Goal: Task Accomplishment & Management: Complete application form

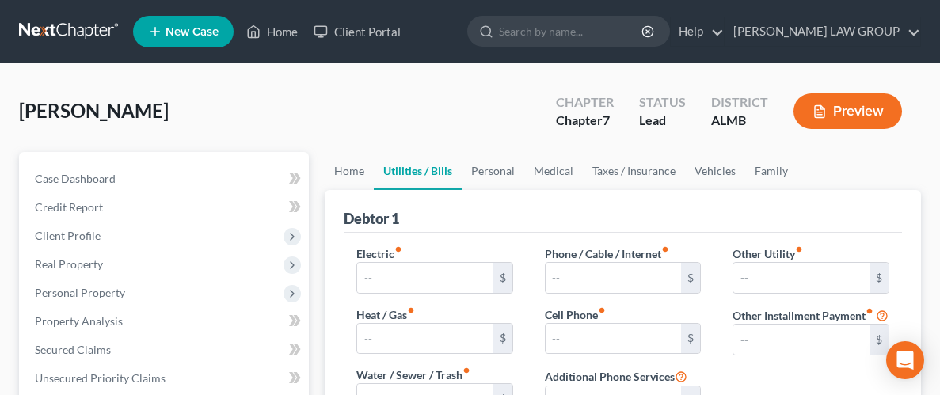
type input "250.00"
type input "20.00"
type input "45.00"
type input "100.00"
type input "0.00"
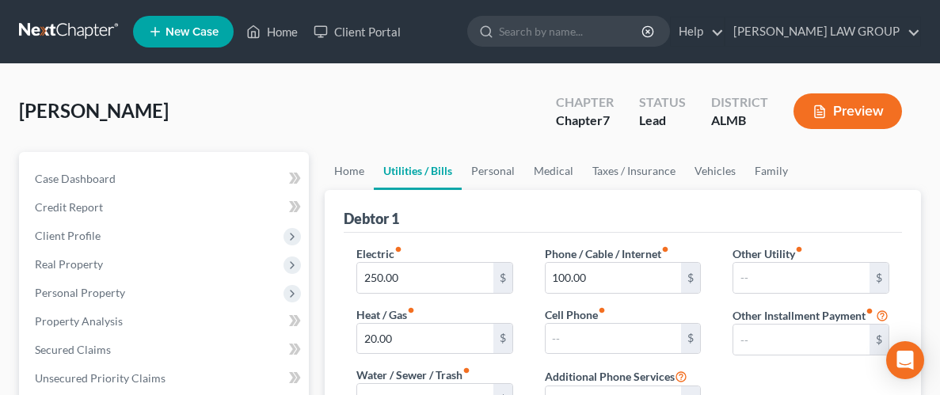
type input "0.00"
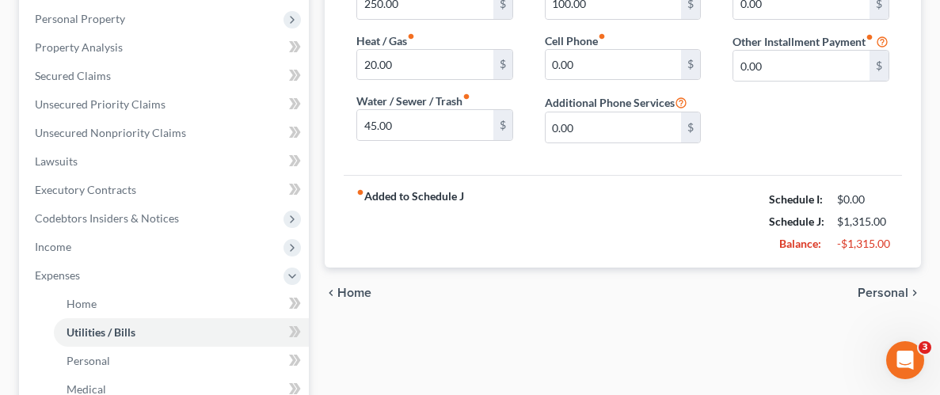
scroll to position [305, 0]
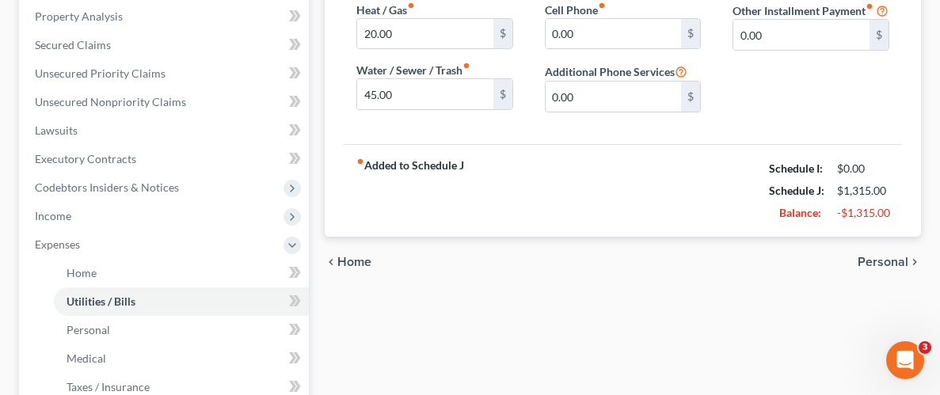
click at [894, 266] on span "Personal" at bounding box center [882, 262] width 51 height 13
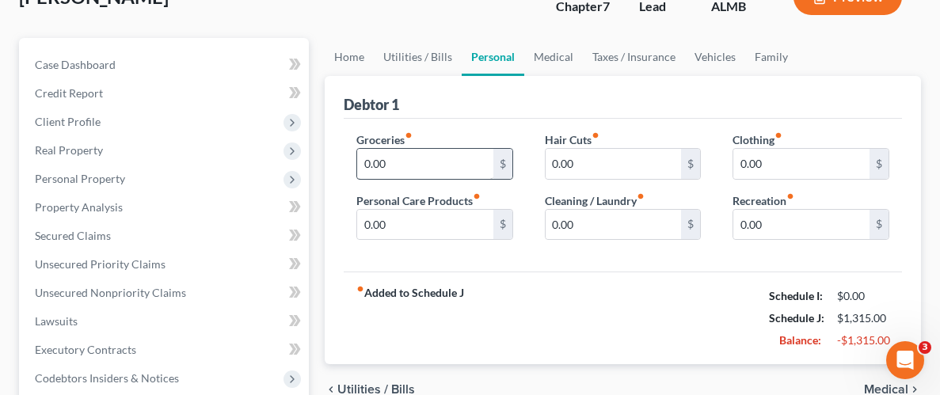
scroll to position [125, 0]
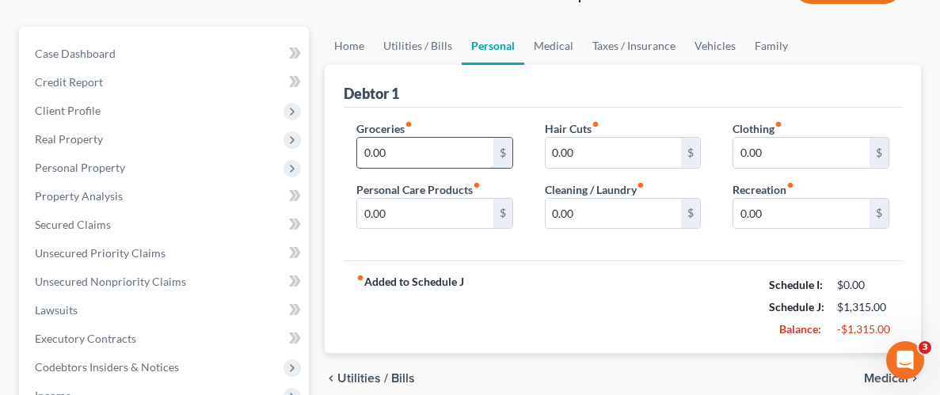
click at [416, 146] on input "0.00" at bounding box center [425, 153] width 136 height 30
type input "800.00"
click at [821, 157] on input "0.00" at bounding box center [801, 153] width 136 height 30
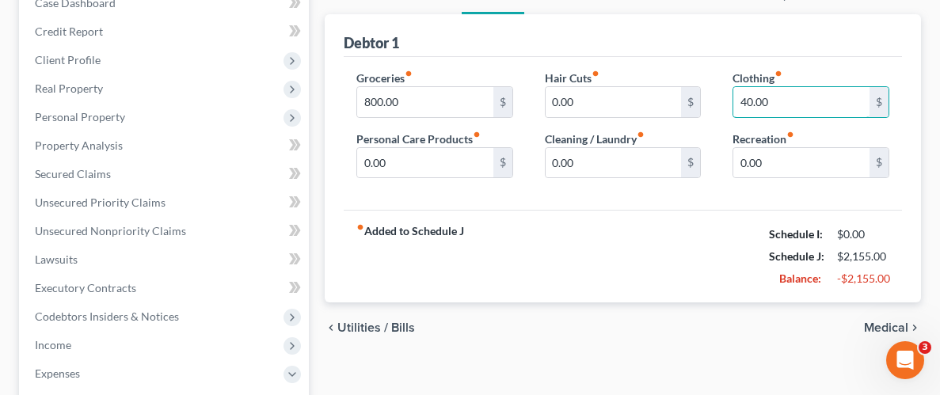
scroll to position [184, 0]
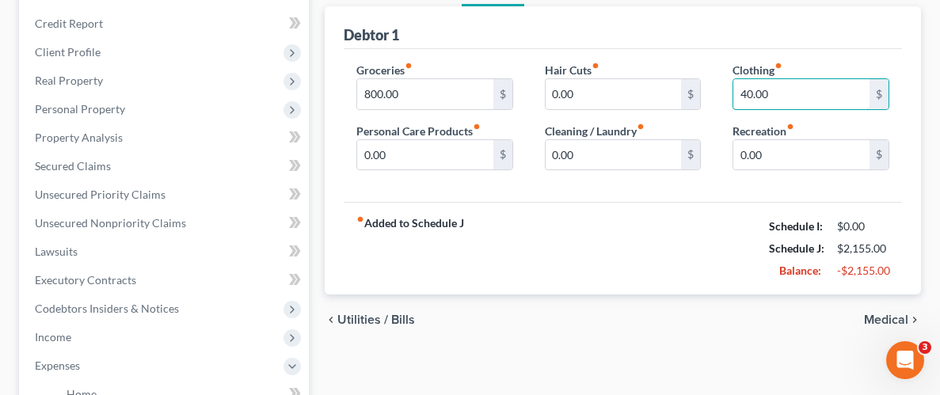
type input "40.00"
click at [879, 314] on span "Medical" at bounding box center [886, 320] width 44 height 13
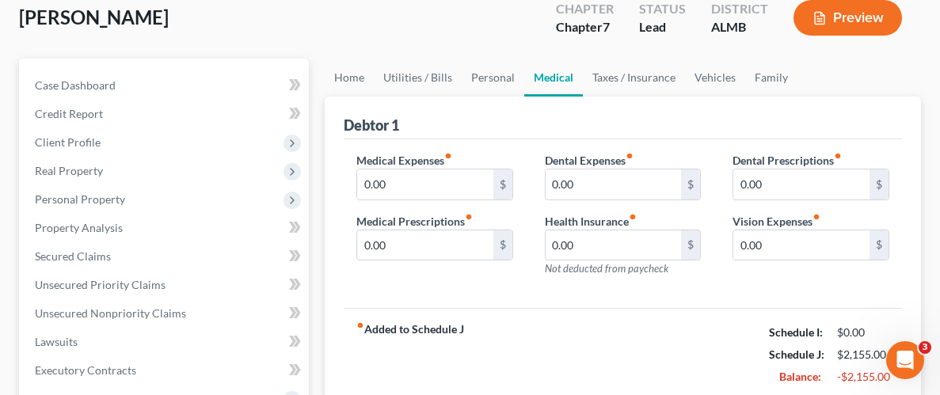
scroll to position [94, 0]
click at [628, 184] on input "0.00" at bounding box center [613, 184] width 136 height 30
type input "60.00"
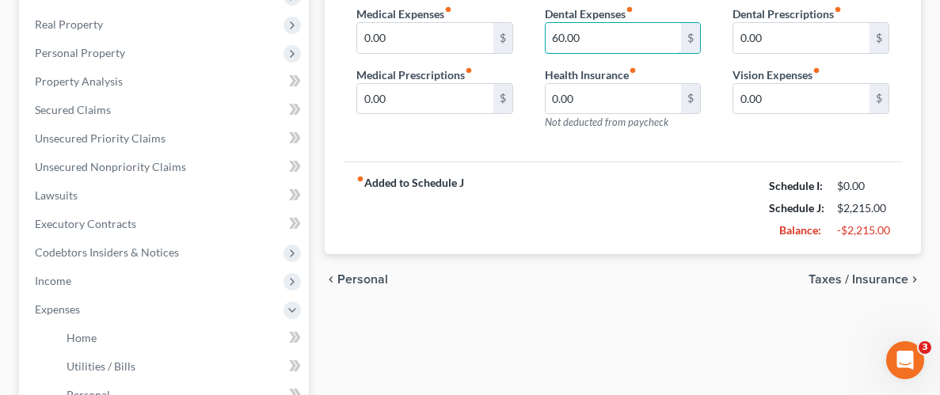
scroll to position [242, 0]
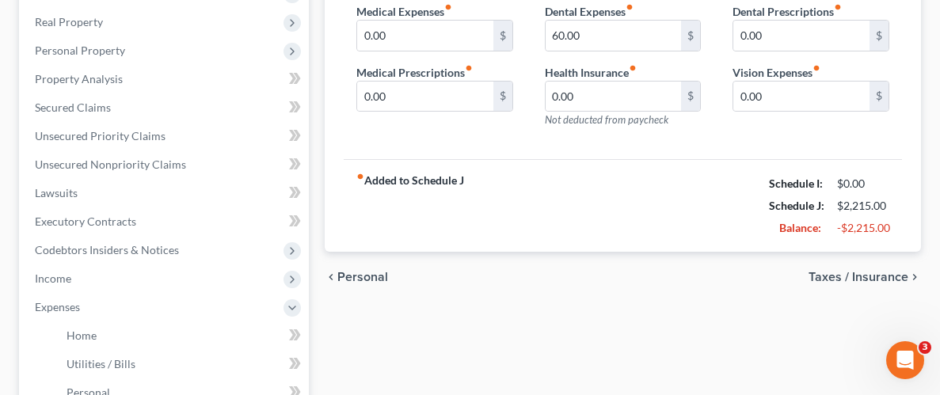
click at [882, 276] on span "Taxes / Insurance" at bounding box center [858, 277] width 100 height 13
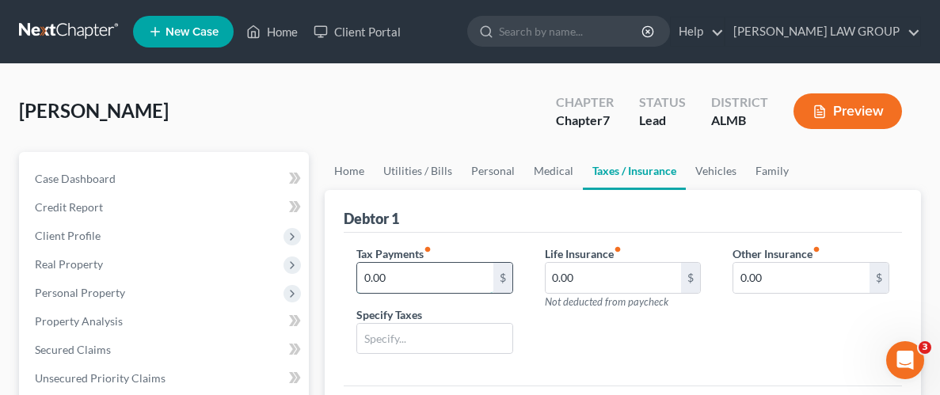
click at [479, 277] on input "0.00" at bounding box center [425, 278] width 136 height 30
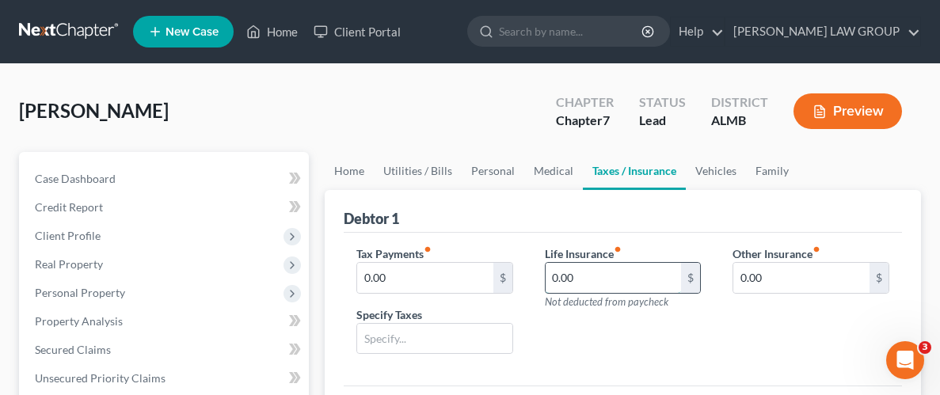
click at [659, 279] on input "0.00" at bounding box center [613, 278] width 136 height 30
type input "470.00"
click at [793, 346] on div "Other Insurance fiber_manual_record 0.00 $" at bounding box center [810, 306] width 188 height 122
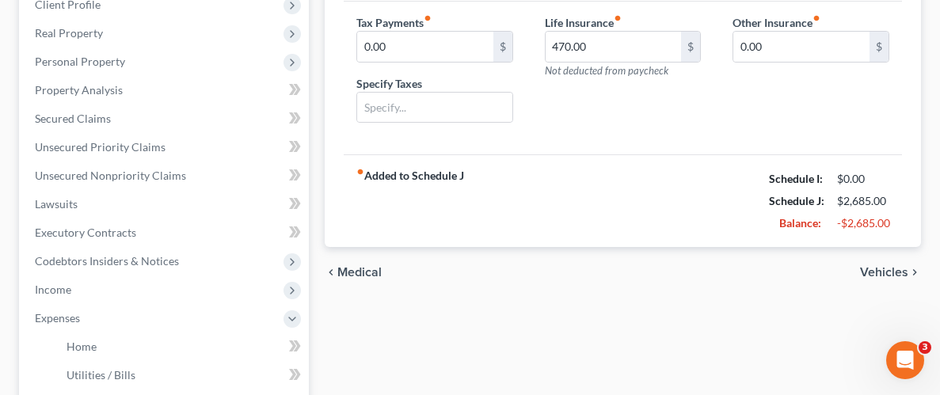
click at [890, 268] on span "Vehicles" at bounding box center [884, 272] width 48 height 13
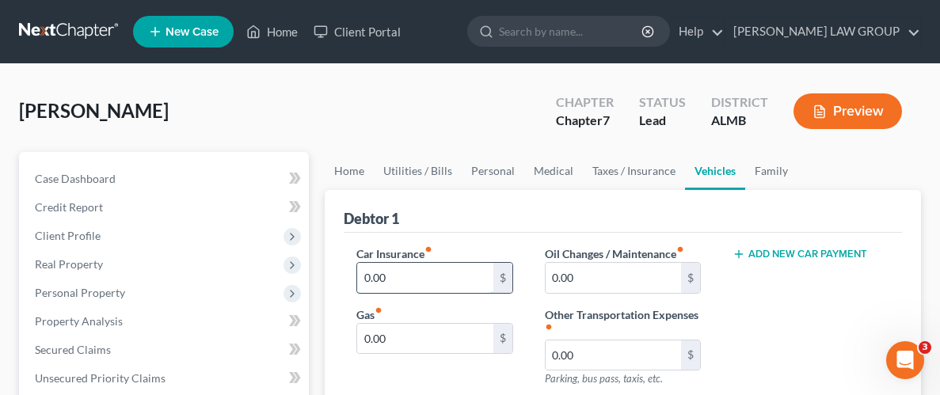
click at [438, 275] on input "0.00" at bounding box center [425, 278] width 136 height 30
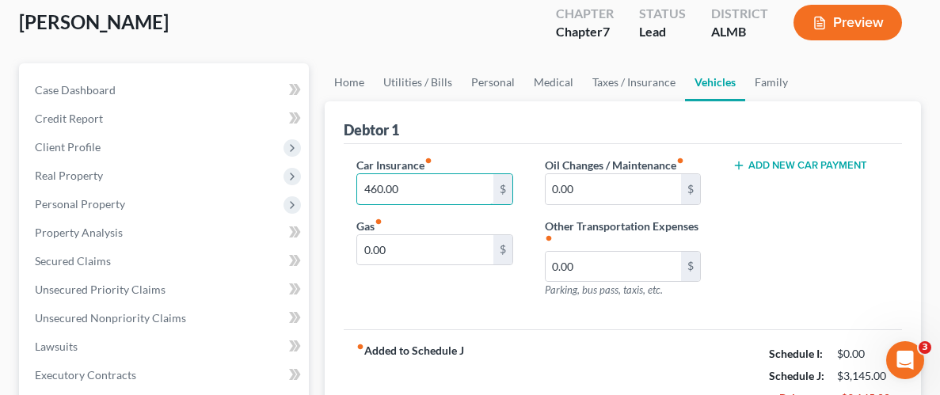
scroll to position [93, 0]
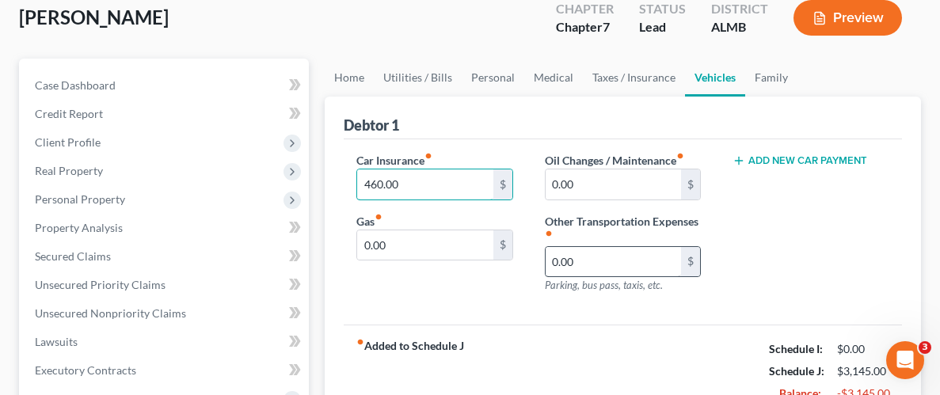
type input "460.00"
click at [631, 269] on input "0.00" at bounding box center [613, 262] width 136 height 30
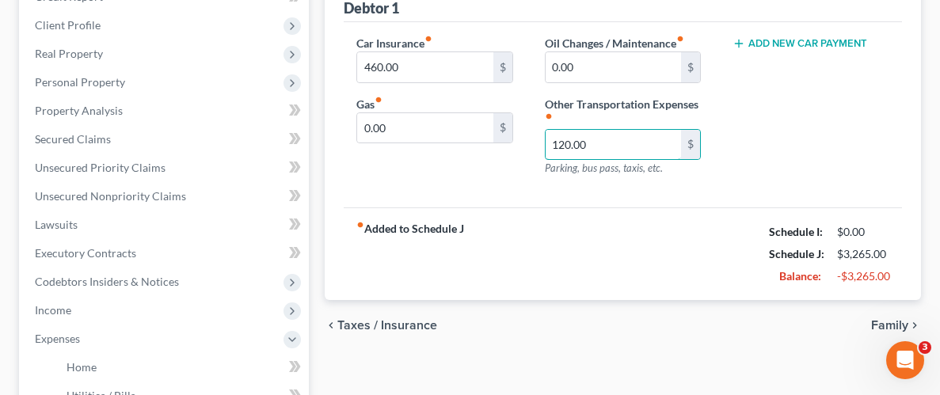
scroll to position [230, 0]
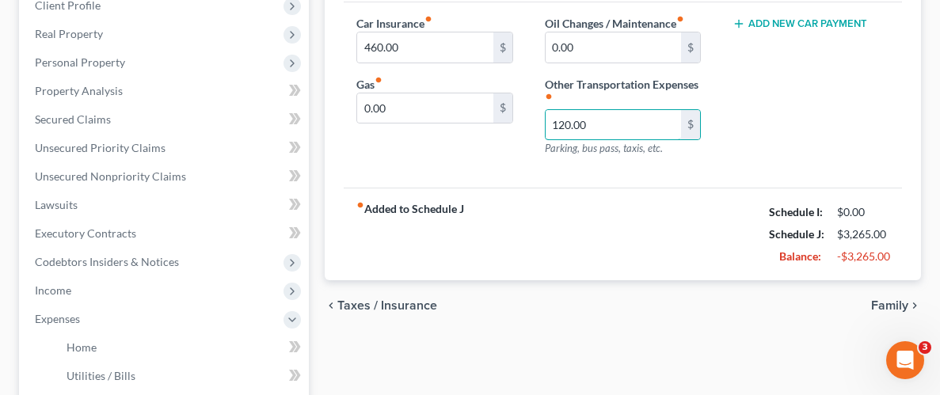
type input "120.00"
click at [895, 299] on span "Family" at bounding box center [889, 305] width 37 height 13
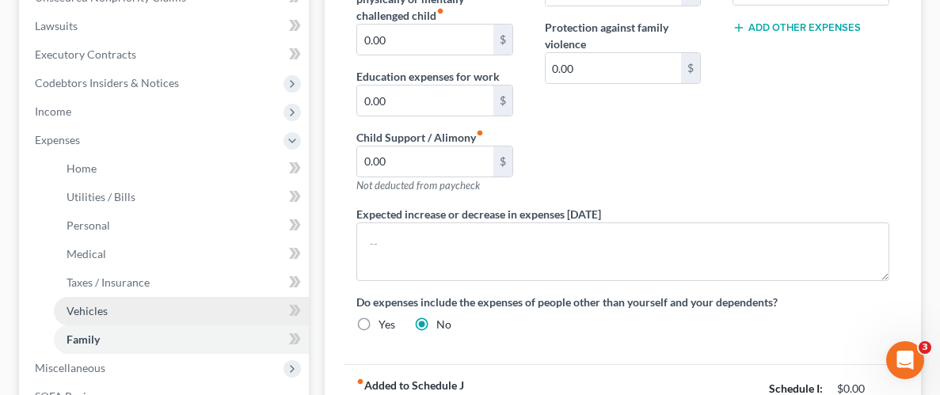
scroll to position [409, 0]
click at [105, 310] on span "Vehicles" at bounding box center [87, 310] width 41 height 13
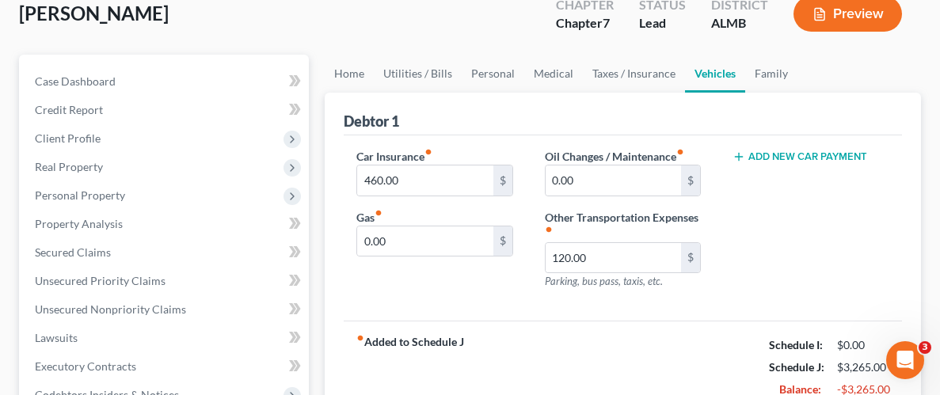
scroll to position [145, 0]
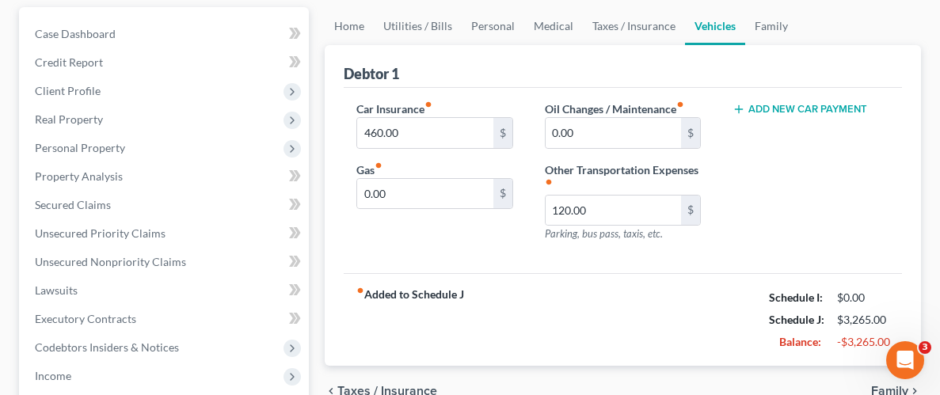
click at [795, 105] on button "Add New Car Payment" at bounding box center [799, 109] width 135 height 13
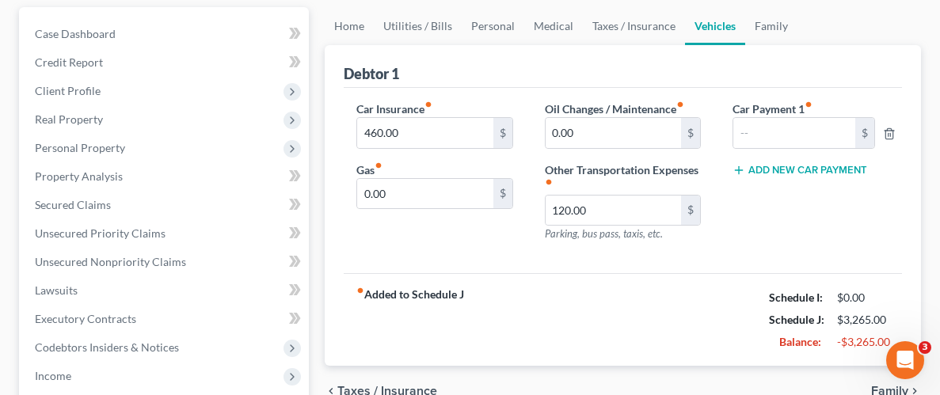
click at [811, 101] on icon "fiber_manual_record" at bounding box center [808, 105] width 8 height 8
click at [811, 104] on icon "fiber_manual_record" at bounding box center [808, 105] width 8 height 8
click at [802, 135] on input "text" at bounding box center [793, 133] width 121 height 30
type input "2,100"
click at [796, 218] on div "Car Payment 1 fiber_manual_record 2,100 $ Add New Car Payment" at bounding box center [810, 178] width 188 height 154
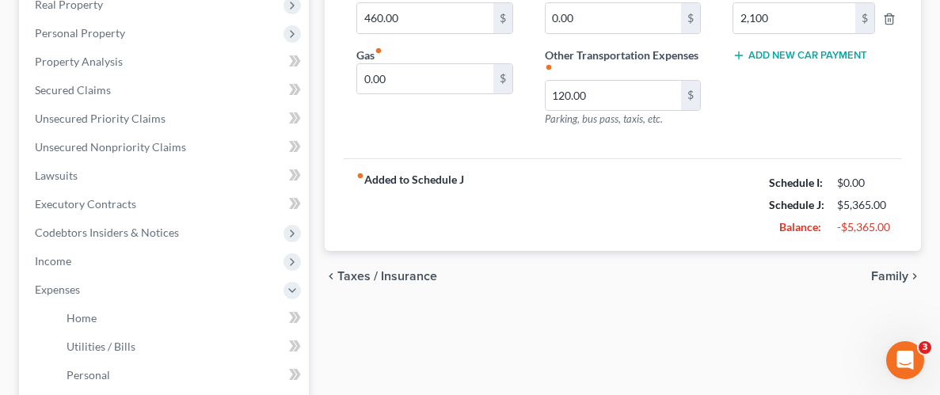
scroll to position [278, 0]
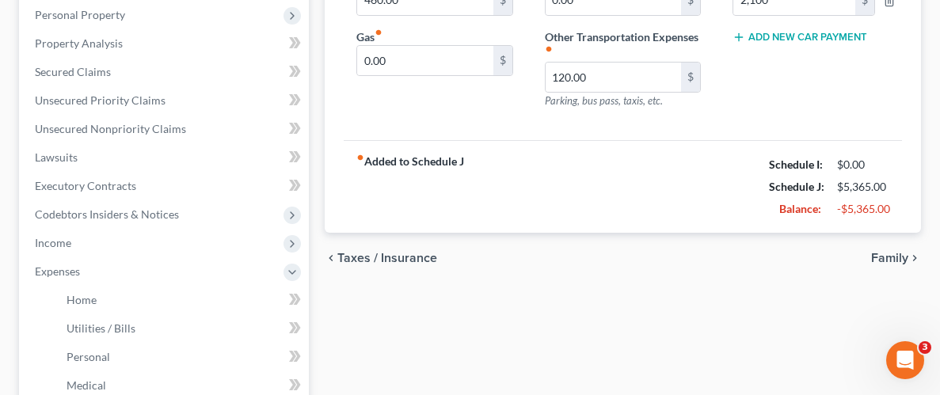
click at [902, 253] on span "Family" at bounding box center [889, 258] width 37 height 13
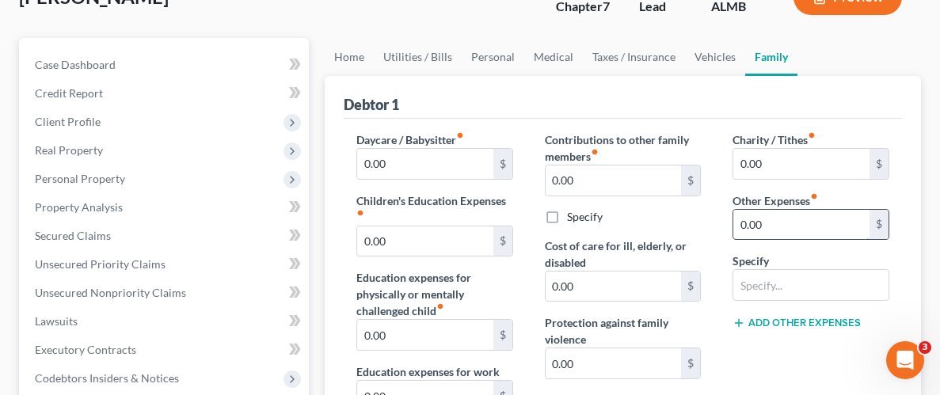
scroll to position [116, 0]
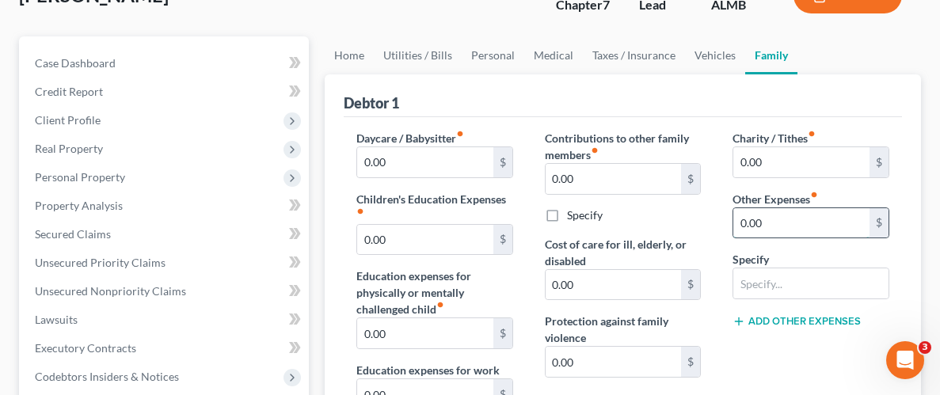
click at [815, 222] on input "0.00" at bounding box center [801, 223] width 136 height 30
type input "800.00"
click at [808, 281] on input "text" at bounding box center [810, 283] width 155 height 30
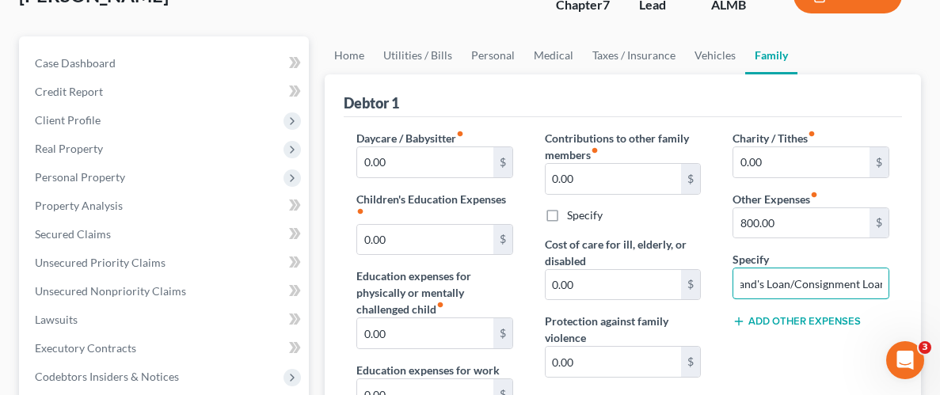
type input "Husband's Loan/Consignment Loan"
click at [773, 343] on div "Charity / Tithes fiber_manual_record 0.00 $ Other Expenses fiber_manual_record …" at bounding box center [810, 315] width 188 height 370
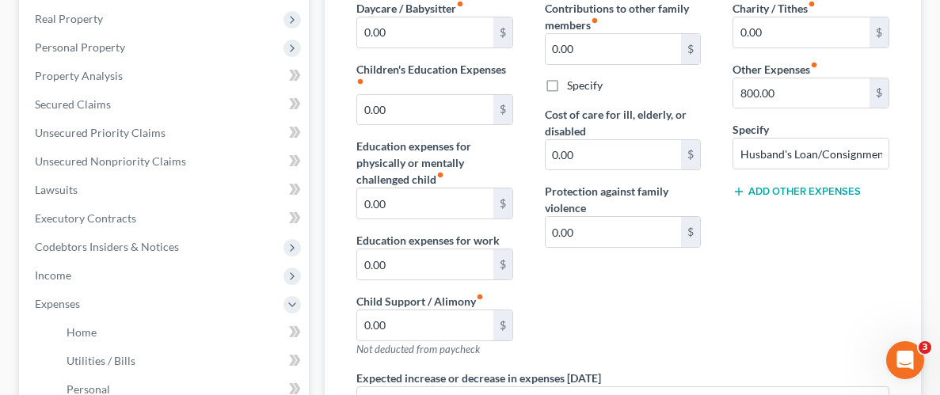
scroll to position [249, 0]
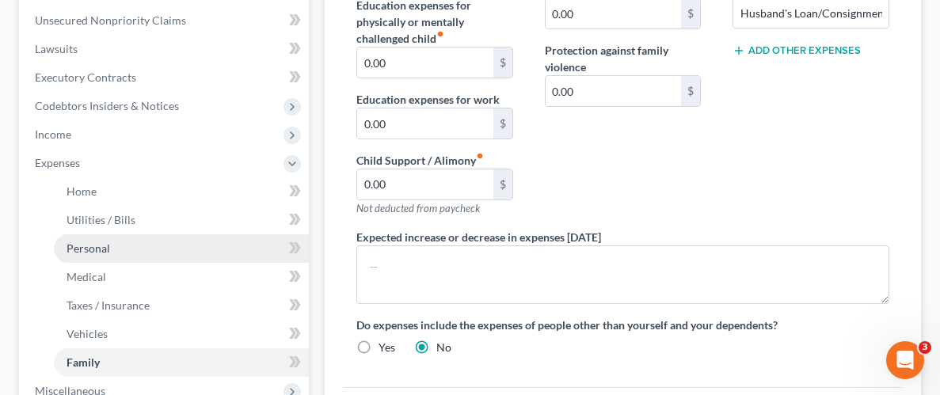
click at [98, 253] on span "Personal" at bounding box center [89, 247] width 44 height 13
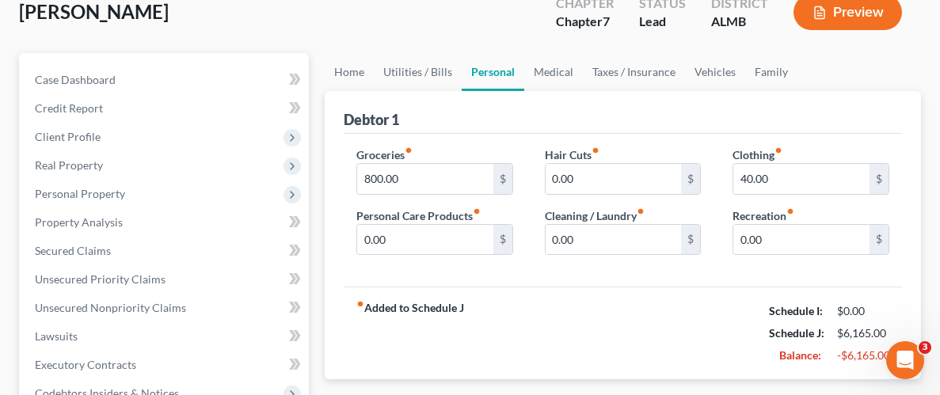
scroll to position [113, 0]
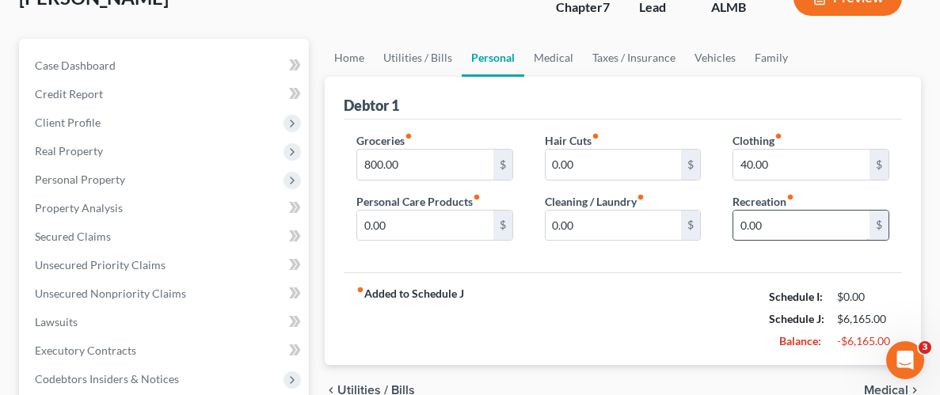
click at [792, 222] on input "0.00" at bounding box center [801, 226] width 136 height 30
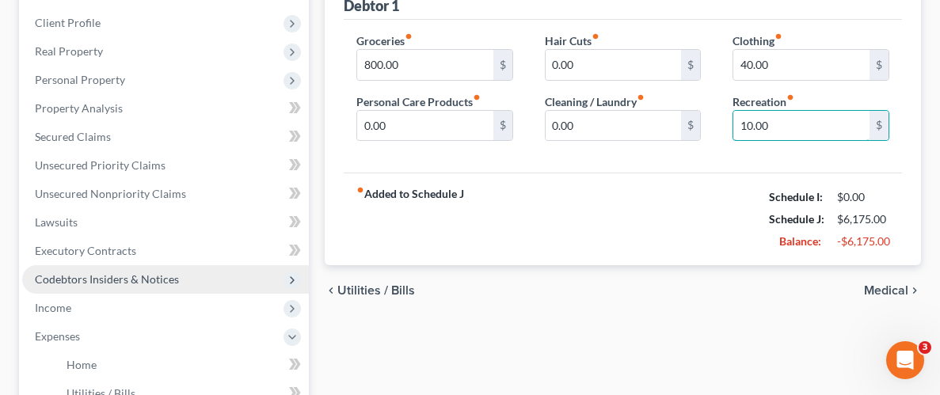
scroll to position [215, 0]
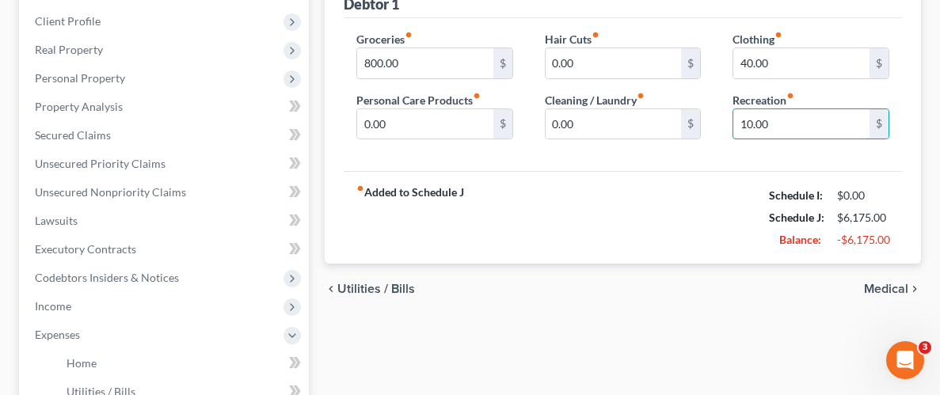
type input "10.00"
click at [354, 288] on span "Utilities / Bills" at bounding box center [376, 289] width 78 height 13
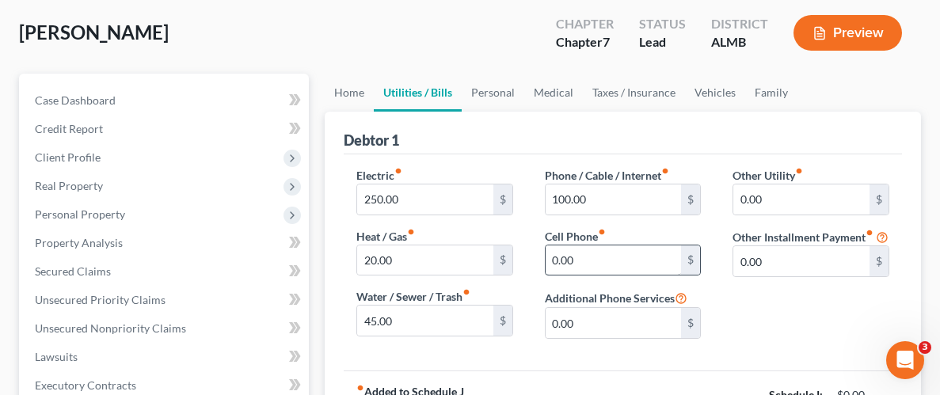
scroll to position [79, 0]
click at [659, 252] on input "0.00" at bounding box center [613, 260] width 136 height 30
type input "670.00"
click at [756, 323] on div "Other Utility fiber_manual_record 0.00 $ Other Installment Payment fiber_manual…" at bounding box center [810, 258] width 188 height 184
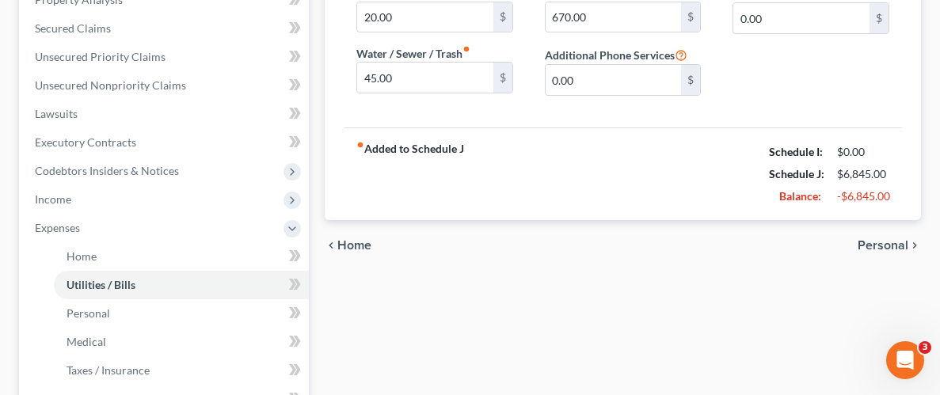
scroll to position [371, 0]
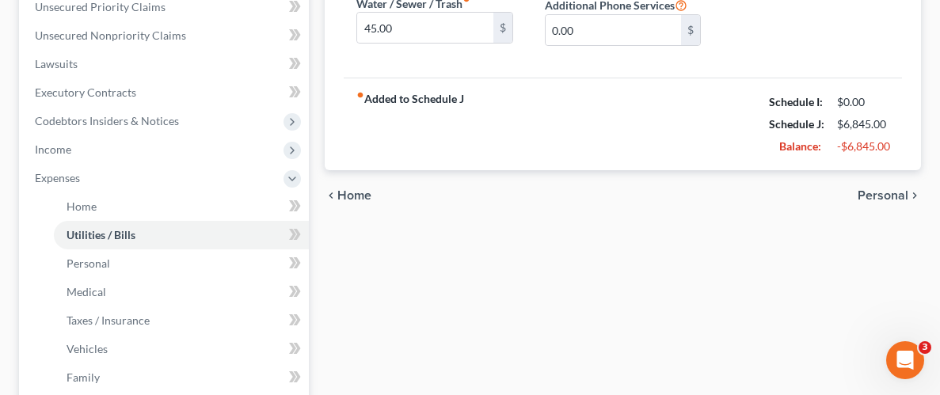
click at [891, 184] on div "chevron_left Home Personal chevron_right" at bounding box center [623, 195] width 596 height 51
click at [893, 192] on span "Personal" at bounding box center [882, 195] width 51 height 13
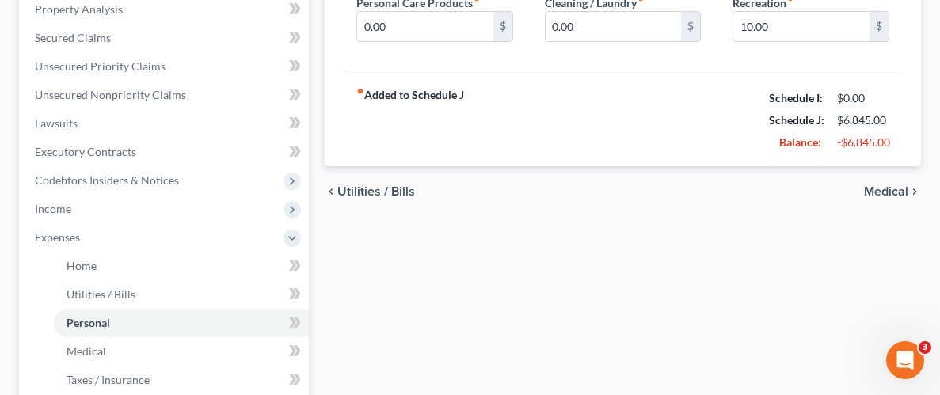
scroll to position [321, 0]
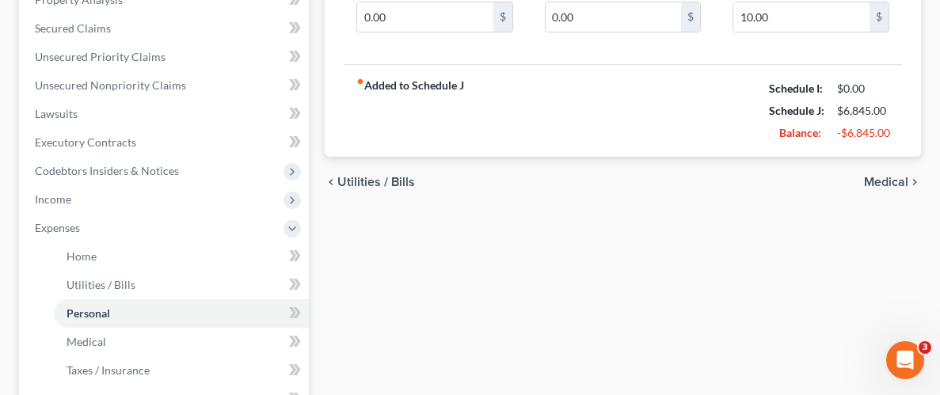
click at [903, 177] on span "Medical" at bounding box center [886, 182] width 44 height 13
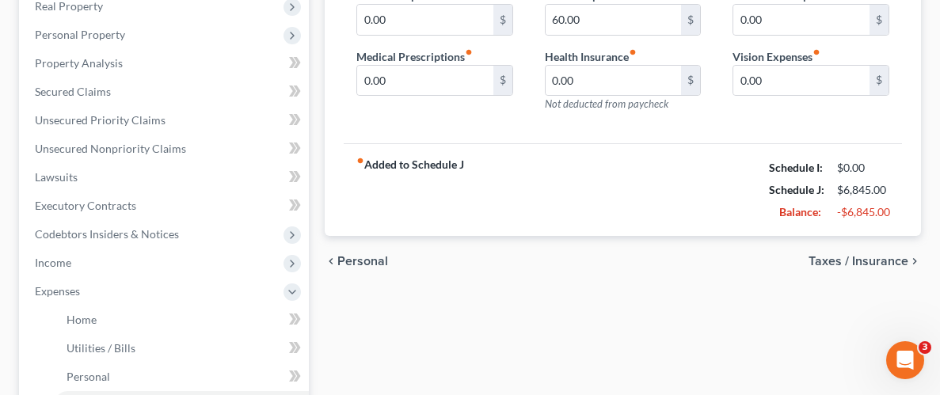
scroll to position [277, 0]
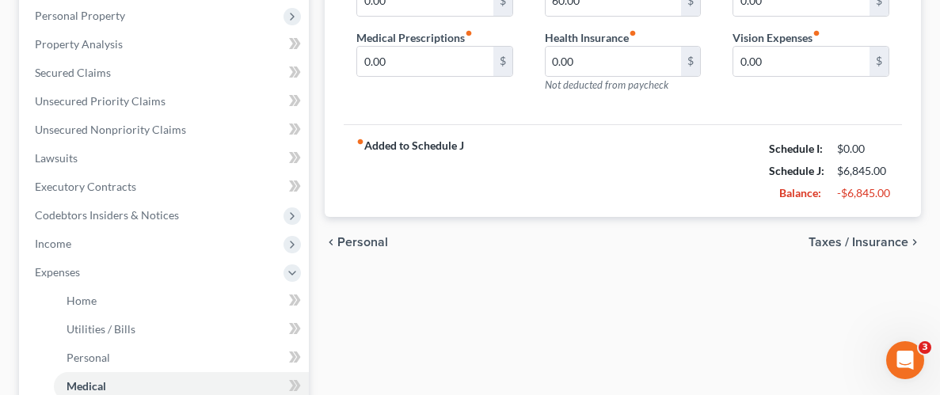
click at [867, 238] on span "Taxes / Insurance" at bounding box center [858, 242] width 100 height 13
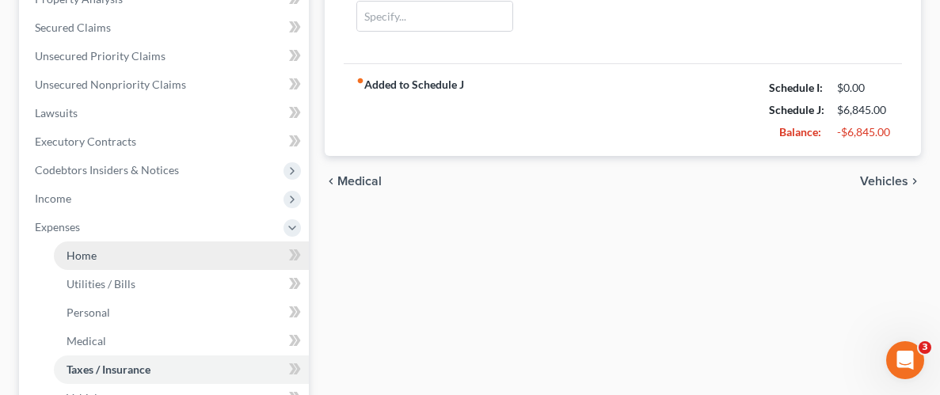
scroll to position [319, 0]
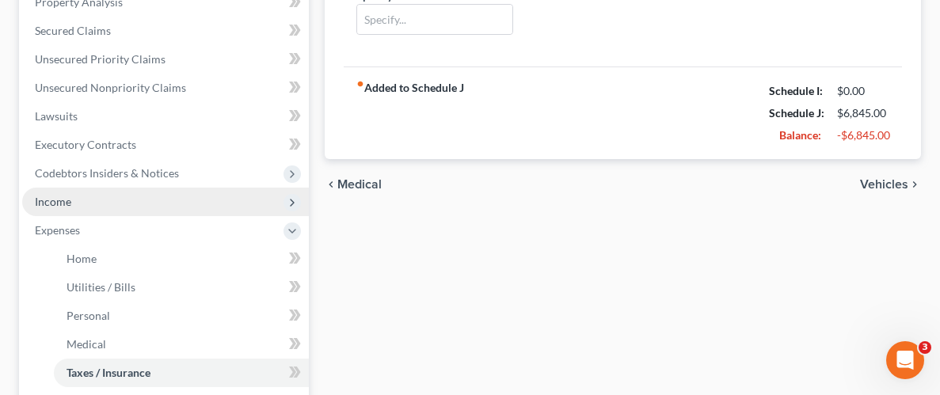
click at [64, 196] on span "Income" at bounding box center [53, 201] width 36 height 13
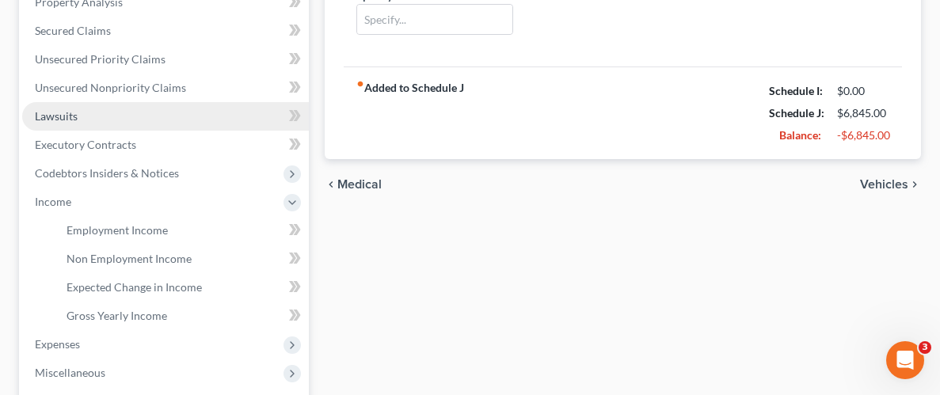
click at [59, 120] on span "Lawsuits" at bounding box center [56, 115] width 43 height 13
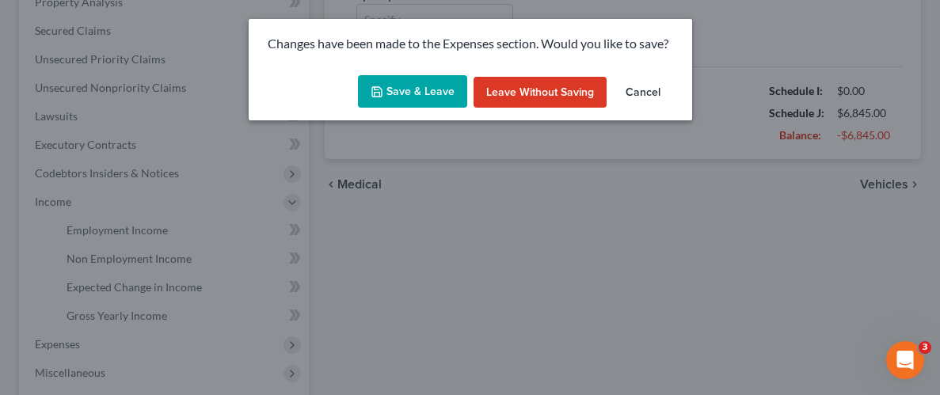
click at [385, 93] on button "Save & Leave" at bounding box center [412, 91] width 109 height 33
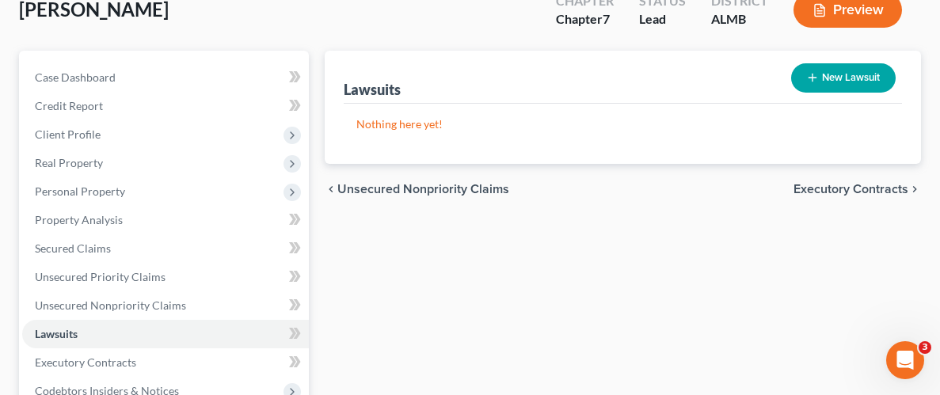
scroll to position [85, 0]
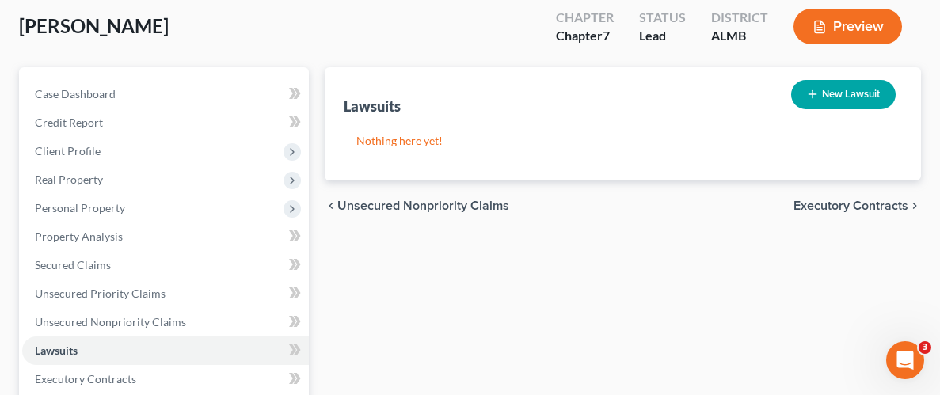
click at [828, 96] on button "New Lawsuit" at bounding box center [843, 94] width 105 height 29
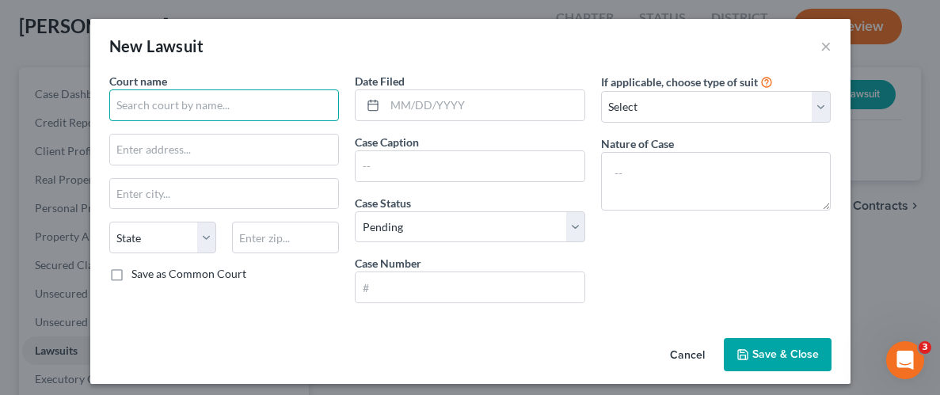
click at [277, 108] on input "text" at bounding box center [224, 105] width 230 height 32
click at [252, 112] on input "text" at bounding box center [224, 105] width 230 height 32
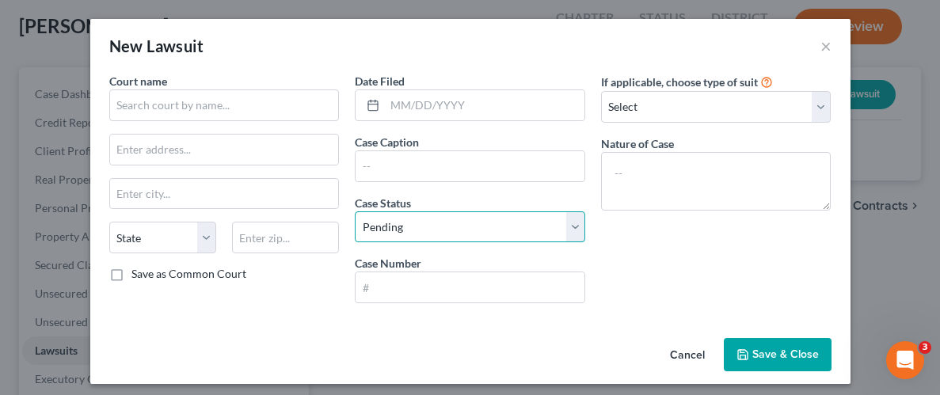
click at [575, 223] on select "Select Pending On Appeal Concluded" at bounding box center [470, 227] width 230 height 32
select select "2"
click at [355, 211] on select "Select Pending On Appeal Concluded" at bounding box center [470, 227] width 230 height 32
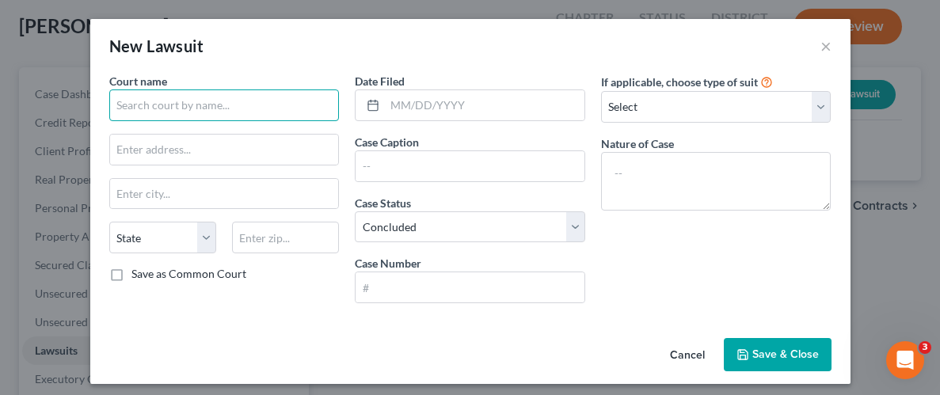
click at [241, 109] on input "text" at bounding box center [224, 105] width 230 height 32
click at [234, 105] on input "text" at bounding box center [224, 105] width 230 height 32
type input "a"
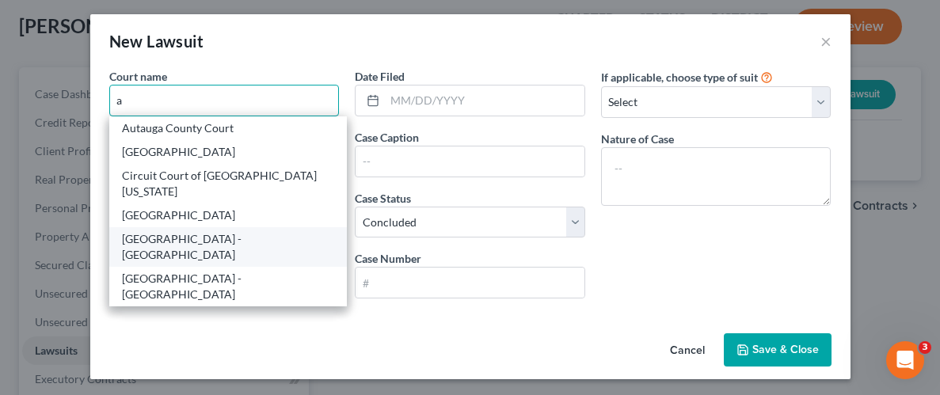
scroll to position [6, 0]
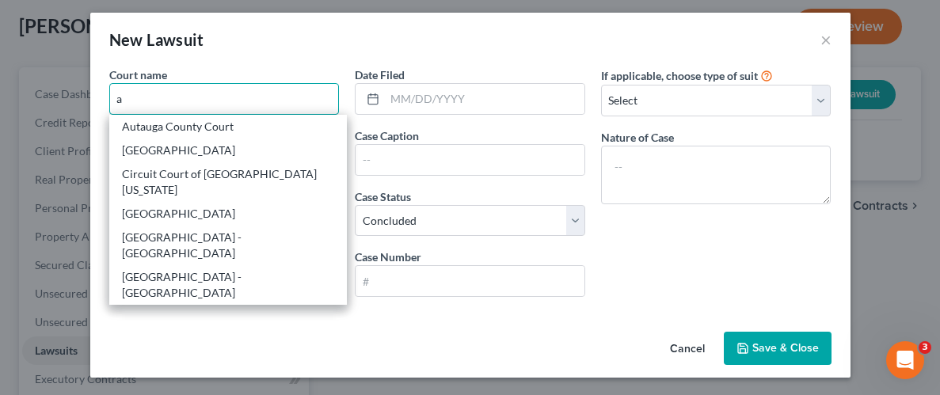
click at [202, 108] on input "a" at bounding box center [224, 99] width 230 height 32
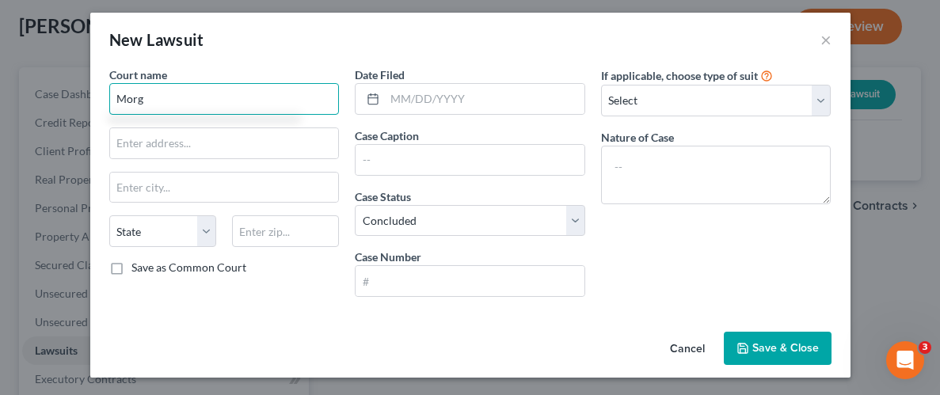
click at [201, 108] on input "Morg" at bounding box center [224, 99] width 230 height 32
type input "M"
type input "A"
type input "Morgan County Court"
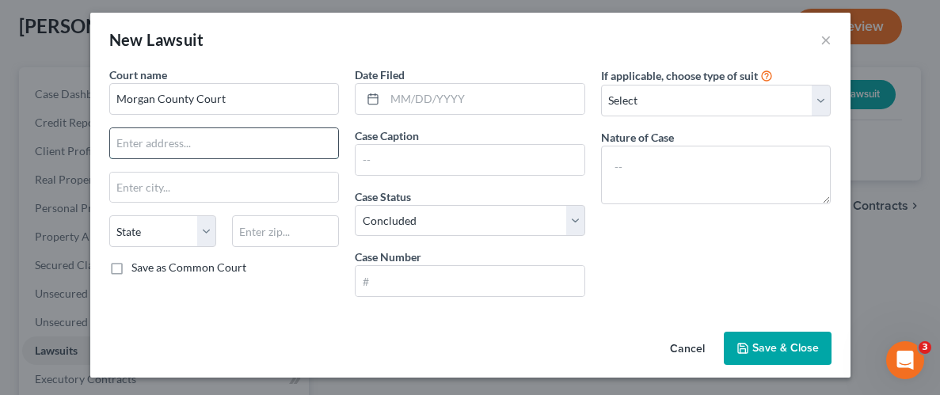
click at [222, 146] on input "text" at bounding box center [224, 143] width 229 height 30
type input "[STREET_ADDRESS][PERSON_NAME]"
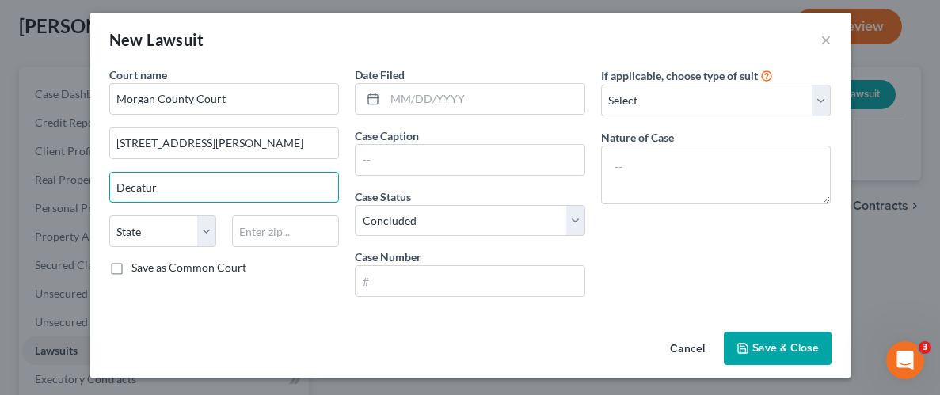
type input "Decatur"
click at [302, 223] on input "text" at bounding box center [285, 231] width 107 height 32
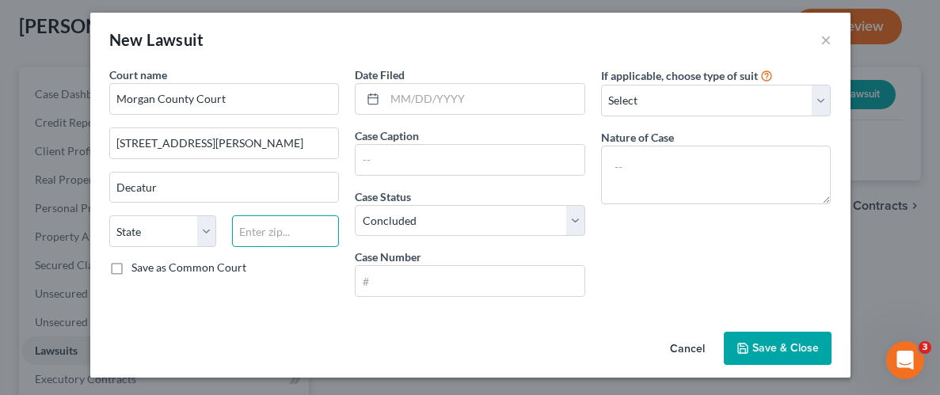
paste input "35601"
type input "35601"
click at [321, 277] on div "Court name * [GEOGRAPHIC_DATA] [GEOGRAPHIC_DATA][PERSON_NAME] [GEOGRAPHIC_DATA]…" at bounding box center [224, 188] width 246 height 243
select select "0"
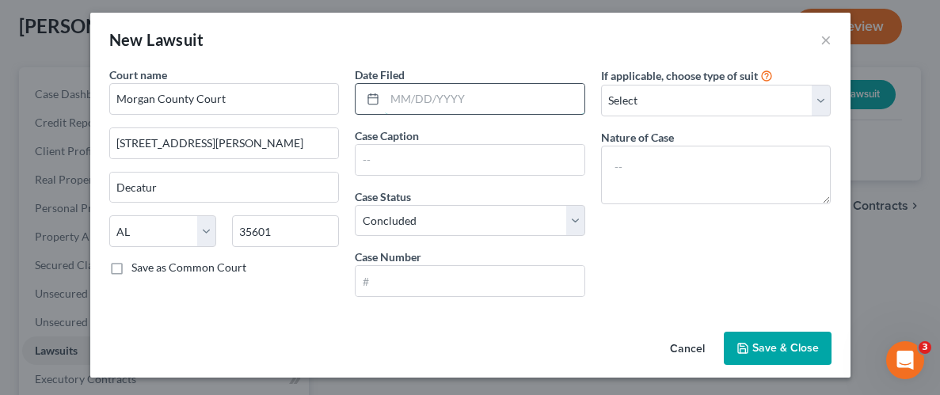
click at [490, 104] on input "text" at bounding box center [485, 99] width 200 height 30
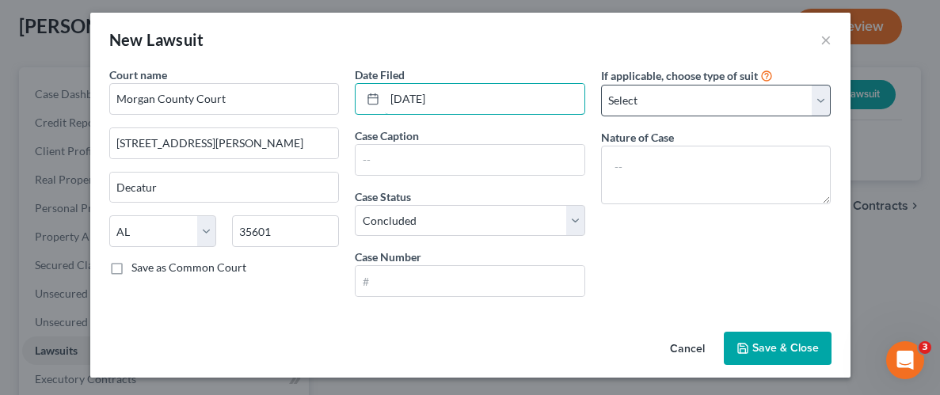
type input "[DATE]"
click at [818, 95] on select "Select Repossession Garnishment Foreclosure Attached, Seized, Or Levied Other" at bounding box center [716, 101] width 230 height 32
select select "1"
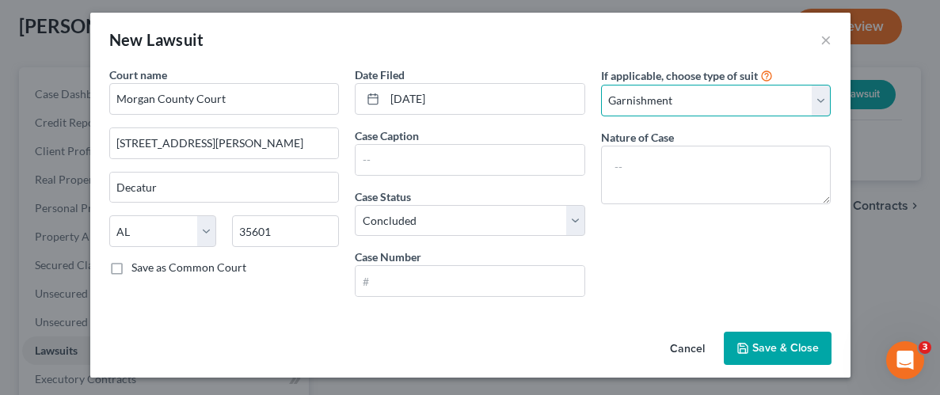
click at [601, 85] on select "Select Repossession Garnishment Foreclosure Attached, Seized, Or Levied Other" at bounding box center [716, 101] width 230 height 32
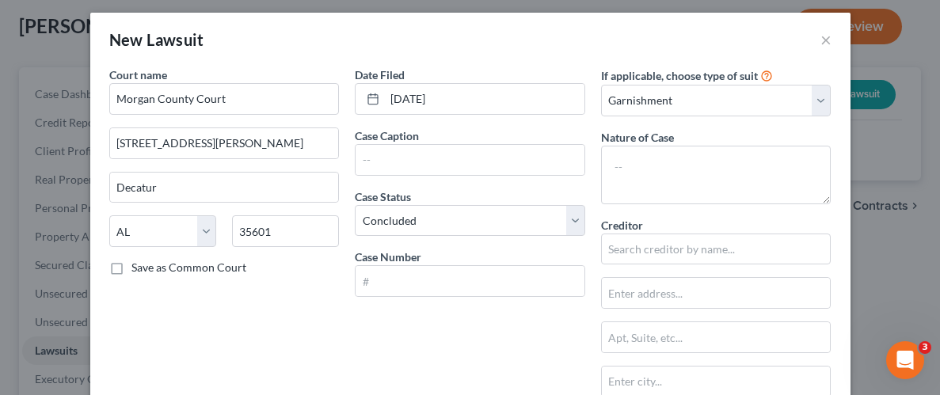
click at [511, 353] on div "Date Filed [DATE] Case Caption Case Status * Select Pending On Appeal Concluded…" at bounding box center [470, 347] width 246 height 560
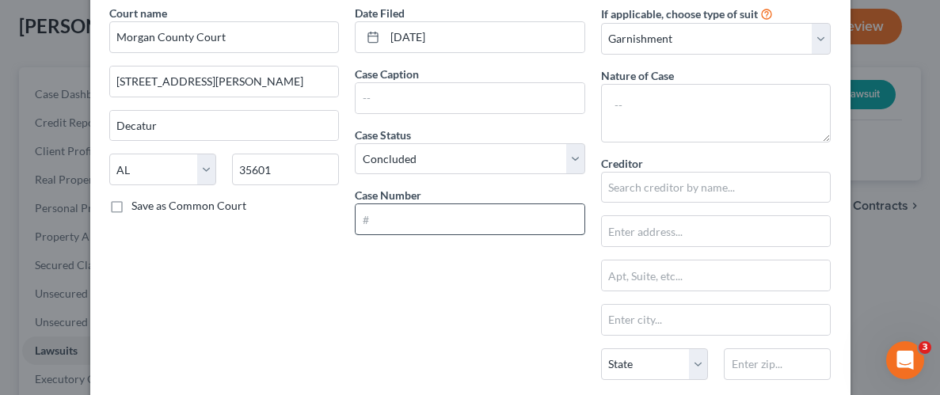
scroll to position [69, 0]
click at [532, 224] on input "text" at bounding box center [469, 218] width 229 height 30
type input "s"
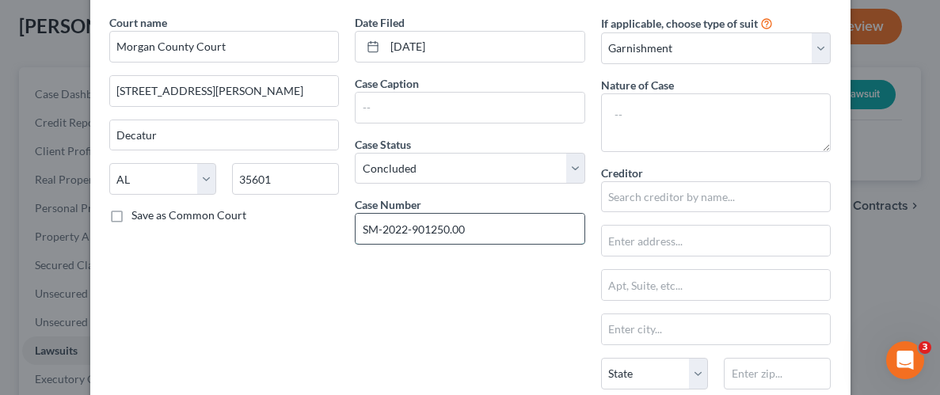
scroll to position [44, 0]
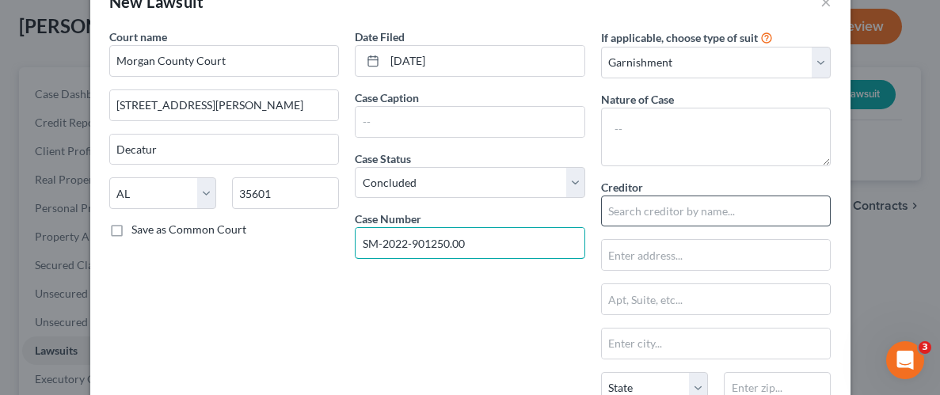
type input "SM-2022-901250.00"
click at [716, 221] on input "text" at bounding box center [716, 212] width 230 height 32
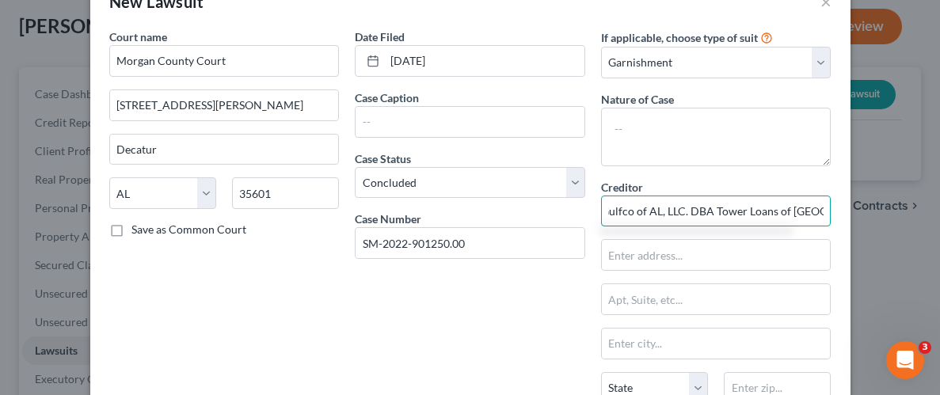
scroll to position [0, 11]
type input "Gulfco of AL, LLC. DBA Tower Loans of [GEOGRAPHIC_DATA]"
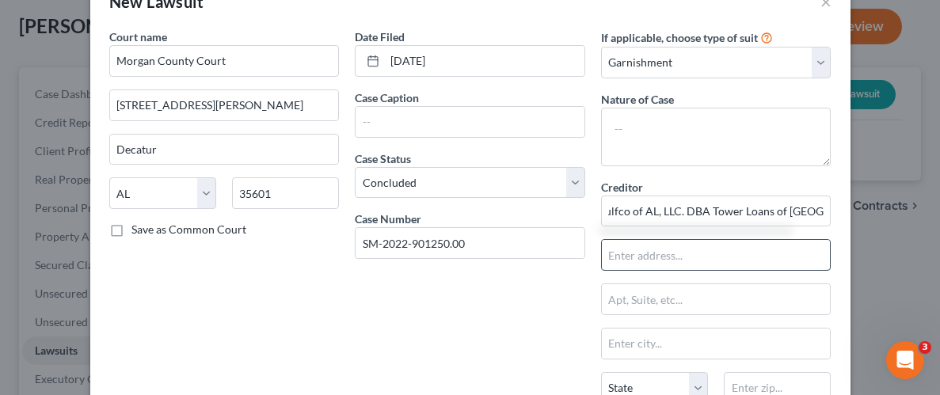
click at [707, 264] on input "text" at bounding box center [716, 255] width 229 height 30
type input "PO Box 870"
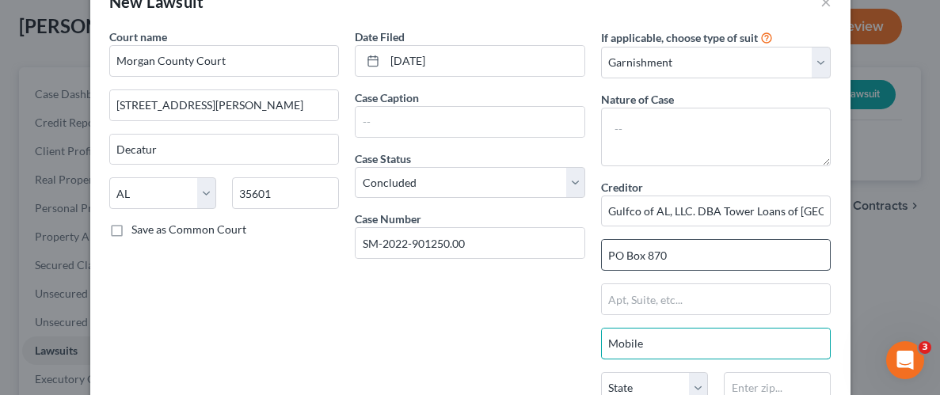
type input "Mobile"
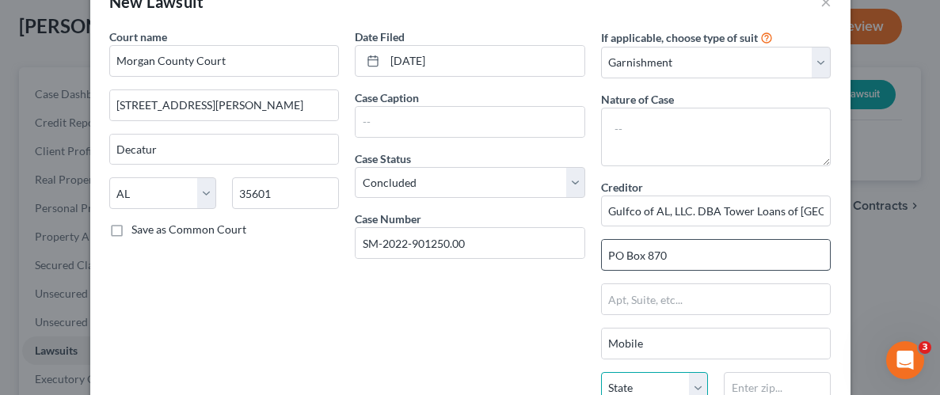
scroll to position [51, 0]
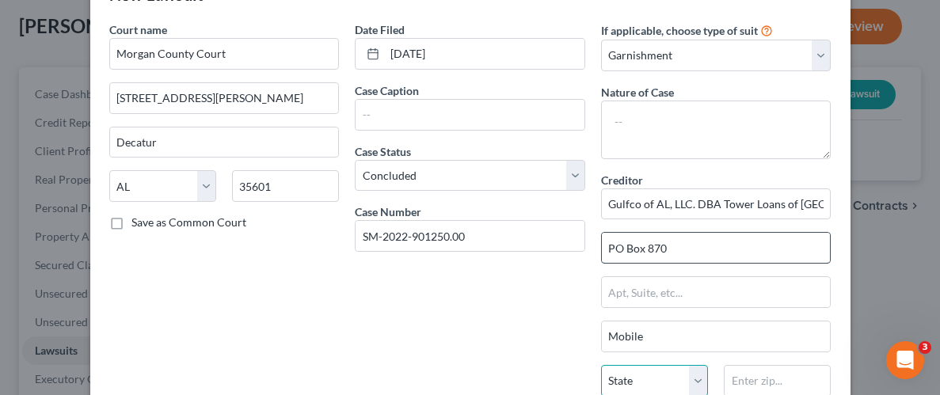
select select "0"
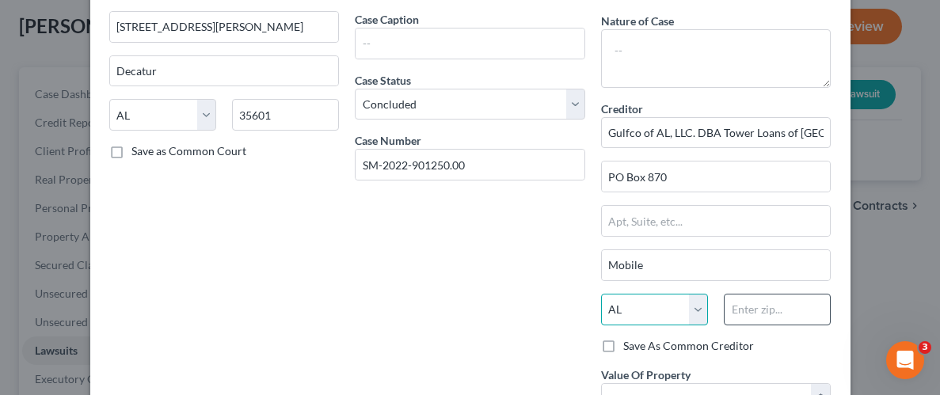
scroll to position [124, 0]
click at [771, 314] on input "text" at bounding box center [777, 308] width 107 height 32
type input "36601"
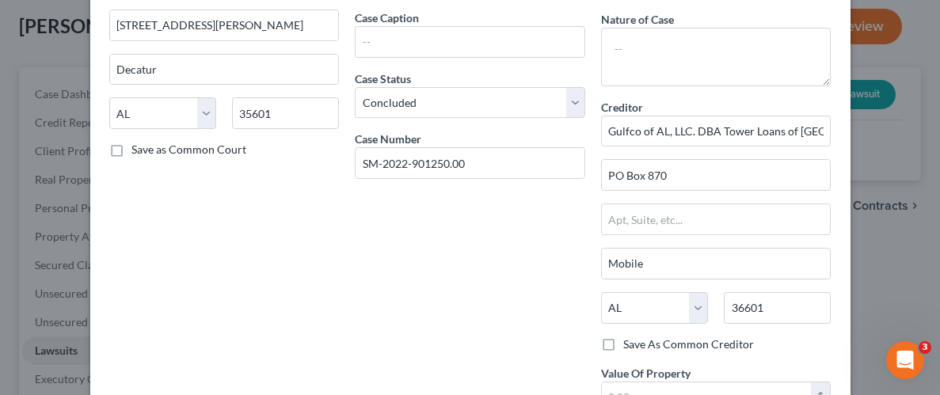
click at [469, 325] on div "Date Filed [DATE] Case Caption Case Status * Select Pending On Appeal Concluded…" at bounding box center [470, 229] width 246 height 560
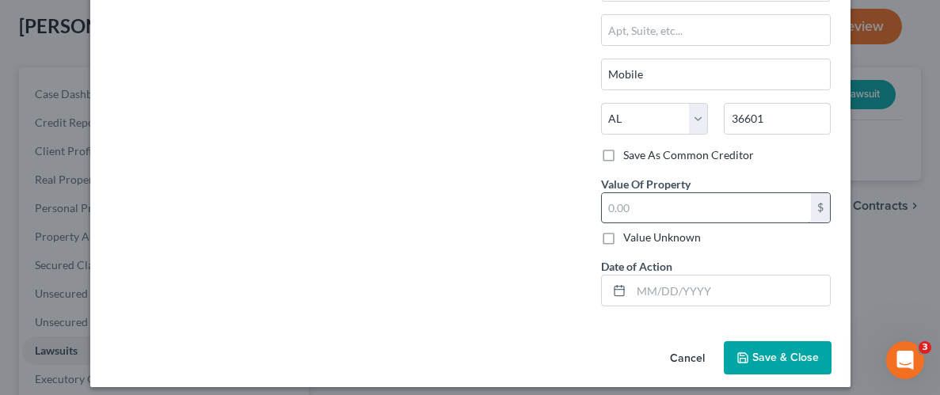
scroll to position [315, 0]
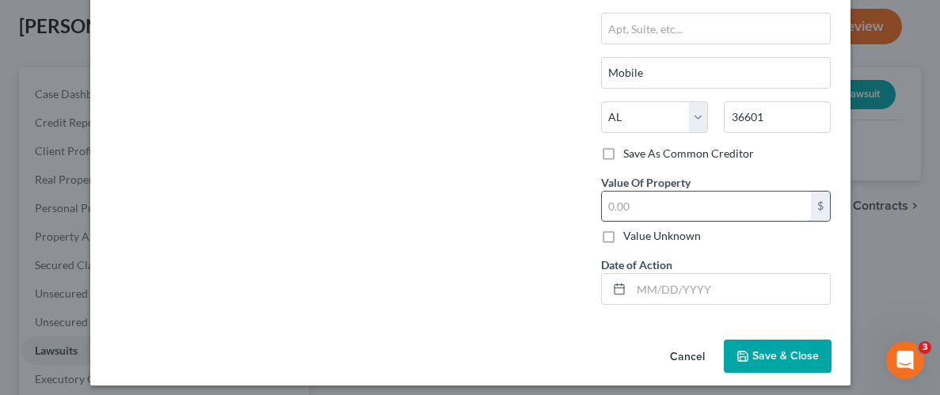
click at [680, 211] on input "text" at bounding box center [707, 207] width 210 height 30
type input "6,570.96"
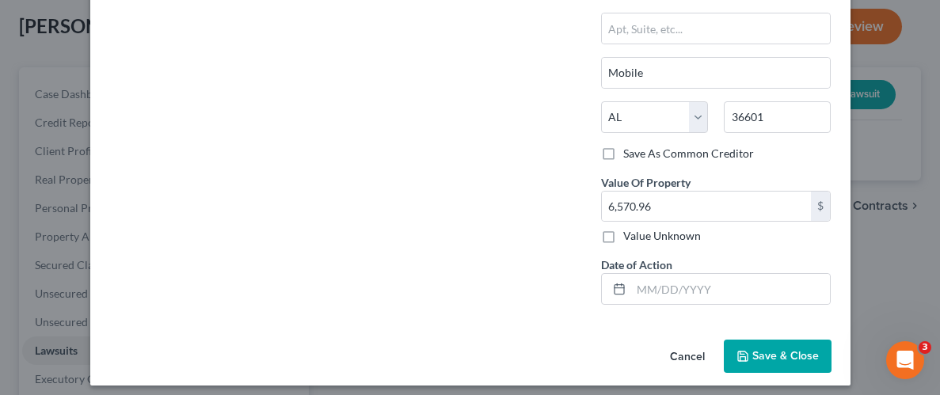
click at [433, 291] on div "Date Filed [DATE] Case Caption Case Status * Select Pending On Appeal Concluded…" at bounding box center [470, 38] width 246 height 560
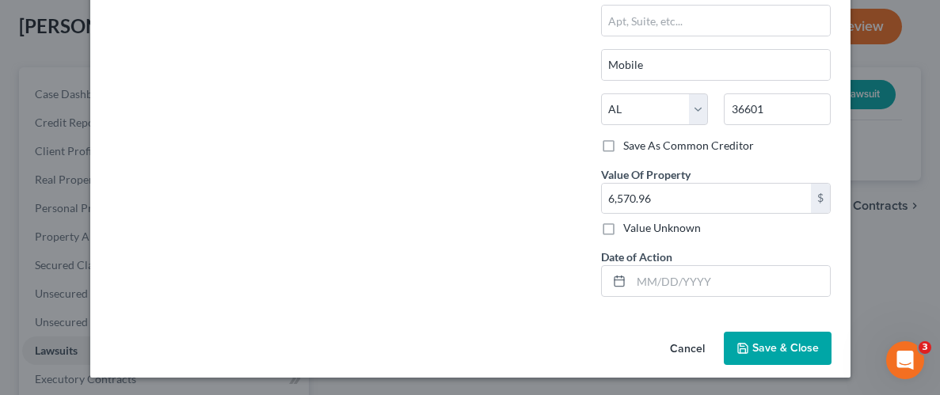
click at [763, 336] on button "Save & Close" at bounding box center [778, 348] width 108 height 33
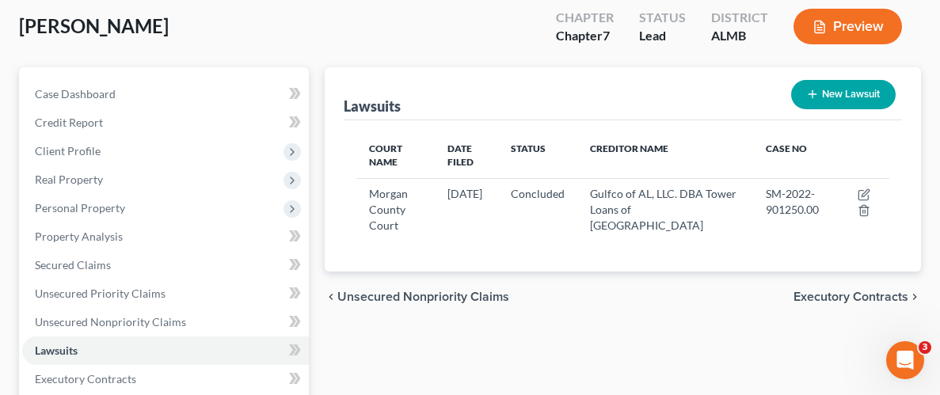
click at [826, 101] on button "New Lawsuit" at bounding box center [843, 94] width 105 height 29
select select "0"
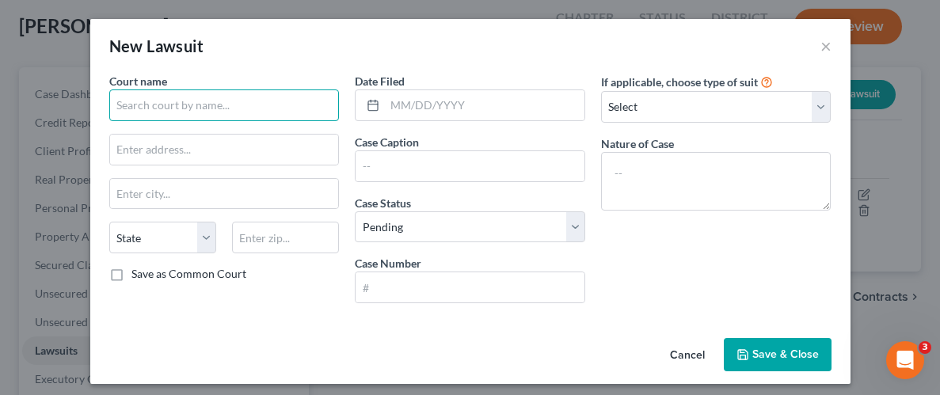
click at [208, 102] on input "text" at bounding box center [224, 105] width 230 height 32
type input "Morgan County Court"
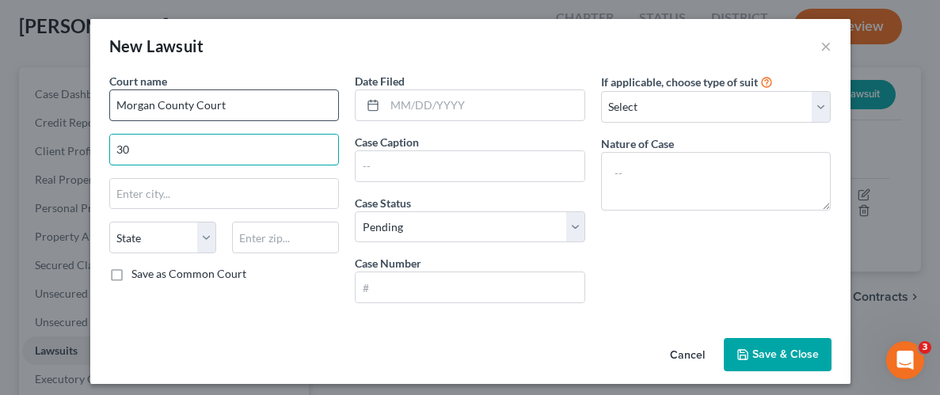
type input "3"
click at [182, 158] on input "[PERSON_NAME]" at bounding box center [224, 150] width 229 height 30
type input "3"
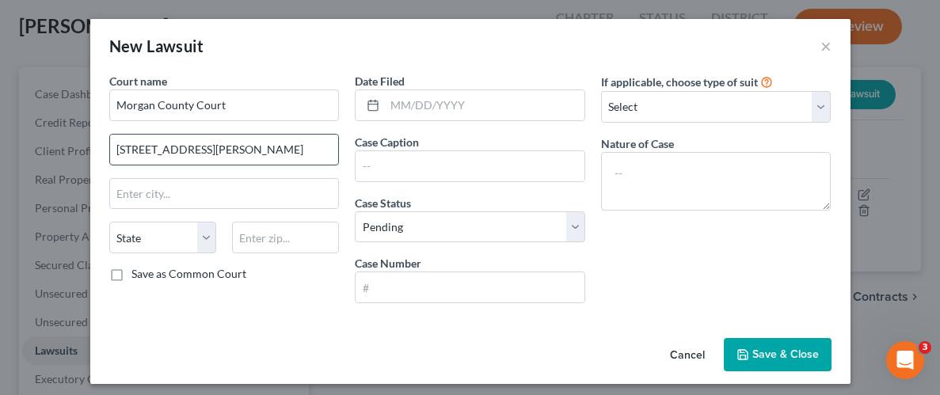
type input "[STREET_ADDRESS][PERSON_NAME]"
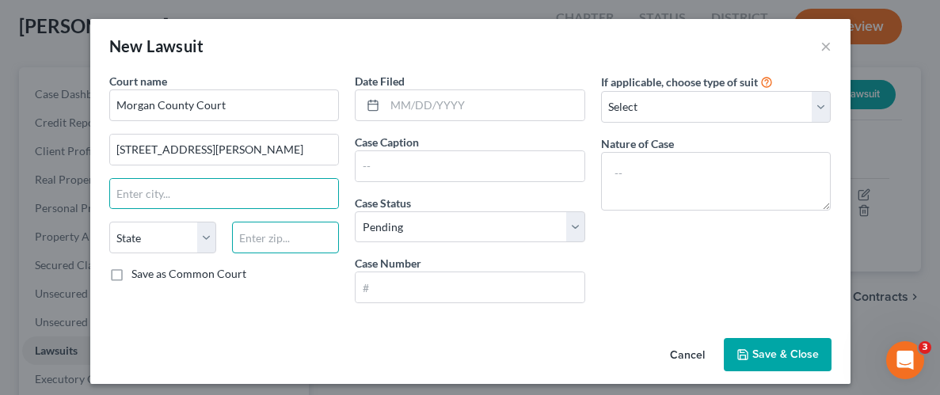
click at [288, 247] on input "text" at bounding box center [285, 238] width 107 height 32
click at [327, 230] on input "text" at bounding box center [285, 238] width 107 height 32
paste input "35601"
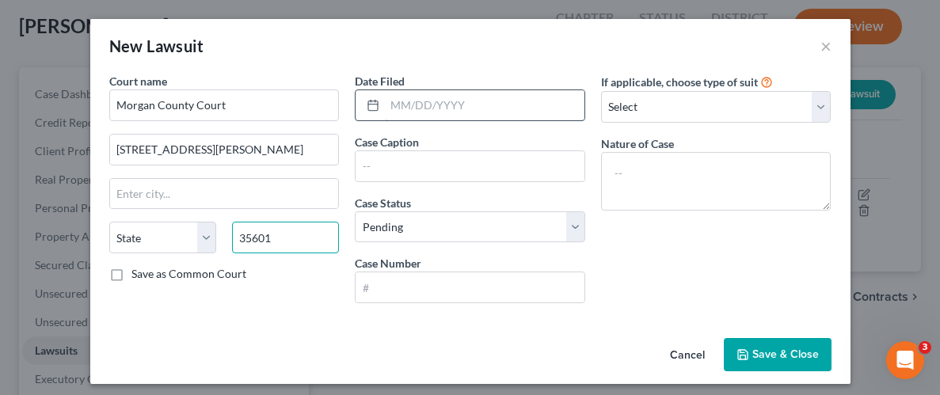
type input "35601"
click at [477, 107] on input "text" at bounding box center [485, 105] width 200 height 30
type input "Decatur"
select select "0"
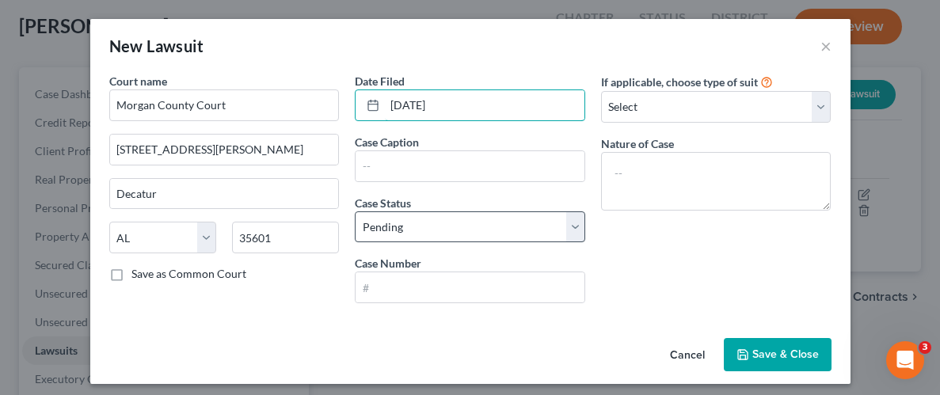
type input "[DATE]"
click at [575, 230] on select "Select Pending On Appeal Concluded" at bounding box center [470, 227] width 230 height 32
click at [355, 211] on select "Select Pending On Appeal Concluded" at bounding box center [470, 227] width 230 height 32
click at [572, 223] on select "Select Pending On Appeal Concluded" at bounding box center [470, 227] width 230 height 32
click at [355, 211] on select "Select Pending On Appeal Concluded" at bounding box center [470, 227] width 230 height 32
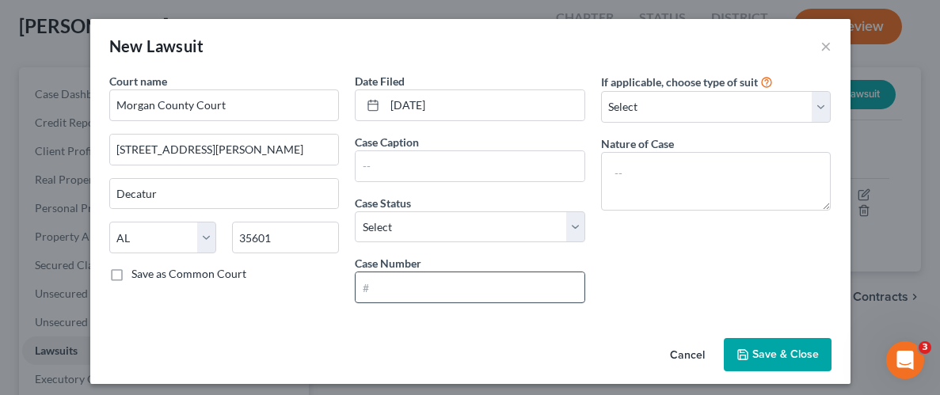
click at [435, 282] on input "text" at bounding box center [469, 287] width 229 height 30
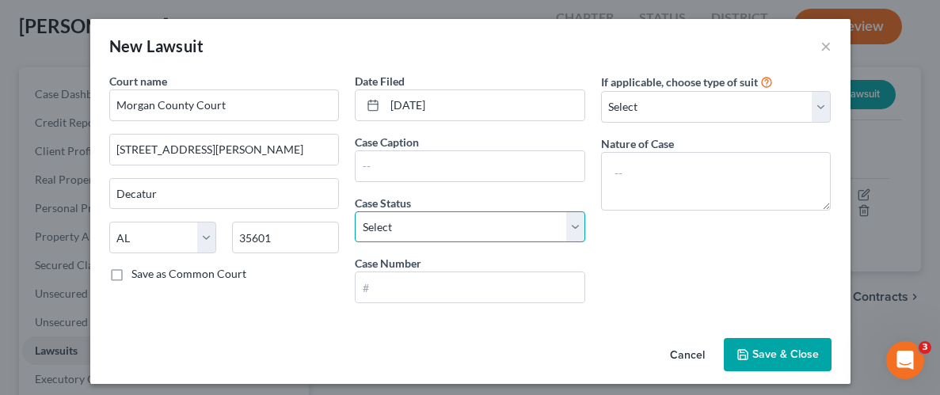
click at [390, 222] on select "Select Pending On Appeal Concluded" at bounding box center [470, 227] width 230 height 32
select select "0"
click at [355, 211] on select "Select Pending On Appeal Concluded" at bounding box center [470, 227] width 230 height 32
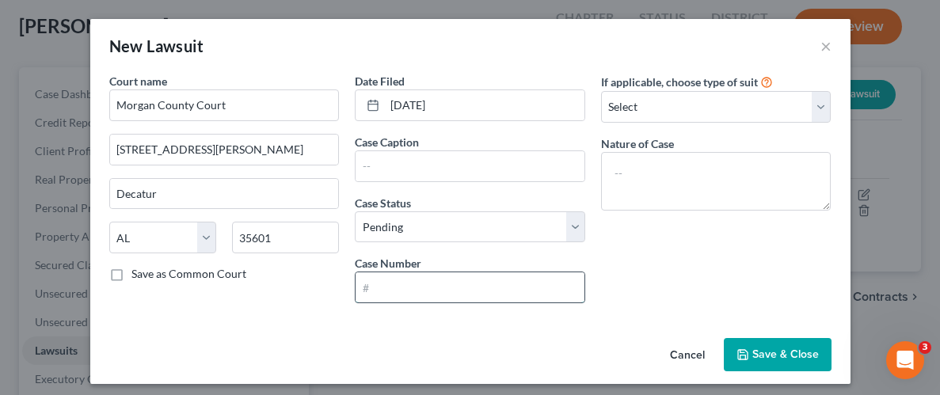
click at [406, 283] on input "text" at bounding box center [469, 287] width 229 height 30
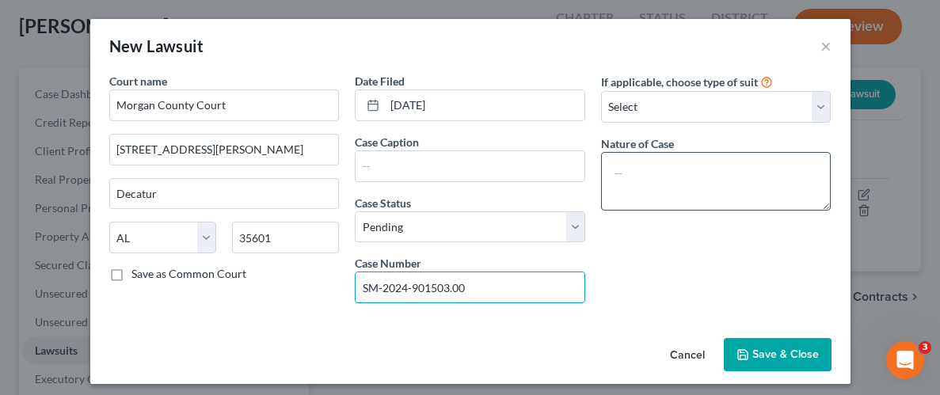
type input "SM-2024-901503.00"
click at [732, 172] on textarea at bounding box center [716, 181] width 230 height 59
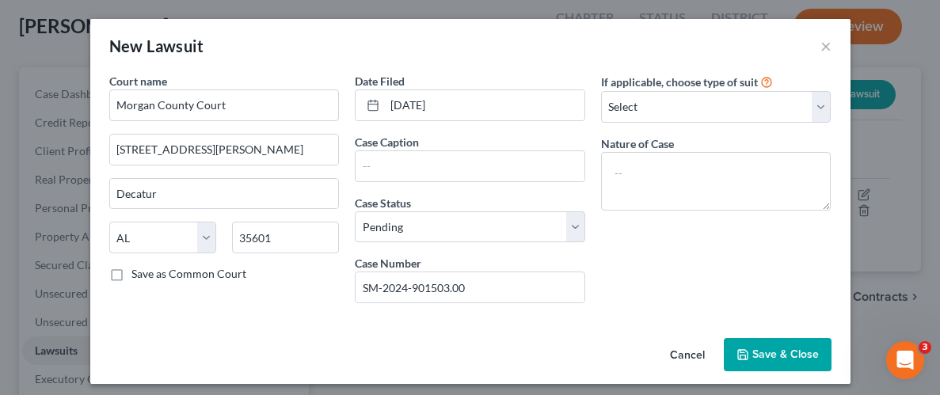
click at [732, 252] on div "If applicable, choose type of suit Select Repossession Garnishment Foreclosure …" at bounding box center [716, 194] width 246 height 243
click at [821, 103] on select "Select Repossession Garnishment Foreclosure Attached, Seized, Or Levied Other" at bounding box center [716, 107] width 230 height 32
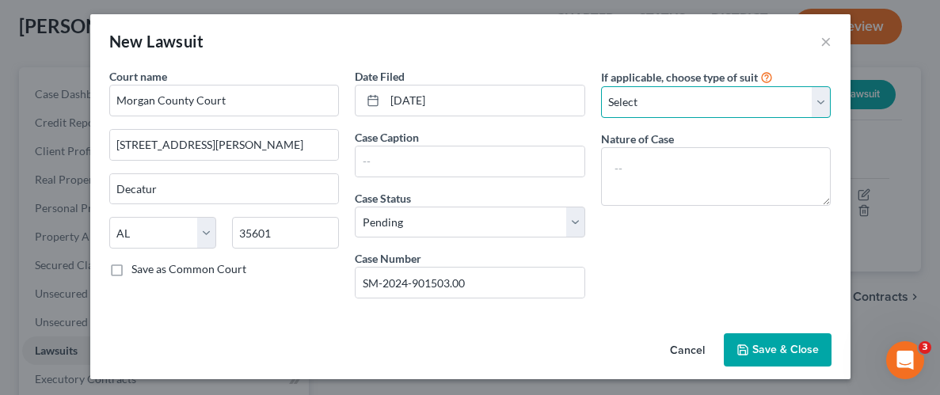
scroll to position [6, 0]
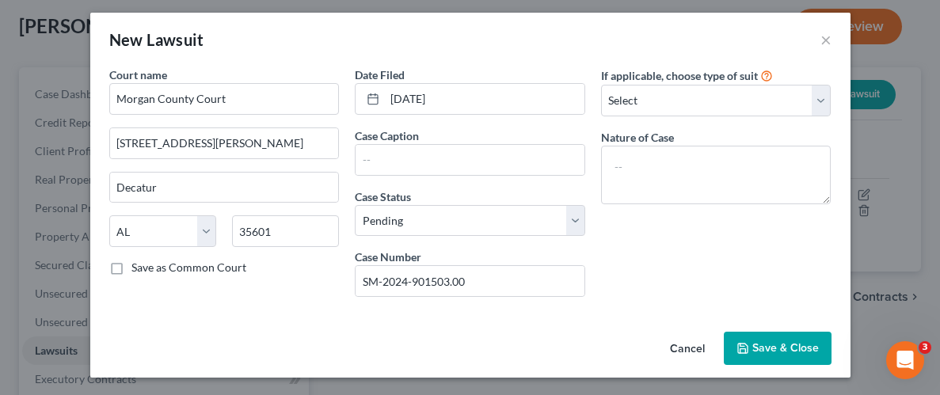
click at [764, 333] on button "Save & Close" at bounding box center [778, 348] width 108 height 33
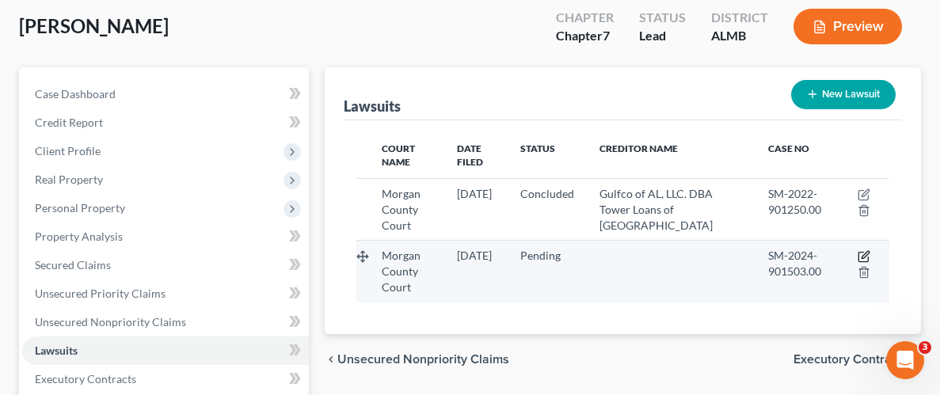
click at [858, 253] on icon "button" at bounding box center [863, 258] width 10 height 10
select select "0"
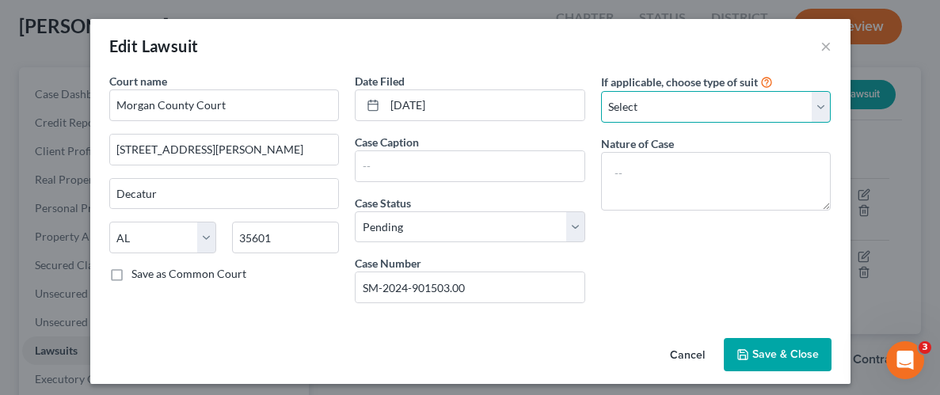
click at [821, 107] on select "Select Repossession Garnishment Foreclosure Attached, Seized, Or Levied Other" at bounding box center [716, 107] width 230 height 32
select select "4"
click at [601, 91] on select "Select Repossession Garnishment Foreclosure Attached, Seized, Or Levied Other" at bounding box center [716, 107] width 230 height 32
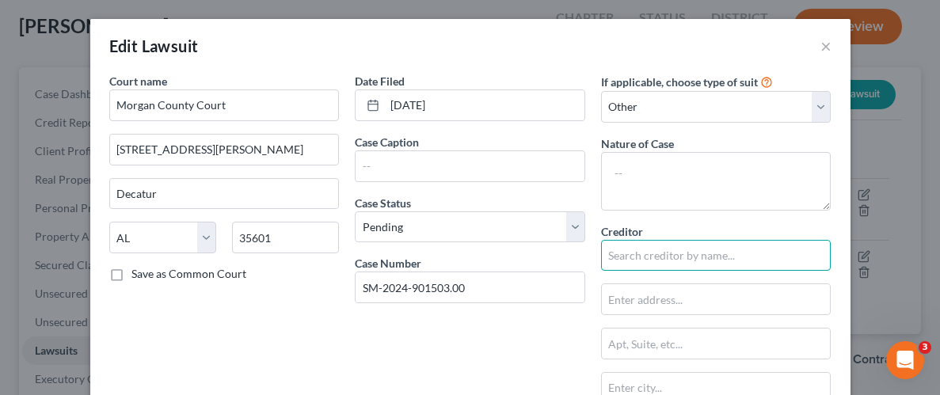
click at [713, 247] on input "text" at bounding box center [716, 256] width 230 height 32
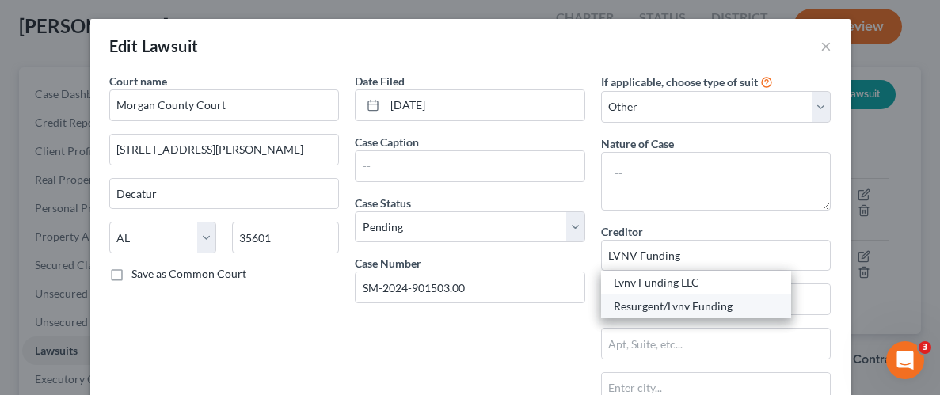
click at [690, 298] on div "Resurgent/Lvnv Funding" at bounding box center [696, 306] width 165 height 16
type input "Resurgent/Lvnv Funding"
type input "Attn: Bankruptcy Dept."
type input "PO Box 1269"
type input "[GEOGRAPHIC_DATA]"
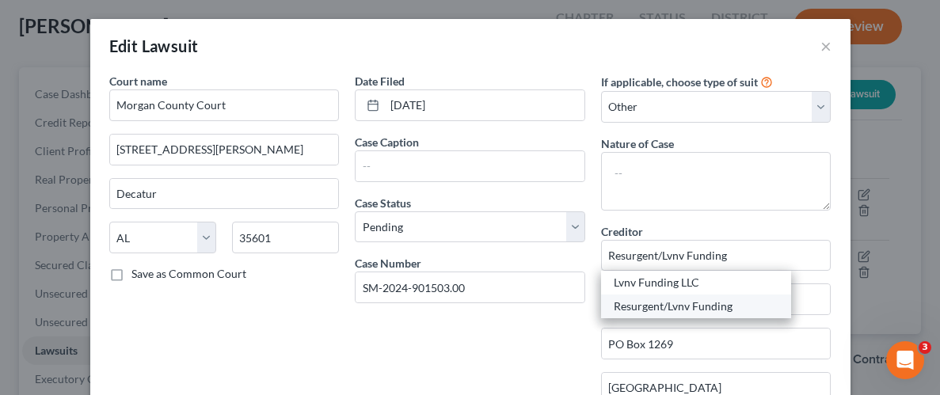
select select "42"
type input "29602"
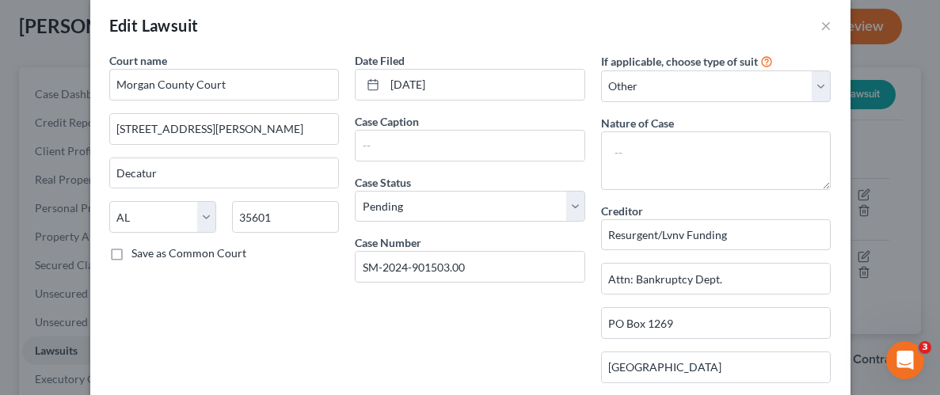
scroll to position [25, 0]
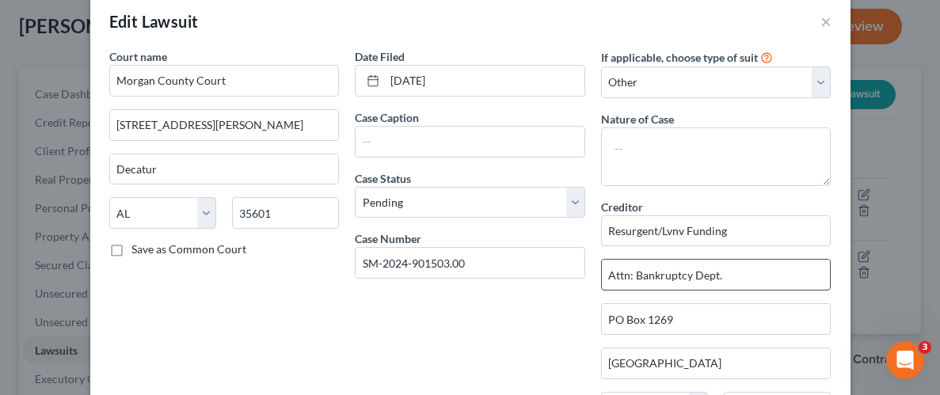
click at [747, 272] on input "Attn: Bankruptcy Dept." at bounding box center [716, 275] width 229 height 30
click at [739, 320] on input "PO Box 1269" at bounding box center [716, 319] width 229 height 30
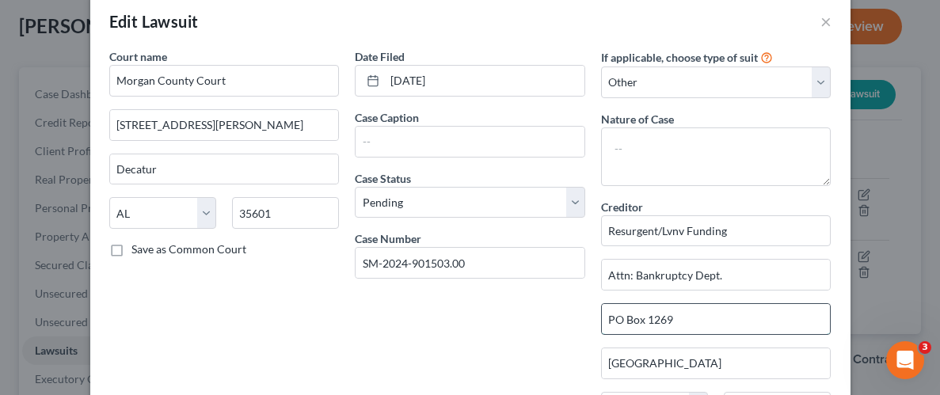
click at [703, 324] on input "PO Box 1269" at bounding box center [716, 319] width 229 height 30
type input "P"
type input "[STREET_ADDRESS][PERSON_NAME]"
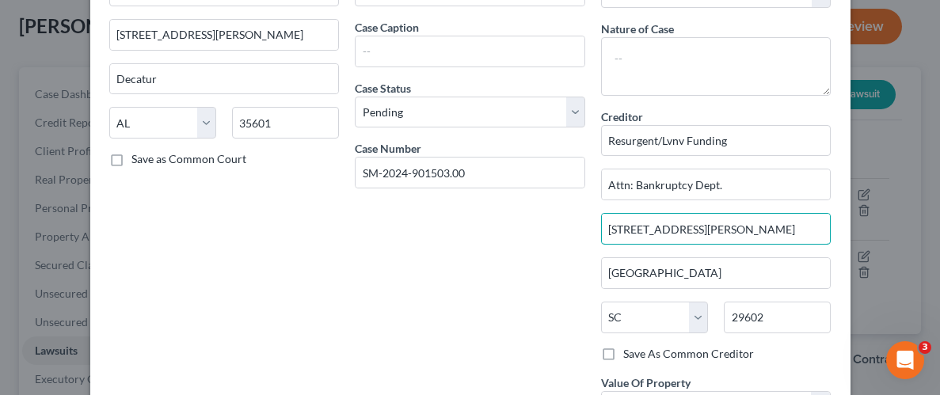
scroll to position [126, 0]
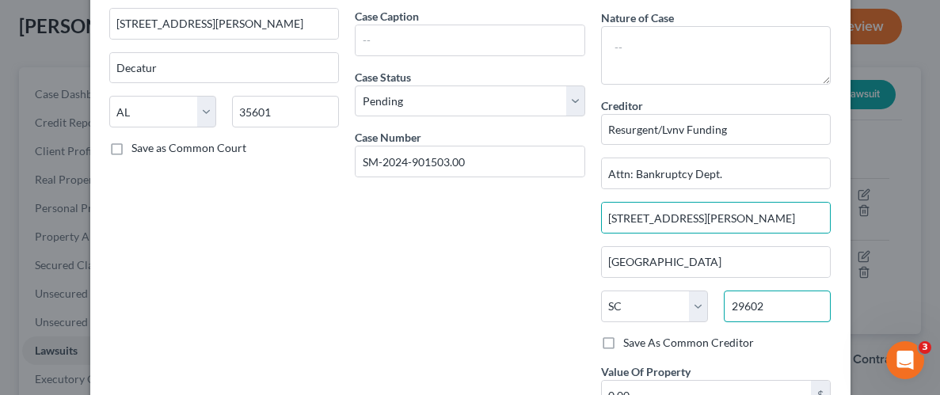
click at [774, 304] on input "29602" at bounding box center [777, 307] width 107 height 32
type input "29601"
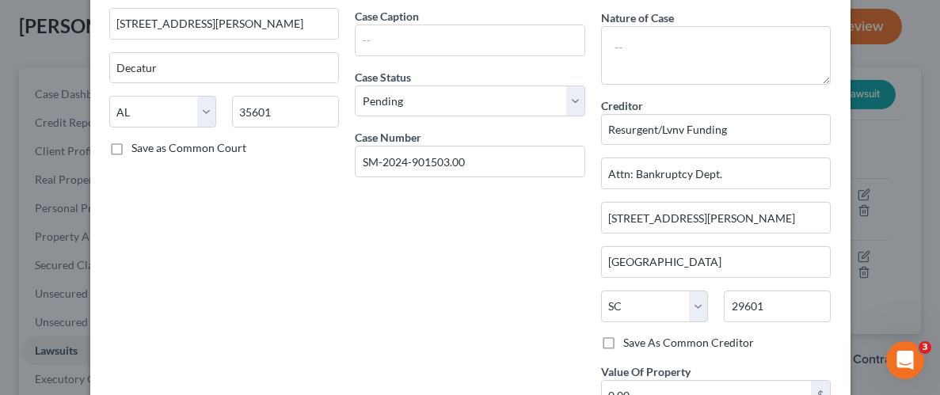
click at [370, 325] on div "Date Filed [DATE] Case Caption Case Status * Select Pending On Appeal Concluded…" at bounding box center [470, 196] width 246 height 499
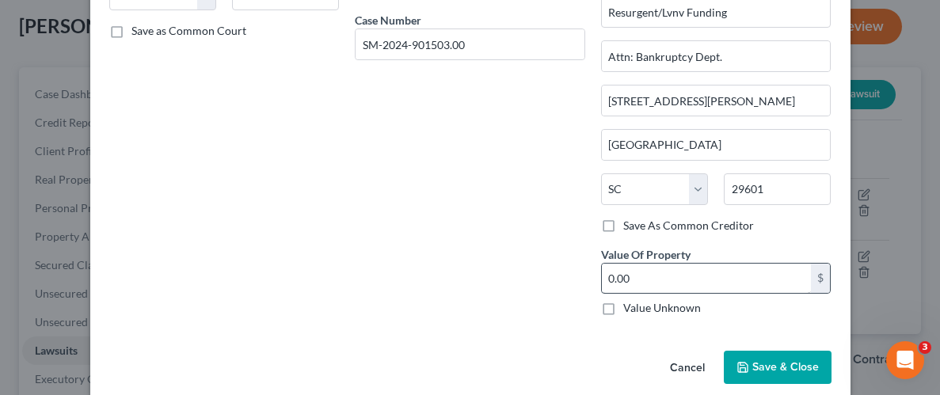
scroll to position [245, 0]
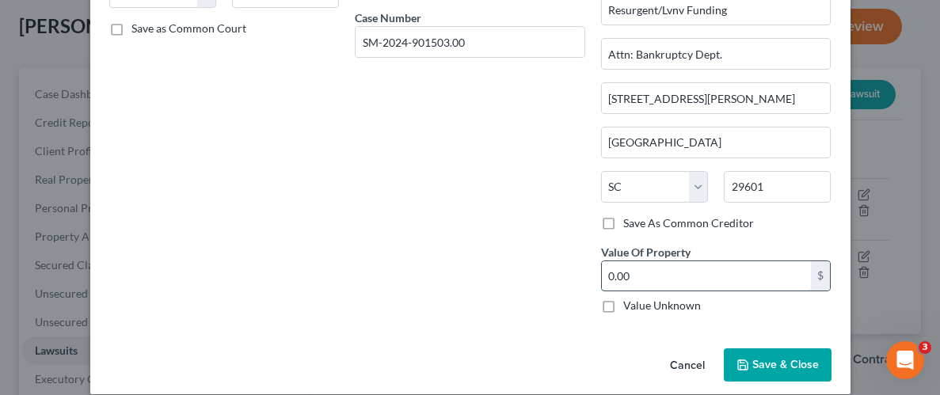
click at [685, 277] on input "0.00" at bounding box center [707, 276] width 210 height 30
click at [623, 307] on label "Value Unknown" at bounding box center [662, 306] width 78 height 16
click at [629, 307] on input "Value Unknown" at bounding box center [634, 303] width 10 height 10
checkbox input "true"
click at [787, 367] on span "Save & Close" at bounding box center [785, 364] width 67 height 13
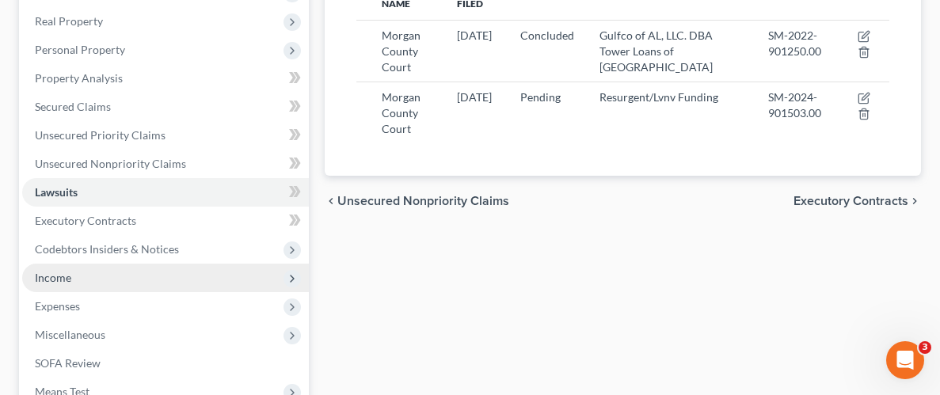
scroll to position [247, 0]
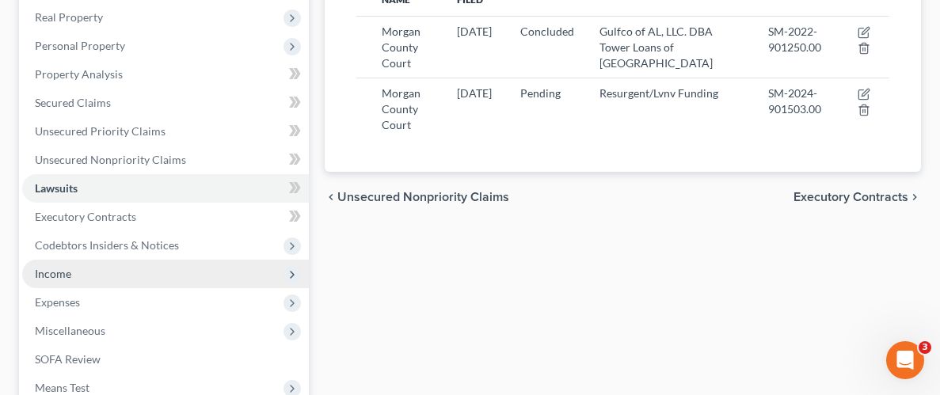
click at [91, 280] on span "Income" at bounding box center [165, 274] width 287 height 29
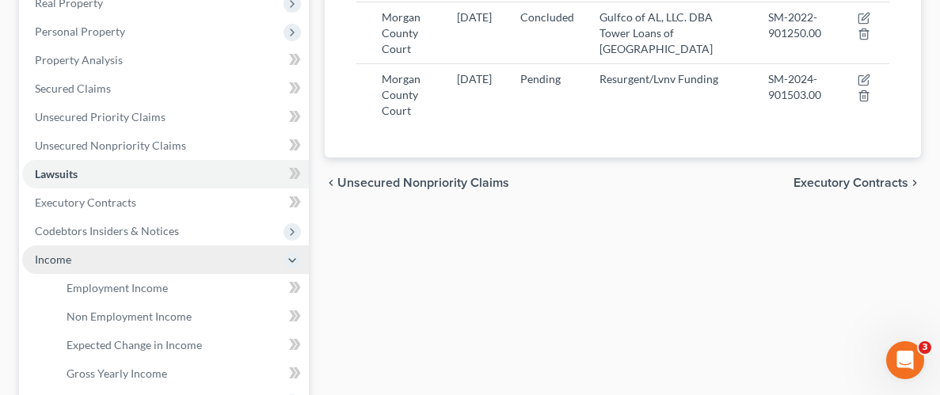
scroll to position [298, 0]
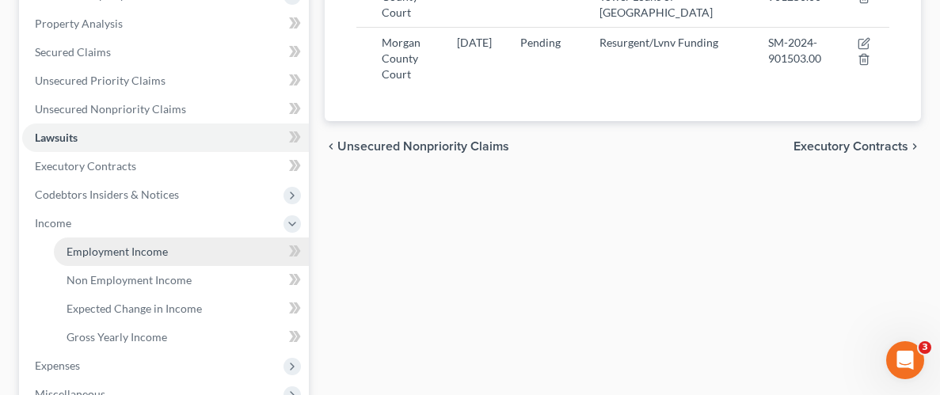
click at [154, 254] on span "Employment Income" at bounding box center [117, 251] width 101 height 13
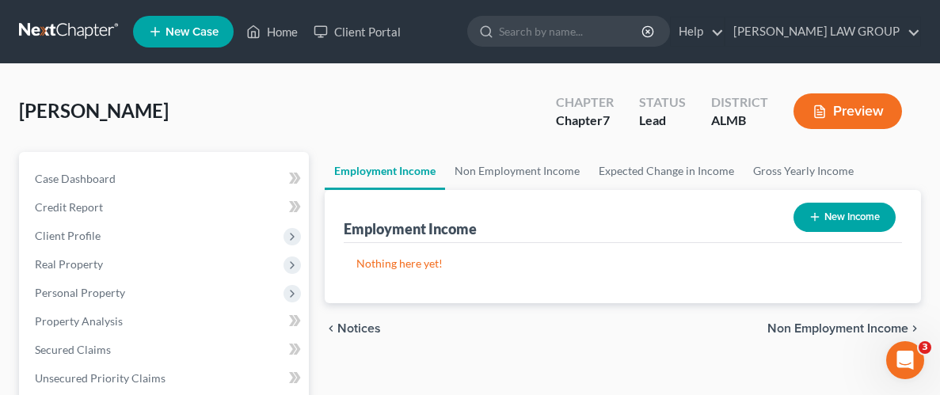
scroll to position [25, 0]
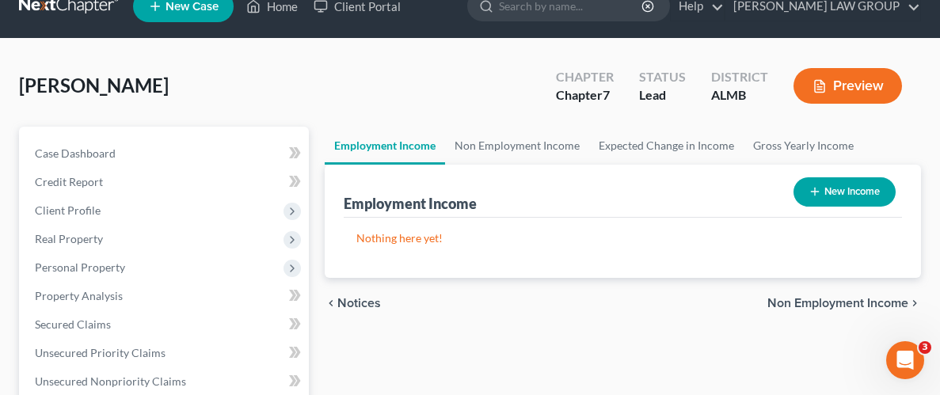
click at [842, 196] on button "New Income" at bounding box center [844, 191] width 102 height 29
select select "0"
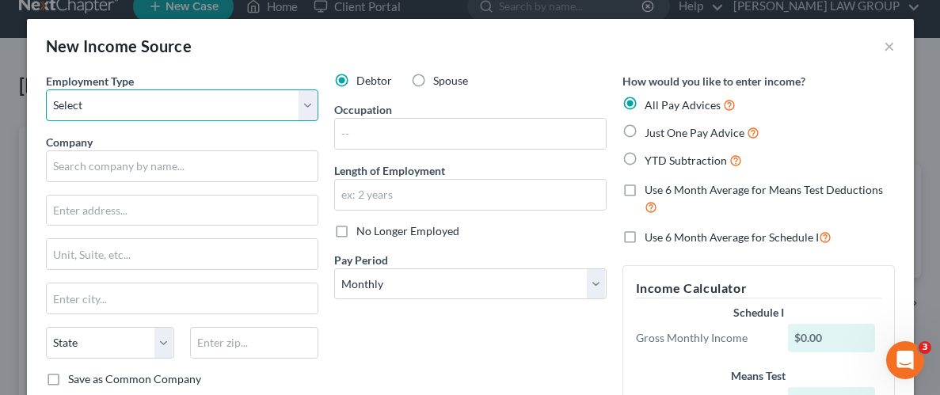
click at [306, 107] on select "Select Full or [DEMOGRAPHIC_DATA] Employment Self Employment" at bounding box center [182, 105] width 272 height 32
select select "0"
click at [46, 89] on select "Select Full or [DEMOGRAPHIC_DATA] Employment Self Employment" at bounding box center [182, 105] width 272 height 32
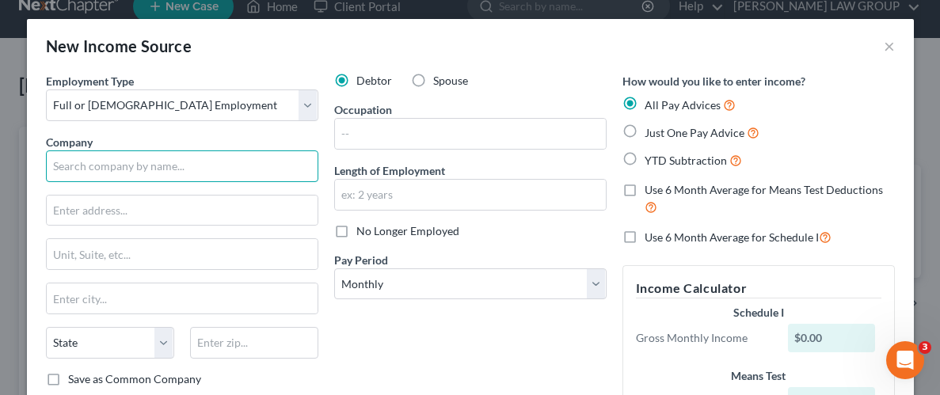
click at [155, 166] on input "text" at bounding box center [182, 166] width 272 height 32
type input "Maverick Transportation, LLC."
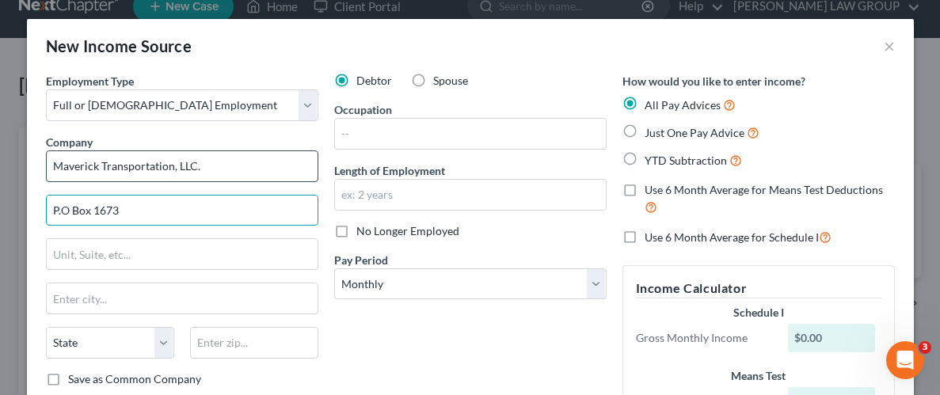
type input "P.O Box 1673"
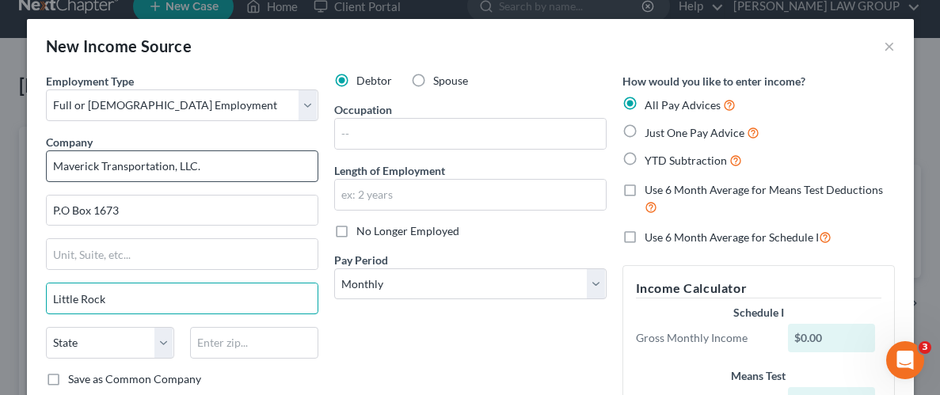
type input "Little Rock"
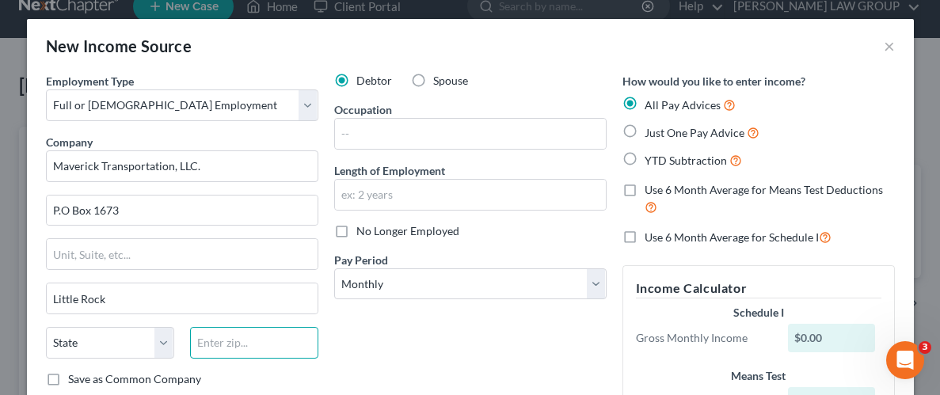
click at [252, 340] on input "text" at bounding box center [254, 343] width 128 height 32
type input "72231"
click at [375, 364] on div "Debtor Spouse Occupation Length of Employment No Longer Employed Pay Period * S…" at bounding box center [470, 275] width 288 height 404
select select "2"
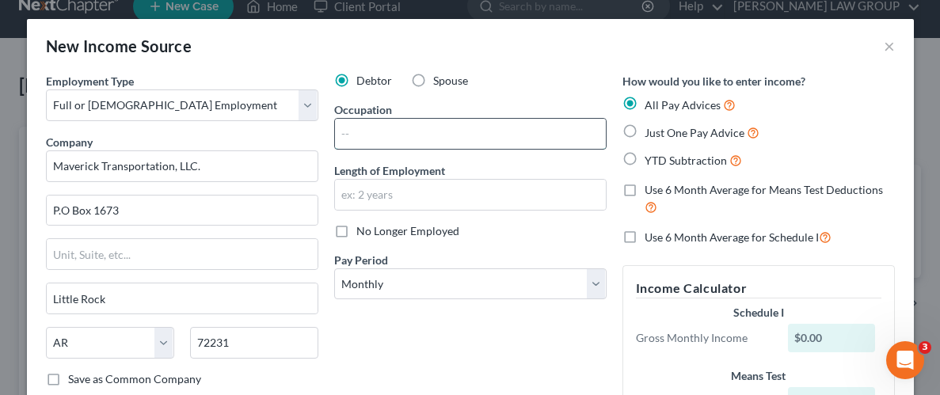
click at [464, 137] on input "text" at bounding box center [470, 134] width 271 height 30
type input "Driver"
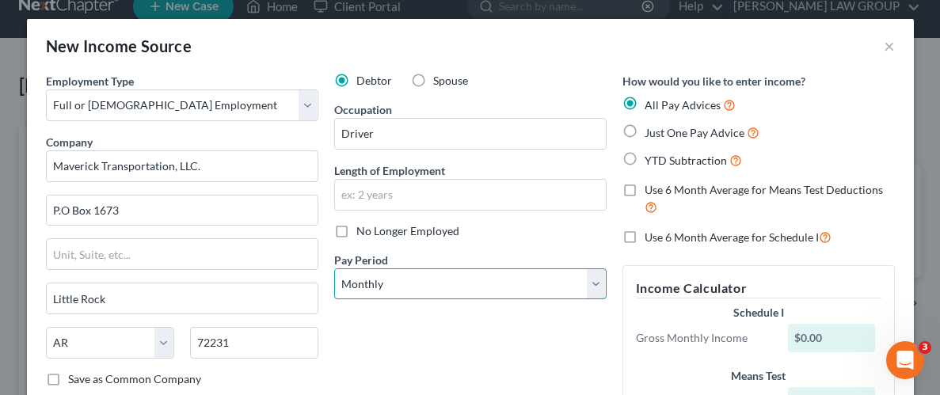
click at [599, 282] on select "Select Monthly Twice Monthly Every Other Week Weekly" at bounding box center [470, 284] width 272 height 32
select select "3"
click at [334, 268] on select "Select Monthly Twice Monthly Every Other Week Weekly" at bounding box center [470, 284] width 272 height 32
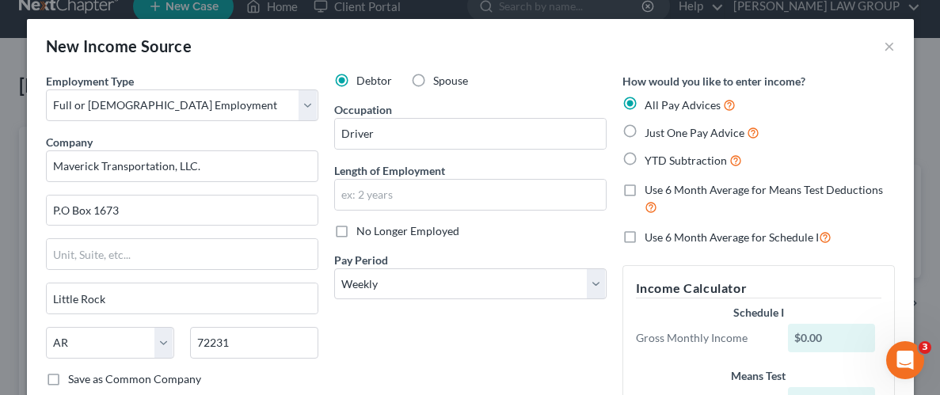
click at [356, 229] on label "No Longer Employed" at bounding box center [407, 231] width 103 height 16
click at [363, 229] on input "No Longer Employed" at bounding box center [368, 228] width 10 height 10
checkbox input "true"
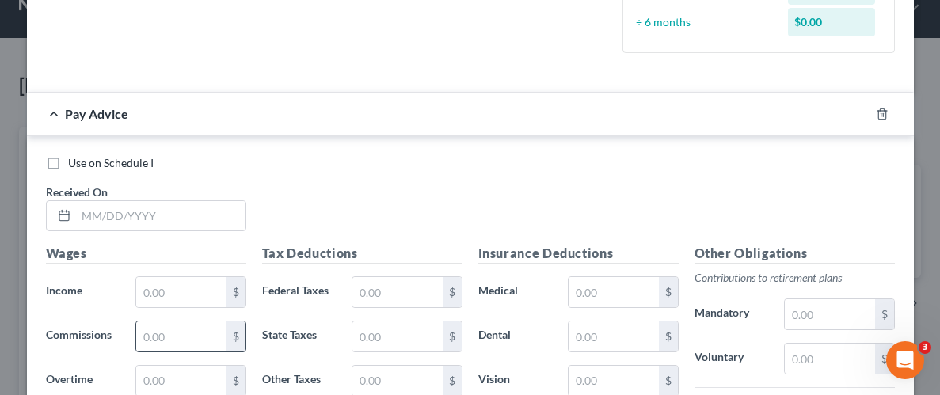
scroll to position [512, 0]
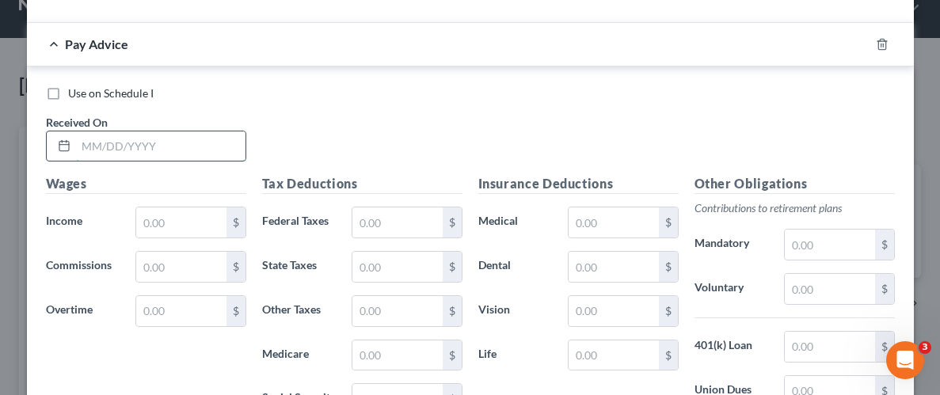
click at [169, 142] on input "text" at bounding box center [160, 146] width 169 height 30
click at [174, 154] on input "text" at bounding box center [160, 146] width 169 height 30
type input "[DATE]"
click at [154, 222] on input "text" at bounding box center [180, 222] width 89 height 30
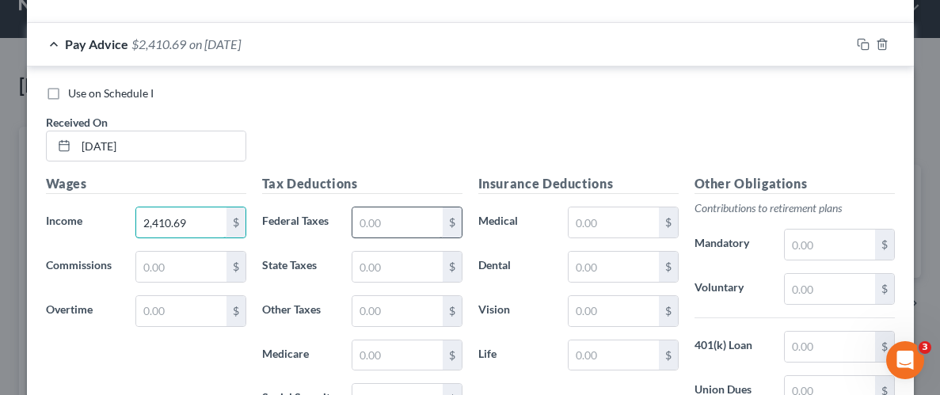
type input "2,410.69"
click at [373, 219] on input "text" at bounding box center [396, 222] width 89 height 30
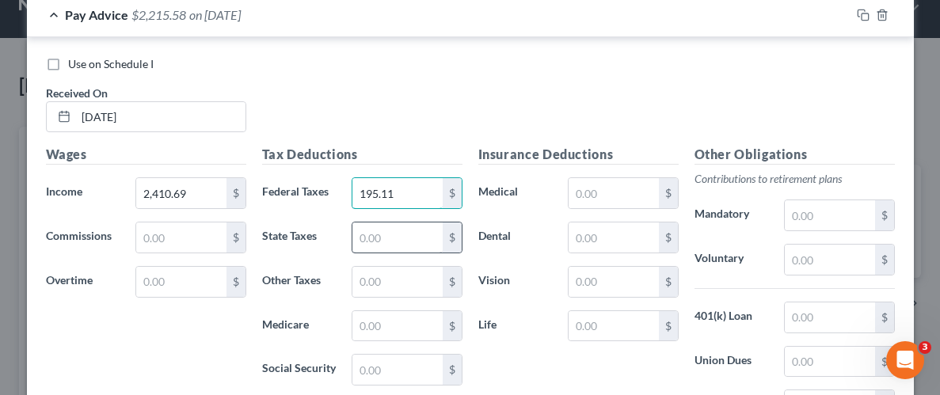
scroll to position [556, 0]
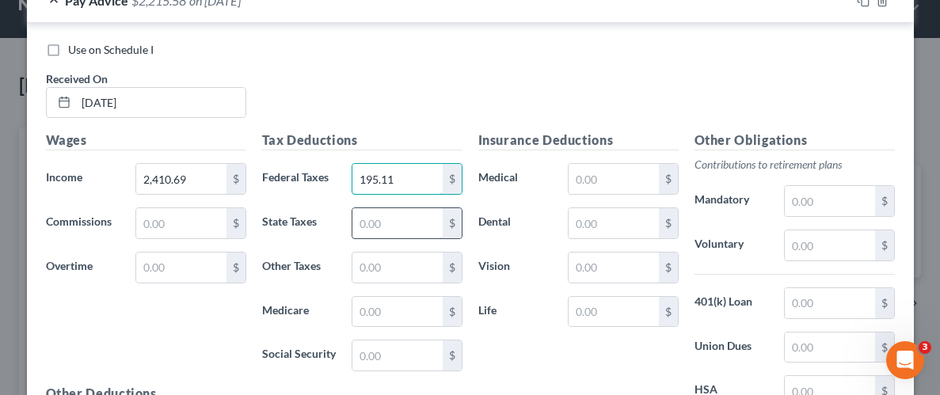
type input "195.11"
click at [401, 229] on input "text" at bounding box center [396, 223] width 89 height 30
type input "81.44"
click at [378, 299] on input "text" at bounding box center [396, 312] width 89 height 30
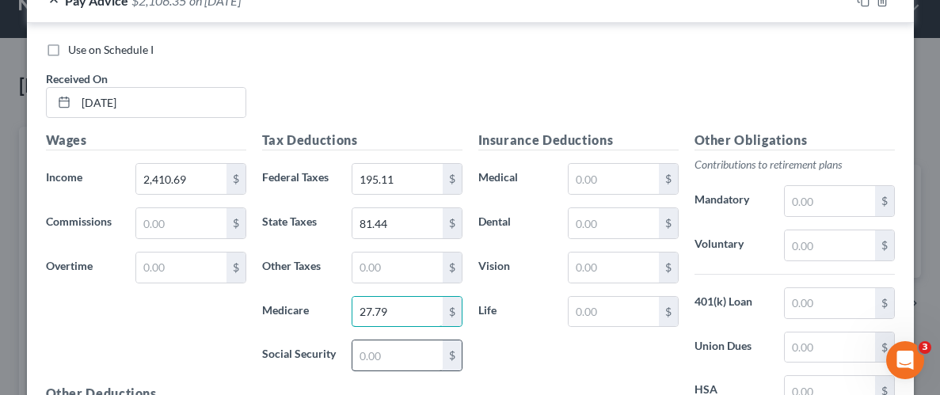
type input "27.79"
click at [397, 351] on input "text" at bounding box center [396, 355] width 89 height 30
type input "118.81"
click at [521, 358] on div "Insurance Deductions Medical $ Dental $ Vision $ Life $" at bounding box center [578, 297] width 216 height 333
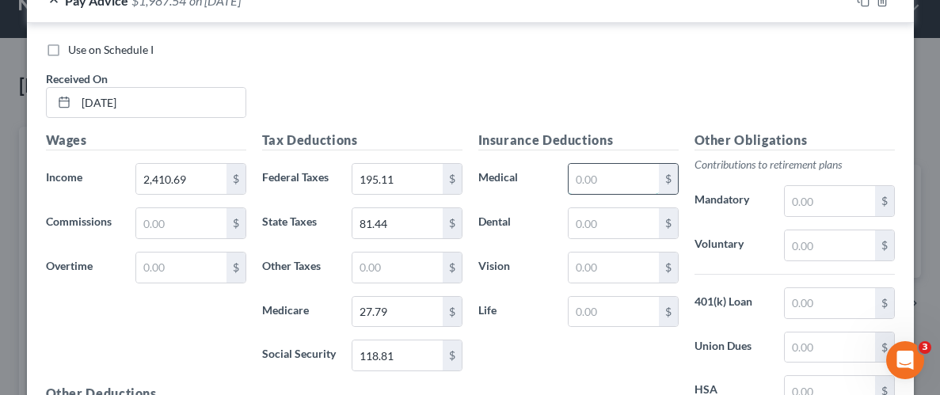
click at [614, 173] on input "text" at bounding box center [612, 179] width 89 height 30
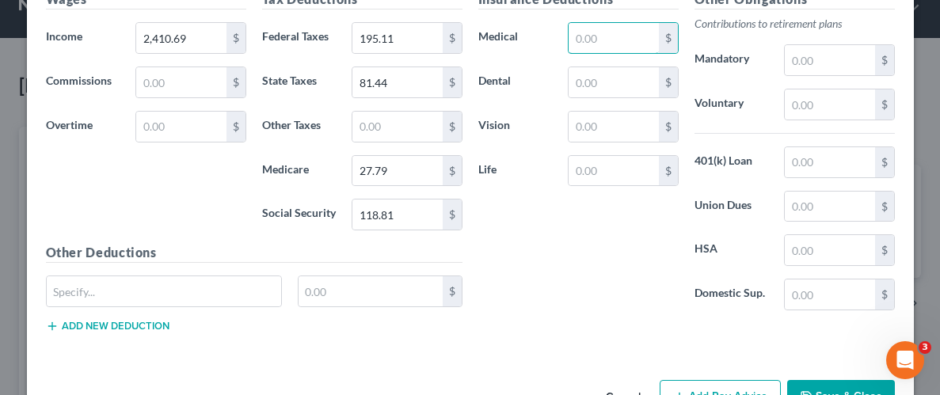
scroll to position [743, 0]
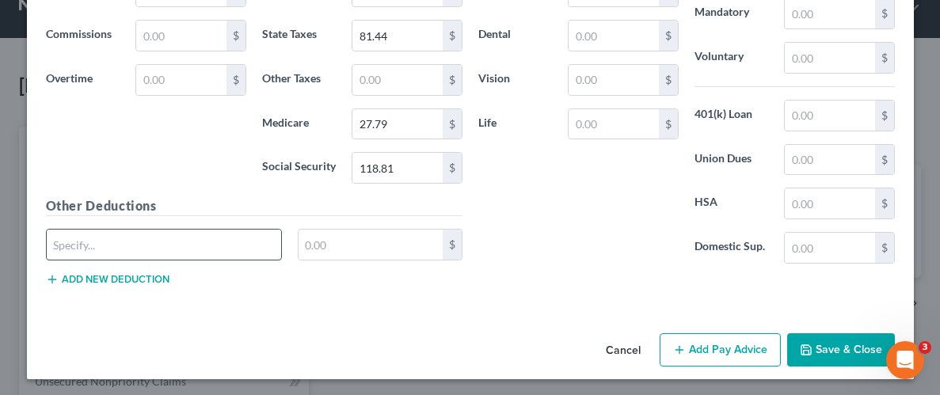
click at [228, 251] on input "text" at bounding box center [164, 245] width 235 height 30
type input "Legal insurance"
click at [399, 243] on input "text" at bounding box center [370, 245] width 144 height 30
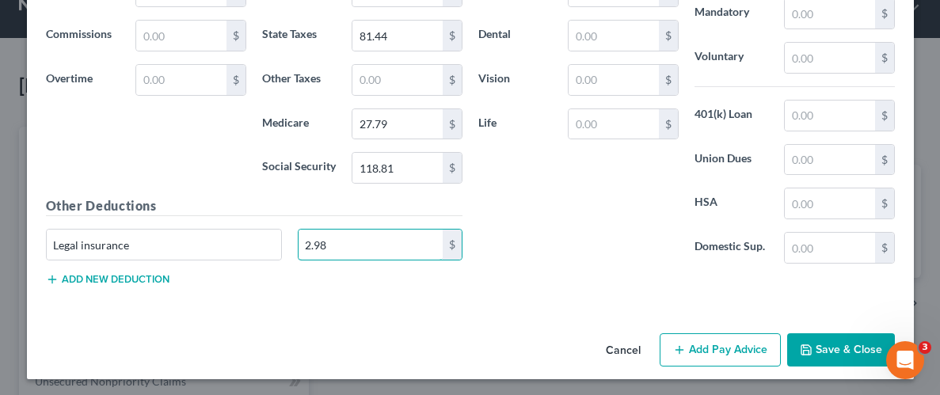
type input "2.98"
click at [534, 230] on div "Insurance Deductions Medical $ Dental $ Vision $ Life $" at bounding box center [578, 109] width 216 height 333
click at [846, 352] on button "Save & Close" at bounding box center [841, 349] width 108 height 33
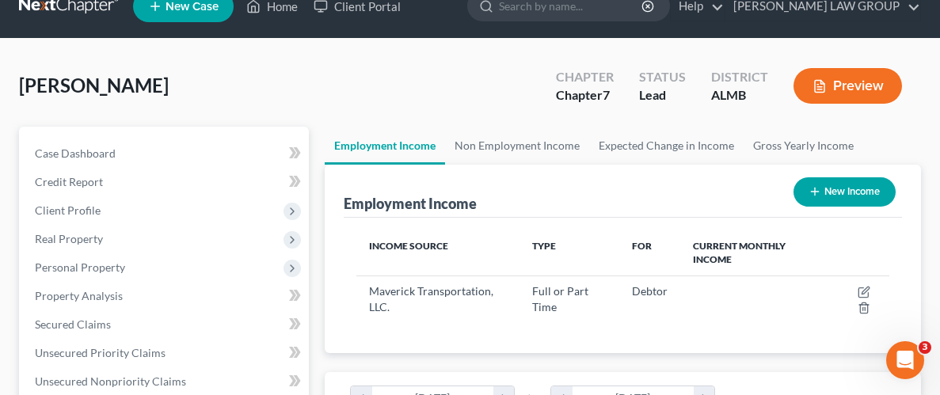
scroll to position [264, 564]
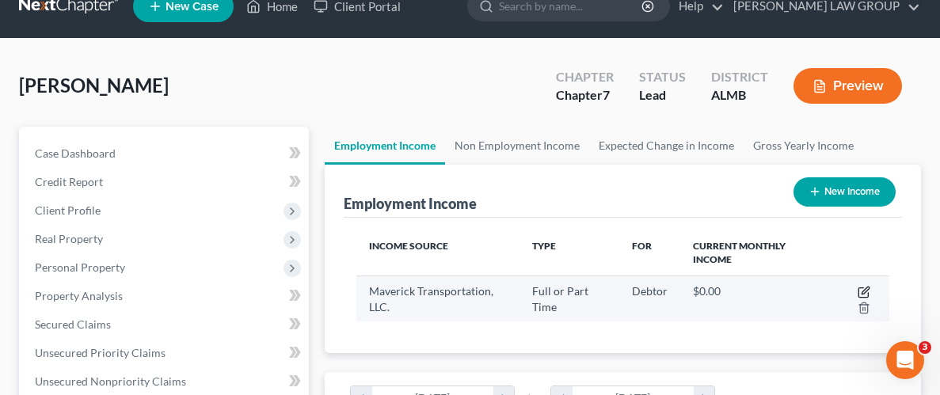
click at [859, 289] on icon "button" at bounding box center [863, 292] width 13 height 13
select select "0"
select select "2"
select select "3"
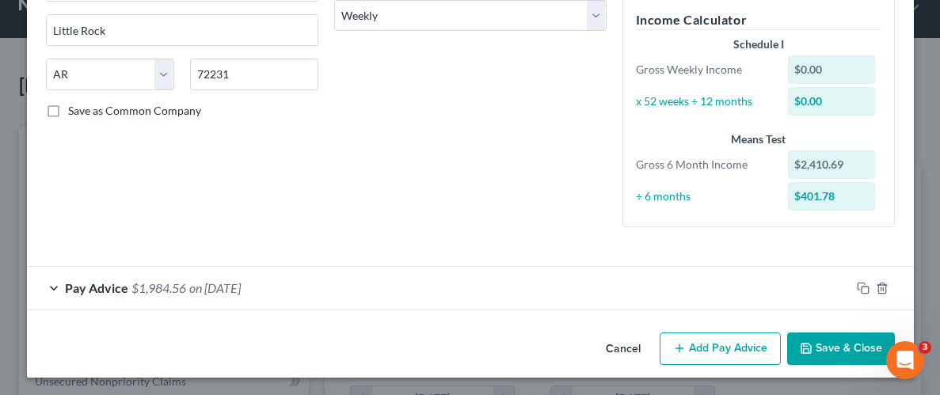
scroll to position [269, 0]
click at [862, 283] on icon "button" at bounding box center [863, 287] width 13 height 13
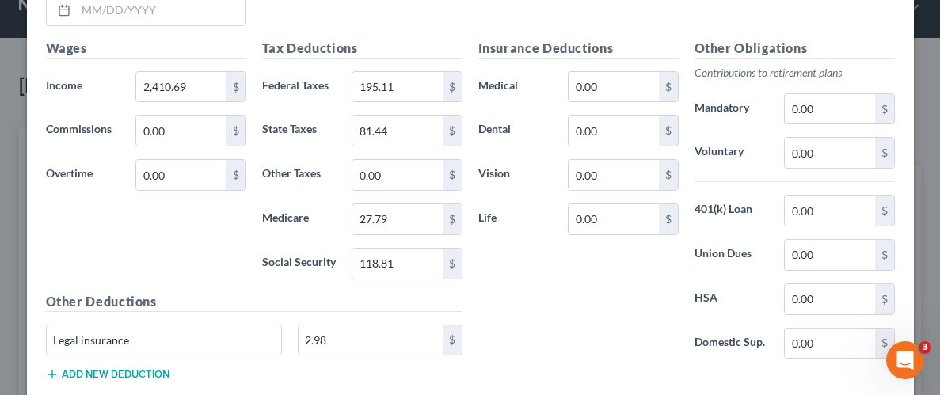
scroll to position [696, 0]
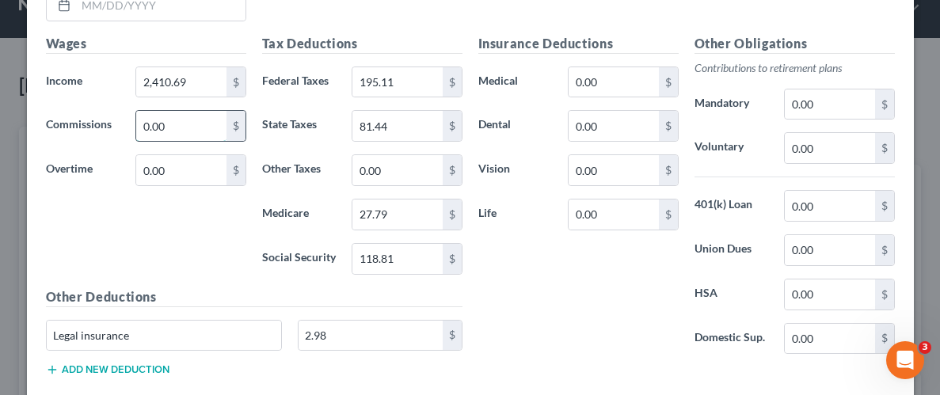
click at [179, 122] on input "0.00" at bounding box center [180, 126] width 89 height 30
type input "41.01"
click at [172, 199] on div "Wages Income * 2,410.69 $ Commissions 41.01 $ Overtime 0.00 $" at bounding box center [146, 160] width 216 height 253
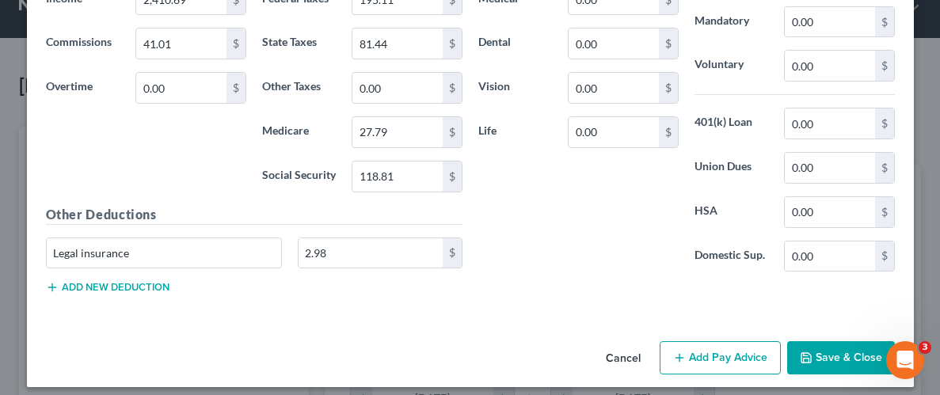
scroll to position [787, 0]
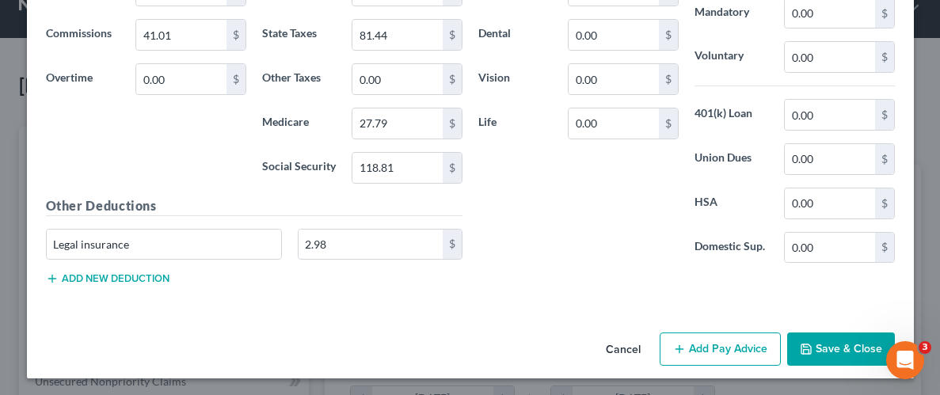
click at [833, 340] on button "Save & Close" at bounding box center [841, 349] width 108 height 33
click at [625, 343] on button "Cancel" at bounding box center [623, 350] width 60 height 32
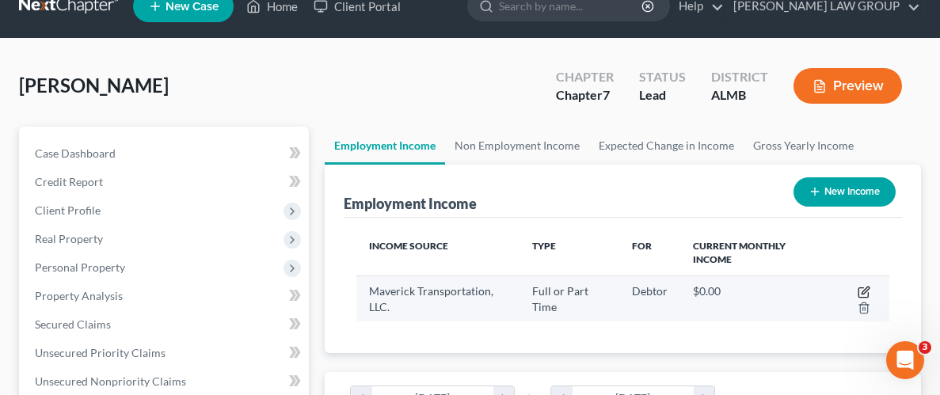
click at [864, 292] on icon "button" at bounding box center [864, 290] width 7 height 7
select select "0"
select select "2"
select select "3"
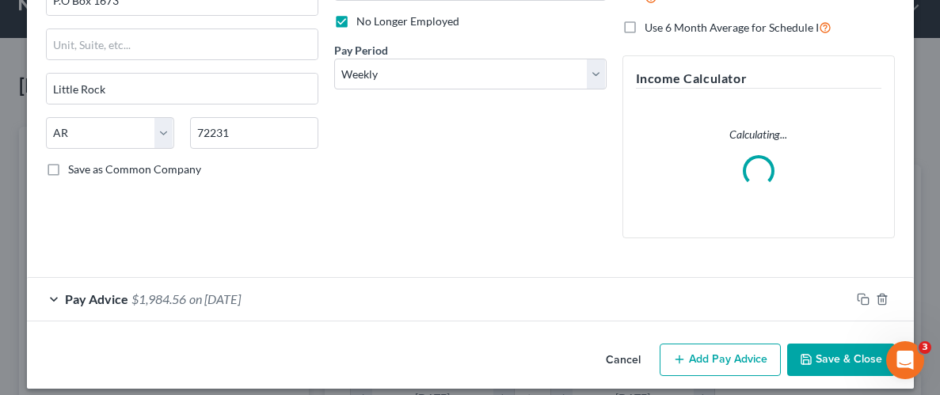
scroll to position [222, 0]
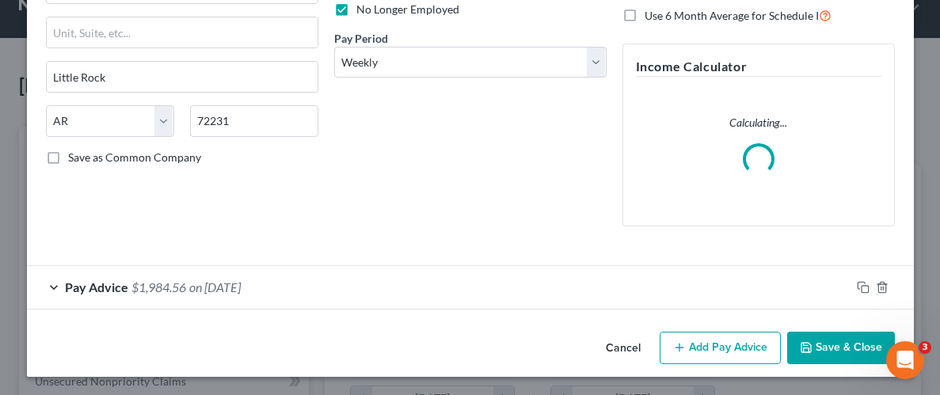
click at [109, 286] on span "Pay Advice" at bounding box center [96, 286] width 63 height 15
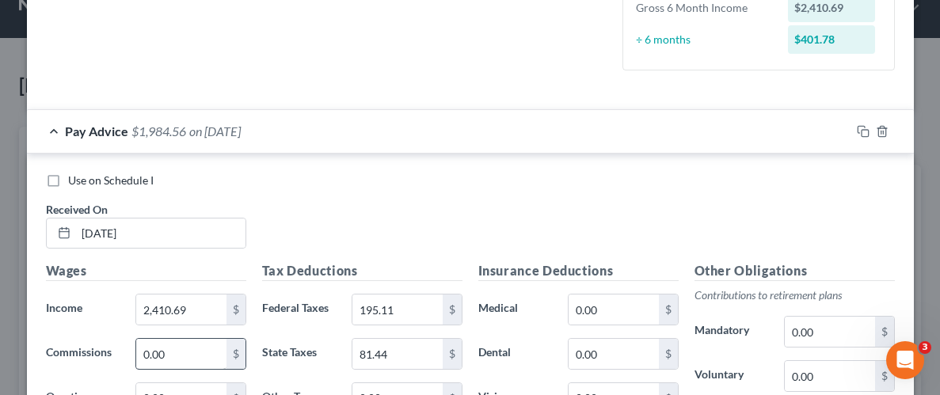
scroll to position [504, 0]
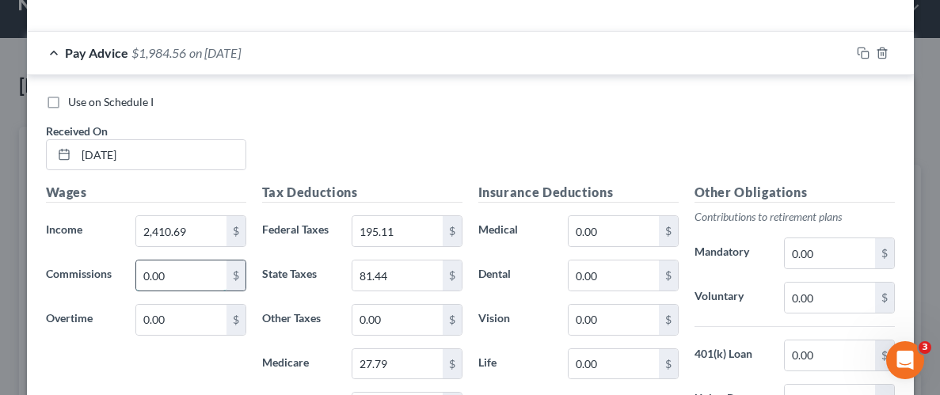
click at [196, 276] on input "0.00" at bounding box center [180, 275] width 89 height 30
type input "41.01"
drag, startPoint x: 208, startPoint y: 370, endPoint x: 249, endPoint y: 314, distance: 69.0
click at [209, 369] on div "Wages Income * 2,410.69 $ Commissions 41.01 $ Overtime 0.00 $" at bounding box center [146, 309] width 216 height 253
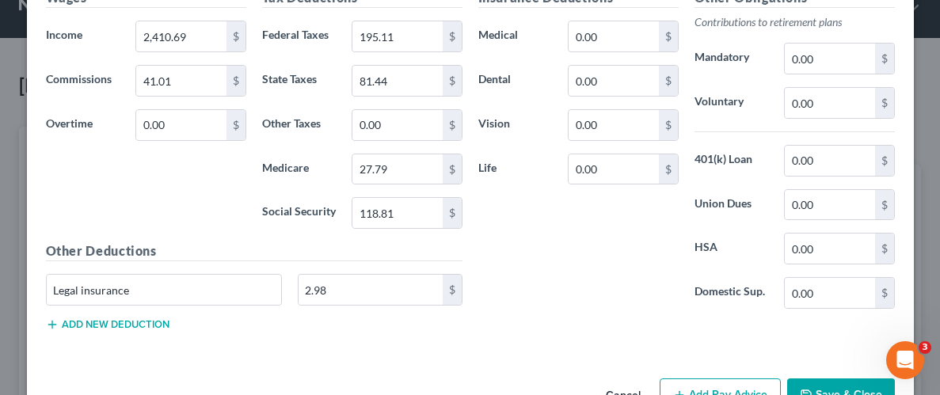
scroll to position [743, 0]
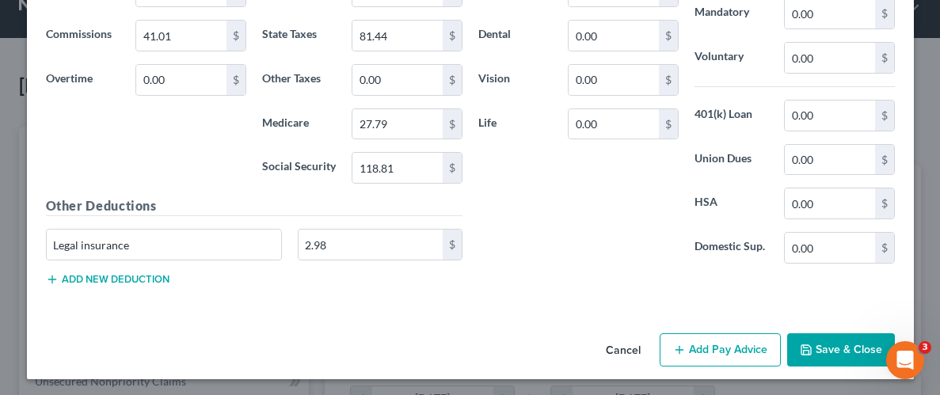
click at [844, 339] on button "Save & Close" at bounding box center [841, 349] width 108 height 33
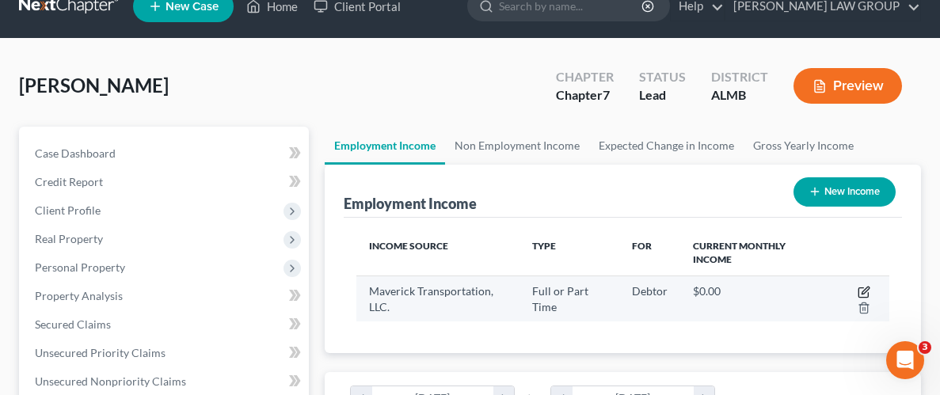
click at [862, 287] on icon "button" at bounding box center [863, 292] width 13 height 13
select select "0"
select select "2"
select select "3"
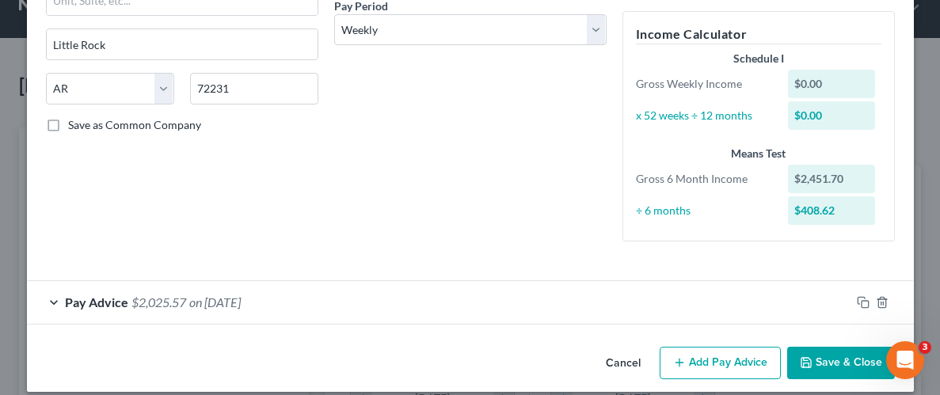
scroll to position [269, 0]
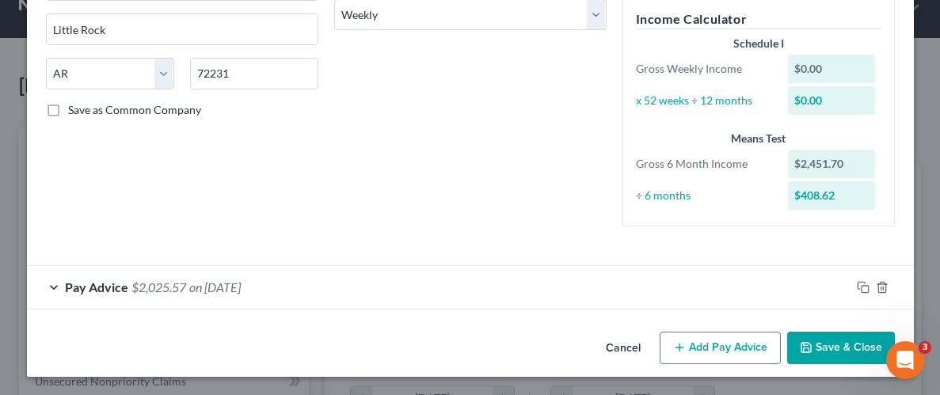
click at [731, 350] on button "Add Pay Advice" at bounding box center [719, 348] width 121 height 33
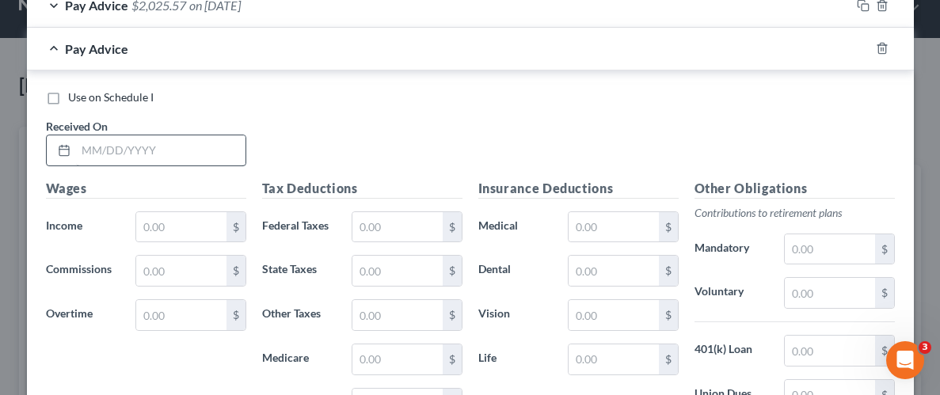
scroll to position [552, 0]
click at [188, 155] on input "text" at bounding box center [160, 150] width 169 height 30
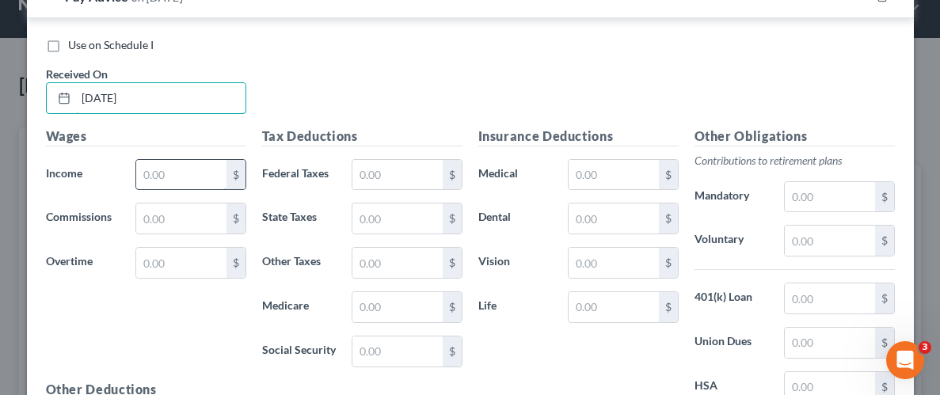
scroll to position [655, 0]
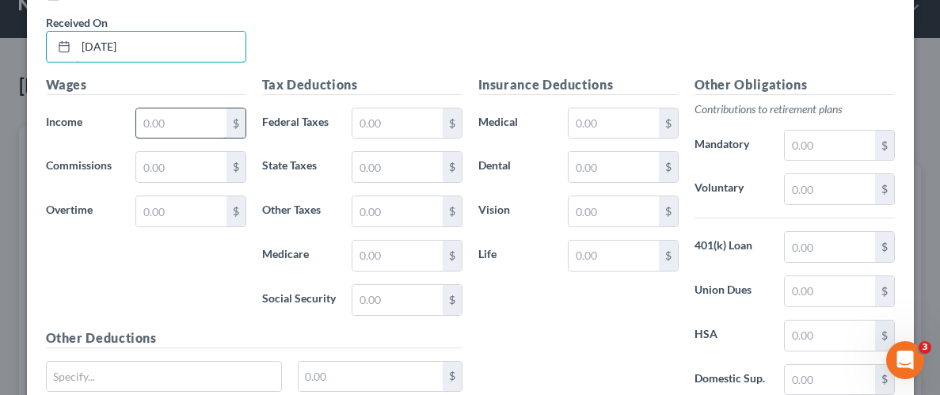
type input "[DATE]"
click at [198, 121] on input "text" at bounding box center [180, 123] width 89 height 30
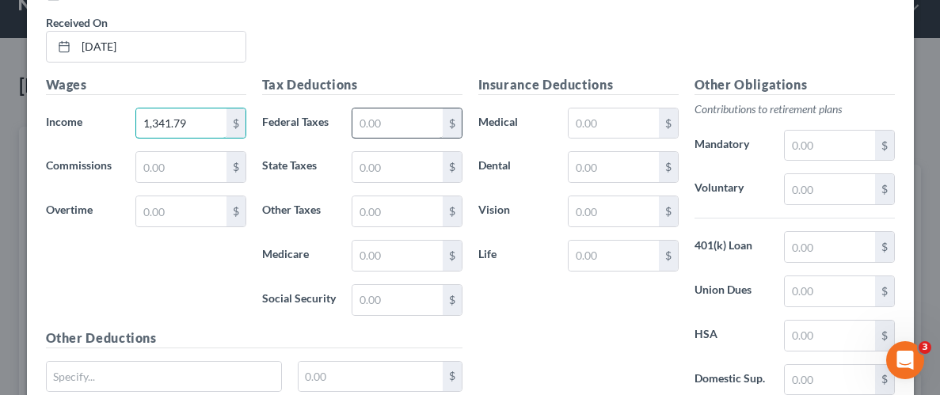
type input "1,341.79"
click at [410, 127] on input "text" at bounding box center [396, 123] width 89 height 30
type input "104.82"
click at [418, 162] on input "text" at bounding box center [396, 167] width 89 height 30
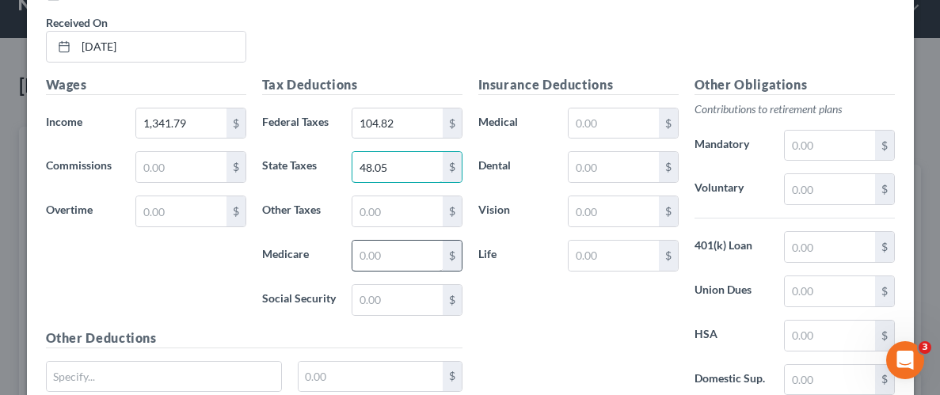
type input "48.05"
click at [429, 255] on input "text" at bounding box center [396, 256] width 89 height 30
click at [394, 250] on input "text" at bounding box center [396, 256] width 89 height 30
type input "15.74"
click at [395, 298] on input "text" at bounding box center [396, 300] width 89 height 30
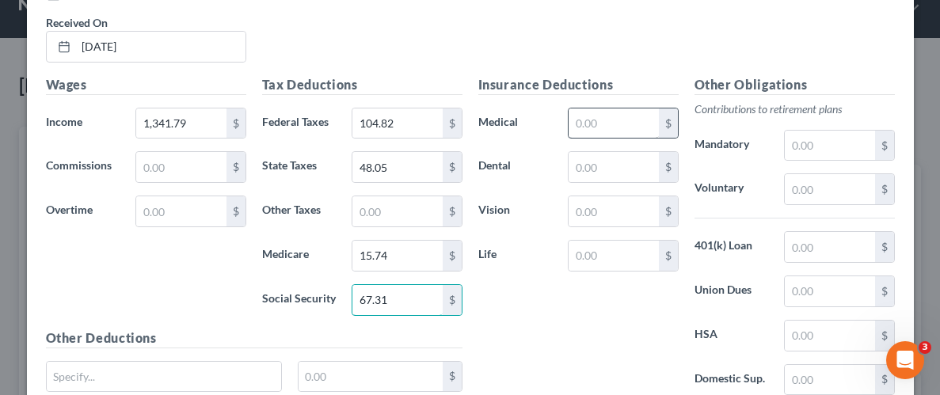
type input "67.31"
click at [600, 114] on input "text" at bounding box center [612, 123] width 89 height 30
type input "133.81"
click at [622, 161] on input "text" at bounding box center [612, 167] width 89 height 30
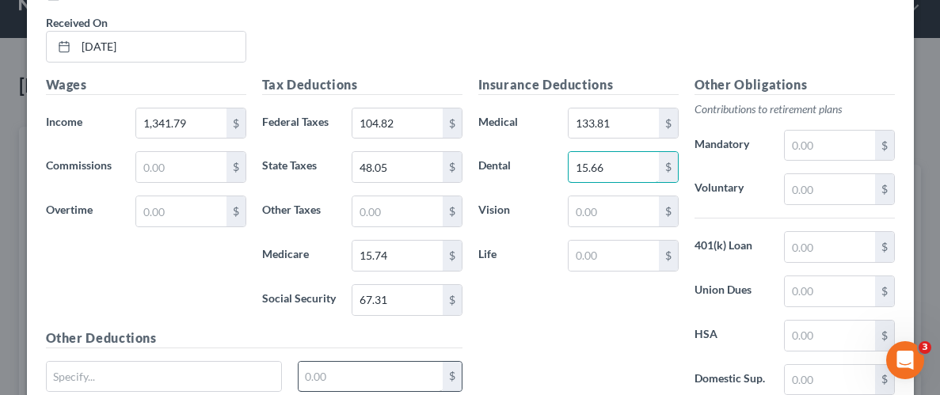
type input "15.66"
click at [345, 376] on input "text" at bounding box center [370, 377] width 144 height 30
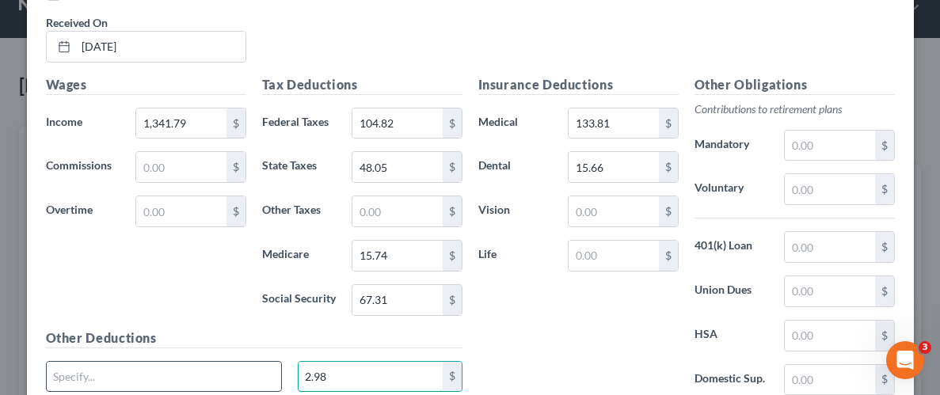
type input "2.98"
click at [230, 368] on input "text" at bounding box center [164, 377] width 235 height 30
type input "Legal insurance"
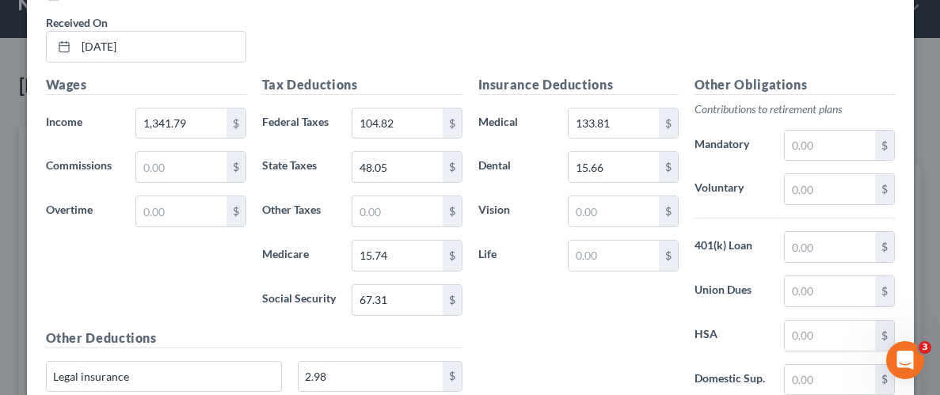
click at [571, 314] on div "Insurance Deductions Medical 133.81 $ Dental 15.66 $ Vision $ Life $" at bounding box center [578, 241] width 216 height 333
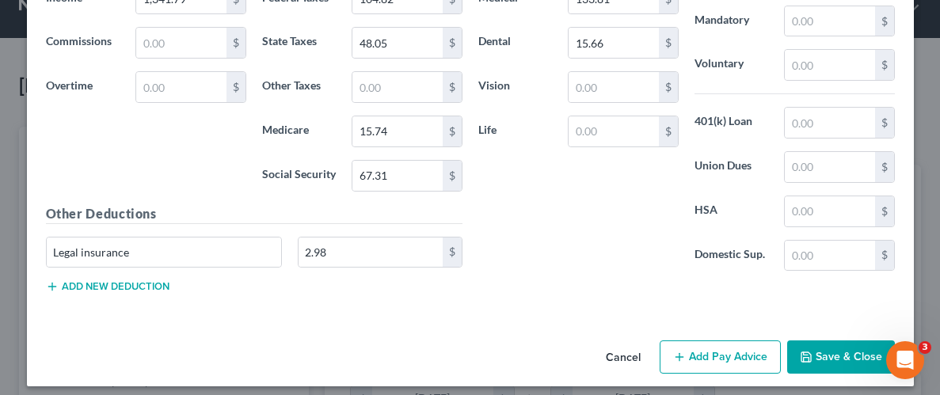
scroll to position [787, 0]
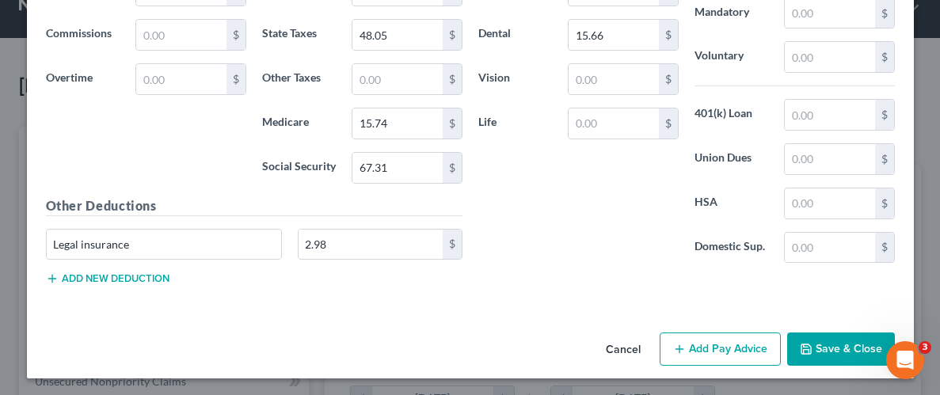
click at [837, 346] on button "Save & Close" at bounding box center [841, 349] width 108 height 33
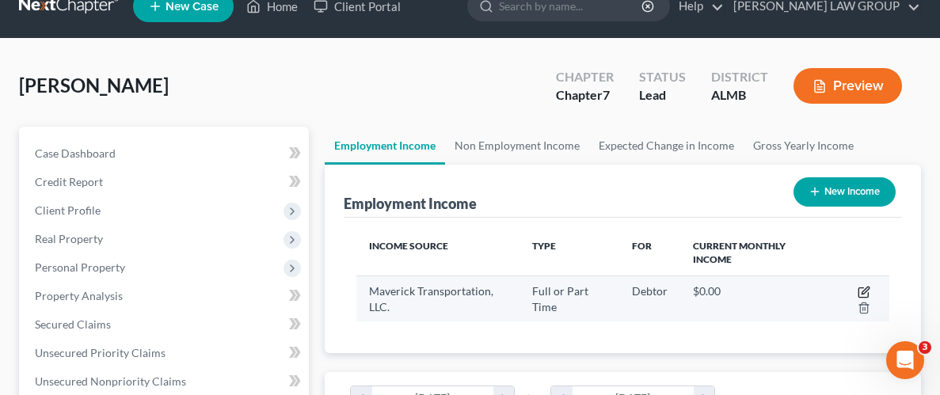
click at [859, 286] on icon "button" at bounding box center [863, 292] width 13 height 13
select select "0"
select select "2"
select select "3"
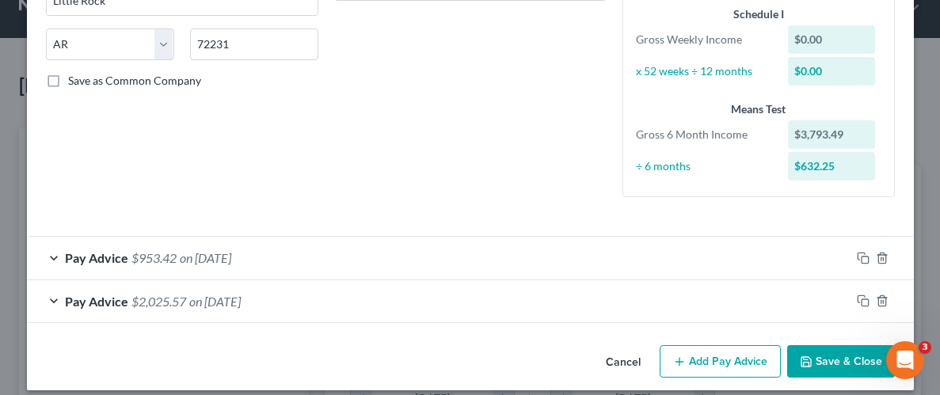
scroll to position [302, 0]
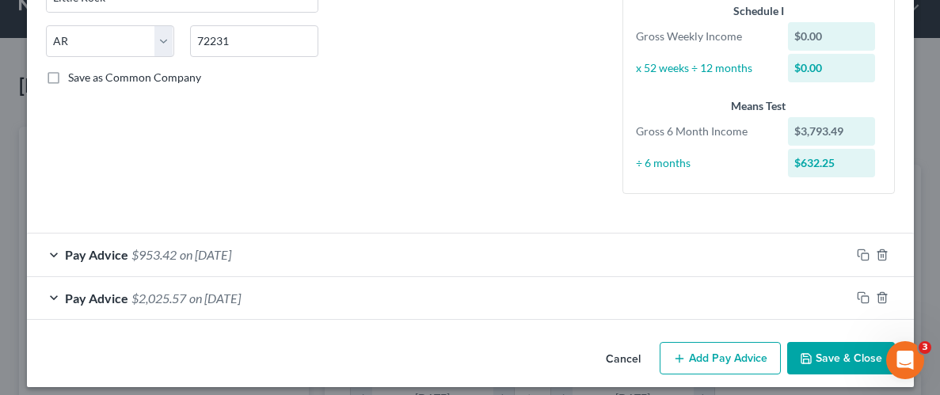
click at [160, 253] on span "$953.42" at bounding box center [153, 254] width 45 height 15
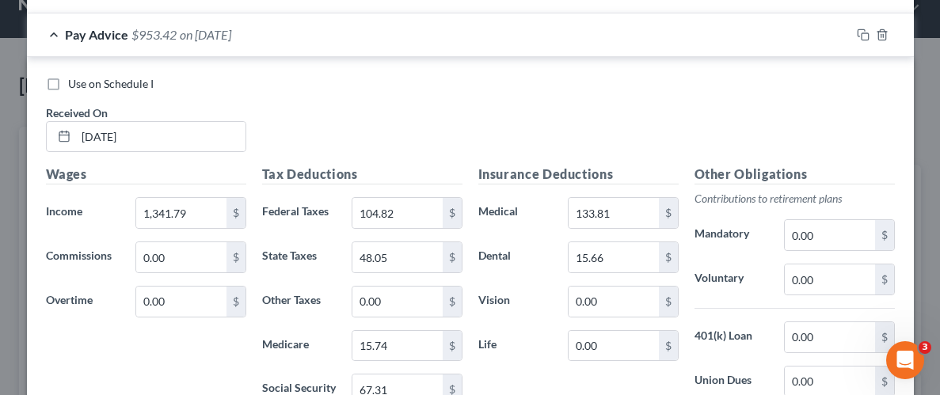
scroll to position [529, 0]
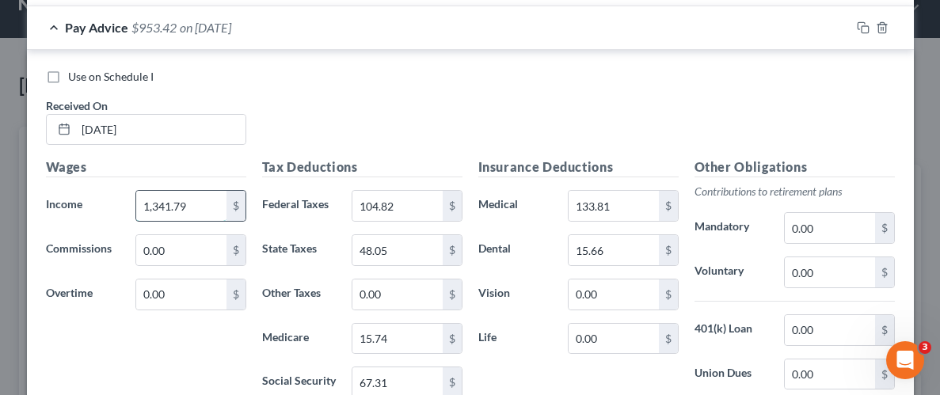
click at [191, 206] on input "1,341.79" at bounding box center [180, 206] width 89 height 30
type input "1,555.91"
click at [217, 333] on div "Wages Income * 1,555.91 $ Commissions 0.00 $ Overtime 0.00 $" at bounding box center [146, 284] width 216 height 253
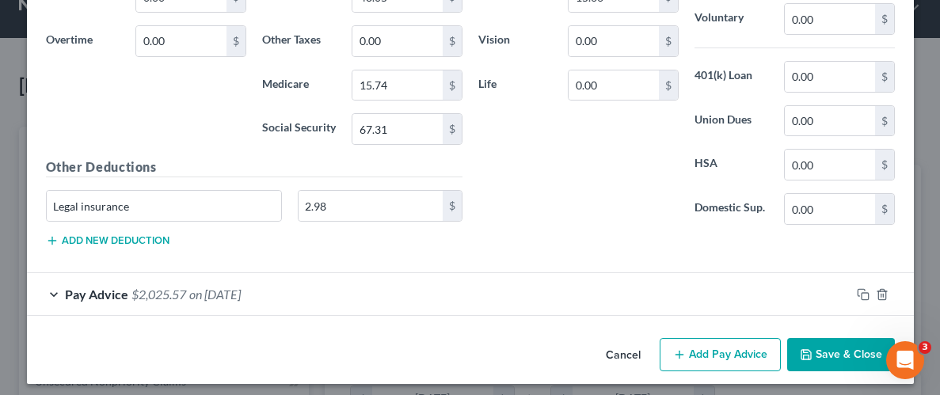
scroll to position [787, 0]
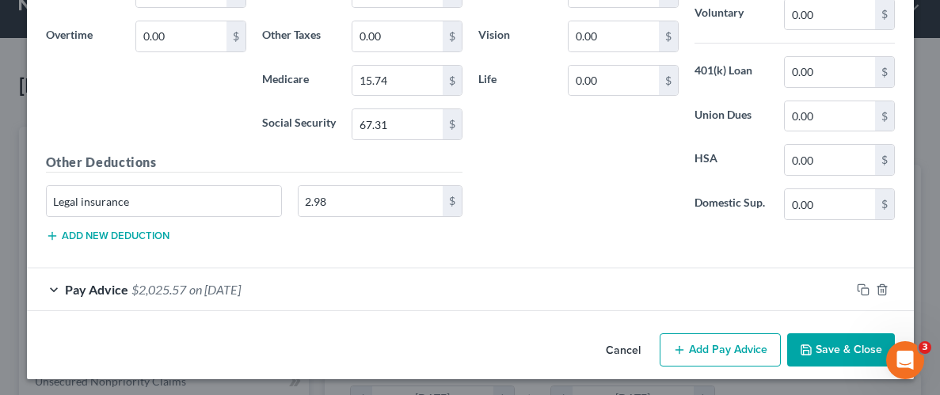
click at [838, 345] on button "Save & Close" at bounding box center [841, 349] width 108 height 33
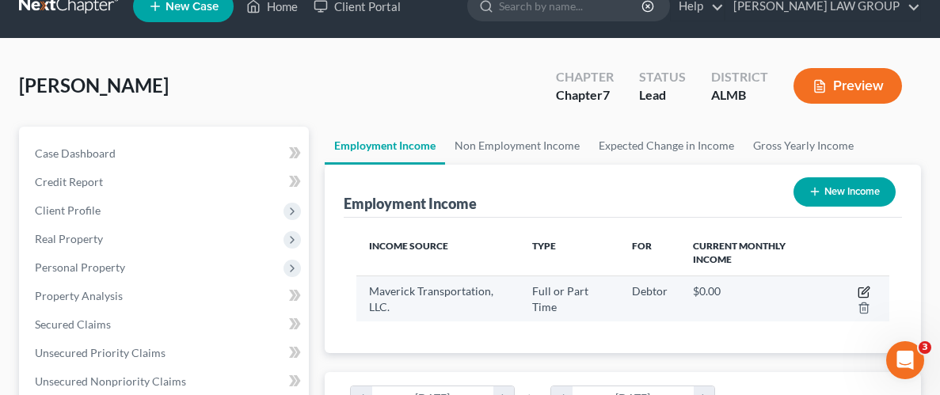
click at [862, 287] on icon "button" at bounding box center [863, 292] width 13 height 13
select select "0"
select select "2"
select select "3"
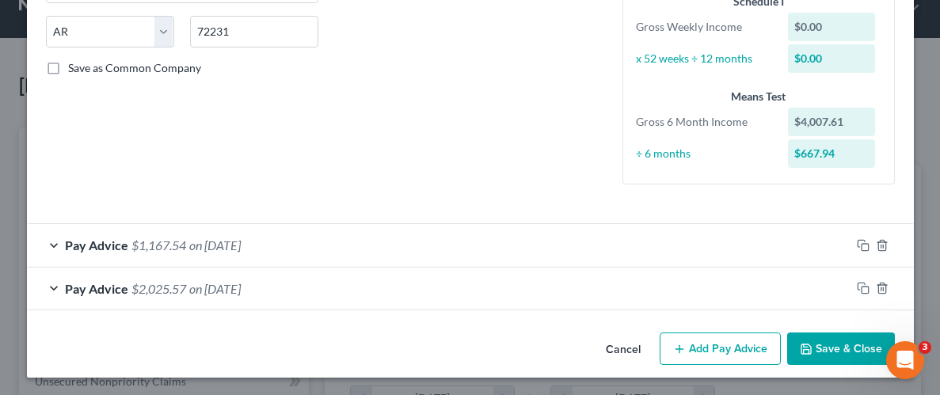
scroll to position [312, 0]
click at [709, 361] on button "Add Pay Advice" at bounding box center [719, 348] width 121 height 33
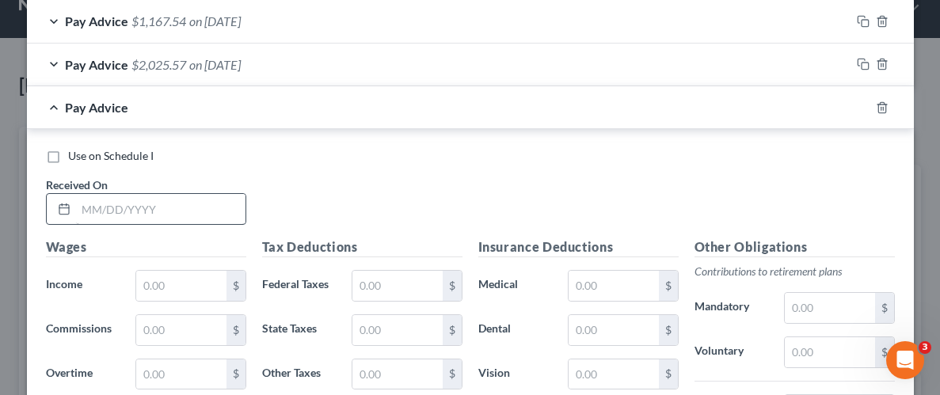
scroll to position [547, 0]
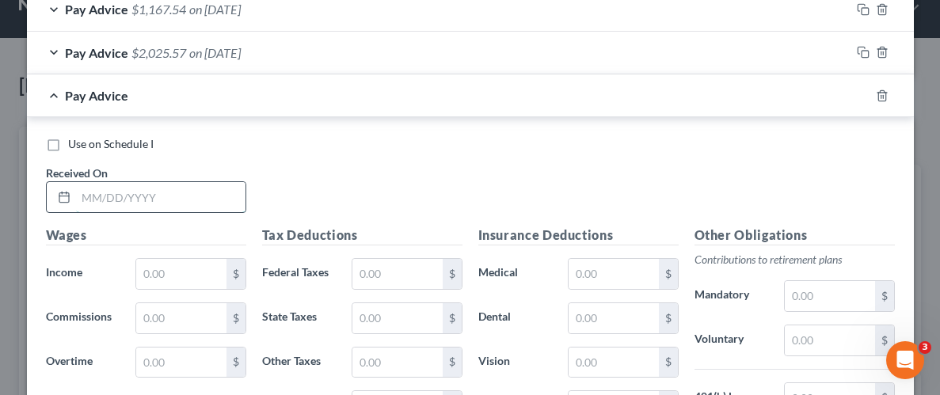
click at [122, 194] on input "text" at bounding box center [160, 197] width 169 height 30
type input "[DATE]"
click at [212, 269] on input "text" at bounding box center [180, 274] width 89 height 30
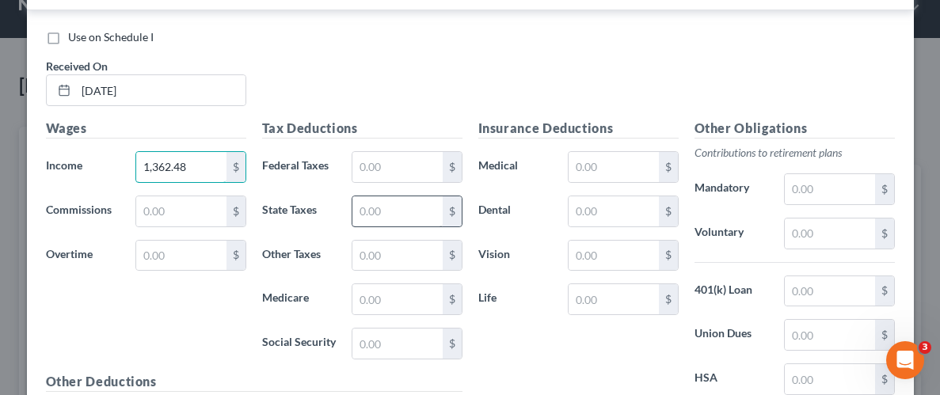
scroll to position [675, 0]
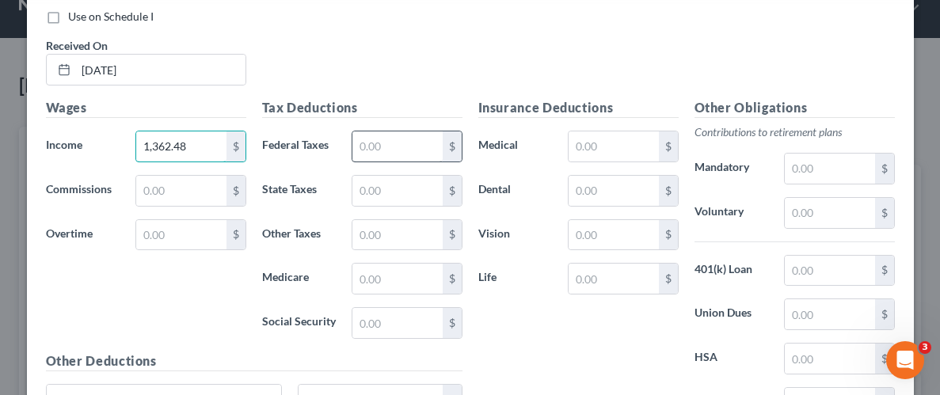
type input "1,362.48"
click at [402, 149] on input "text" at bounding box center [396, 146] width 89 height 30
click at [416, 184] on input "text" at bounding box center [396, 191] width 89 height 30
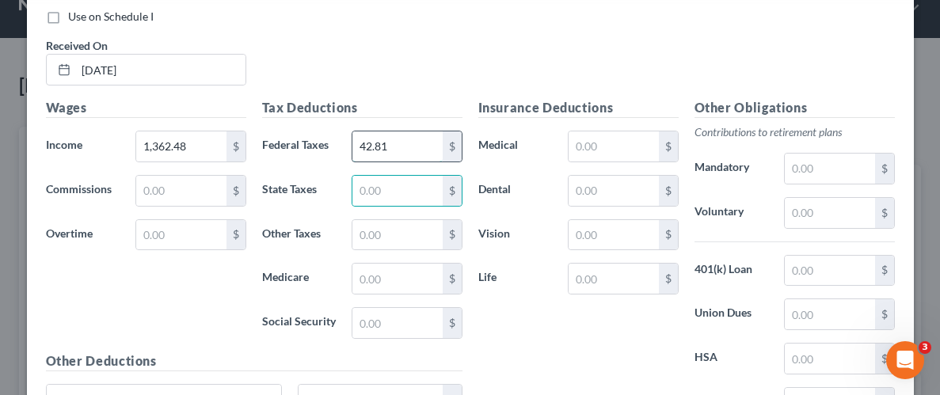
click at [412, 142] on input "42.81" at bounding box center [396, 146] width 89 height 30
click at [411, 141] on input "42.81" at bounding box center [396, 146] width 89 height 30
click at [411, 139] on input "42.81" at bounding box center [396, 146] width 89 height 30
type input "62.91"
click at [394, 195] on input "text" at bounding box center [396, 191] width 89 height 30
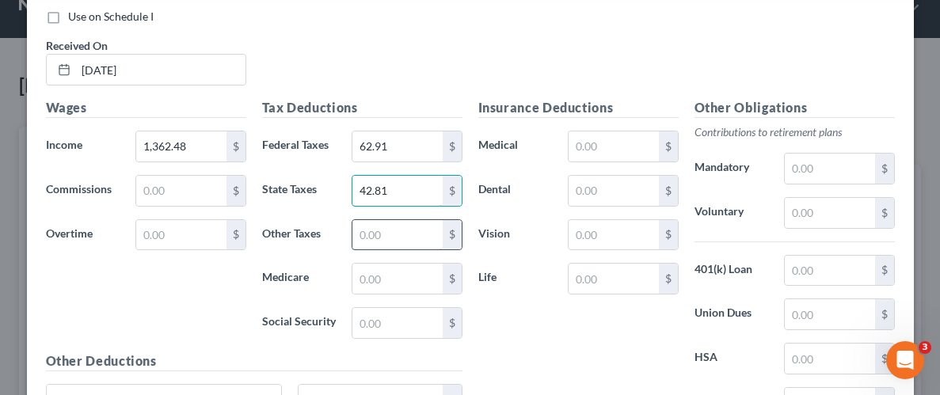
scroll to position [699, 0]
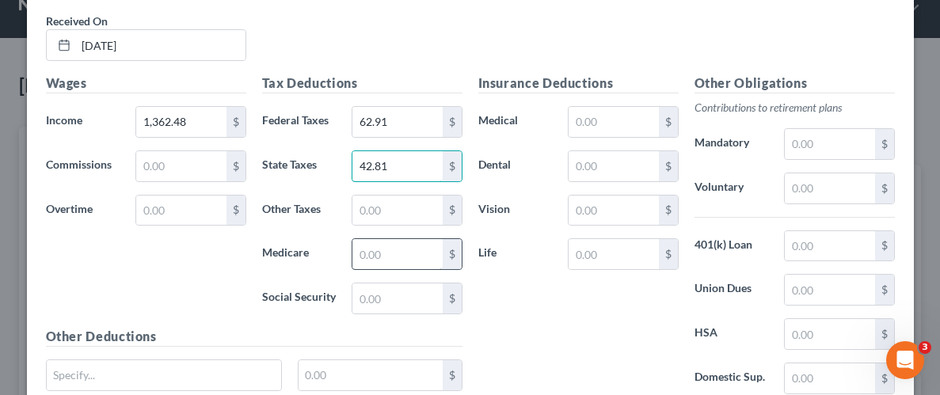
type input "42.81"
click at [394, 242] on input "text" at bounding box center [396, 254] width 89 height 30
type input "14.67"
click at [400, 290] on input "text" at bounding box center [396, 298] width 89 height 30
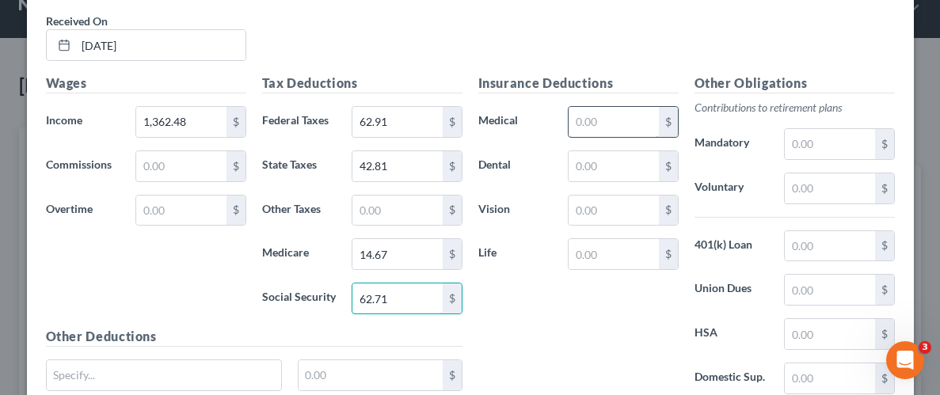
type input "62.71"
click at [603, 124] on input "text" at bounding box center [612, 122] width 89 height 30
type input "123.22"
click at [599, 169] on input "text" at bounding box center [612, 166] width 89 height 30
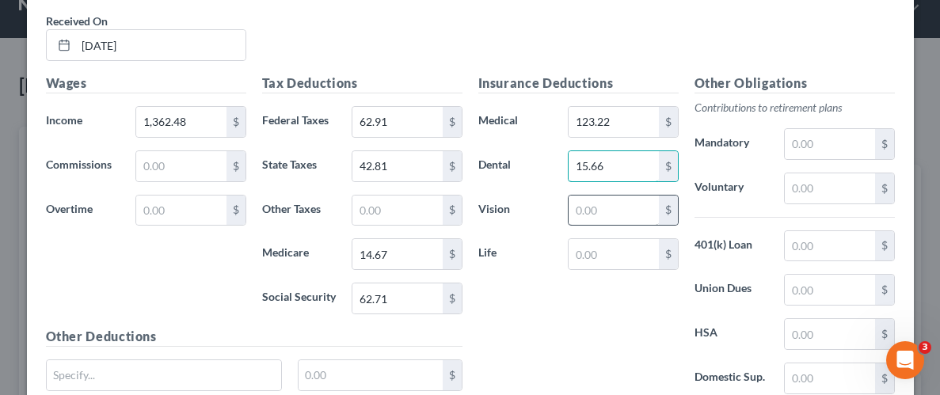
type input "15.66"
click at [600, 209] on input "text" at bounding box center [612, 211] width 89 height 30
type input "18.89"
click at [593, 254] on input "text" at bounding box center [612, 254] width 89 height 30
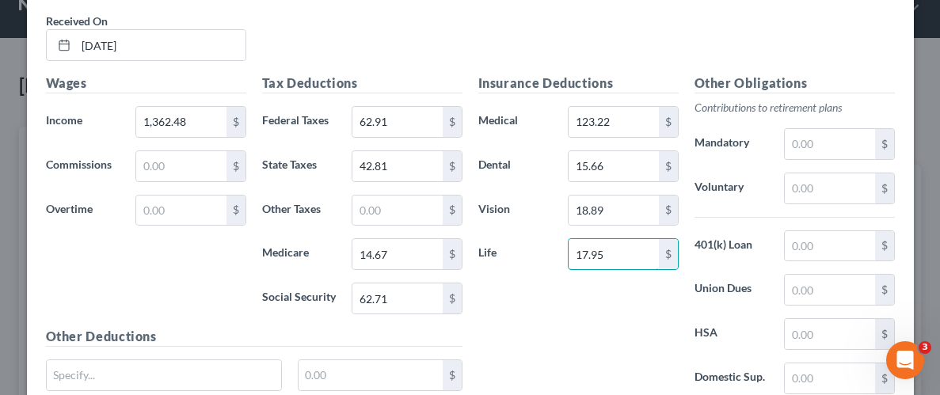
type input "17.95"
click at [534, 336] on div "Insurance Deductions Medical 123.22 $ Dental 15.66 $ Vision 18.89 $ Life 17.95 $" at bounding box center [578, 240] width 216 height 333
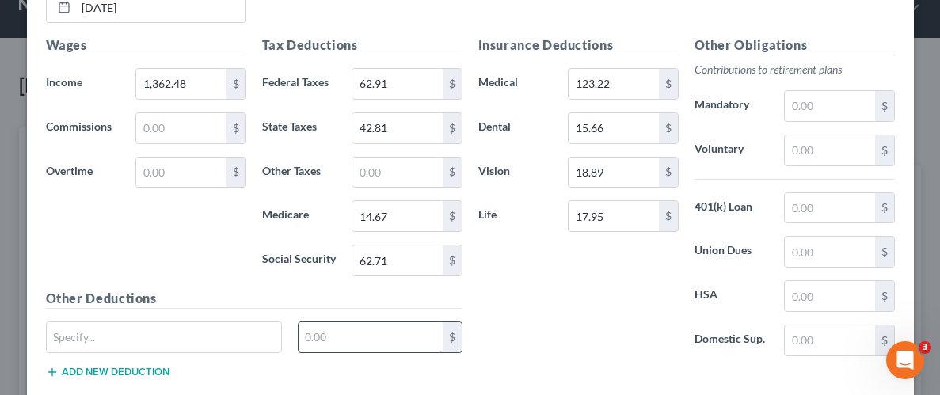
scroll to position [761, 0]
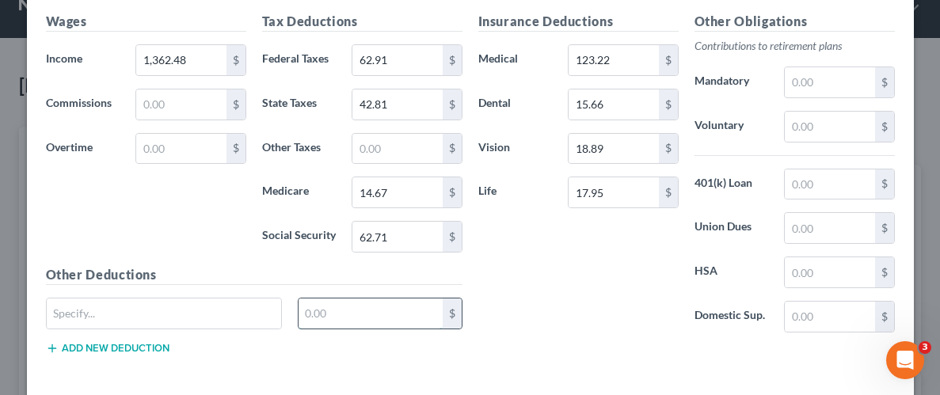
click at [385, 306] on input "text" at bounding box center [370, 313] width 144 height 30
type input "2.98"
click at [238, 312] on input "text" at bounding box center [164, 313] width 235 height 30
type input "Legal insurance"
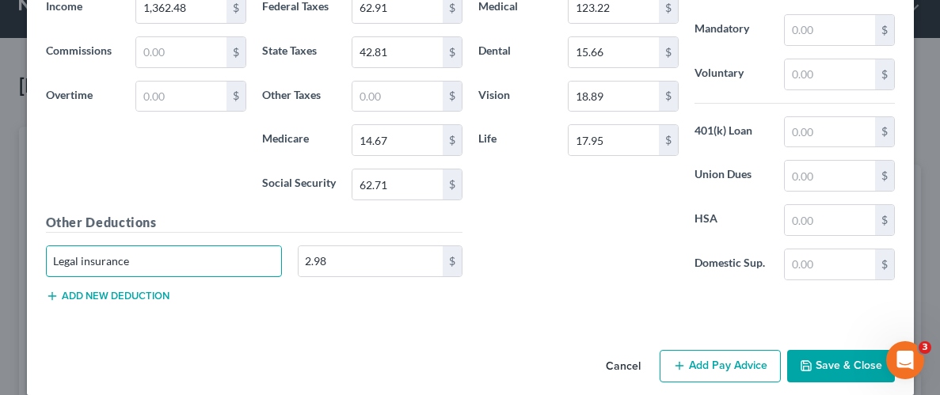
scroll to position [829, 0]
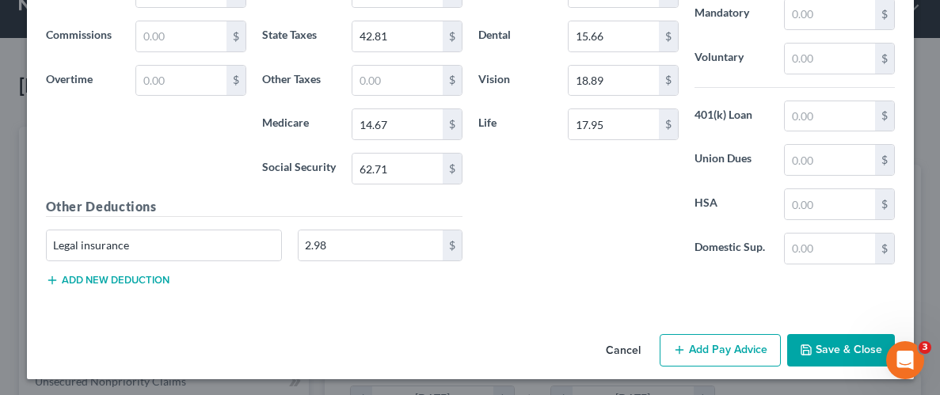
click at [866, 348] on button "Save & Close" at bounding box center [841, 350] width 108 height 33
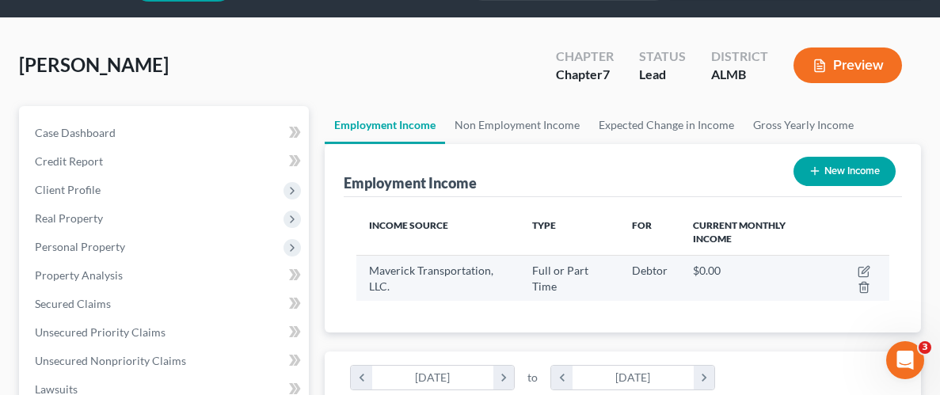
scroll to position [51, 0]
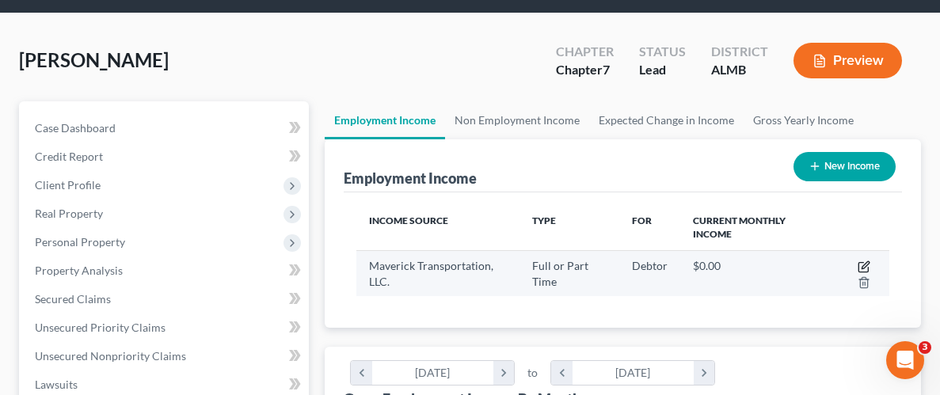
click at [867, 261] on icon "button" at bounding box center [863, 266] width 13 height 13
select select "0"
select select "2"
select select "3"
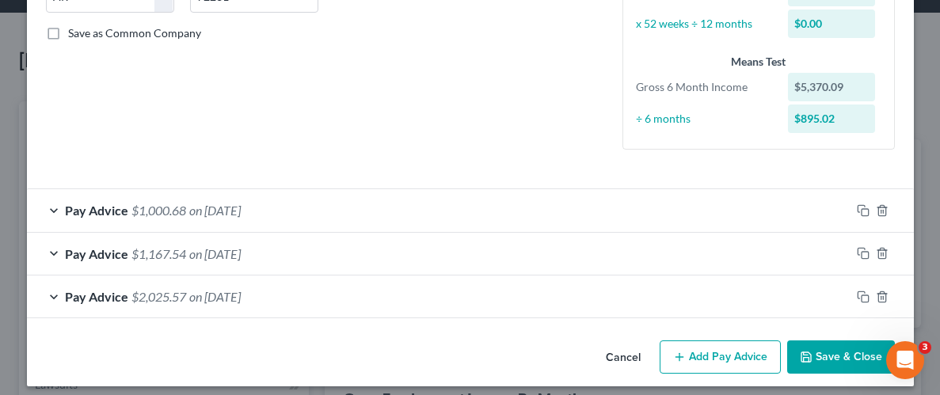
scroll to position [355, 0]
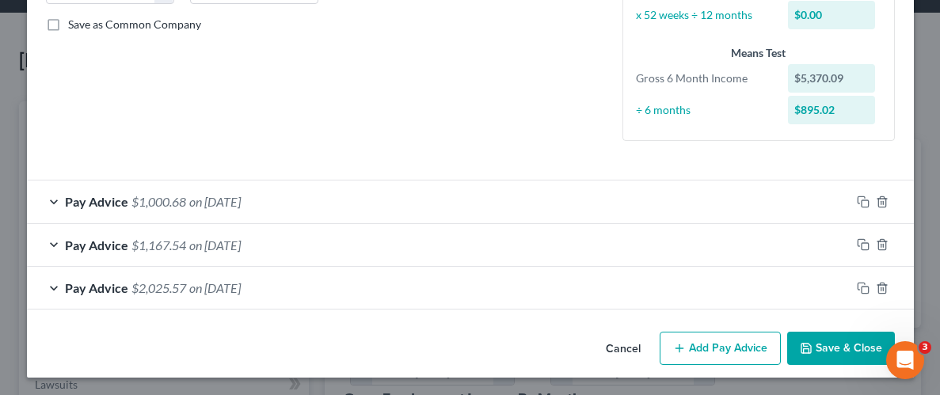
click at [744, 353] on button "Add Pay Advice" at bounding box center [719, 348] width 121 height 33
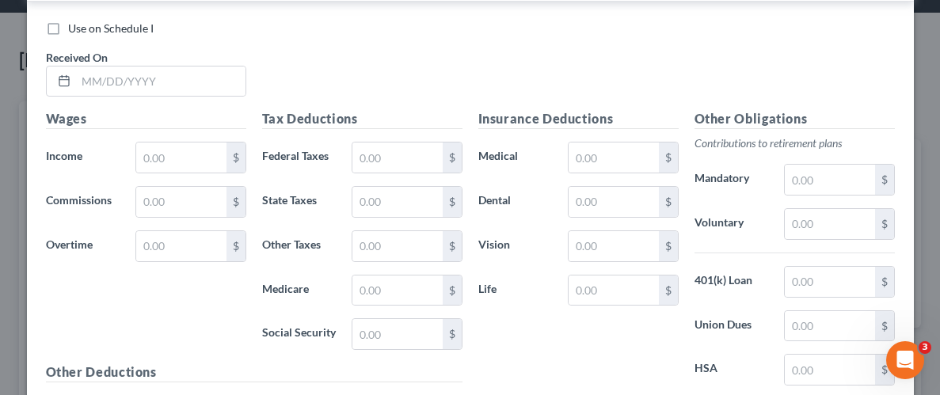
scroll to position [709, 0]
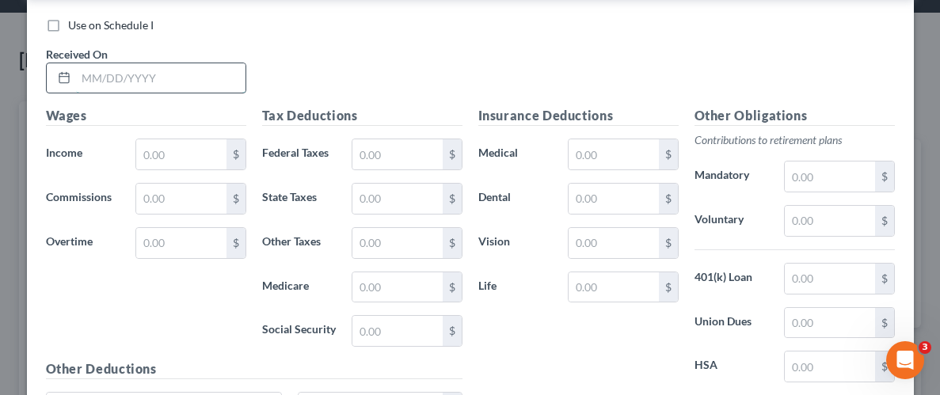
click at [196, 73] on input "text" at bounding box center [160, 78] width 169 height 30
type input "[DATE]"
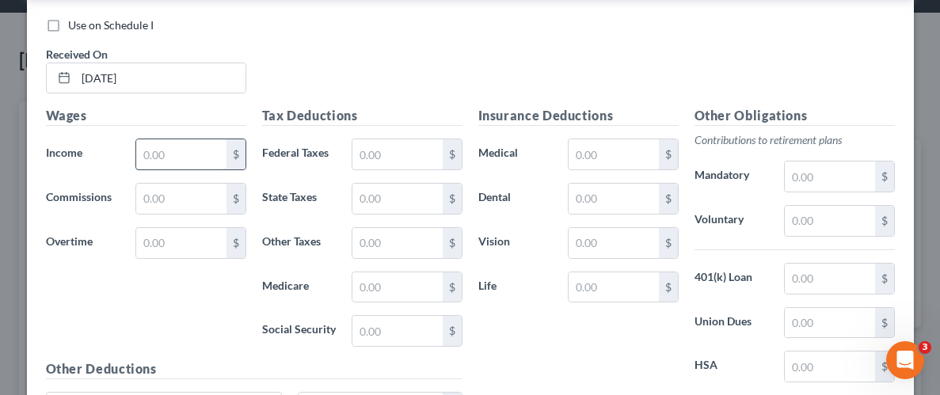
click at [174, 163] on input "text" at bounding box center [180, 154] width 89 height 30
type input "2,138.84"
click at [387, 143] on input "text" at bounding box center [396, 154] width 89 height 30
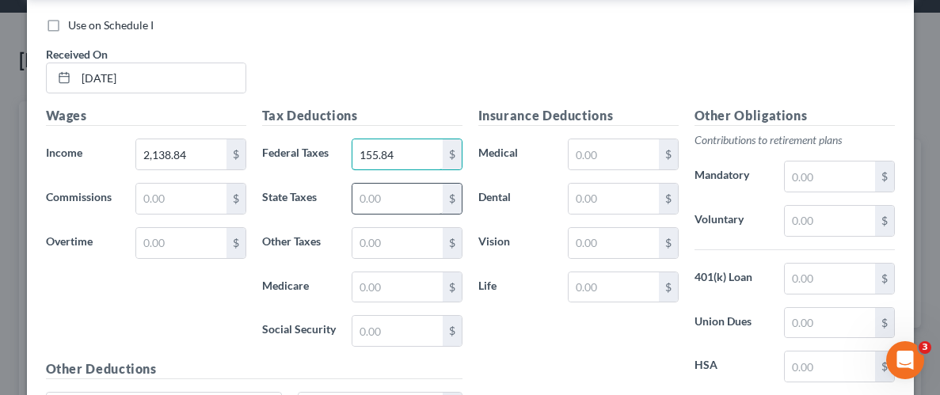
type input "155.84"
click at [386, 196] on input "text" at bounding box center [396, 199] width 89 height 30
type input "74.47"
click at [426, 279] on input "text" at bounding box center [396, 287] width 89 height 30
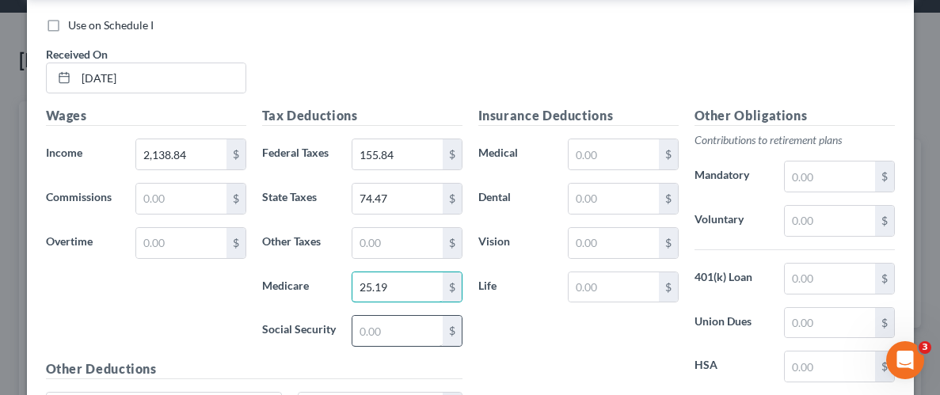
type input "25.19"
click at [402, 321] on input "text" at bounding box center [396, 331] width 89 height 30
type input "107.73"
click at [601, 160] on input "text" at bounding box center [612, 154] width 89 height 30
click at [591, 179] on div "Insurance Deductions Medical $ Dental $ Vision $ Life $" at bounding box center [578, 272] width 216 height 333
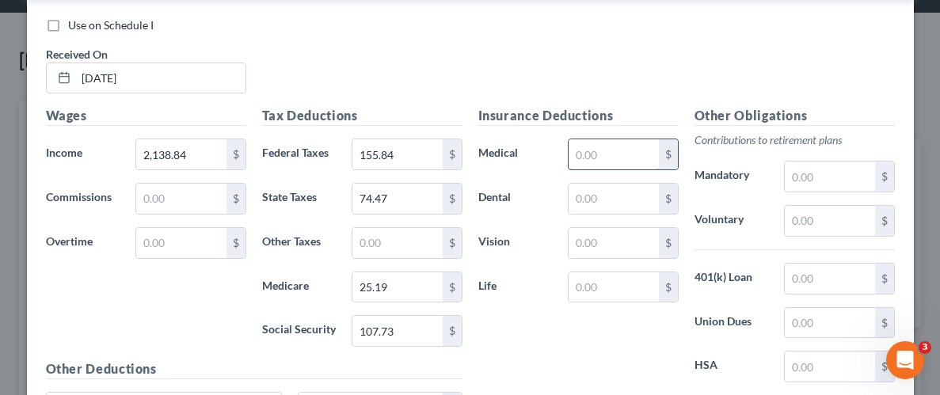
click at [636, 142] on input "text" at bounding box center [612, 154] width 89 height 30
type input "123.22"
click at [610, 199] on input "text" at bounding box center [612, 199] width 89 height 30
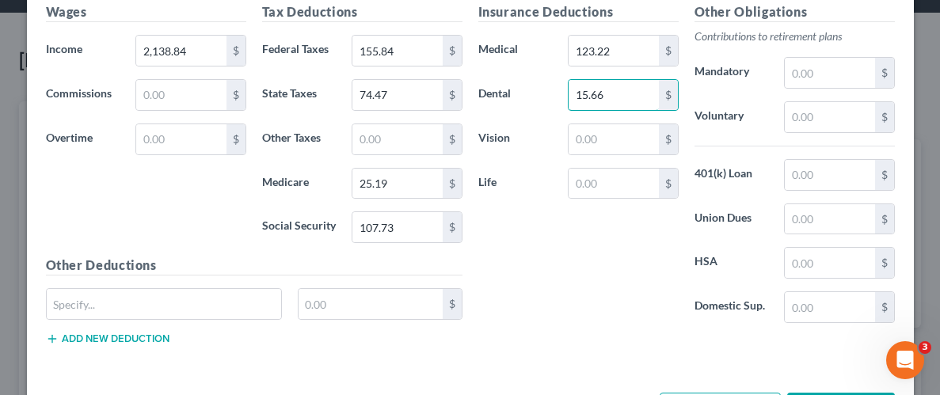
scroll to position [815, 0]
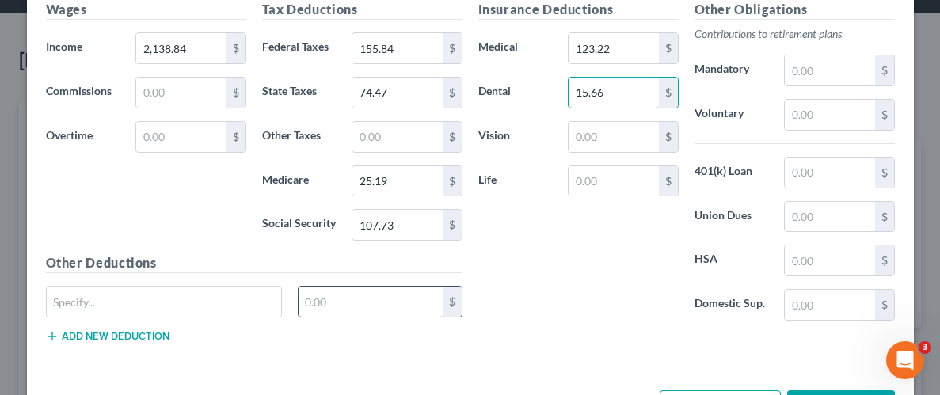
type input "15.66"
click at [390, 302] on input "text" at bounding box center [370, 302] width 144 height 30
type input "2.98"
click at [571, 258] on div "Insurance Deductions Medical 123.22 $ Dental 15.66 $ Vision $ Life $" at bounding box center [578, 166] width 216 height 333
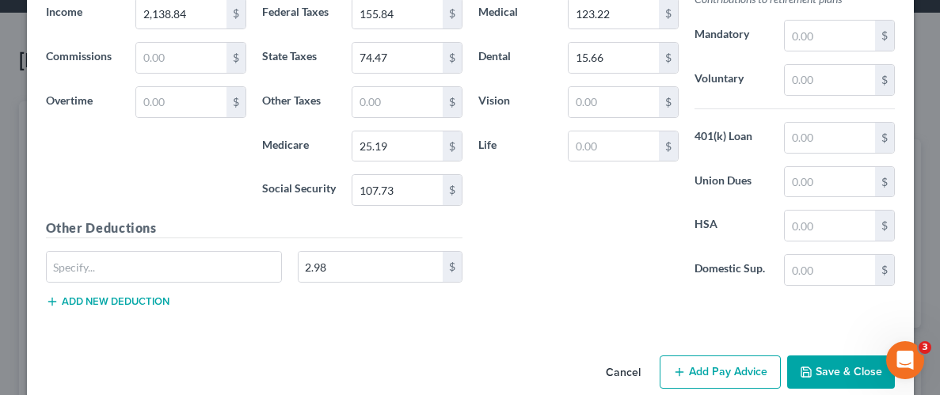
scroll to position [872, 0]
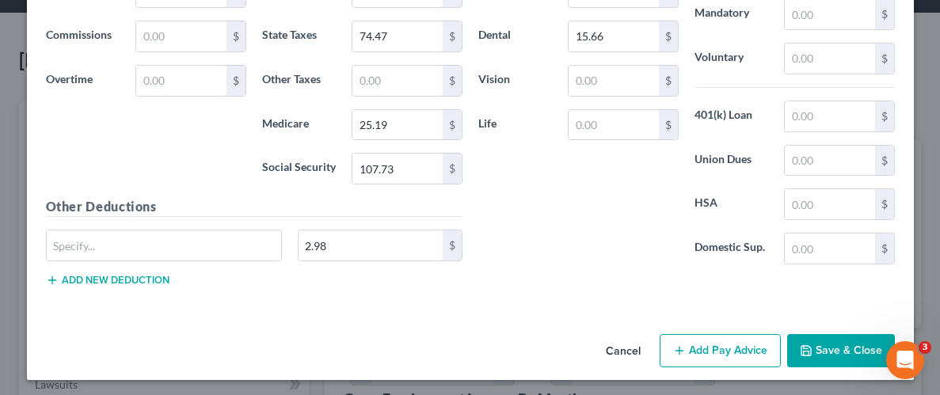
click at [842, 351] on button "Save & Close" at bounding box center [841, 350] width 108 height 33
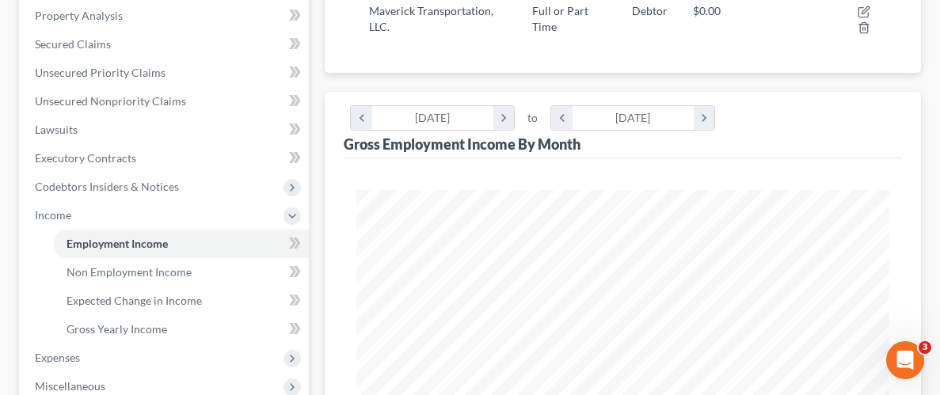
scroll to position [230, 0]
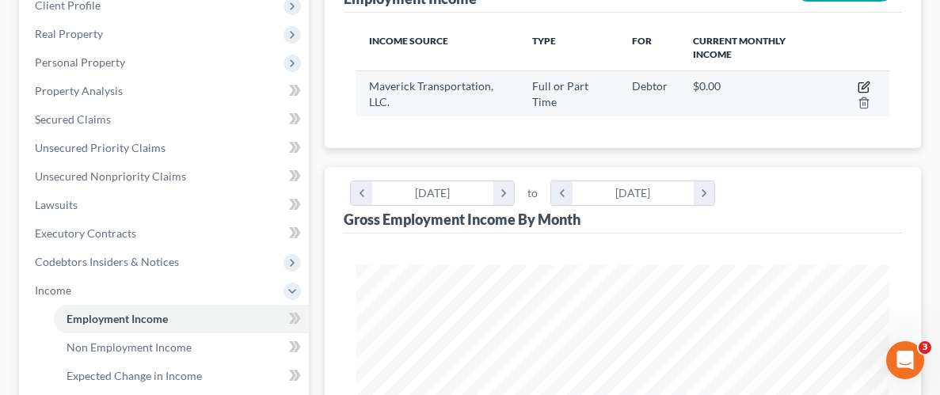
click at [864, 83] on icon "button" at bounding box center [864, 85] width 7 height 7
select select "0"
select select "2"
select select "3"
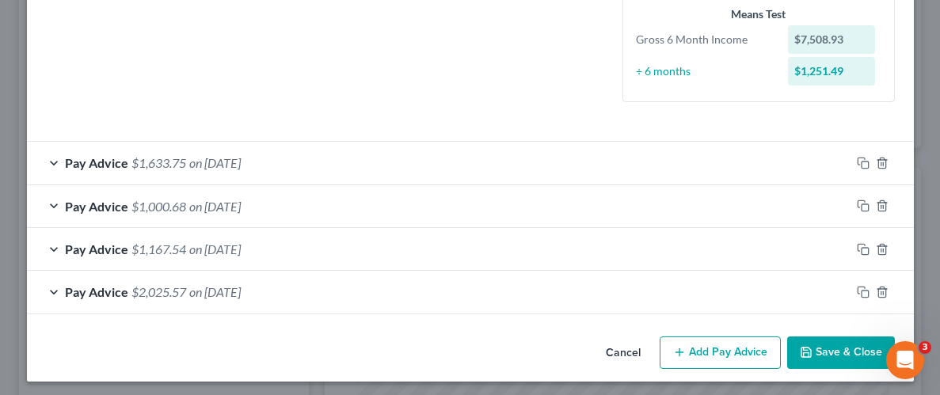
scroll to position [398, 0]
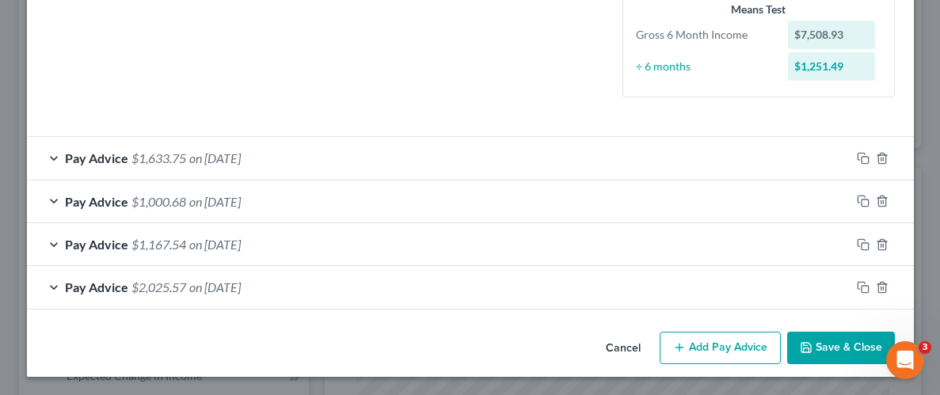
click at [728, 340] on button "Add Pay Advice" at bounding box center [719, 348] width 121 height 33
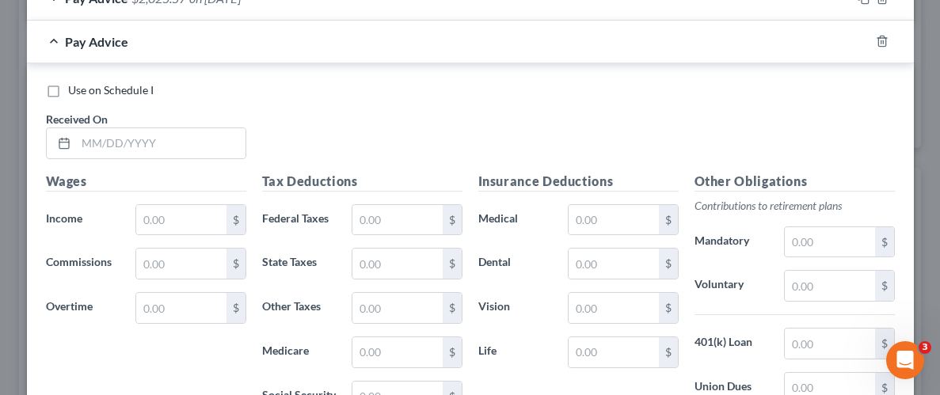
scroll to position [690, 0]
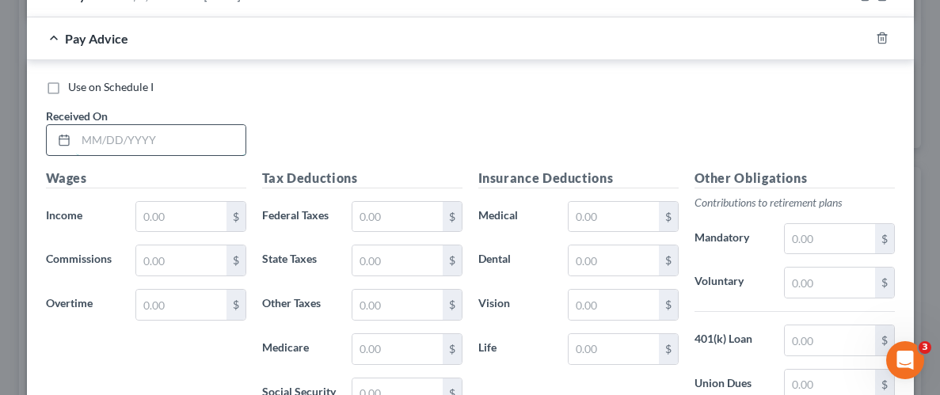
click at [154, 142] on input "text" at bounding box center [160, 140] width 169 height 30
type input "[DATE]"
click at [196, 207] on input "text" at bounding box center [180, 217] width 89 height 30
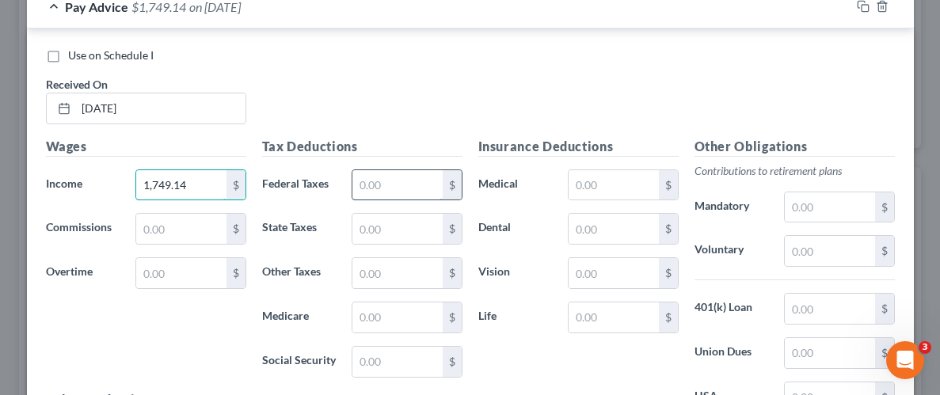
scroll to position [735, 0]
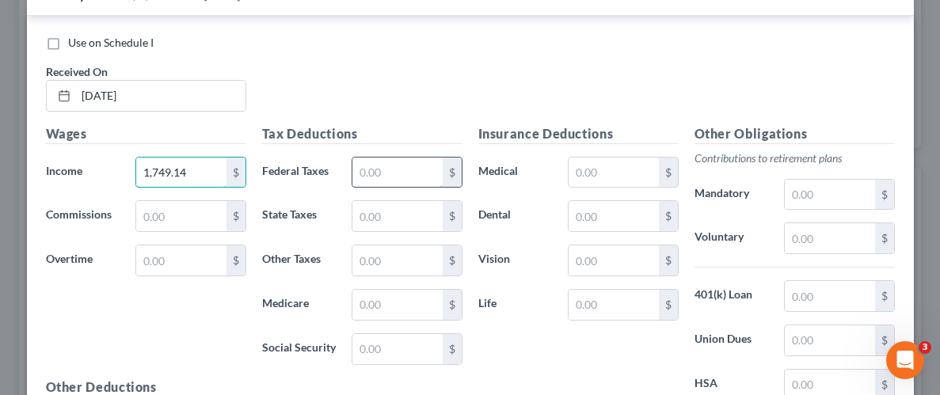
type input "1,749.14"
click at [416, 177] on input "text" at bounding box center [396, 173] width 89 height 30
type input "95.01"
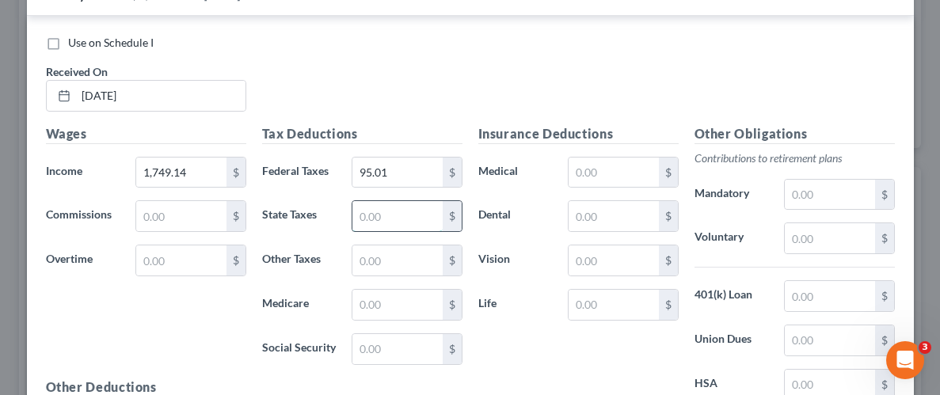
click at [409, 216] on input "text" at bounding box center [396, 216] width 89 height 30
type input "54.58"
click at [405, 304] on input "text" at bounding box center [396, 305] width 89 height 30
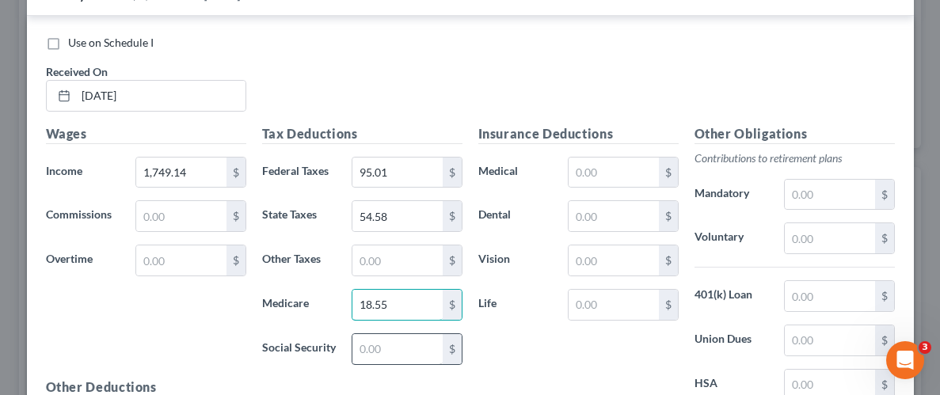
type input "18.55"
click at [393, 348] on input "text" at bounding box center [396, 349] width 89 height 30
type input "79.29"
click at [639, 168] on input "text" at bounding box center [612, 173] width 89 height 30
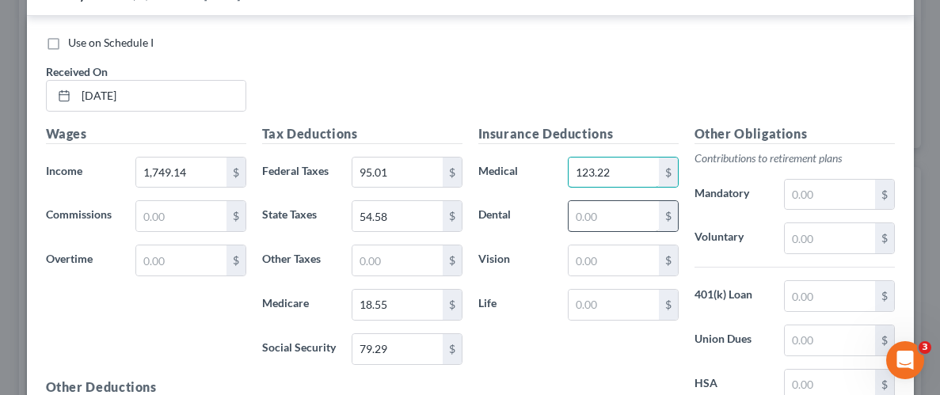
type input "123.22"
click at [618, 215] on input "text" at bounding box center [612, 216] width 89 height 30
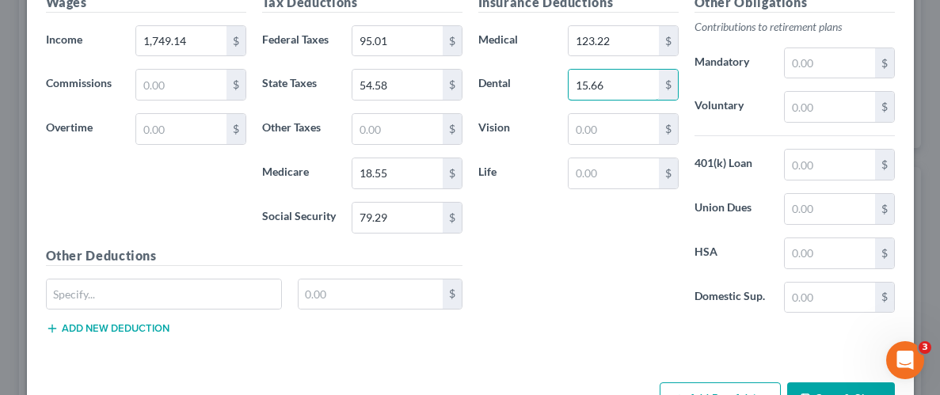
scroll to position [867, 0]
type input "15.66"
click at [400, 284] on input "text" at bounding box center [370, 294] width 144 height 30
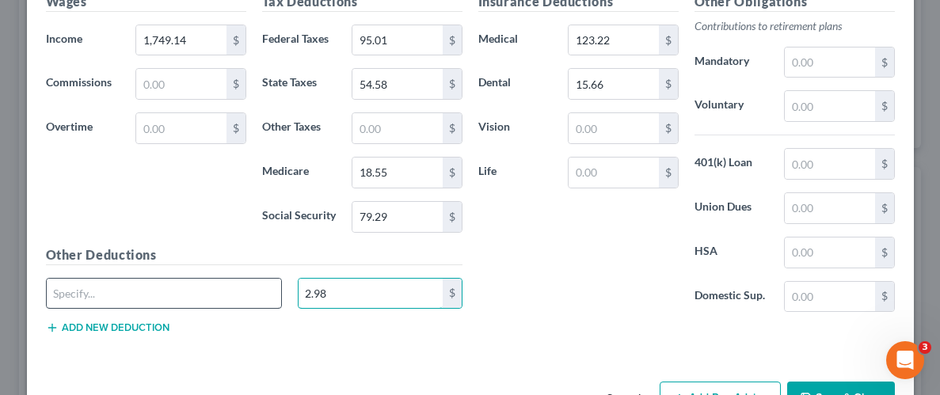
type input "2.98"
click at [210, 301] on input "text" at bounding box center [164, 294] width 235 height 30
type input "Legal insurance"
click at [592, 249] on div "Insurance Deductions Medical 123.22 $ Dental 15.66 $ Vision $ Life $" at bounding box center [578, 158] width 216 height 333
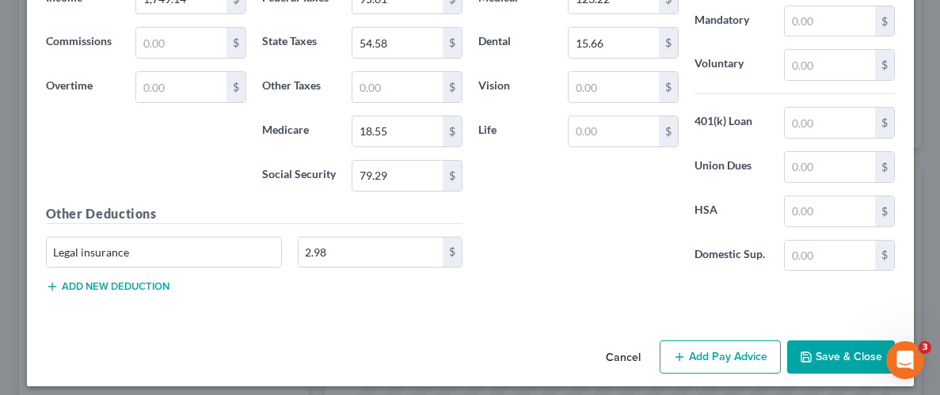
scroll to position [915, 0]
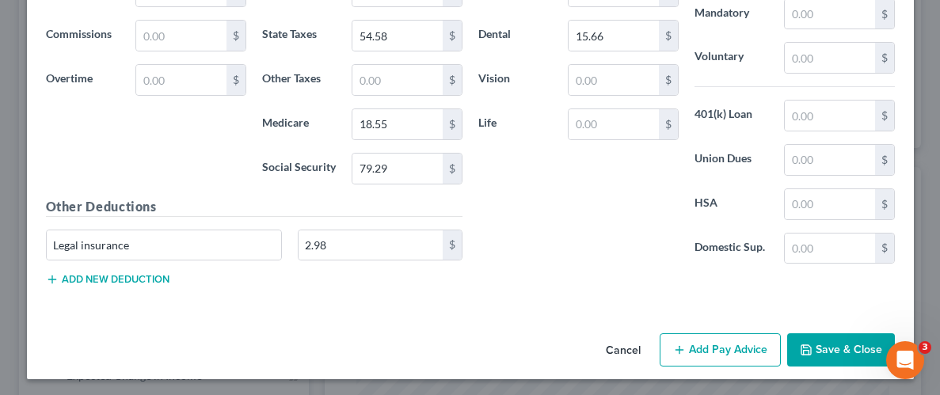
click at [827, 338] on button "Save & Close" at bounding box center [841, 349] width 108 height 33
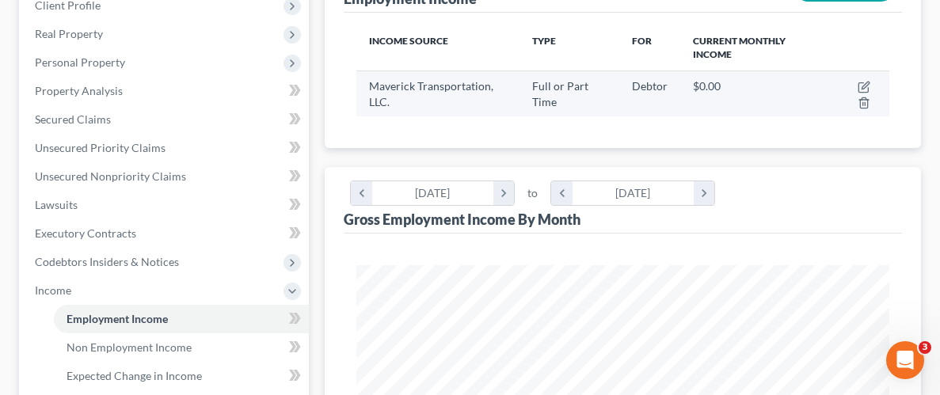
scroll to position [238, 0]
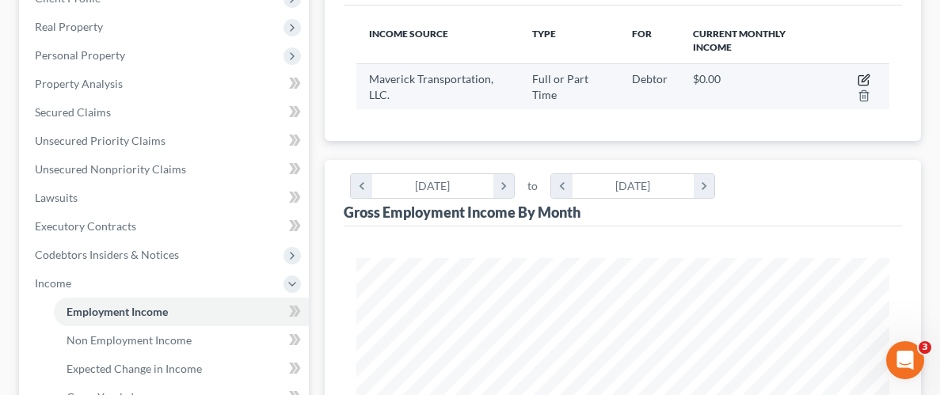
click at [860, 81] on icon "button" at bounding box center [863, 80] width 13 height 13
select select "0"
select select "2"
select select "3"
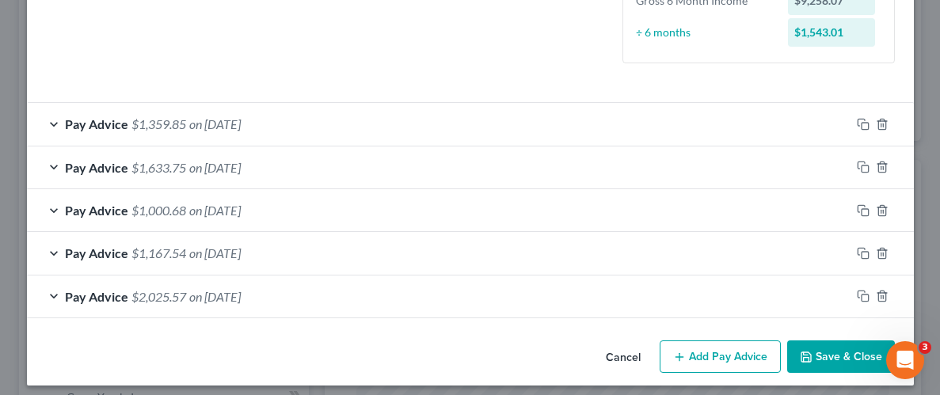
scroll to position [441, 0]
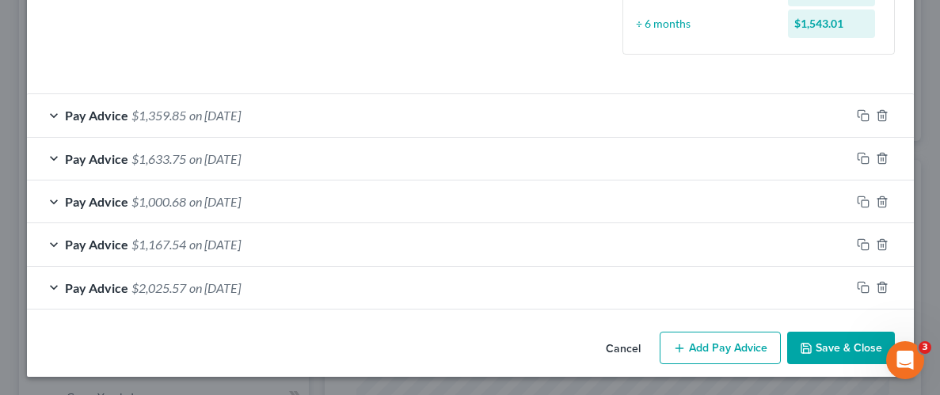
click at [708, 338] on button "Add Pay Advice" at bounding box center [719, 348] width 121 height 33
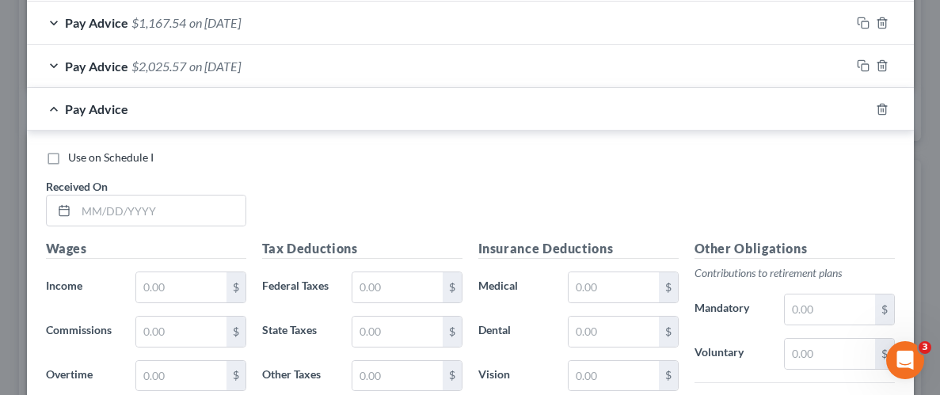
scroll to position [667, 0]
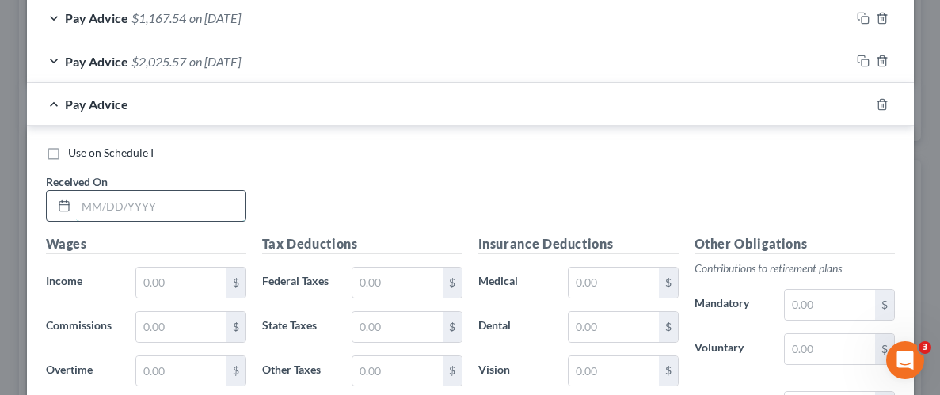
click at [158, 208] on input "text" at bounding box center [160, 206] width 169 height 30
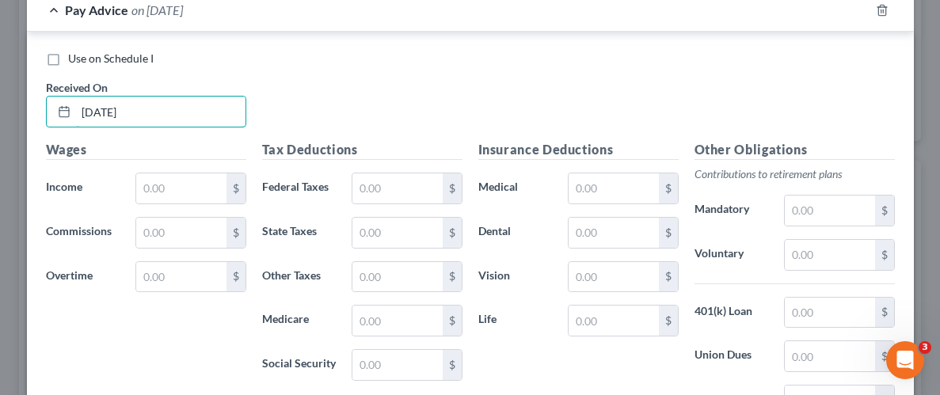
scroll to position [782, 0]
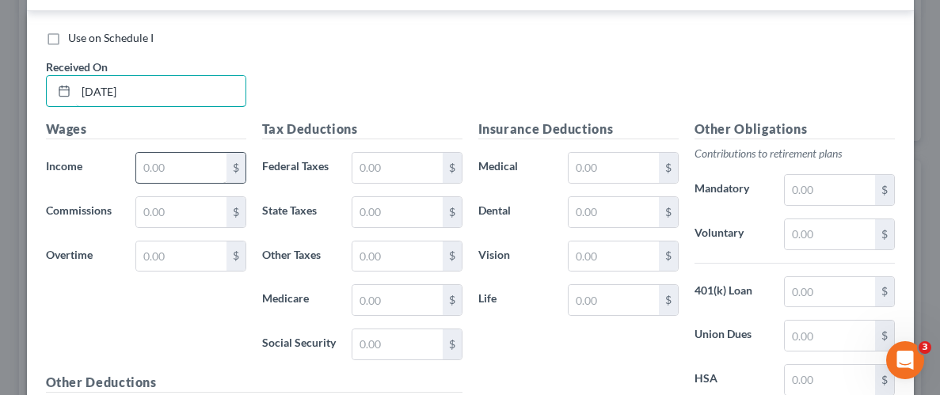
type input "[DATE]"
click at [177, 166] on input "text" at bounding box center [180, 168] width 89 height 30
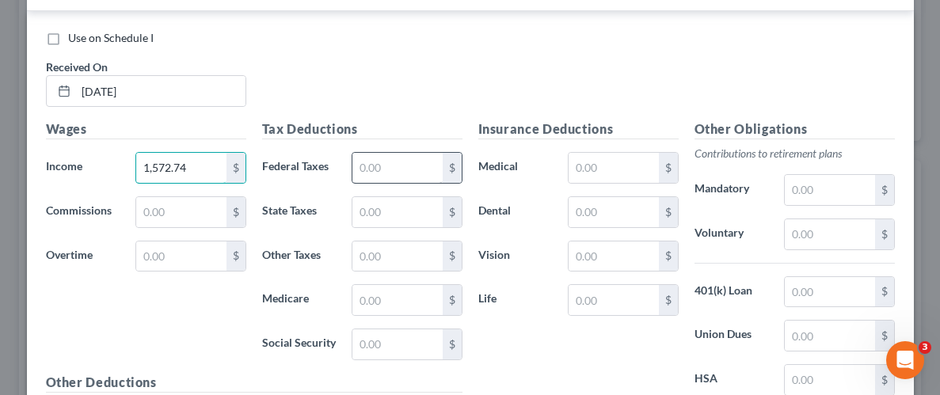
type input "1,572.74"
click at [408, 165] on input "text" at bounding box center [396, 168] width 89 height 30
type input "73.84"
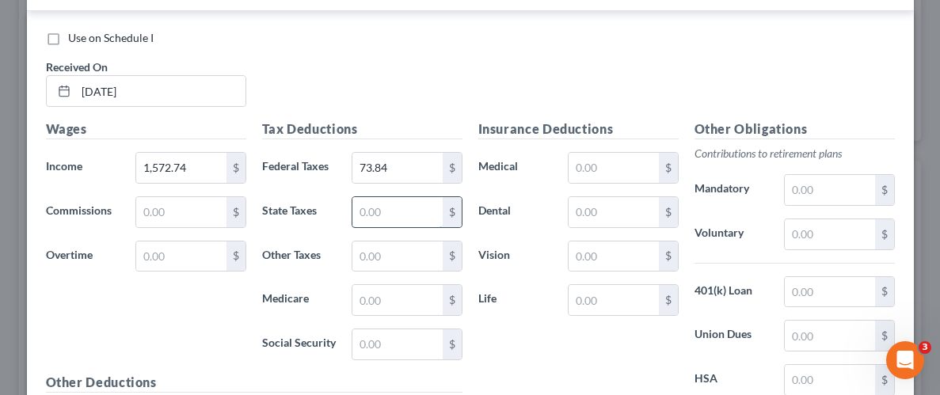
click at [401, 215] on input "text" at bounding box center [396, 212] width 89 height 30
type input "46.82"
click at [404, 298] on input "text" at bounding box center [396, 300] width 89 height 30
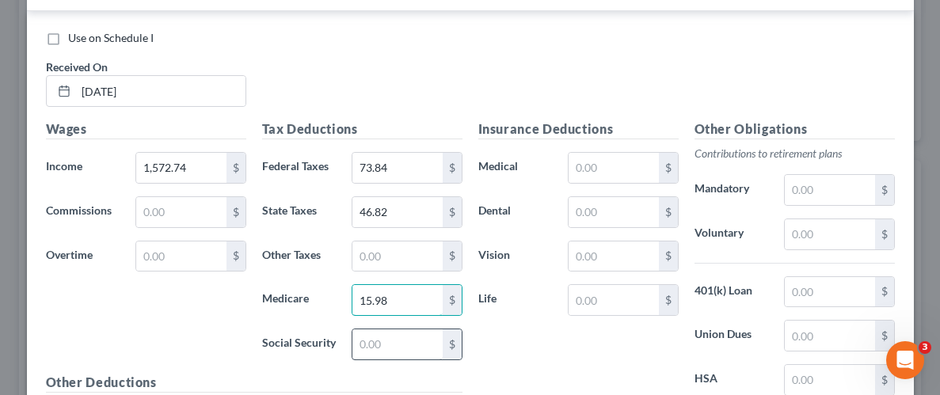
type input "15.98"
click at [411, 333] on input "text" at bounding box center [396, 344] width 89 height 30
type input "68.36"
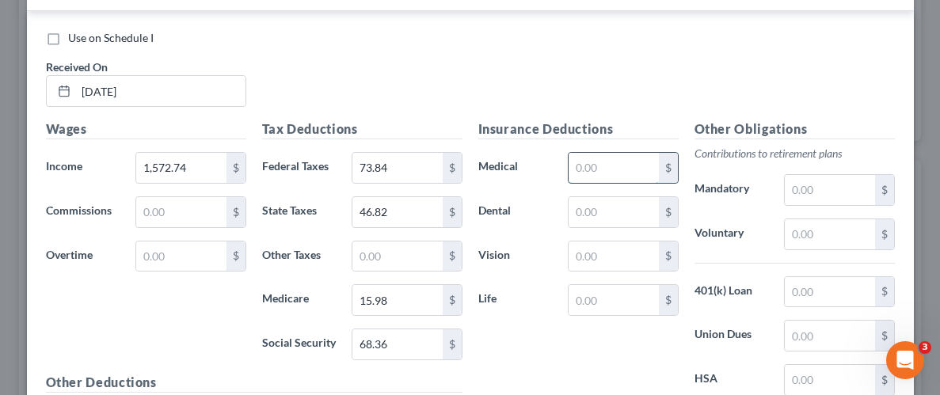
click at [620, 155] on input "text" at bounding box center [612, 168] width 89 height 30
type input "133.81"
click at [609, 200] on input "text" at bounding box center [612, 212] width 89 height 30
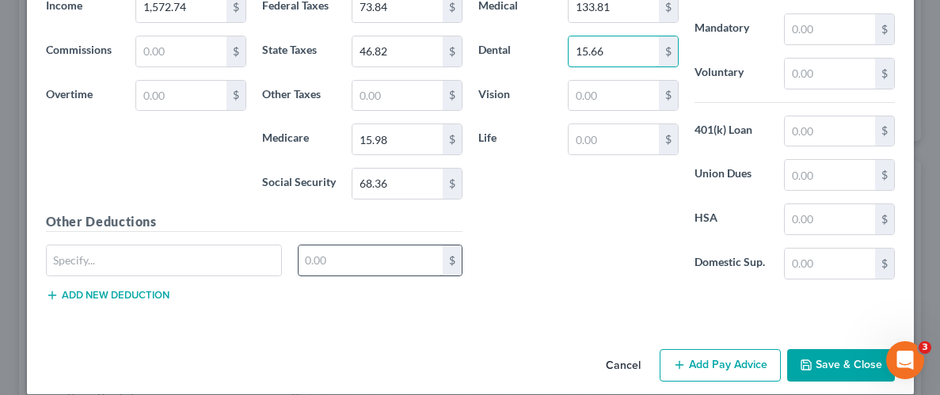
scroll to position [944, 0]
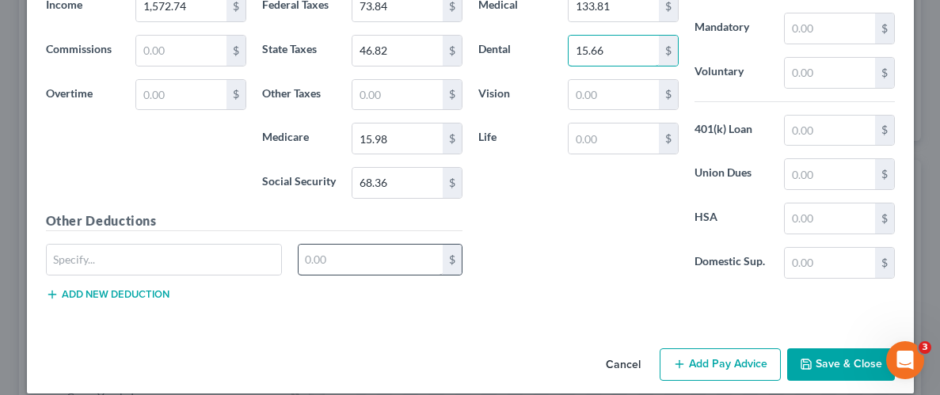
type input "15.66"
click at [361, 258] on input "text" at bounding box center [370, 260] width 144 height 30
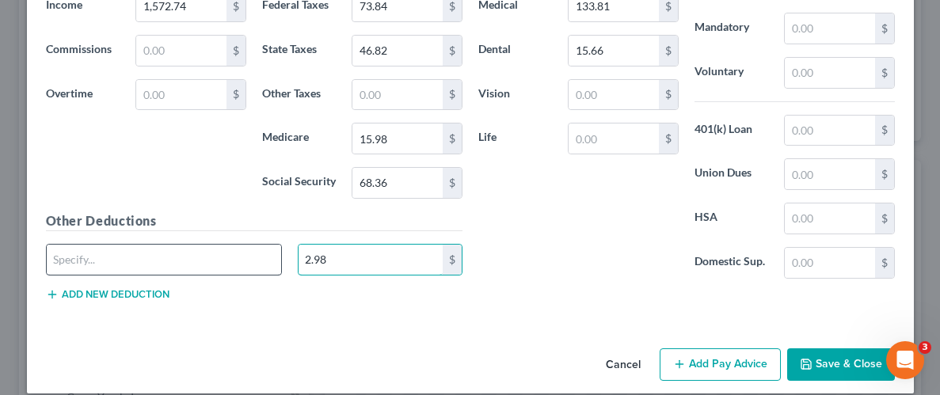
type input "2.98"
click at [182, 247] on input "text" at bounding box center [164, 260] width 235 height 30
type input "Legal insurance"
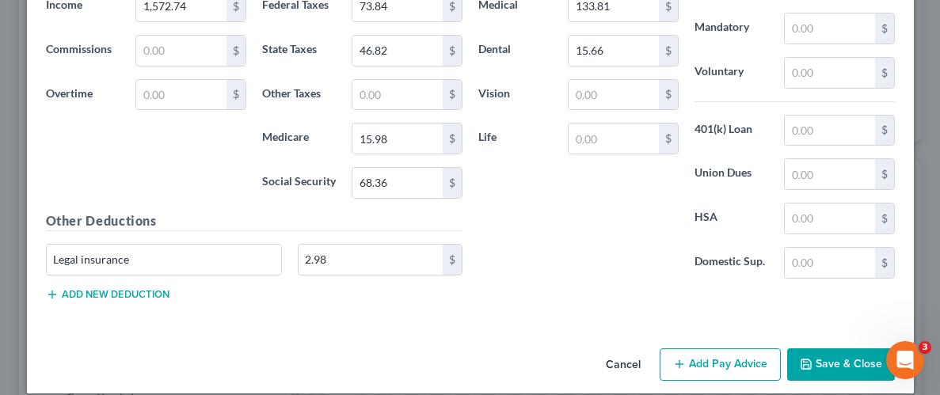
click at [858, 369] on button "Save & Close" at bounding box center [841, 364] width 108 height 33
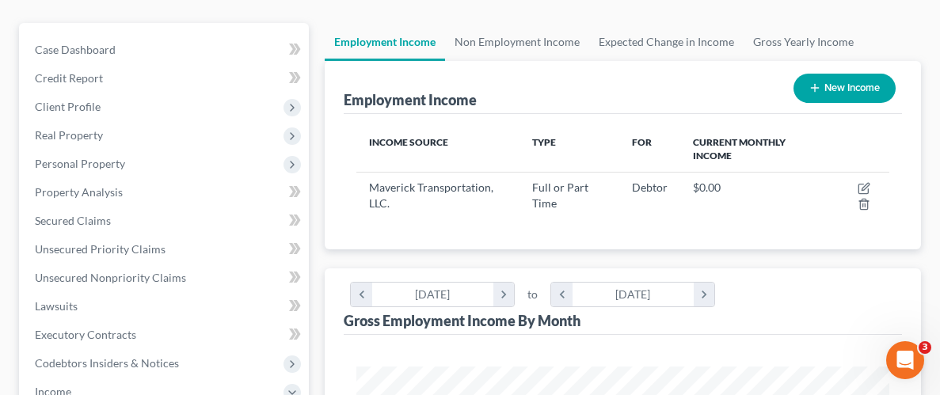
scroll to position [121, 0]
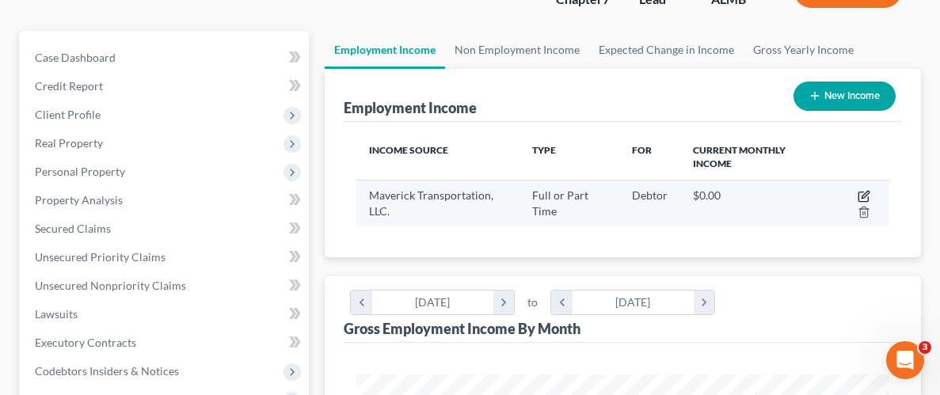
click at [864, 192] on icon "button" at bounding box center [864, 194] width 7 height 7
select select "0"
select select "2"
select select "3"
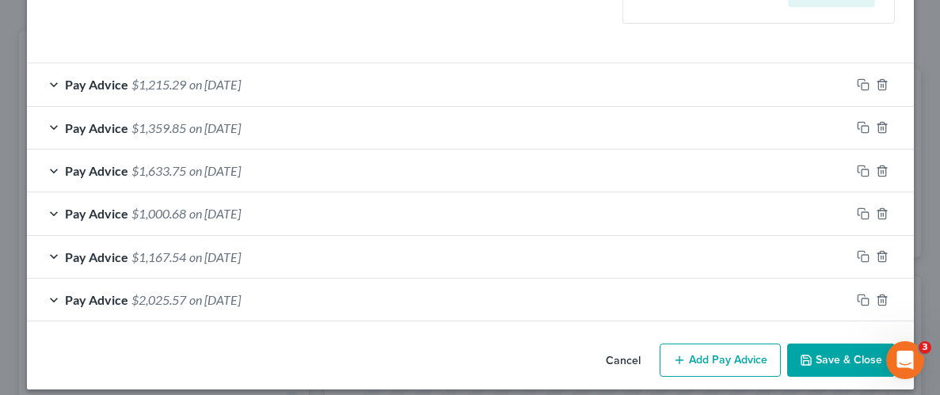
scroll to position [483, 0]
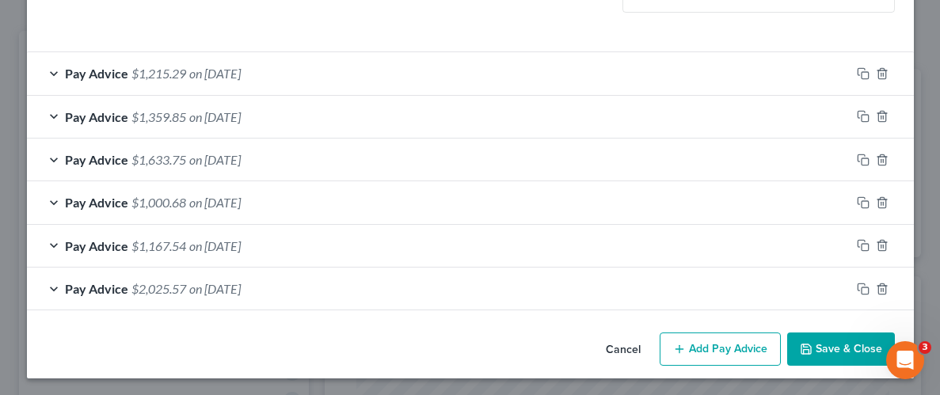
click at [739, 345] on button "Add Pay Advice" at bounding box center [719, 349] width 121 height 33
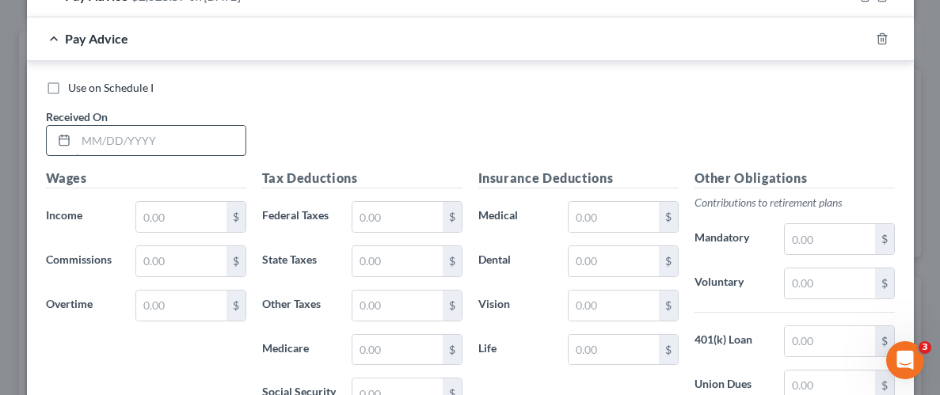
scroll to position [796, 0]
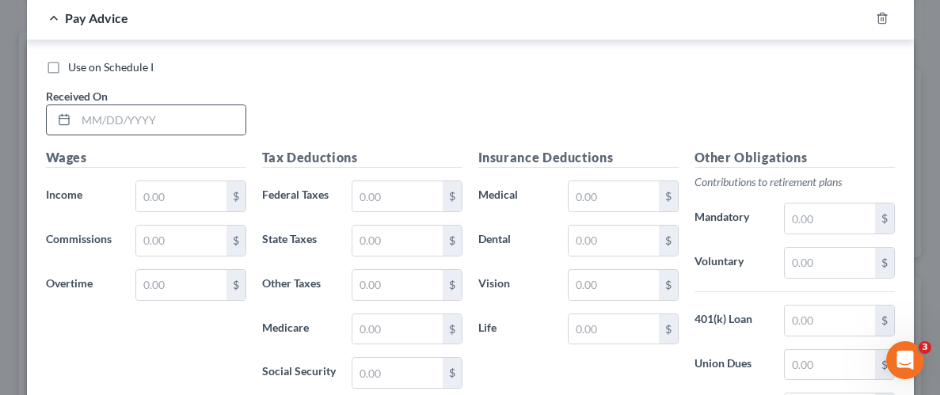
click at [171, 105] on div at bounding box center [146, 121] width 200 height 32
click at [173, 117] on input "text" at bounding box center [160, 120] width 169 height 30
type input "[DATE]"
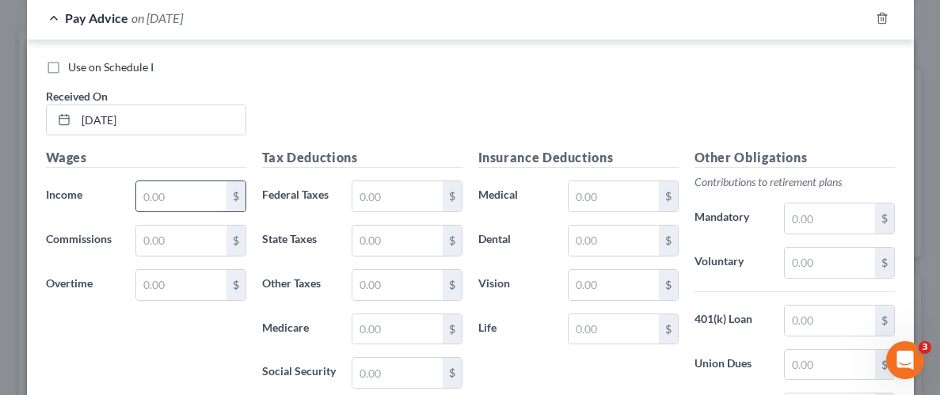
click at [169, 196] on input "text" at bounding box center [180, 196] width 89 height 30
type input "2,589.11"
drag, startPoint x: 395, startPoint y: 192, endPoint x: 478, endPoint y: 181, distance: 83.8
click at [396, 192] on input "text" at bounding box center [396, 196] width 89 height 30
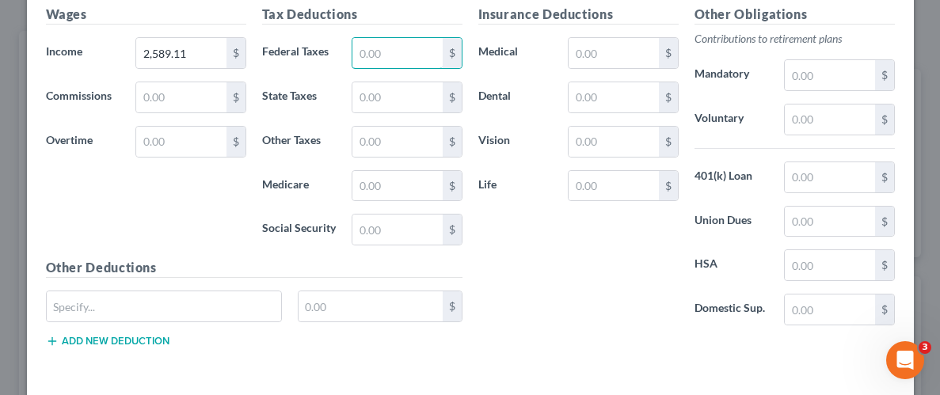
scroll to position [942, 0]
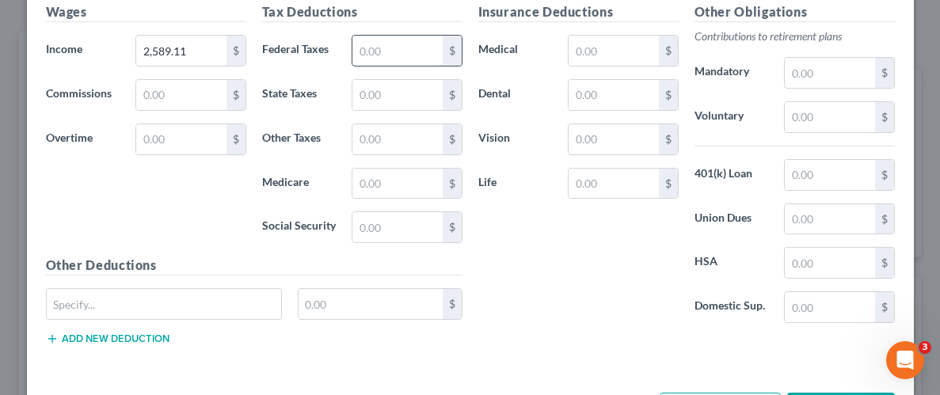
click at [429, 51] on input "text" at bounding box center [396, 51] width 89 height 30
type input "220.38"
click at [428, 87] on input "text" at bounding box center [396, 95] width 89 height 30
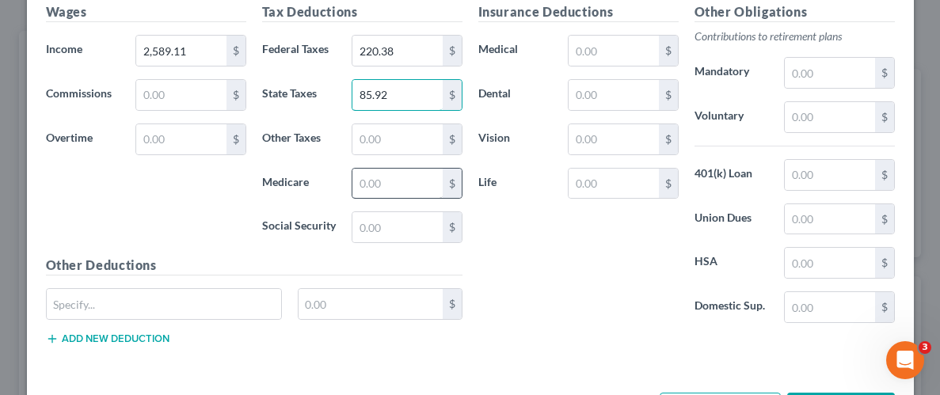
type input "85.92"
click at [397, 178] on input "text" at bounding box center [396, 184] width 89 height 30
type input "29.45"
click at [381, 221] on input "text" at bounding box center [396, 227] width 89 height 30
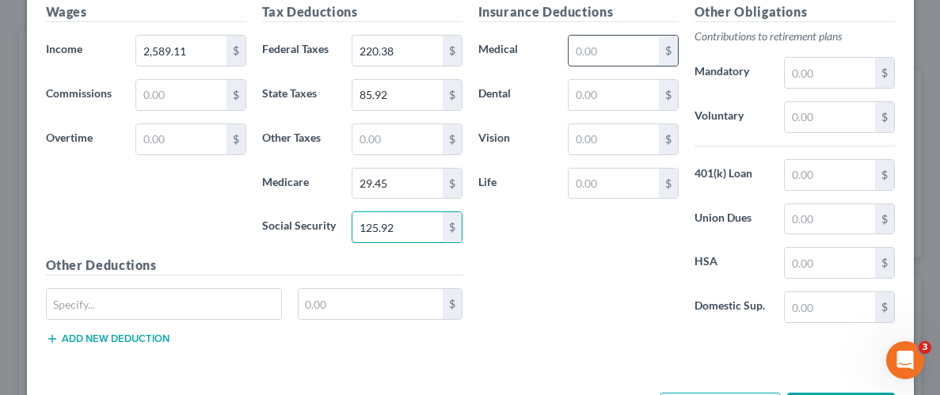
type input "125.92"
click at [599, 45] on input "text" at bounding box center [612, 51] width 89 height 30
click at [587, 50] on input "text" at bounding box center [612, 51] width 89 height 30
type input "123.22"
click at [587, 96] on input "text" at bounding box center [612, 95] width 89 height 30
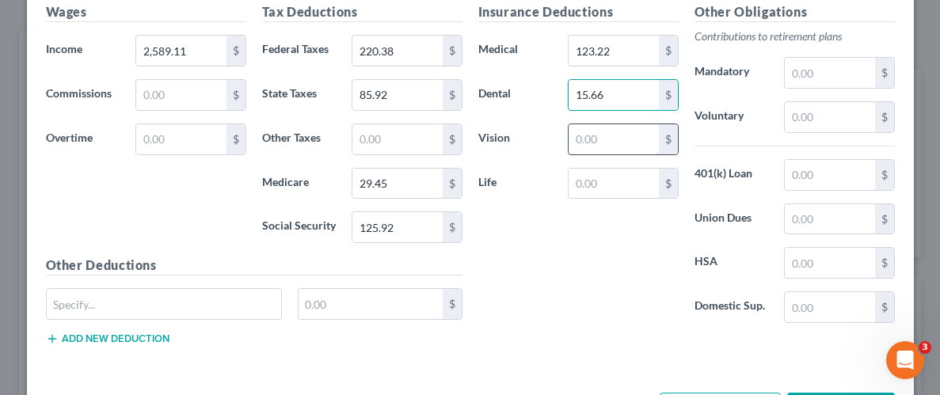
type input "15.66"
click at [610, 140] on input "text" at bounding box center [612, 139] width 89 height 30
type input "18.89"
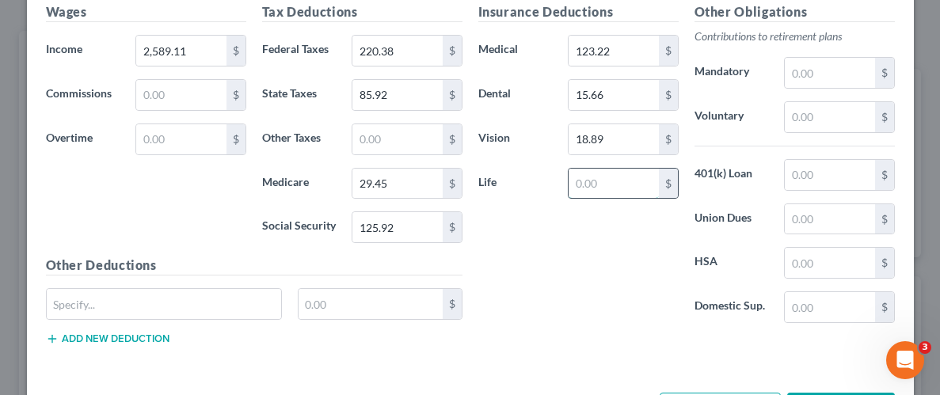
click at [618, 177] on input "text" at bounding box center [612, 184] width 89 height 30
type input "17.95"
click at [612, 240] on div "Insurance Deductions Medical 123.22 $ Dental 15.66 $ Vision 18.89 $ Life 17.95 $" at bounding box center [578, 168] width 216 height 333
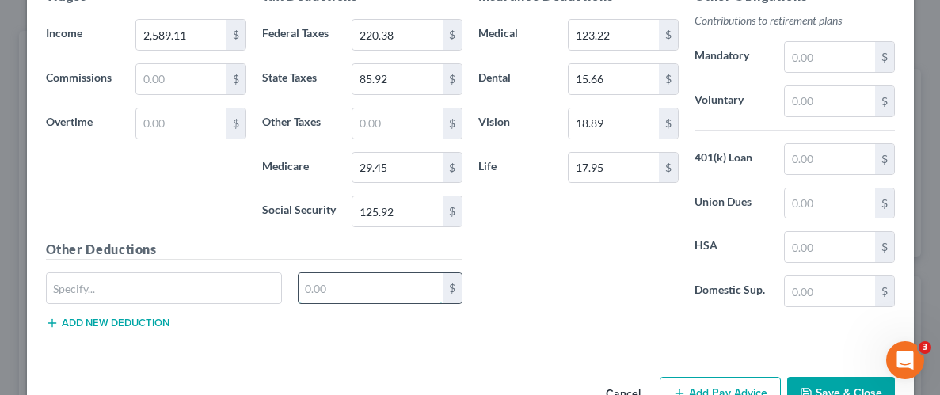
click at [375, 274] on input "text" at bounding box center [370, 288] width 144 height 30
type input "2.98"
click at [123, 293] on input "text" at bounding box center [164, 288] width 235 height 30
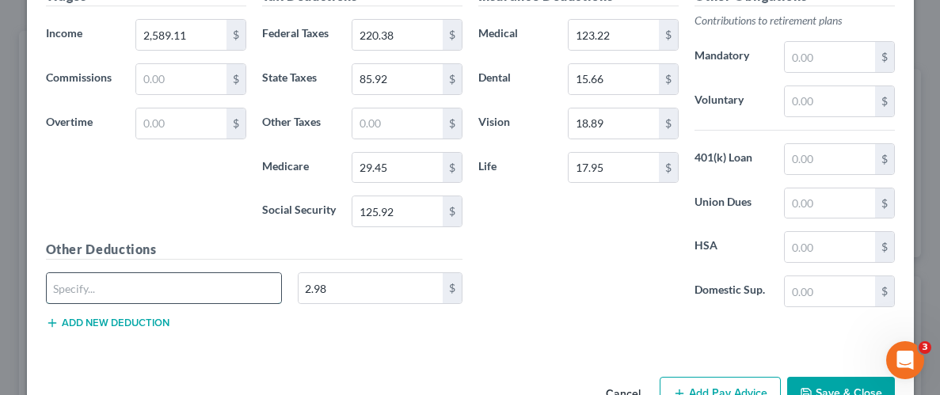
type input "Legal insurance"
drag, startPoint x: 663, startPoint y: 312, endPoint x: 615, endPoint y: 329, distance: 51.3
click at [652, 313] on div "Insurance Deductions Medical 123.22 $ Dental 15.66 $ Vision 18.89 $ Life 17.95 $" at bounding box center [578, 153] width 216 height 333
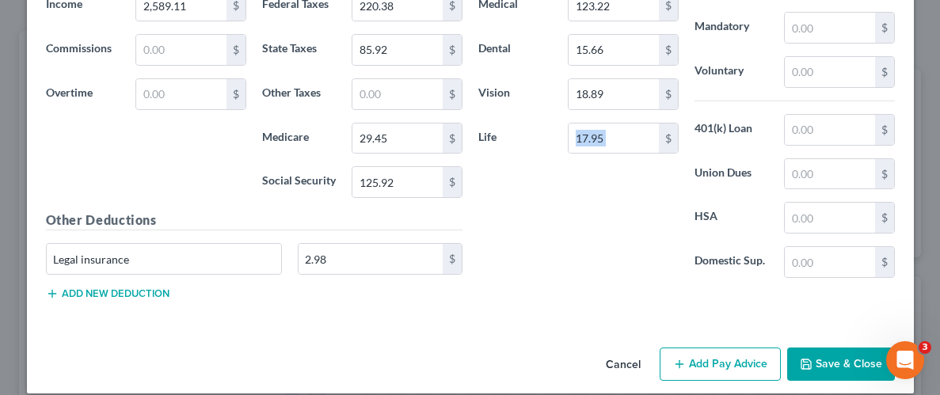
scroll to position [1001, 0]
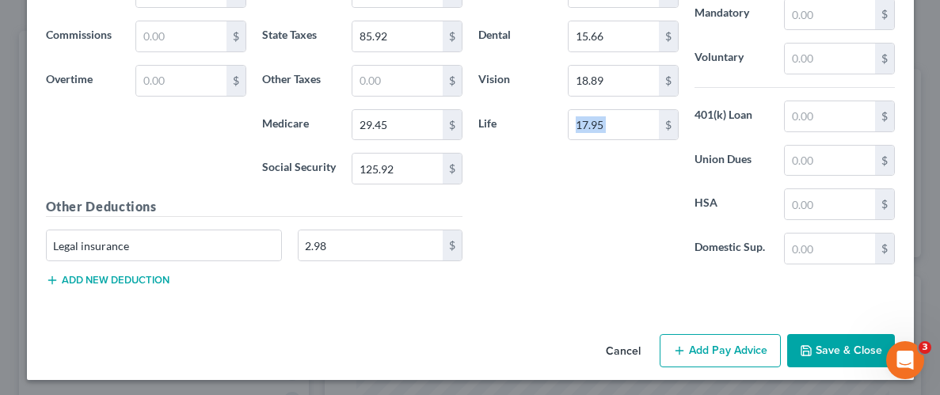
click at [839, 345] on button "Save & Close" at bounding box center [841, 350] width 108 height 33
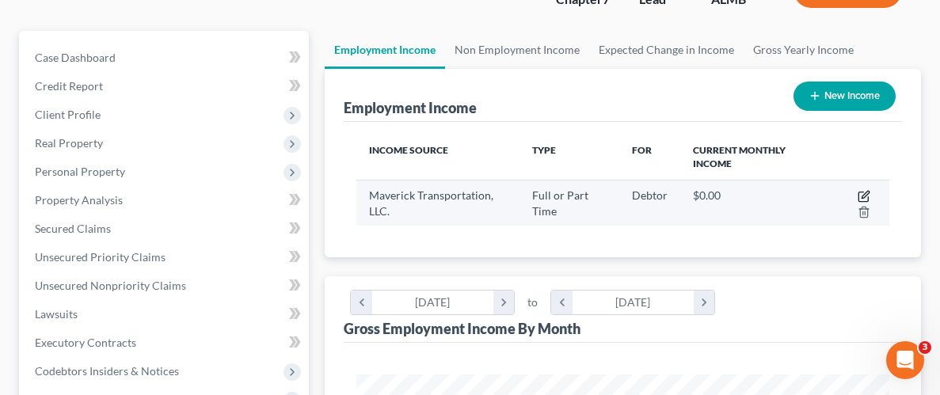
click at [867, 191] on icon "button" at bounding box center [864, 194] width 7 height 7
select select "0"
select select "2"
select select "3"
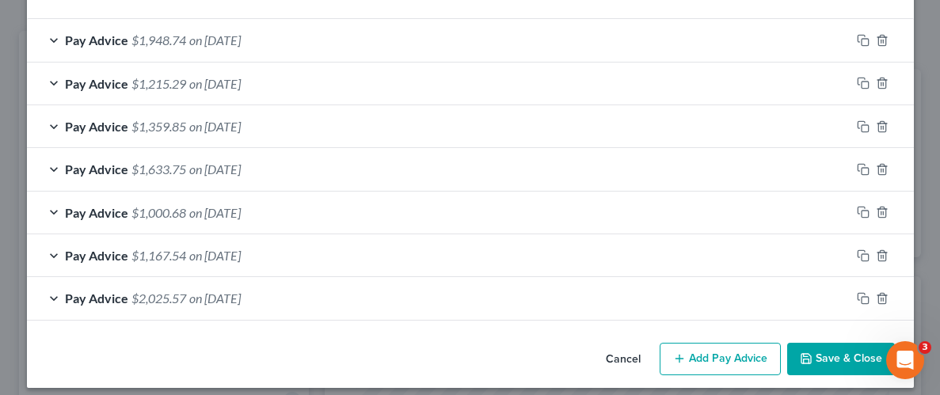
scroll to position [526, 0]
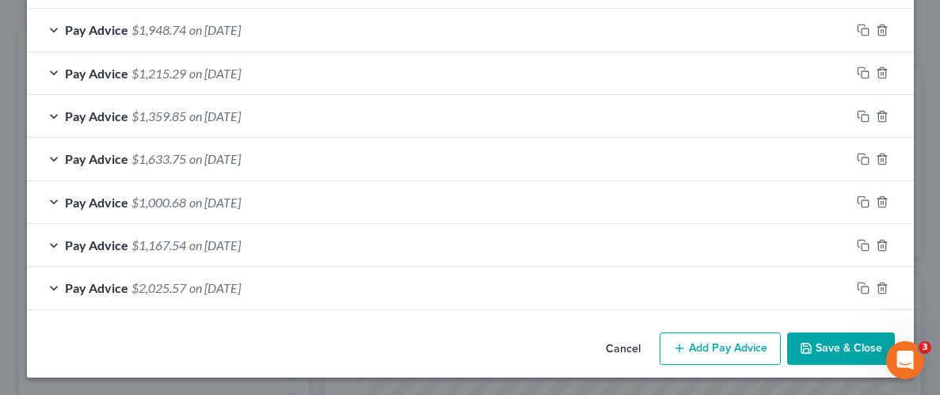
click at [732, 352] on button "Add Pay Advice" at bounding box center [719, 349] width 121 height 33
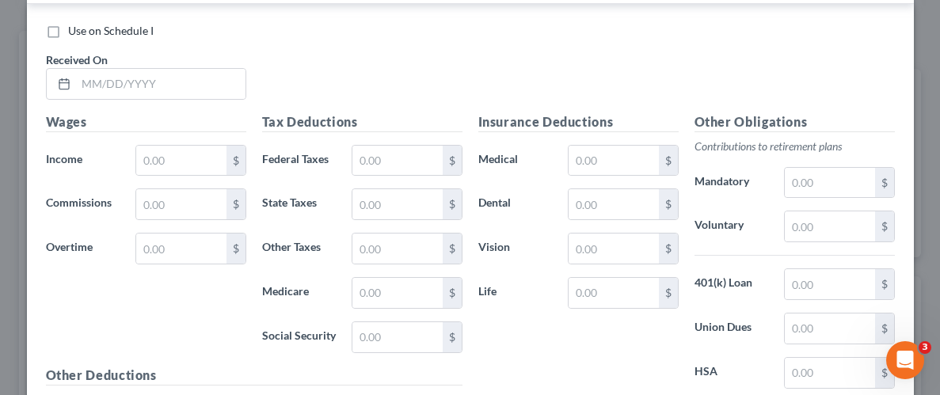
scroll to position [885, 0]
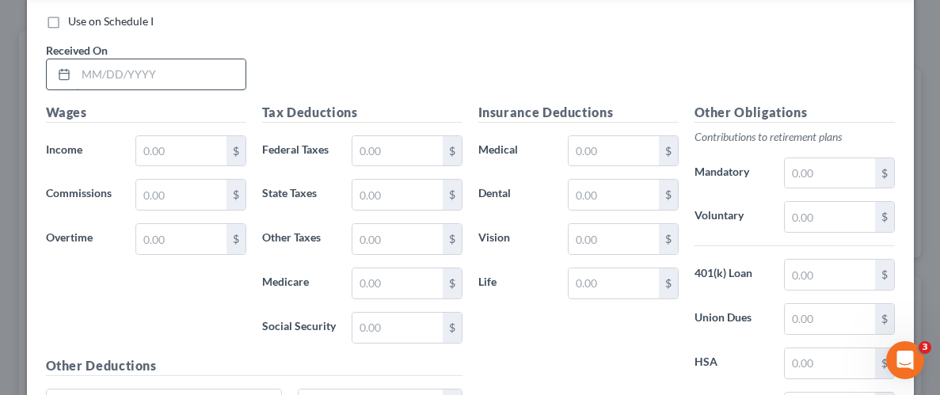
click at [160, 74] on input "text" at bounding box center [160, 74] width 169 height 30
type input "[DATE]"
click at [191, 148] on input "text" at bounding box center [180, 151] width 89 height 30
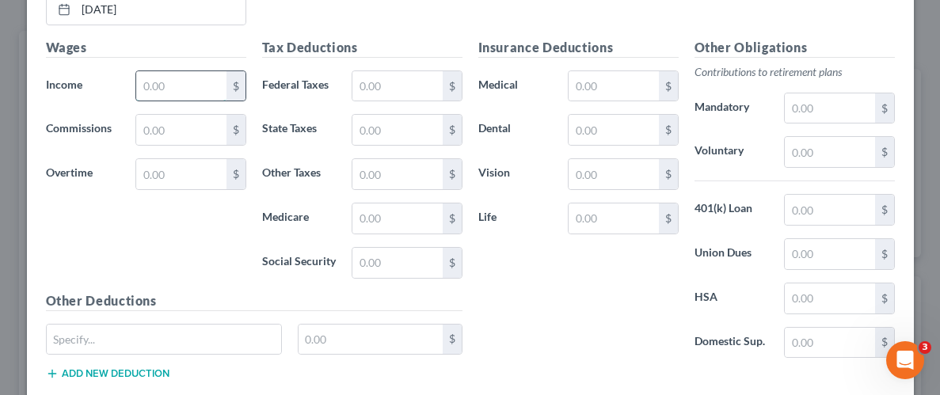
scroll to position [960, 0]
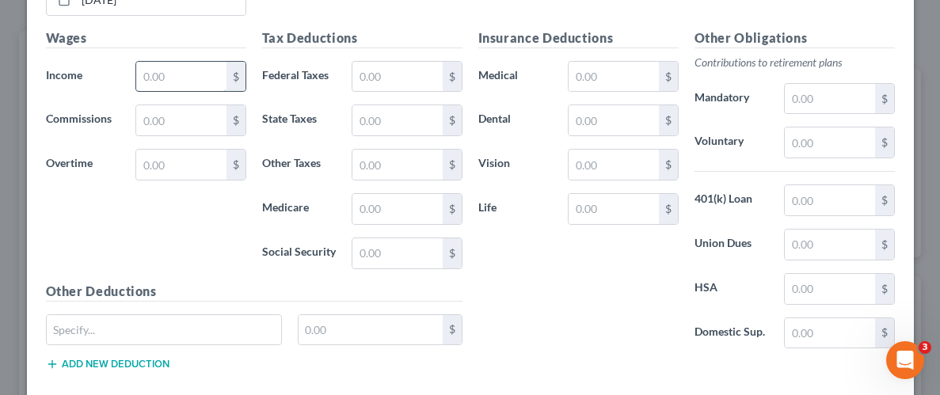
click at [179, 68] on input "text" at bounding box center [180, 77] width 89 height 30
type input "1,440.06"
click at [406, 69] on input "text" at bounding box center [396, 77] width 89 height 30
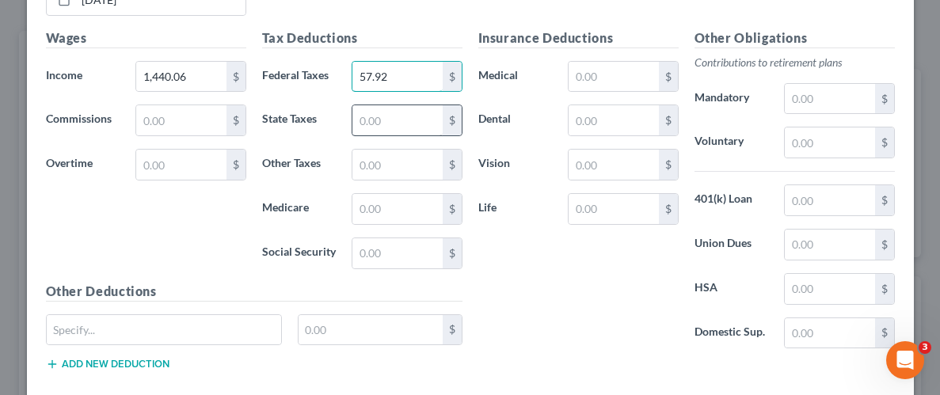
type input "57.92"
click at [409, 116] on input "text" at bounding box center [396, 120] width 89 height 30
type input "40.98"
click at [402, 207] on input "text" at bounding box center [396, 209] width 89 height 30
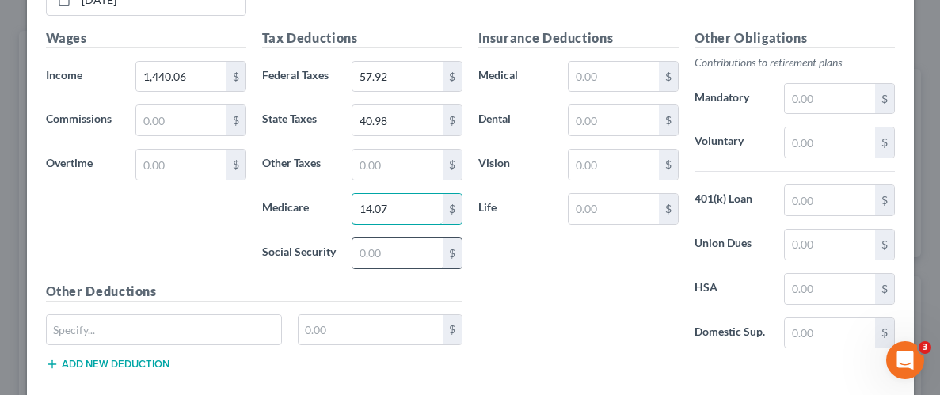
type input "14.07"
click at [410, 251] on input "text" at bounding box center [396, 253] width 89 height 30
type input "60.14"
click at [614, 69] on input "text" at bounding box center [612, 77] width 89 height 30
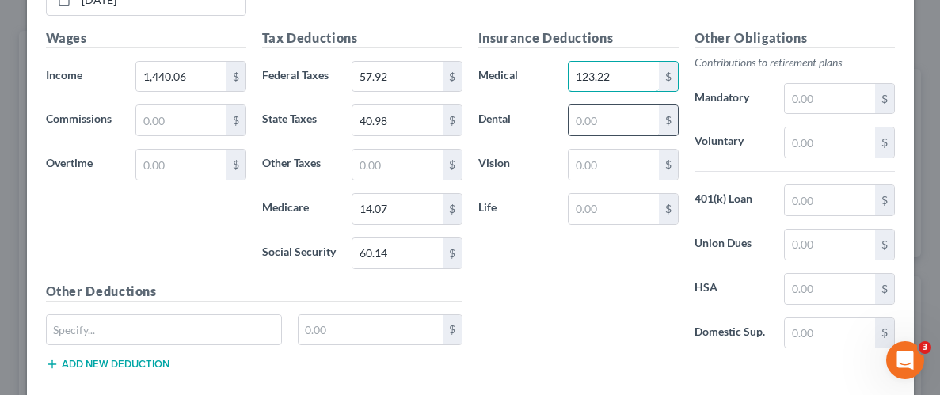
type input "123.22"
click at [607, 118] on input "text" at bounding box center [612, 120] width 89 height 30
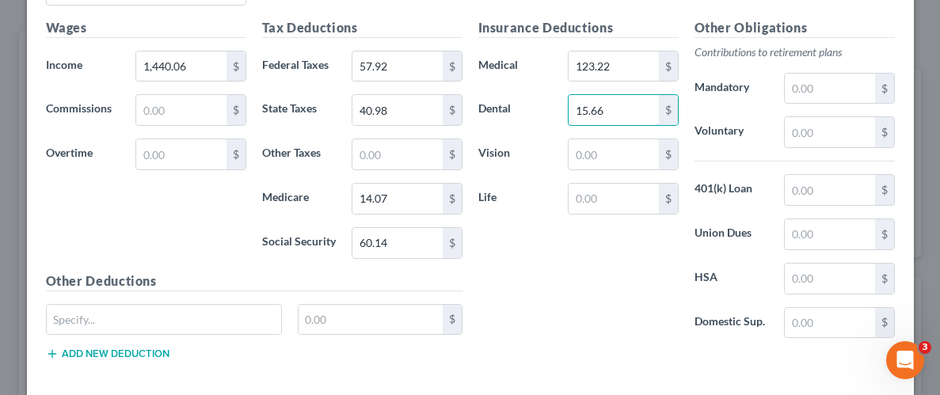
scroll to position [984, 0]
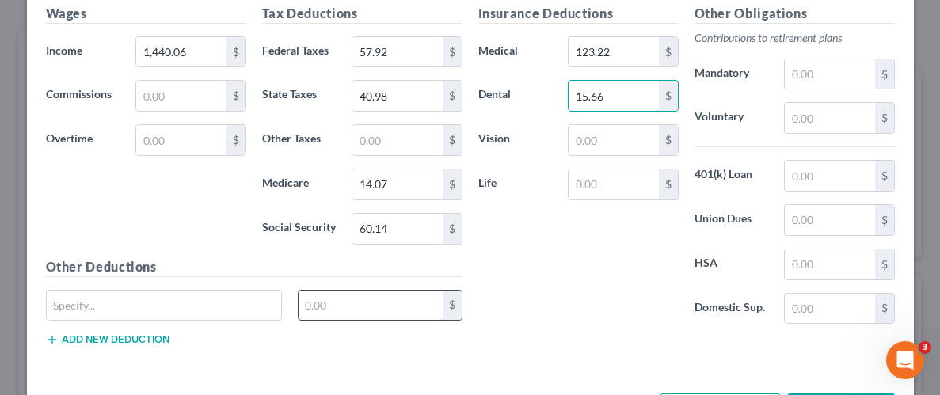
type input "15.66"
click at [350, 302] on input "text" at bounding box center [370, 306] width 144 height 30
type input "2.98"
click at [528, 290] on div "Insurance Deductions Medical 123.22 $ Dental 15.66 $ Vision $ Life $" at bounding box center [578, 170] width 216 height 333
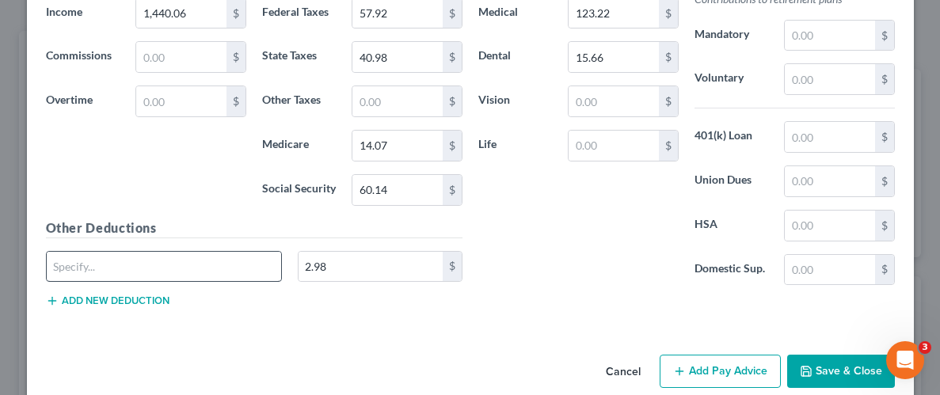
scroll to position [1034, 0]
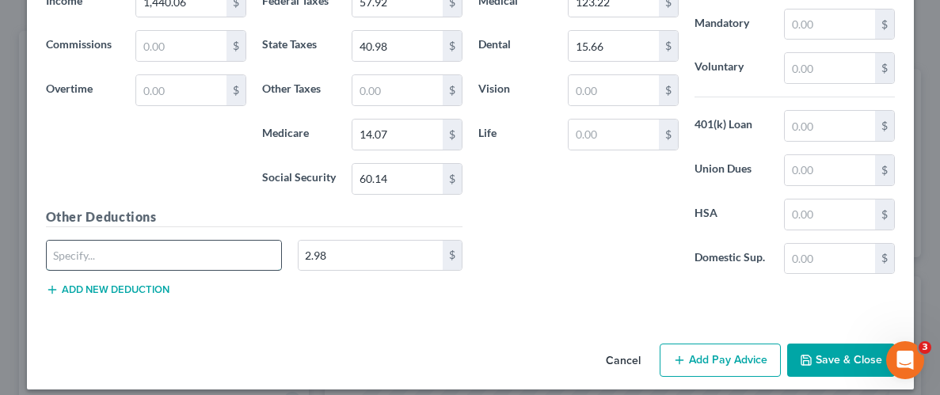
drag, startPoint x: 230, startPoint y: 253, endPoint x: 213, endPoint y: 237, distance: 23.5
click at [230, 253] on input "text" at bounding box center [164, 256] width 235 height 30
type input "Legal insurance"
click at [845, 359] on button "Save & Close" at bounding box center [841, 360] width 108 height 33
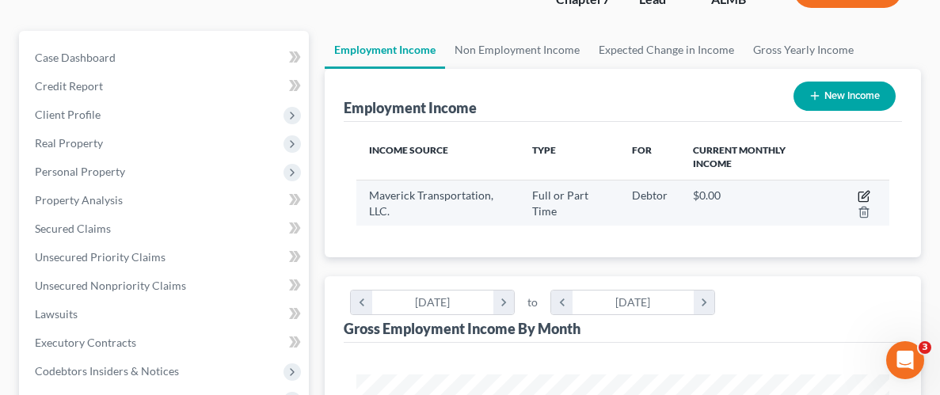
click at [864, 191] on icon "button" at bounding box center [863, 196] width 13 height 13
select select "0"
select select "2"
select select "3"
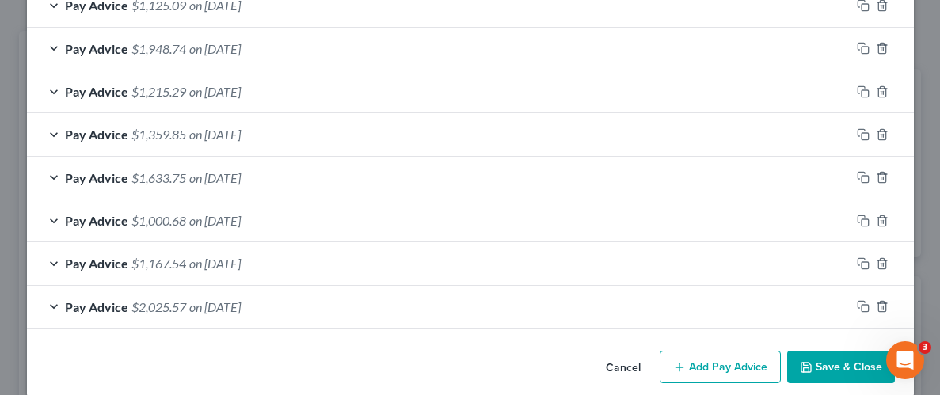
scroll to position [569, 0]
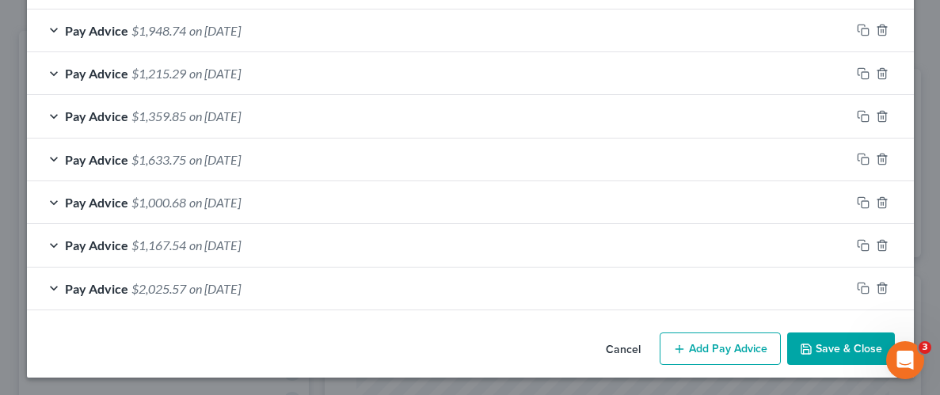
click at [720, 346] on button "Add Pay Advice" at bounding box center [719, 349] width 121 height 33
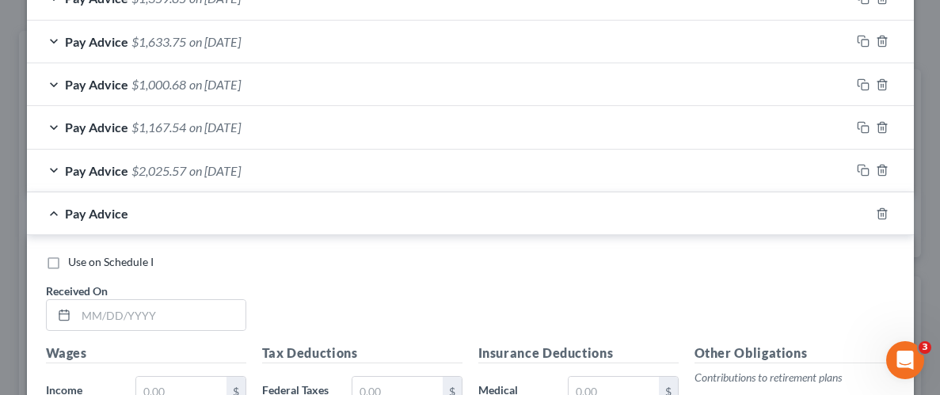
scroll to position [750, 0]
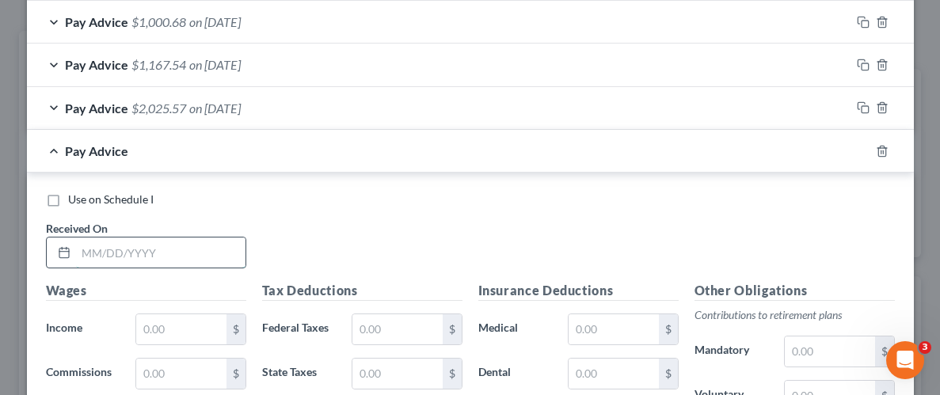
click at [138, 253] on input "text" at bounding box center [160, 253] width 169 height 30
type input "[DATE]"
click at [377, 200] on div "Use on Schedule I" at bounding box center [470, 200] width 849 height 16
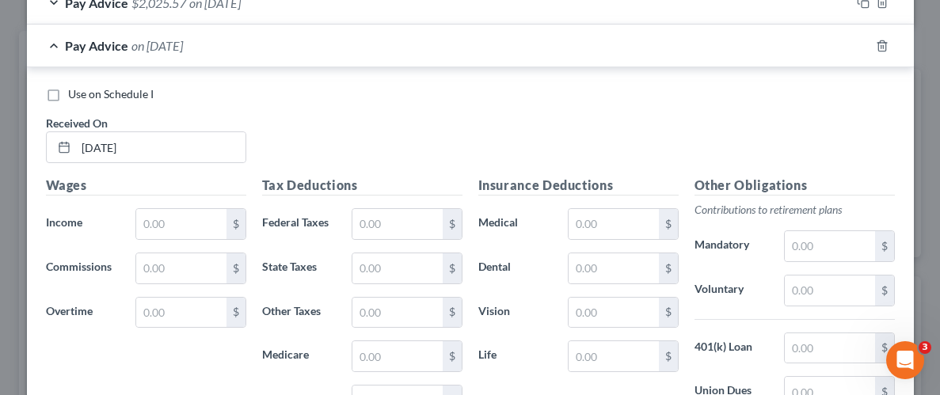
scroll to position [872, 0]
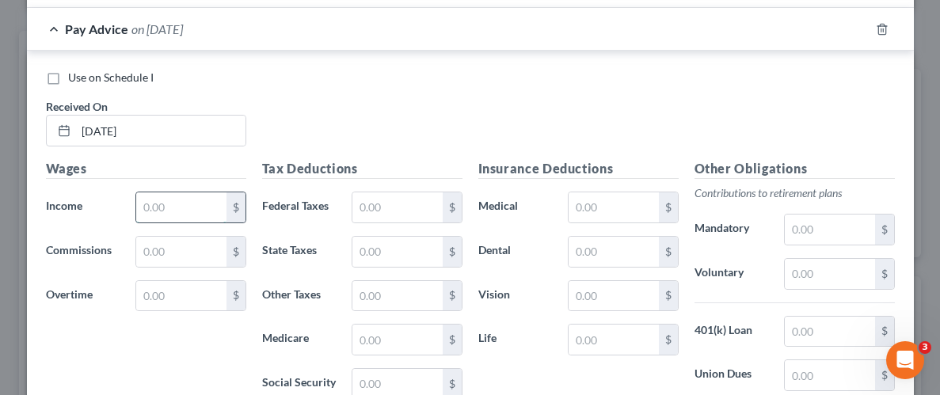
click at [193, 208] on input "text" at bounding box center [180, 207] width 89 height 30
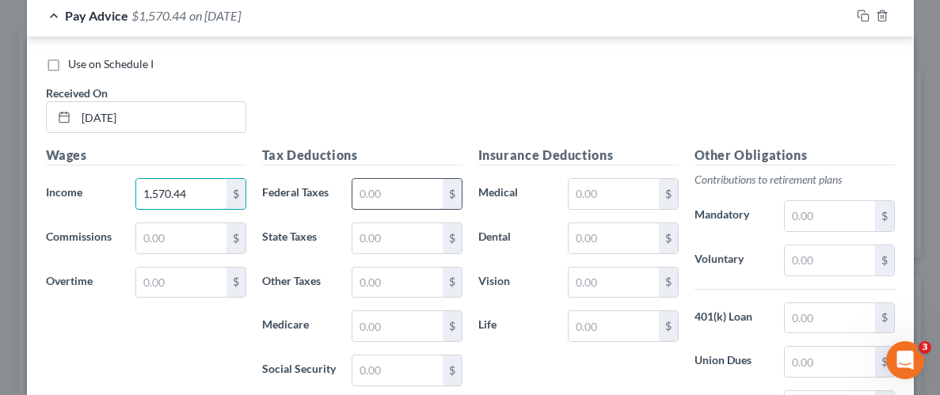
scroll to position [896, 0]
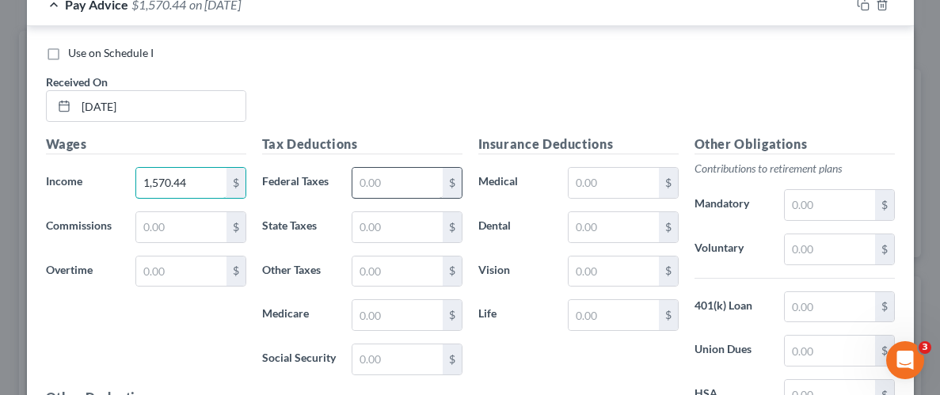
type input "1,570.44"
click at [417, 172] on input "text" at bounding box center [396, 183] width 89 height 30
type input "73.57"
click at [410, 220] on input "text" at bounding box center [396, 227] width 89 height 30
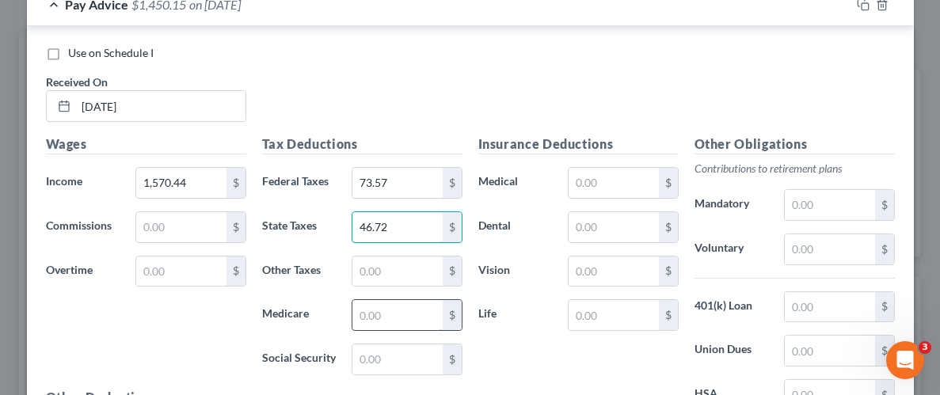
type input "46.72"
click at [382, 306] on input "text" at bounding box center [396, 315] width 89 height 30
type input "15.95"
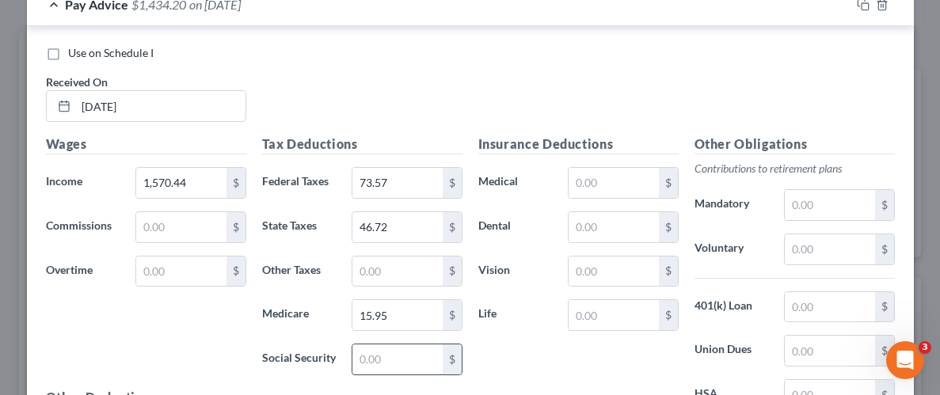
click at [388, 358] on input "text" at bounding box center [396, 359] width 89 height 30
type input "68.21"
click at [604, 188] on input "text" at bounding box center [612, 183] width 89 height 30
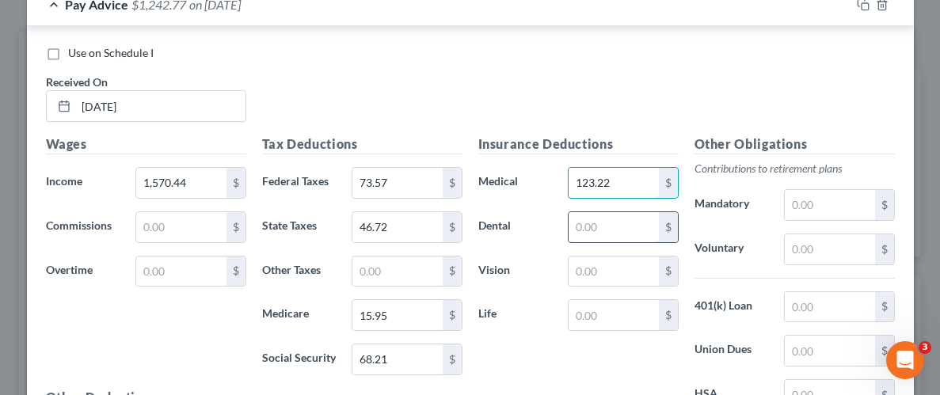
type input "123.22"
click at [588, 224] on input "text" at bounding box center [612, 227] width 89 height 30
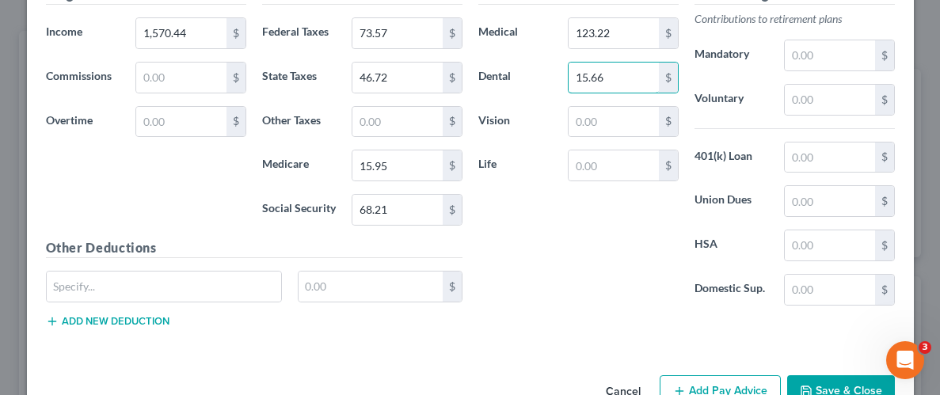
scroll to position [1069, 0]
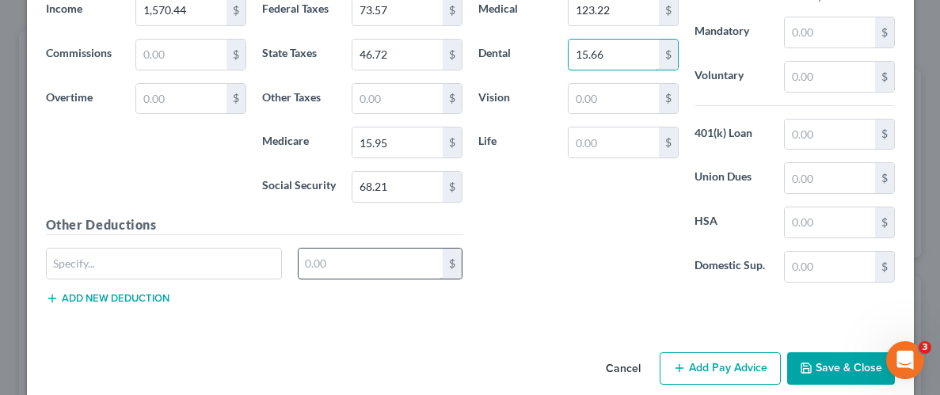
type input "15.66"
click at [386, 264] on input "text" at bounding box center [370, 264] width 144 height 30
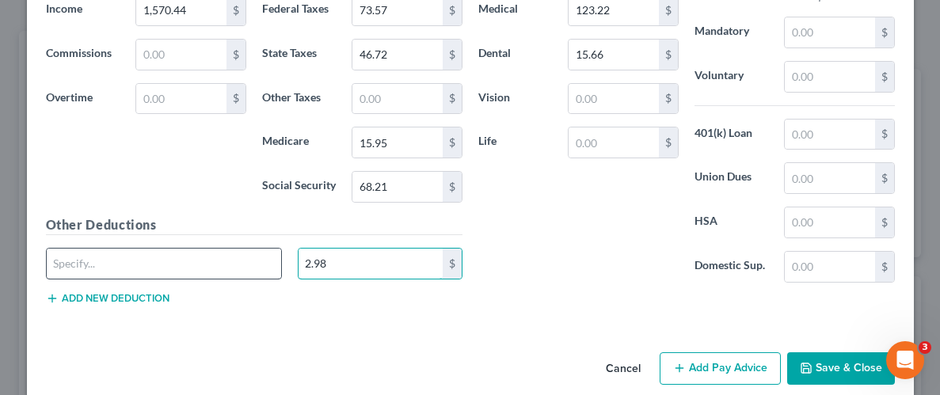
type input "2.98"
click at [227, 255] on input "text" at bounding box center [164, 264] width 235 height 30
type input "Legal insurance"
click at [858, 357] on button "Save & Close" at bounding box center [841, 368] width 108 height 33
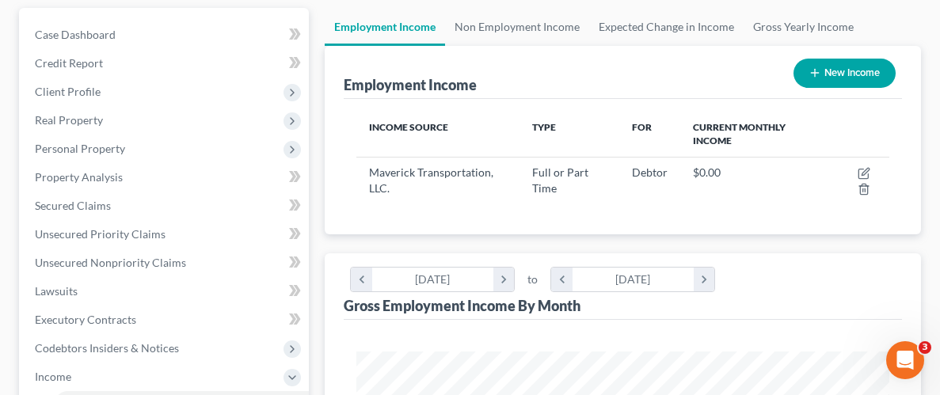
scroll to position [146, 0]
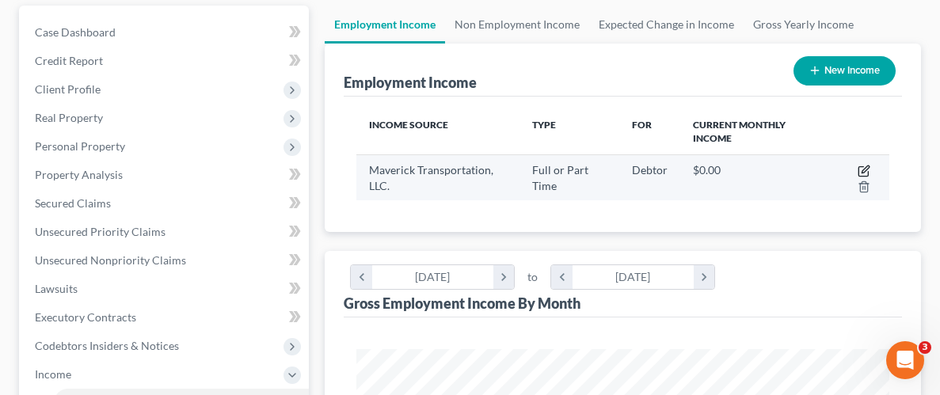
click at [863, 165] on icon "button" at bounding box center [863, 171] width 13 height 13
select select "0"
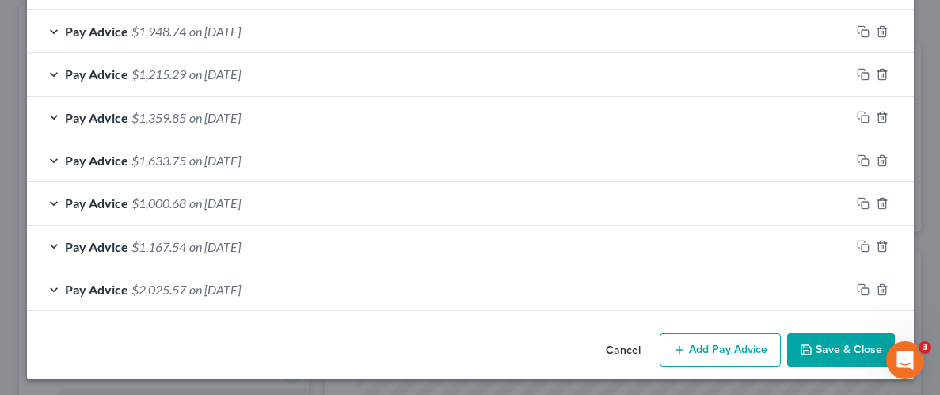
scroll to position [612, 0]
click at [707, 350] on button "Add Pay Advice" at bounding box center [719, 349] width 121 height 33
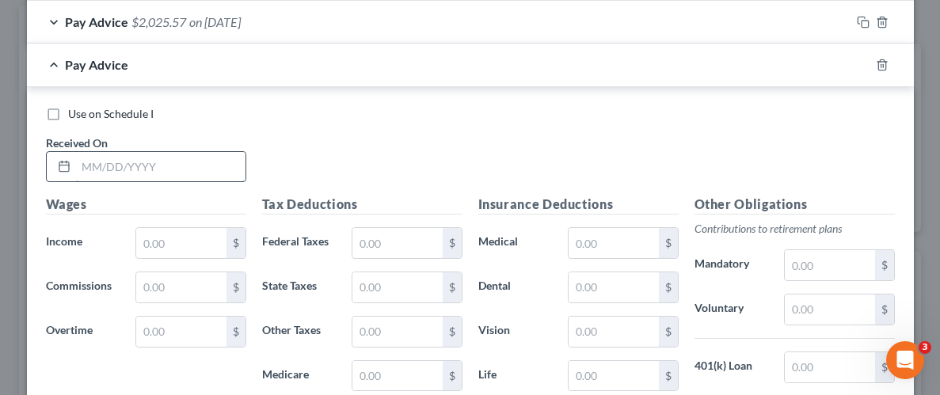
scroll to position [891, 0]
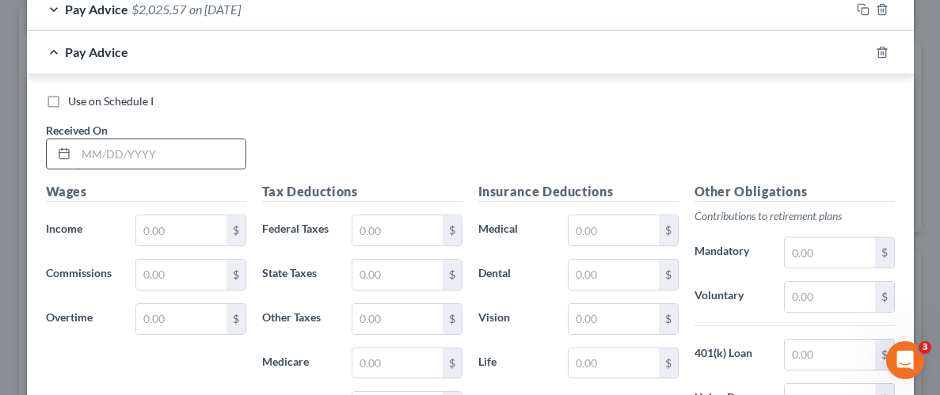
click at [129, 157] on input "text" at bounding box center [160, 154] width 169 height 30
click at [200, 226] on input "text" at bounding box center [180, 230] width 89 height 30
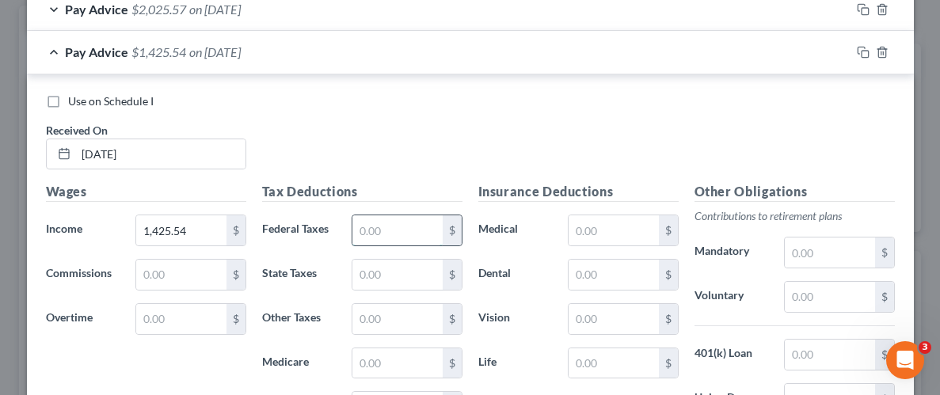
drag, startPoint x: 401, startPoint y: 219, endPoint x: 434, endPoint y: 214, distance: 33.7
click at [401, 219] on input "text" at bounding box center [396, 230] width 89 height 30
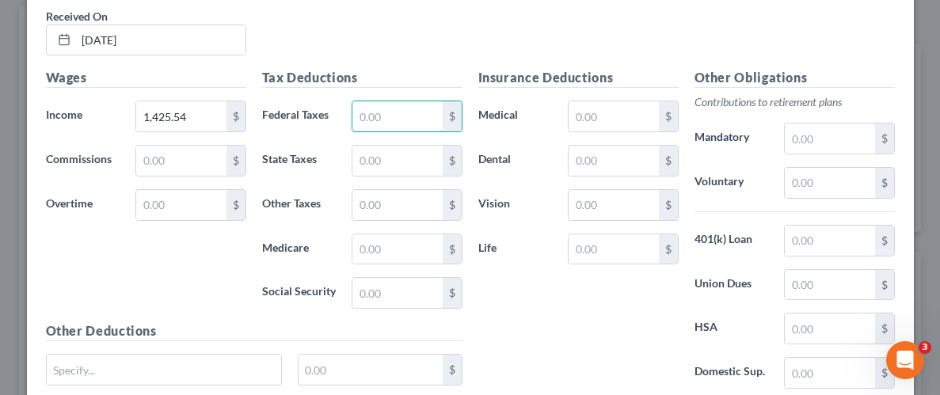
scroll to position [1032, 0]
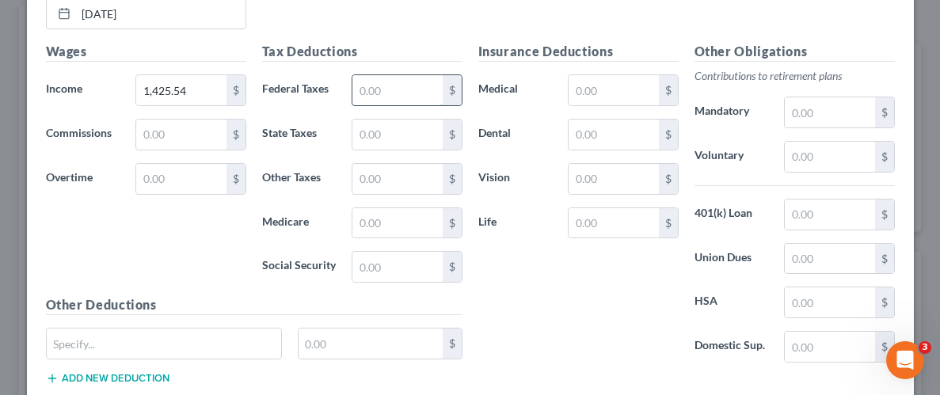
click at [363, 86] on input "text" at bounding box center [396, 90] width 89 height 30
click at [385, 130] on input "text" at bounding box center [396, 135] width 89 height 30
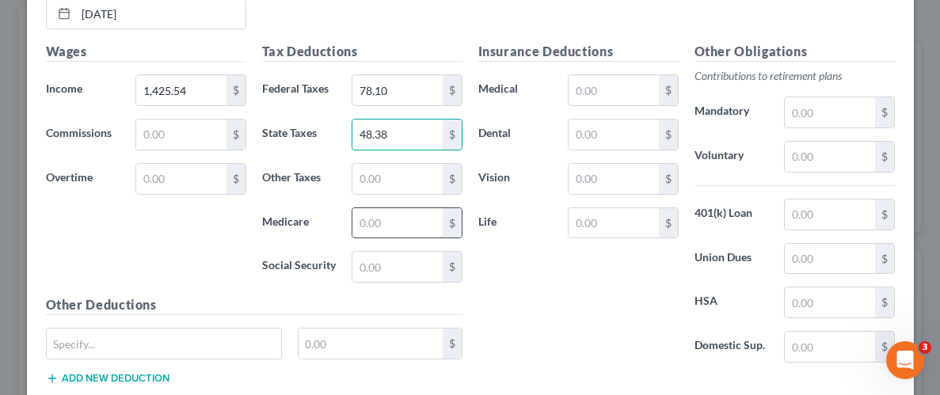
click at [390, 215] on input "text" at bounding box center [396, 223] width 89 height 30
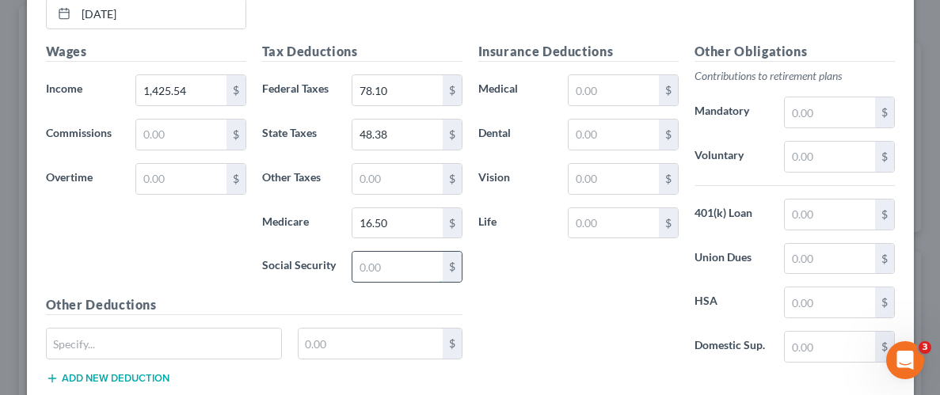
click at [369, 256] on input "text" at bounding box center [396, 267] width 89 height 30
click at [380, 260] on input "text" at bounding box center [396, 267] width 89 height 30
click at [615, 84] on input "text" at bounding box center [612, 90] width 89 height 30
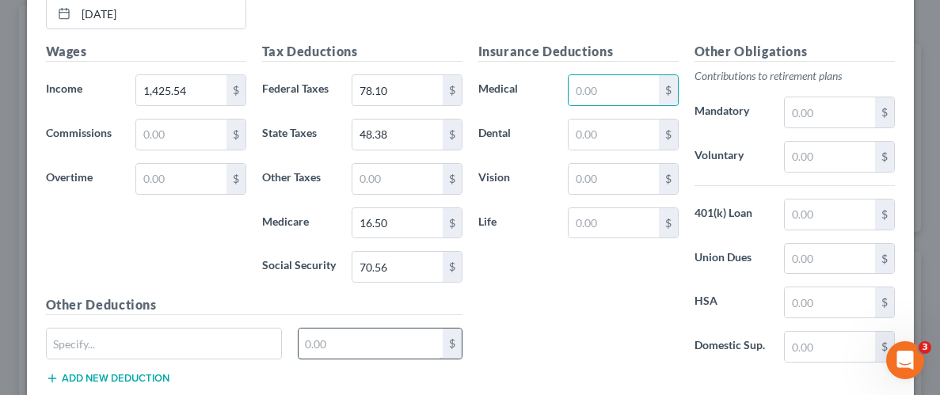
click at [349, 344] on input "text" at bounding box center [370, 344] width 144 height 30
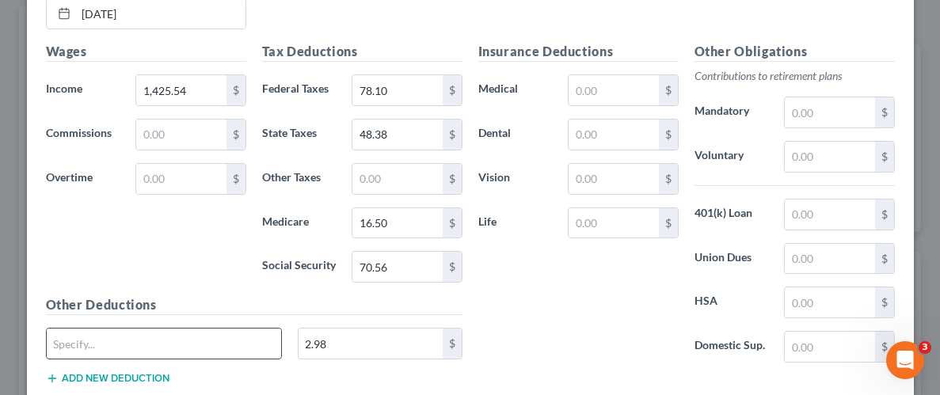
click at [262, 331] on input "text" at bounding box center [164, 344] width 235 height 30
click at [558, 279] on div "Insurance Deductions Medical $ Dental $ Vision $ Life $" at bounding box center [578, 208] width 216 height 333
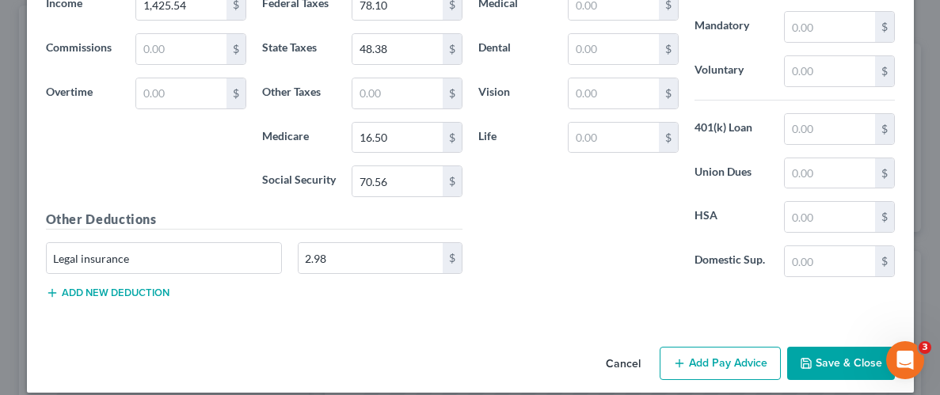
scroll to position [1129, 0]
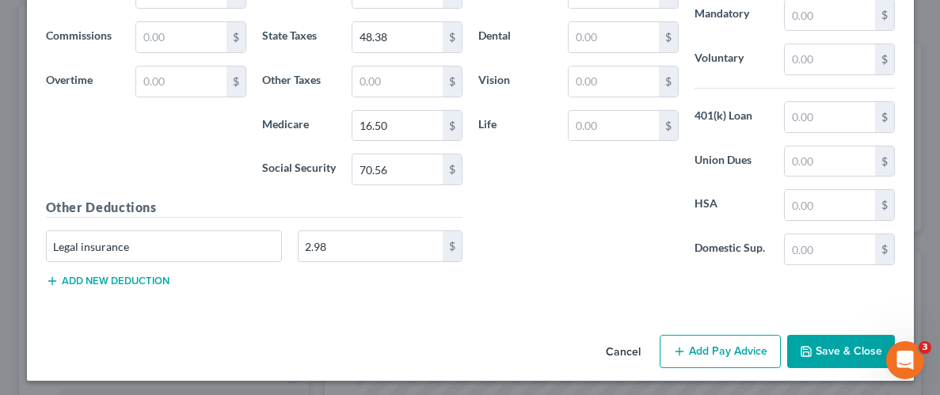
click at [866, 341] on button "Save & Close" at bounding box center [841, 351] width 108 height 33
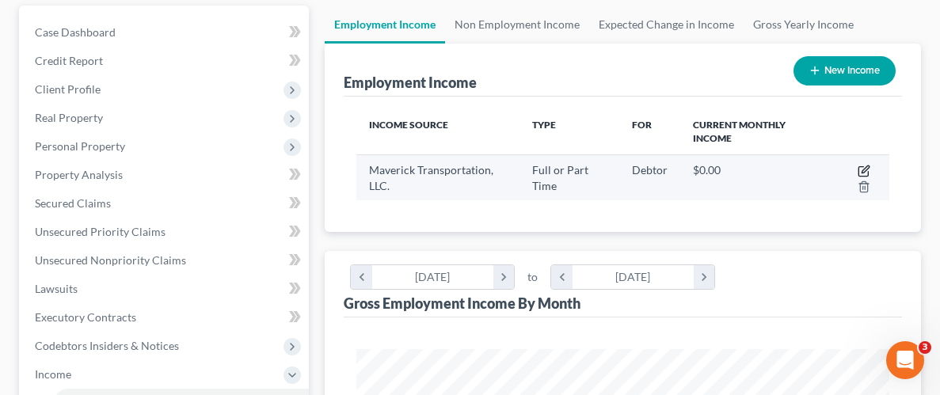
click at [866, 167] on icon "button" at bounding box center [864, 168] width 7 height 7
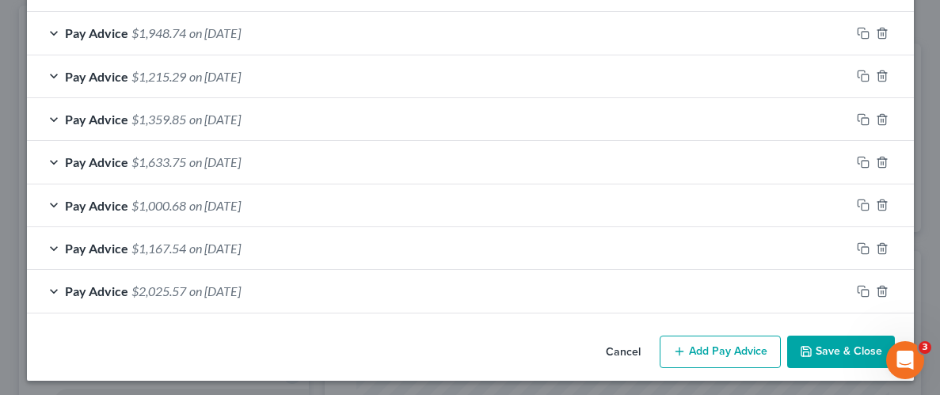
scroll to position [656, 0]
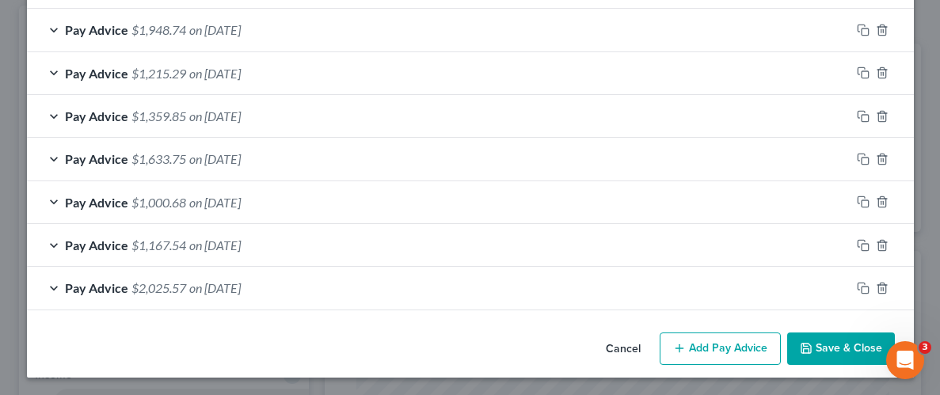
click at [713, 345] on button "Add Pay Advice" at bounding box center [719, 349] width 121 height 33
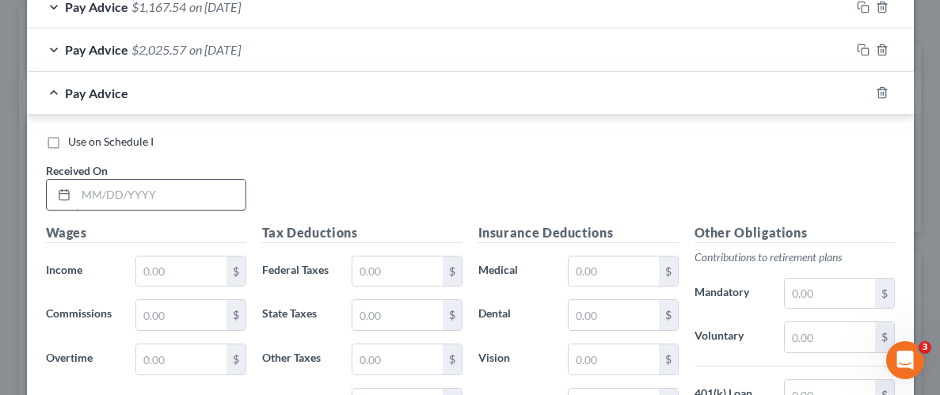
scroll to position [895, 0]
click at [212, 196] on input "text" at bounding box center [160, 194] width 169 height 30
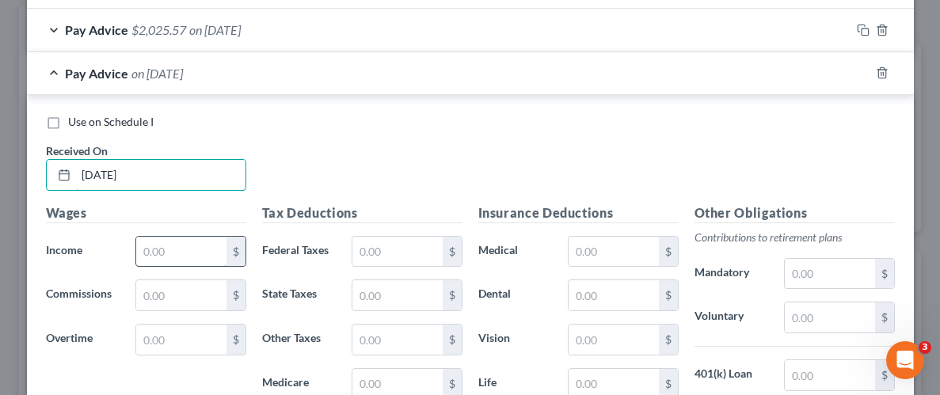
scroll to position [918, 0]
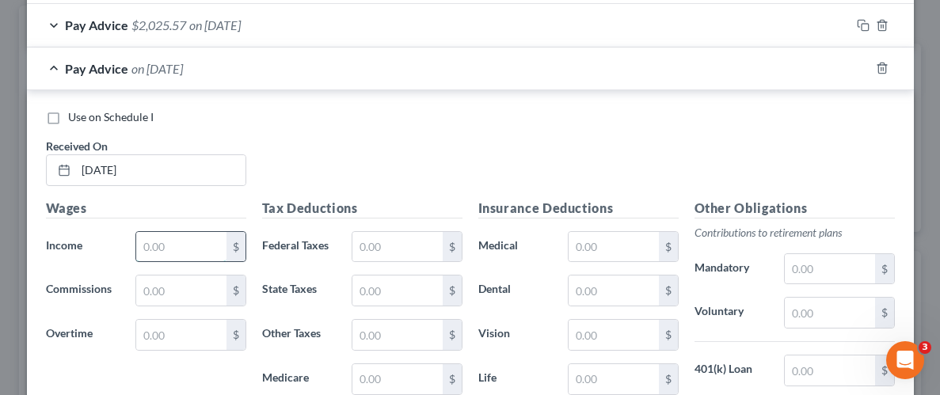
click at [207, 237] on input "text" at bounding box center [180, 247] width 89 height 30
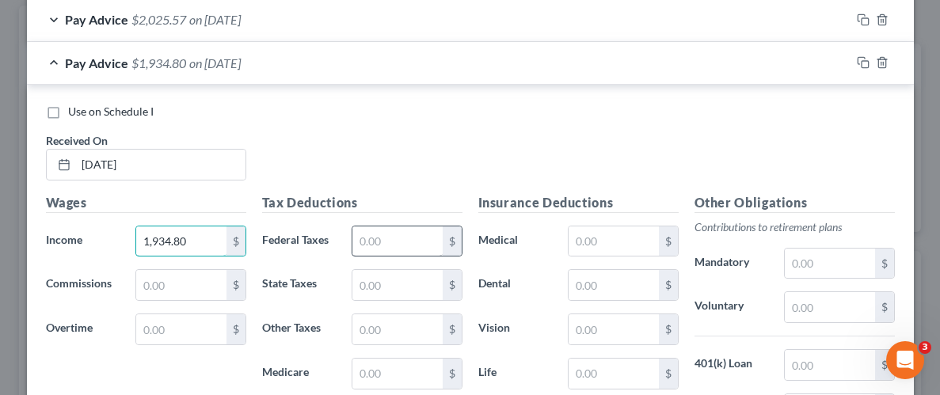
scroll to position [927, 0]
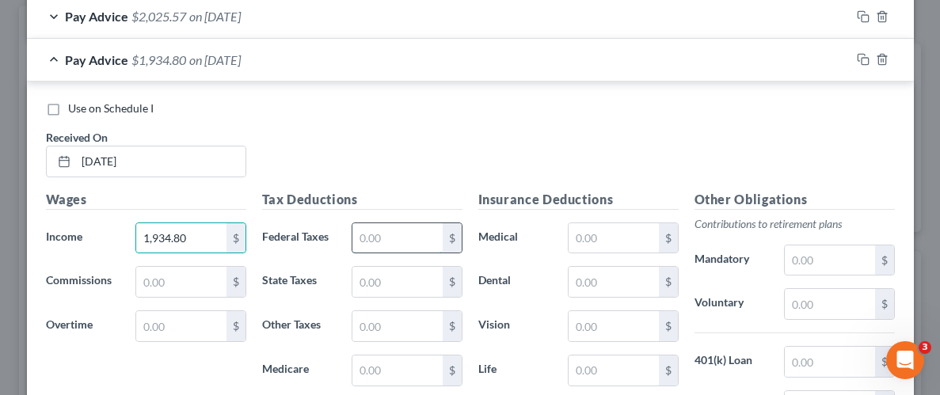
click at [418, 234] on input "text" at bounding box center [396, 238] width 89 height 30
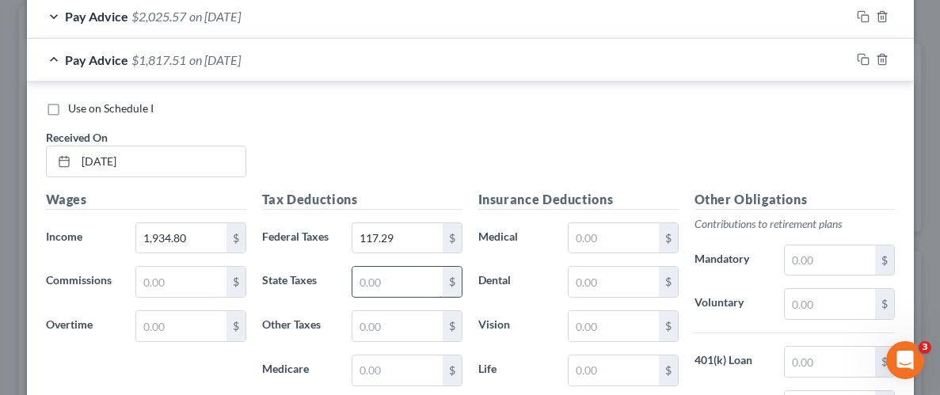
click at [421, 267] on input "text" at bounding box center [396, 282] width 89 height 30
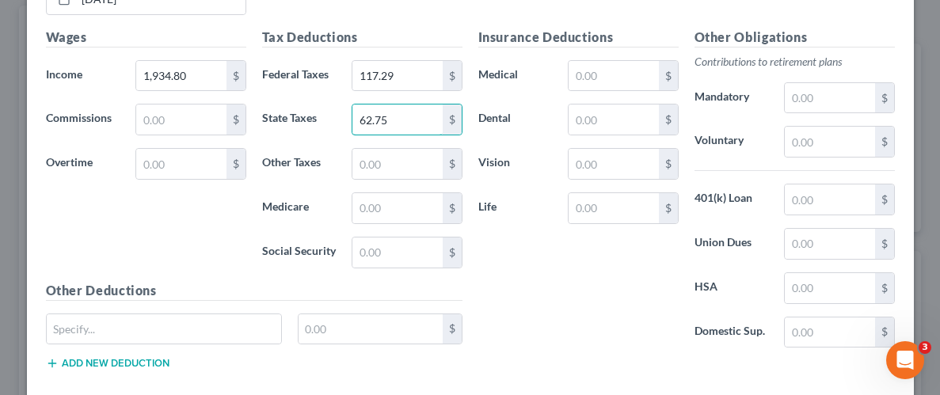
scroll to position [1096, 0]
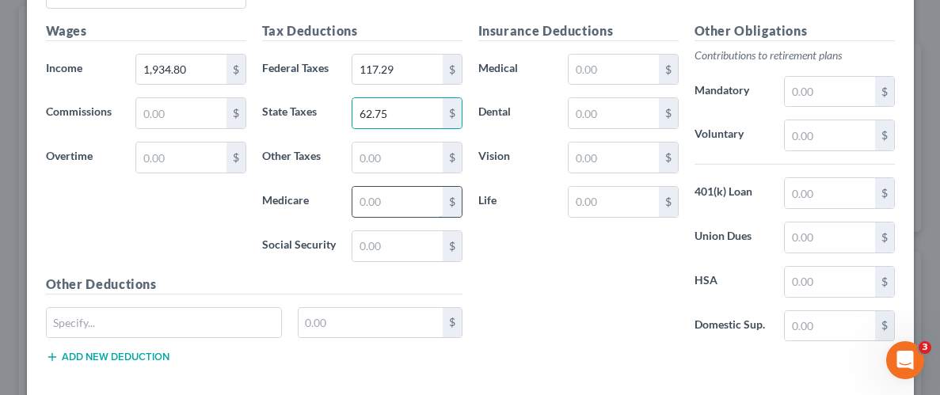
click at [397, 202] on input "text" at bounding box center [396, 202] width 89 height 30
click at [411, 257] on div "Tax Deductions Federal Taxes 117.29 $ State Taxes 62.75 $ Other Taxes $ Medicar…" at bounding box center [362, 147] width 216 height 253
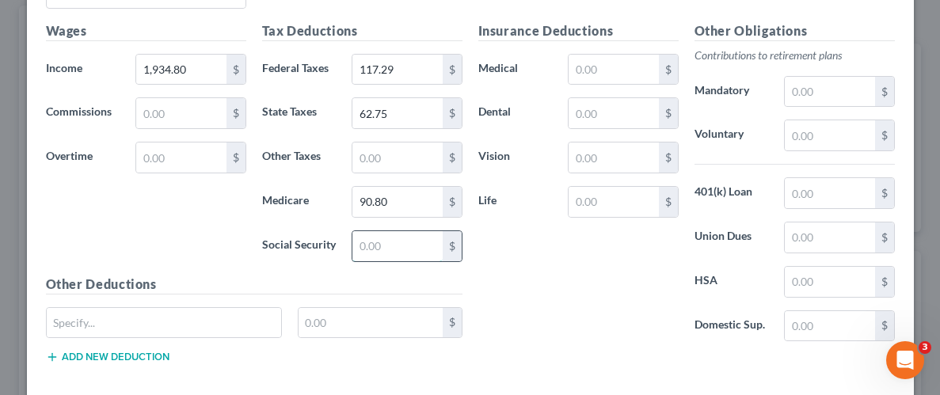
click at [410, 248] on input "text" at bounding box center [396, 246] width 89 height 30
click at [409, 251] on input "text" at bounding box center [396, 246] width 89 height 30
click at [409, 196] on input "90.80" at bounding box center [396, 202] width 89 height 30
click at [622, 60] on input "text" at bounding box center [612, 70] width 89 height 30
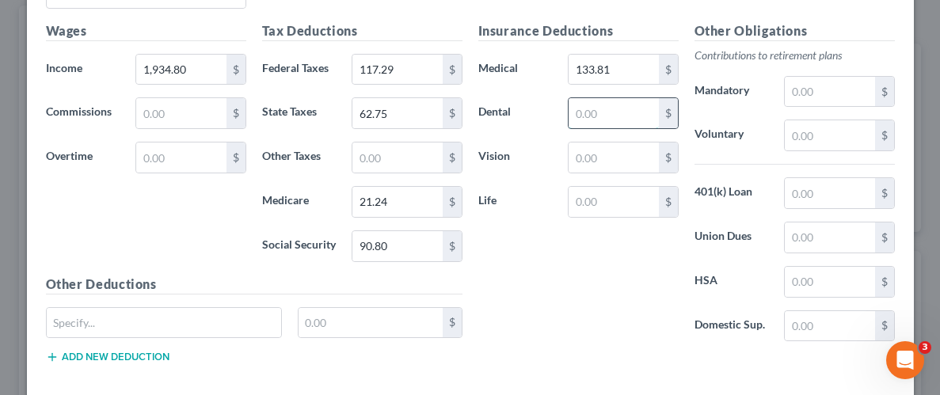
click at [611, 105] on input "text" at bounding box center [612, 113] width 89 height 30
click at [357, 325] on input "text" at bounding box center [370, 323] width 144 height 30
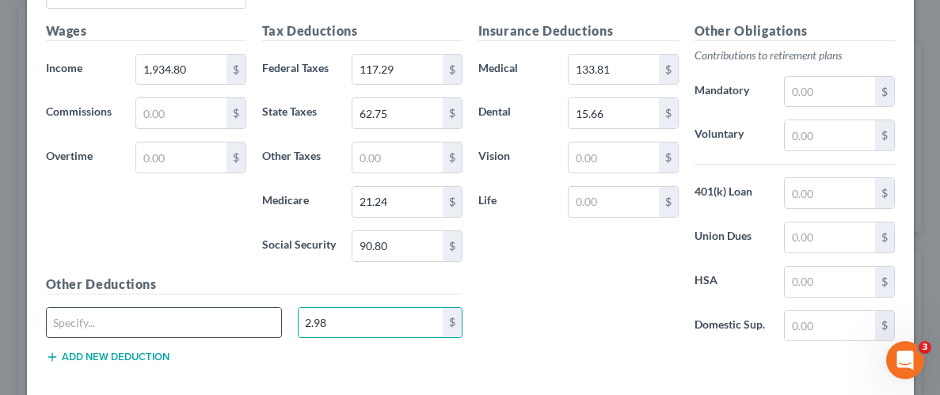
click at [241, 317] on input "text" at bounding box center [164, 323] width 235 height 30
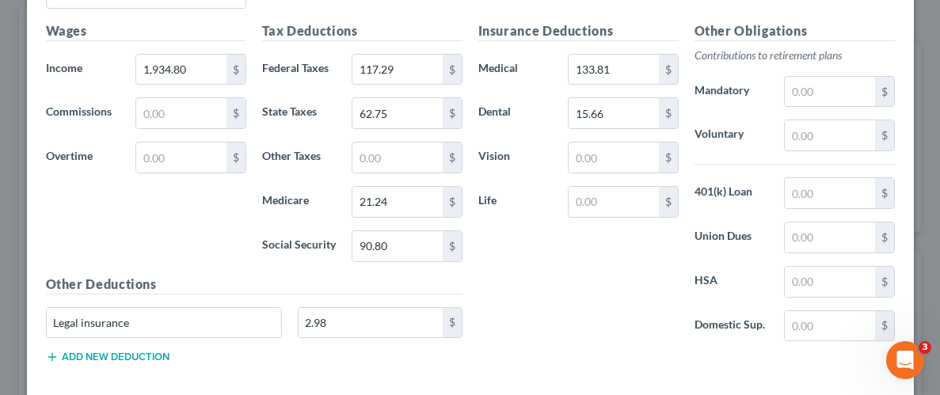
click at [587, 298] on div "Insurance Deductions Medical 133.81 $ Dental 15.66 $ Vision $ Life $" at bounding box center [578, 187] width 216 height 333
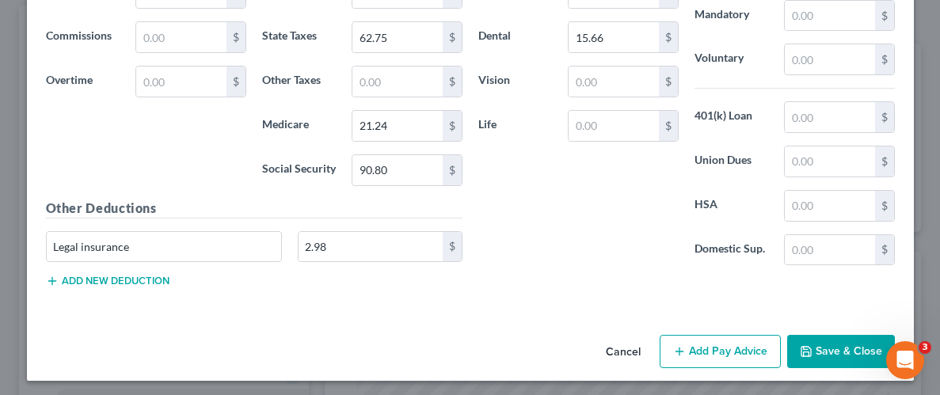
scroll to position [1173, 0]
click at [822, 340] on button "Save & Close" at bounding box center [841, 350] width 108 height 33
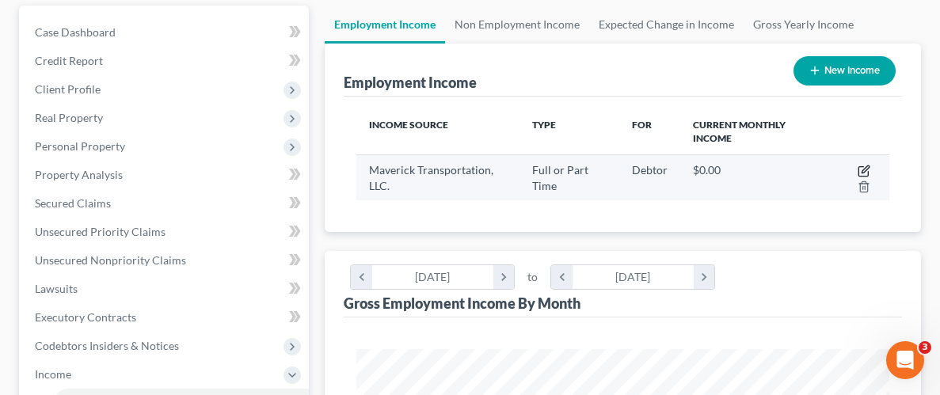
click at [861, 168] on icon "button" at bounding box center [863, 171] width 13 height 13
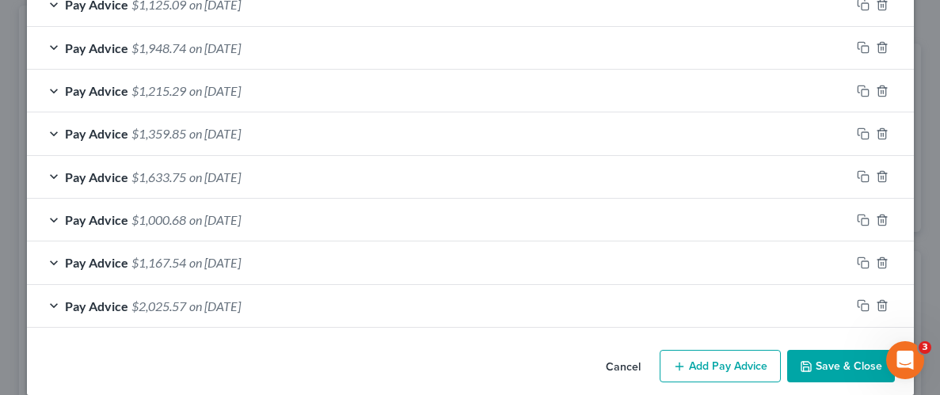
scroll to position [682, 0]
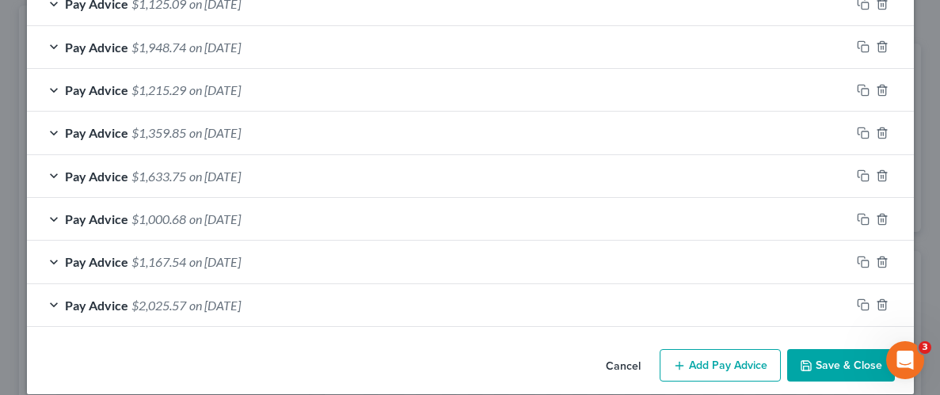
click at [703, 363] on button "Add Pay Advice" at bounding box center [719, 365] width 121 height 33
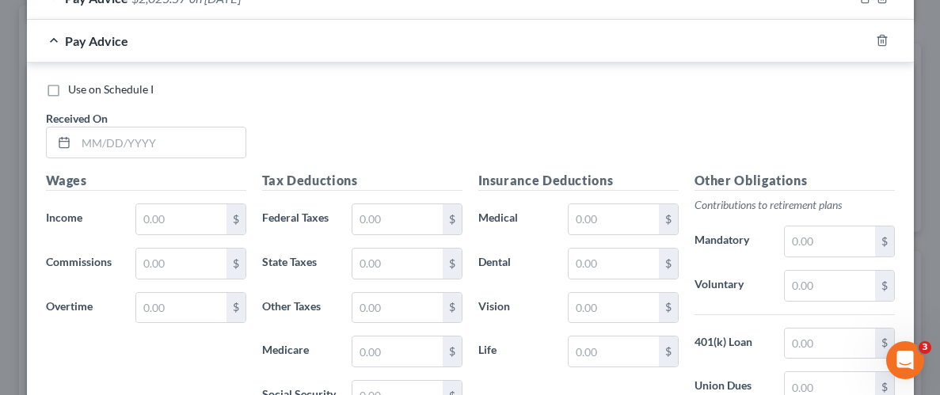
scroll to position [990, 0]
click at [146, 147] on input "text" at bounding box center [160, 142] width 169 height 30
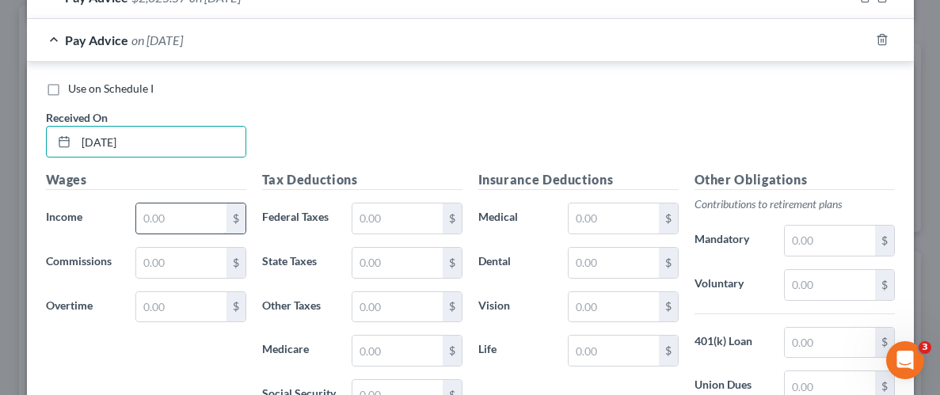
click at [171, 219] on input "text" at bounding box center [180, 218] width 89 height 30
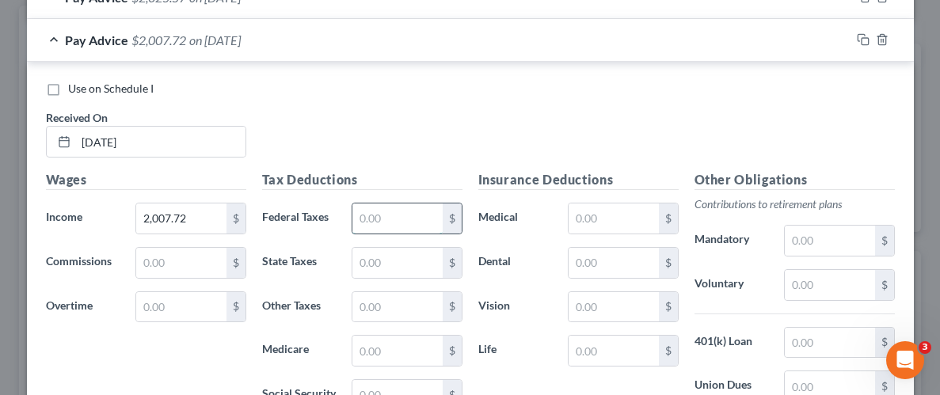
click at [411, 219] on input "text" at bounding box center [396, 218] width 89 height 30
click at [397, 260] on input "text" at bounding box center [396, 263] width 89 height 30
click at [401, 296] on input "text" at bounding box center [396, 307] width 89 height 30
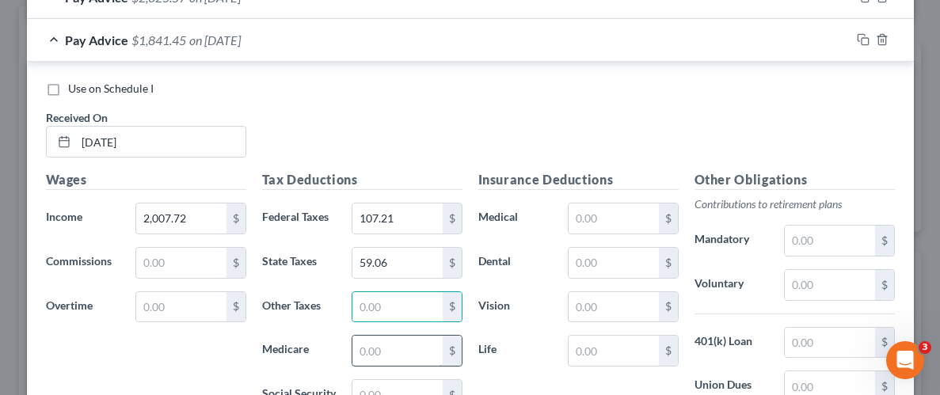
click at [402, 343] on input "text" at bounding box center [396, 351] width 89 height 30
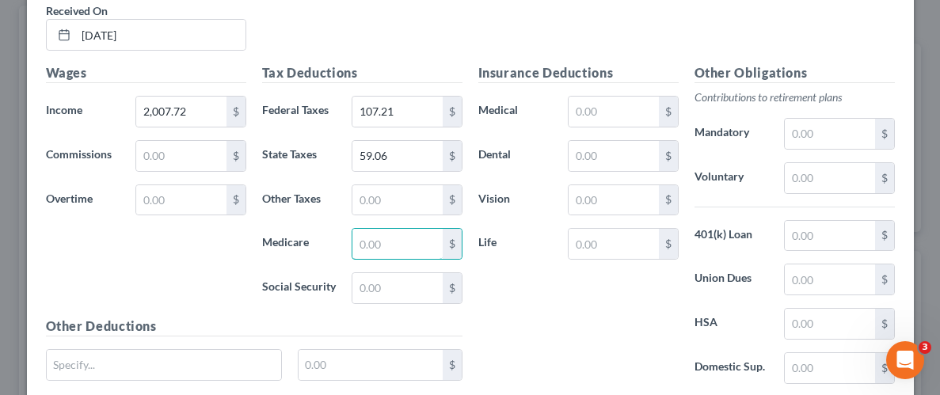
scroll to position [1097, 0]
click at [369, 236] on input "text" at bounding box center [396, 243] width 89 height 30
click at [398, 294] on input "text" at bounding box center [396, 287] width 89 height 30
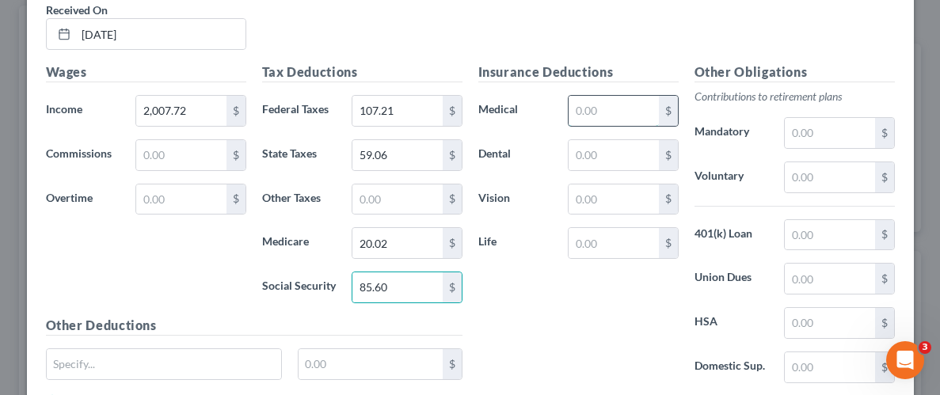
click at [623, 106] on input "text" at bounding box center [612, 111] width 89 height 30
click at [622, 106] on input "text" at bounding box center [612, 111] width 89 height 30
click at [620, 153] on input "text" at bounding box center [612, 155] width 89 height 30
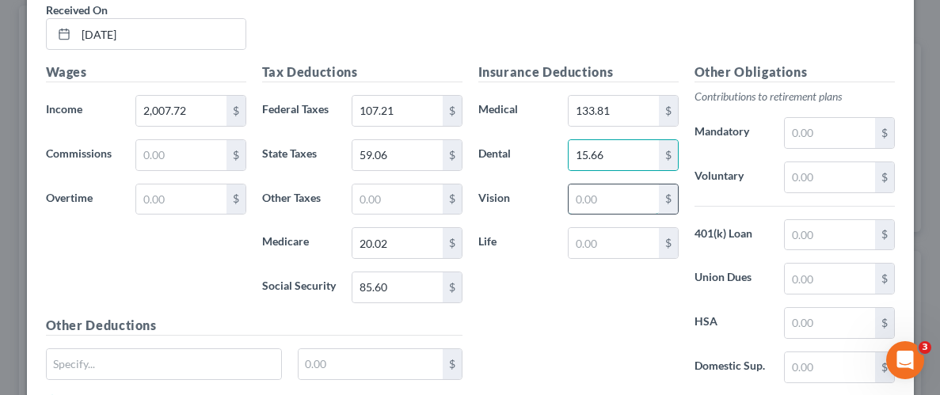
click at [625, 200] on input "text" at bounding box center [612, 199] width 89 height 30
click at [614, 235] on input "text" at bounding box center [612, 243] width 89 height 30
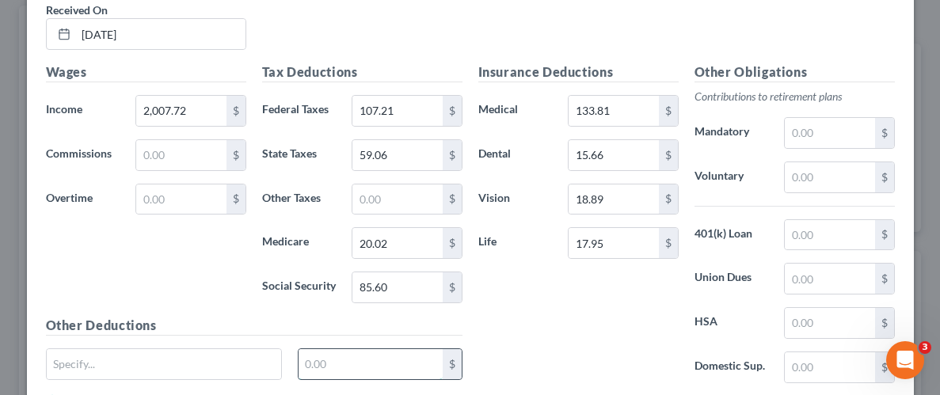
click at [382, 358] on input "text" at bounding box center [370, 364] width 144 height 30
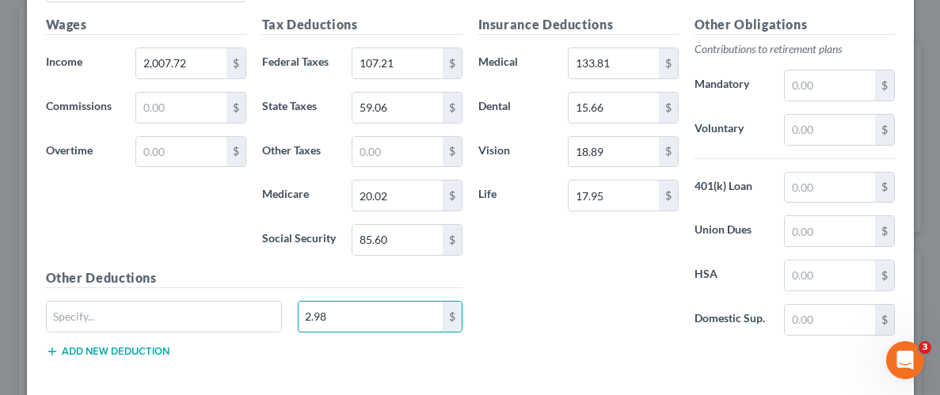
scroll to position [1171, 0]
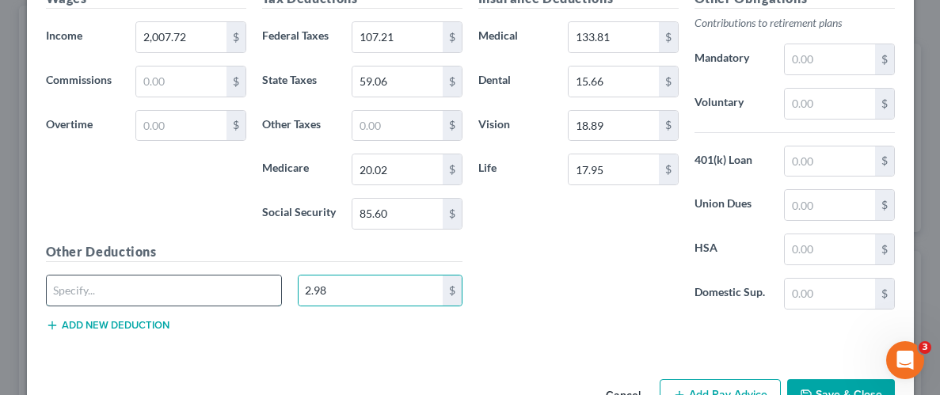
click at [156, 280] on input "text" at bounding box center [164, 291] width 235 height 30
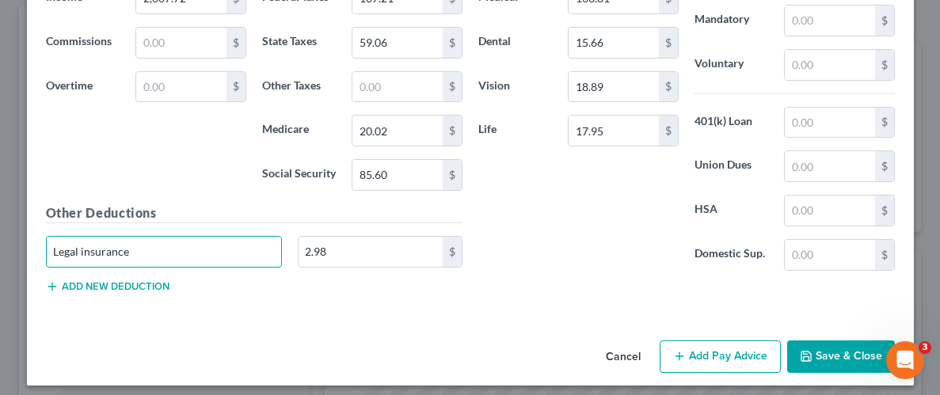
scroll to position [1215, 0]
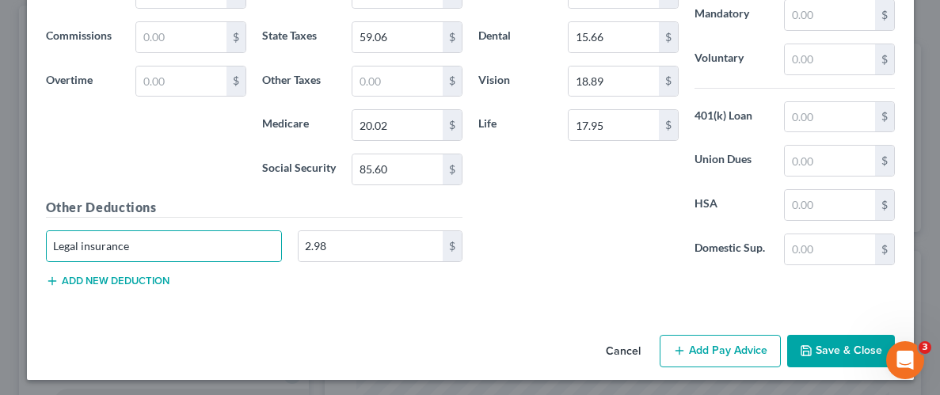
click at [846, 340] on button "Save & Close" at bounding box center [841, 351] width 108 height 33
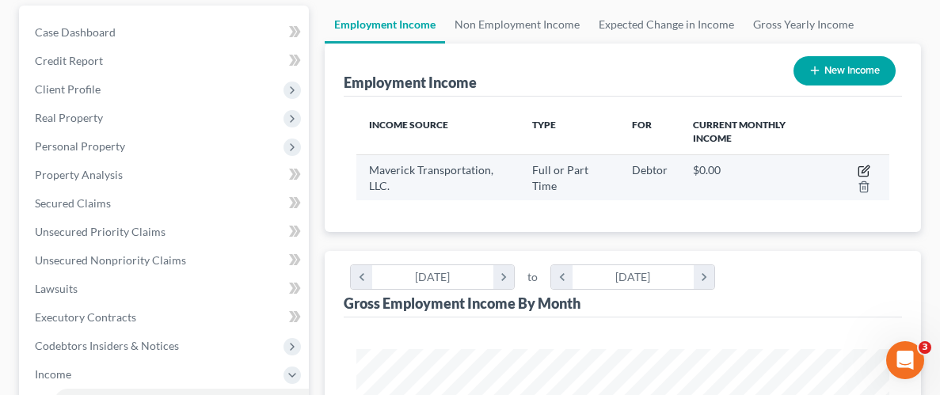
click at [868, 167] on icon "button" at bounding box center [864, 168] width 7 height 7
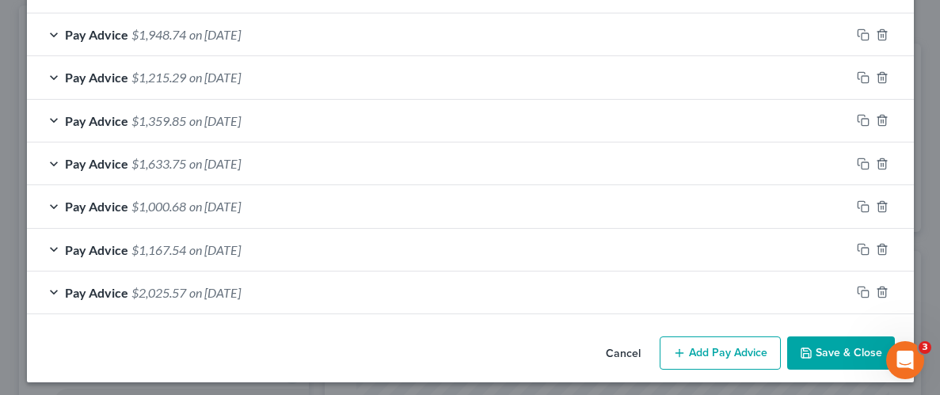
scroll to position [740, 0]
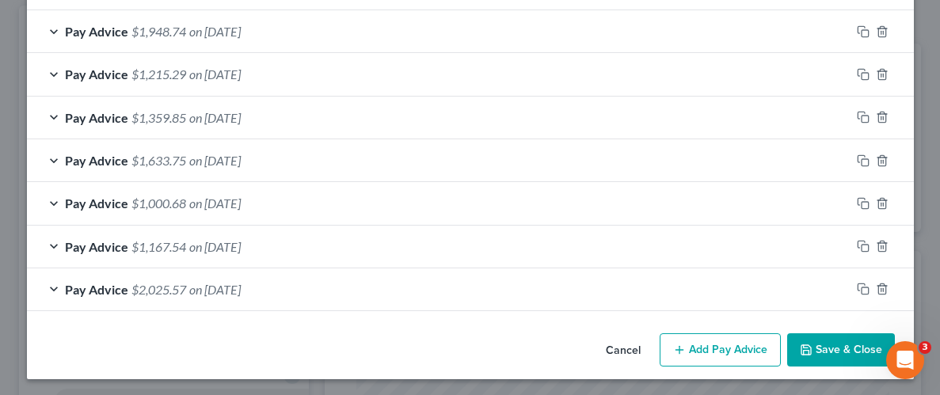
click at [739, 340] on button "Add Pay Advice" at bounding box center [719, 349] width 121 height 33
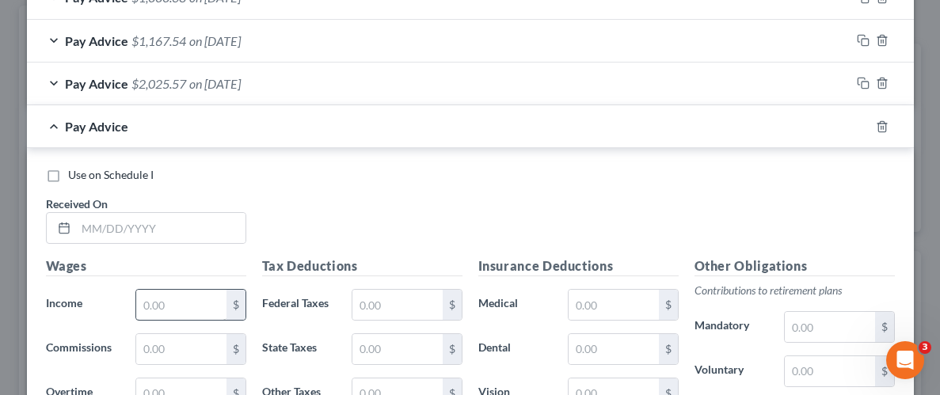
scroll to position [1036, 0]
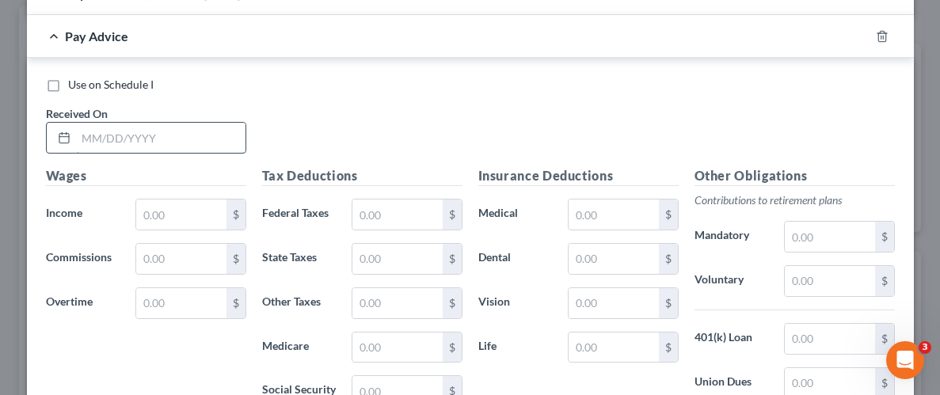
click at [167, 139] on input "text" at bounding box center [160, 138] width 169 height 30
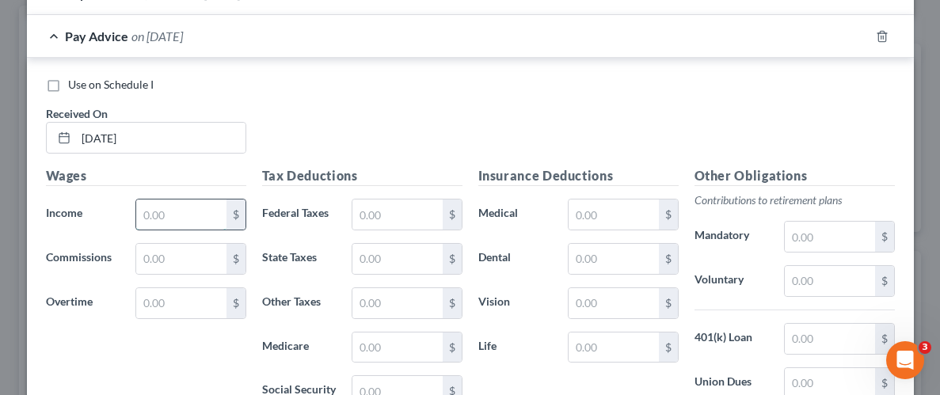
click at [195, 209] on input "text" at bounding box center [180, 215] width 89 height 30
click at [393, 209] on input "text" at bounding box center [396, 215] width 89 height 30
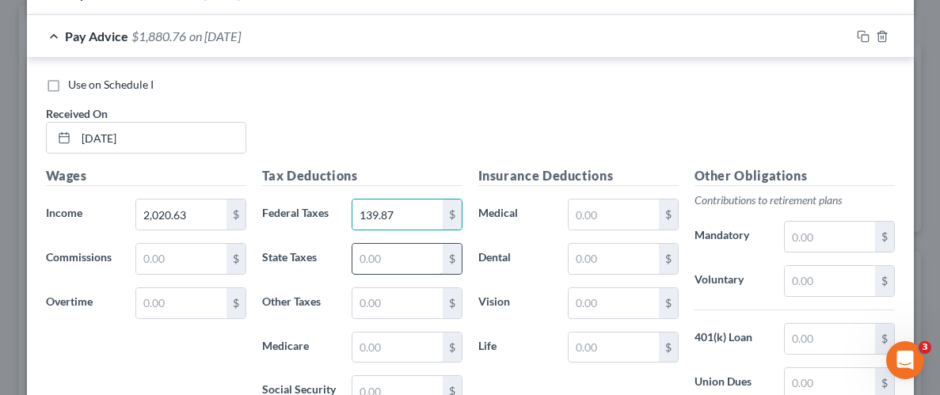
click at [396, 259] on input "text" at bounding box center [396, 259] width 89 height 30
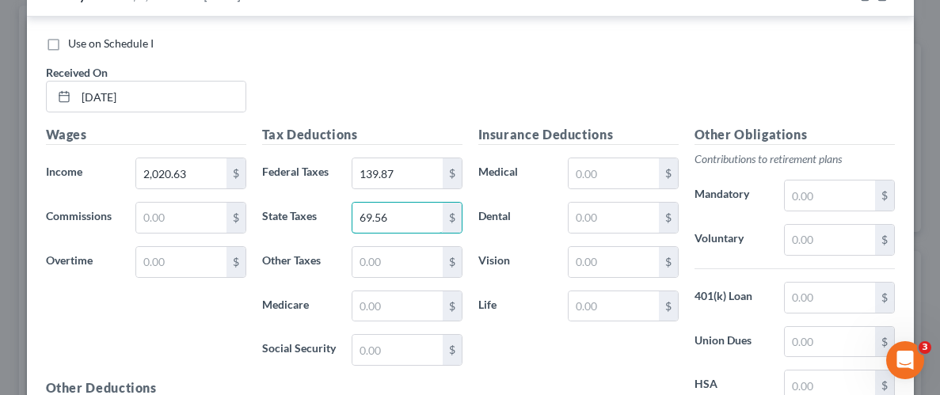
scroll to position [1186, 0]
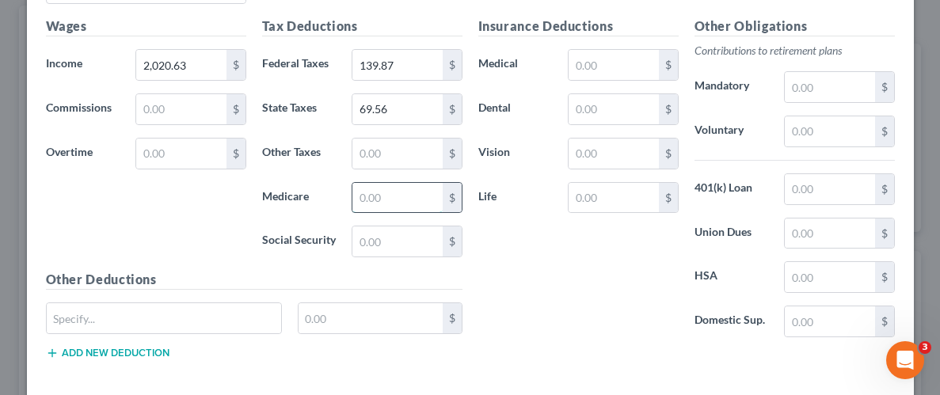
click at [405, 188] on input "text" at bounding box center [396, 198] width 89 height 30
click at [413, 234] on input "text" at bounding box center [396, 241] width 89 height 30
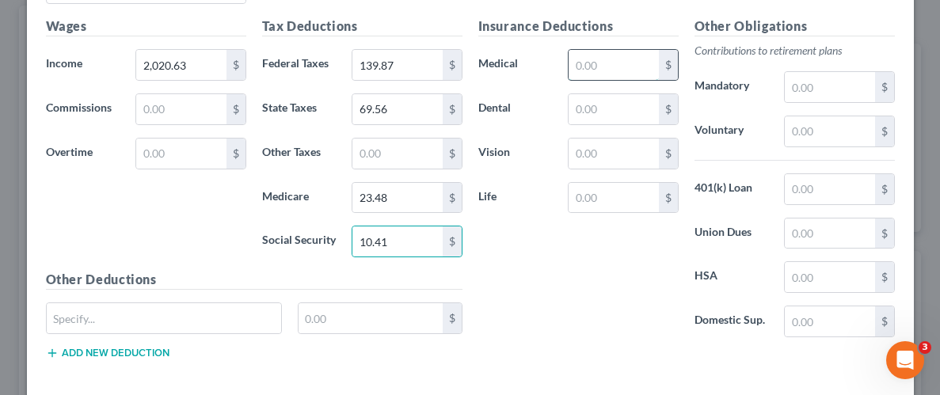
click at [621, 64] on input "text" at bounding box center [612, 65] width 89 height 30
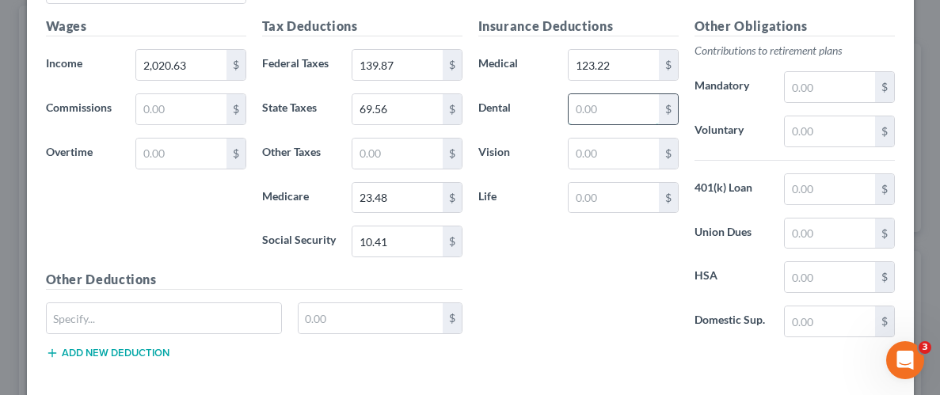
click at [620, 109] on input "text" at bounding box center [612, 109] width 89 height 30
click at [369, 317] on input "text" at bounding box center [370, 318] width 144 height 30
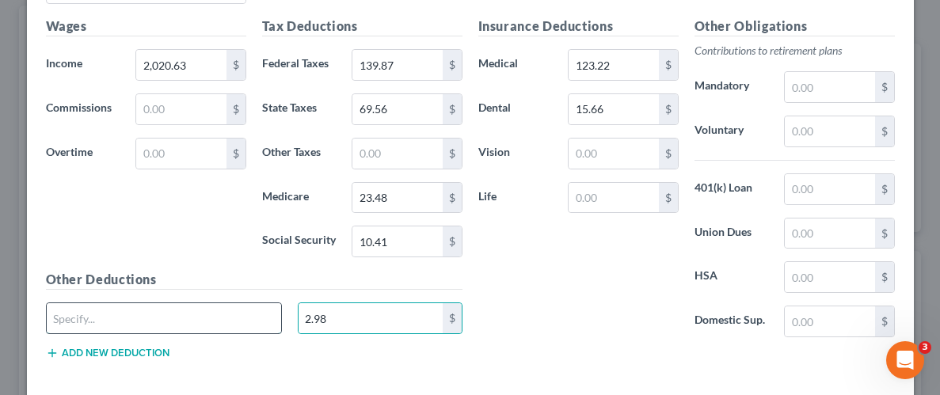
click at [227, 310] on input "text" at bounding box center [164, 318] width 235 height 30
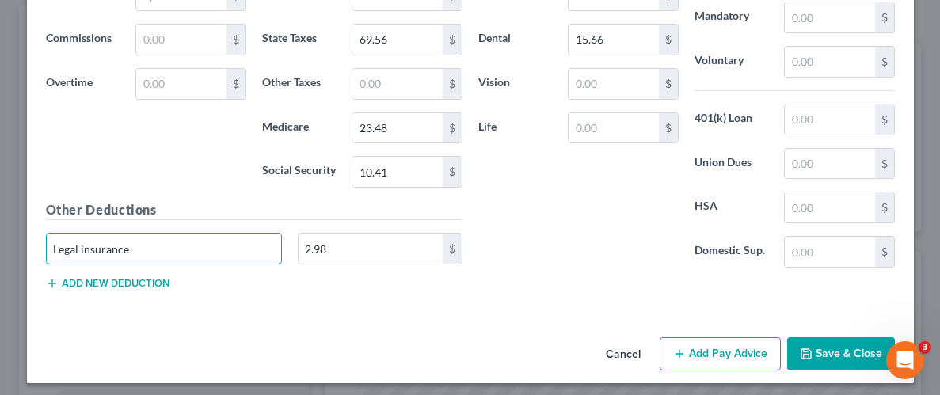
scroll to position [1258, 0]
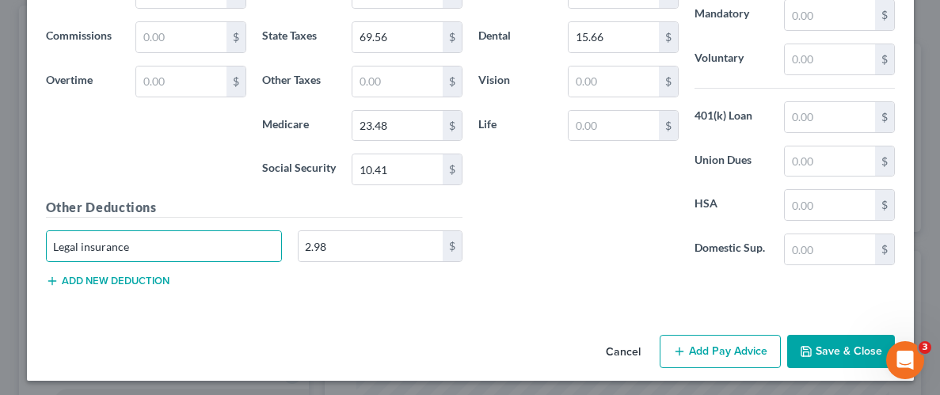
click at [843, 341] on button "Save & Close" at bounding box center [841, 351] width 108 height 33
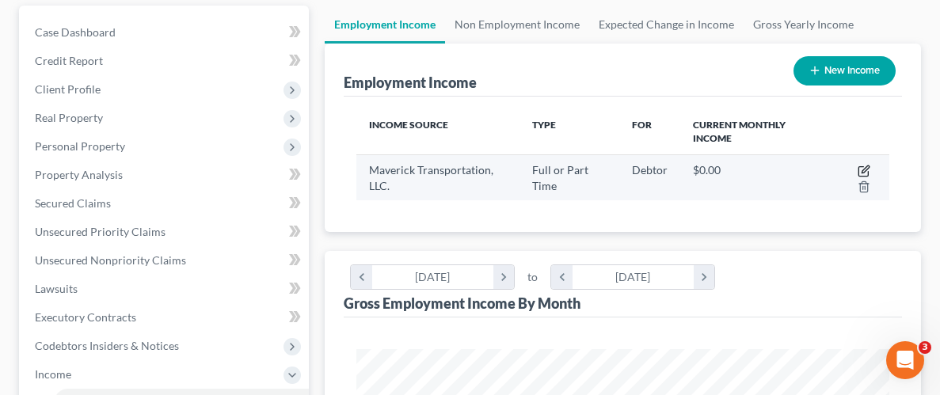
click at [858, 167] on icon "button" at bounding box center [863, 172] width 10 height 10
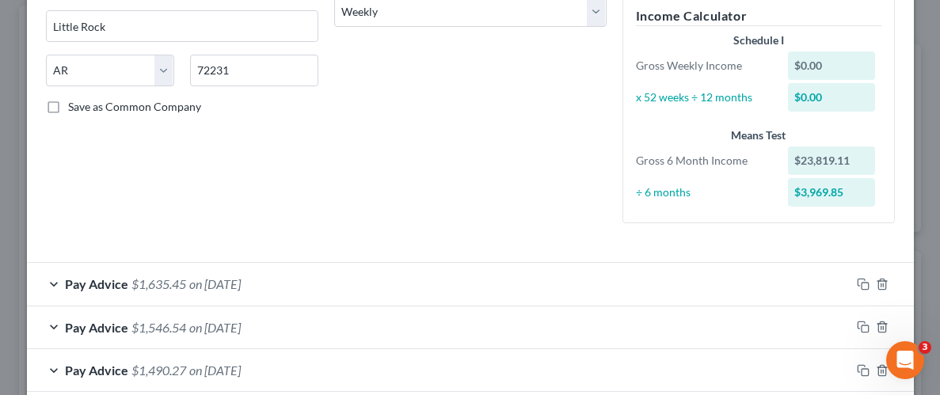
scroll to position [274, 0]
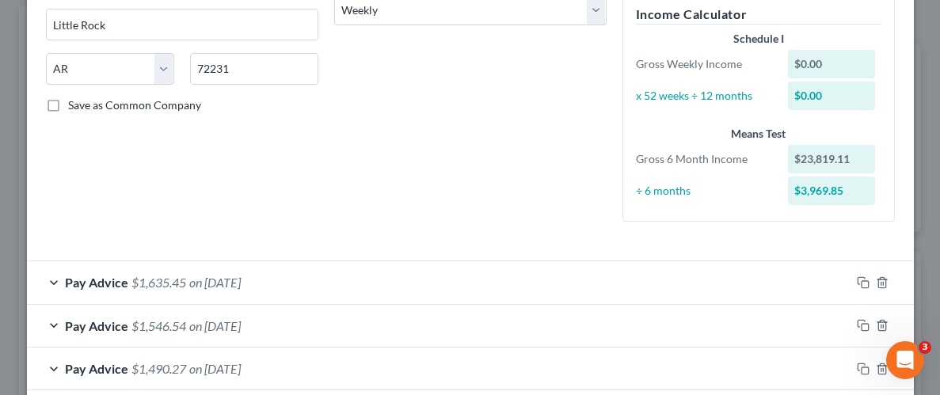
click at [169, 283] on span "$1,635.45" at bounding box center [158, 282] width 55 height 15
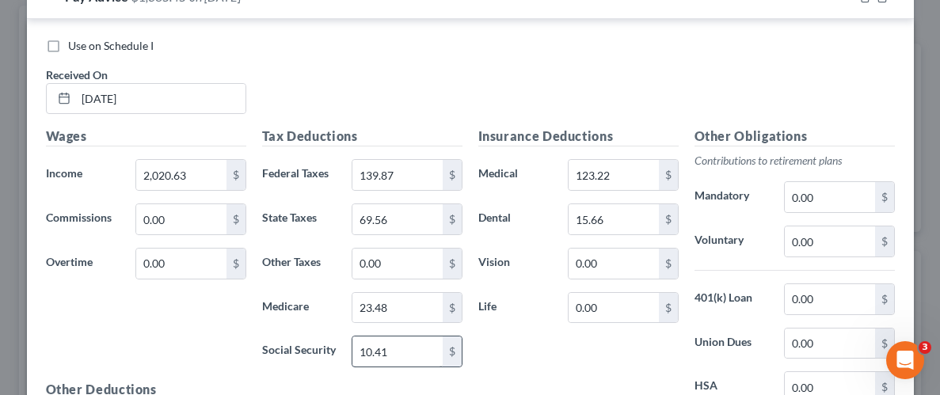
scroll to position [572, 0]
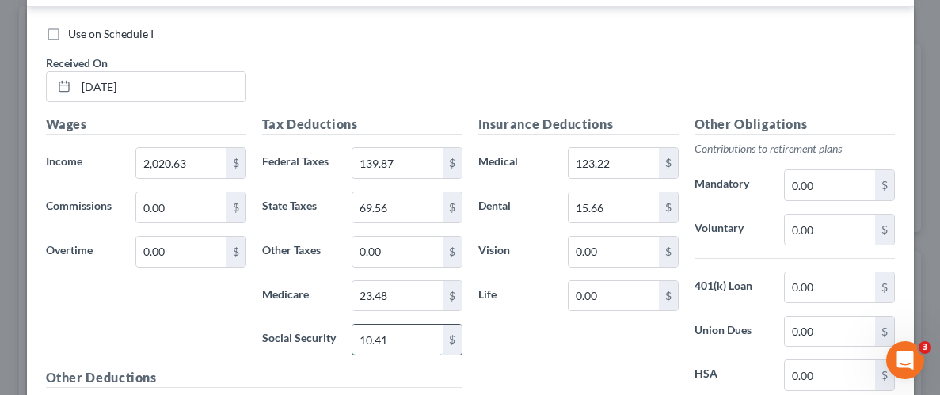
click at [421, 334] on input "10.41" at bounding box center [396, 340] width 89 height 30
click at [370, 337] on input "10.41" at bounding box center [396, 340] width 89 height 30
click at [552, 368] on div "Insurance Deductions Medical 123.22 $ Dental 15.66 $ Vision 0.00 $ Life 0.00 $" at bounding box center [578, 281] width 216 height 333
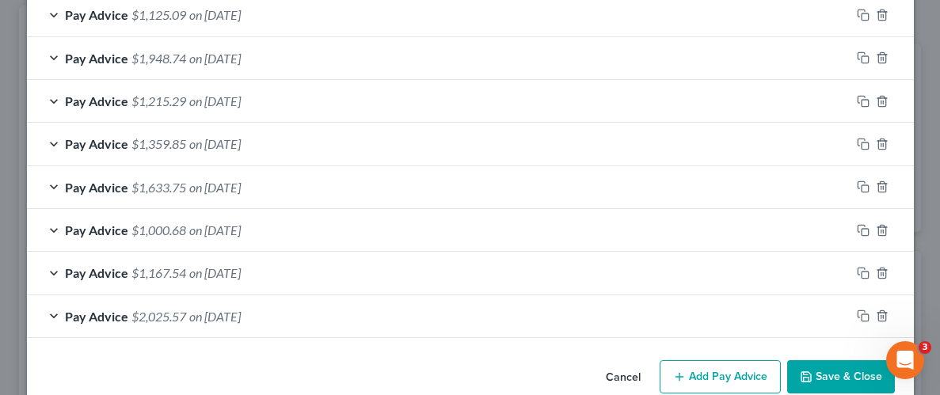
scroll to position [1259, 0]
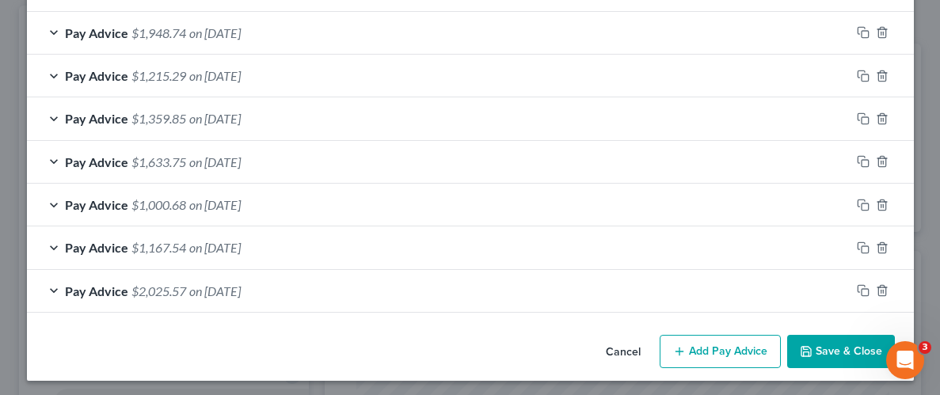
click at [859, 340] on button "Save & Close" at bounding box center [841, 351] width 108 height 33
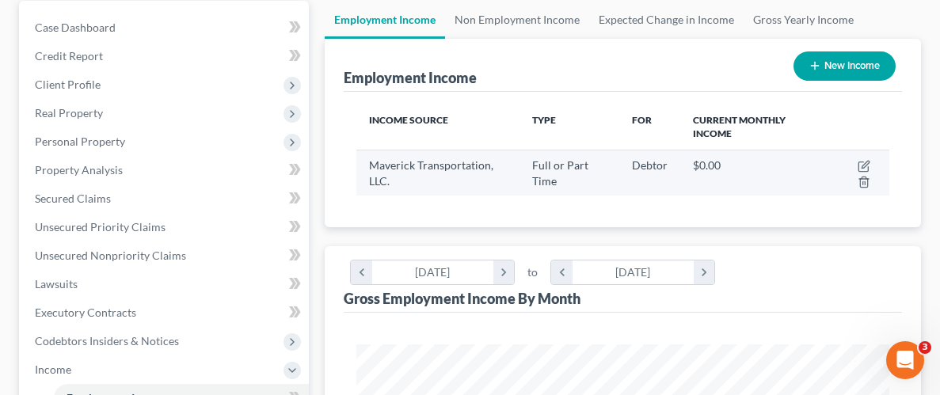
scroll to position [154, 0]
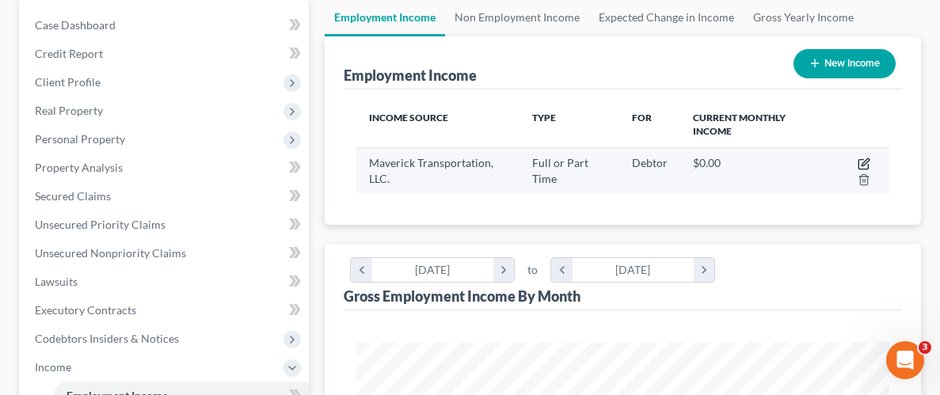
click at [858, 162] on icon "button" at bounding box center [863, 165] width 10 height 10
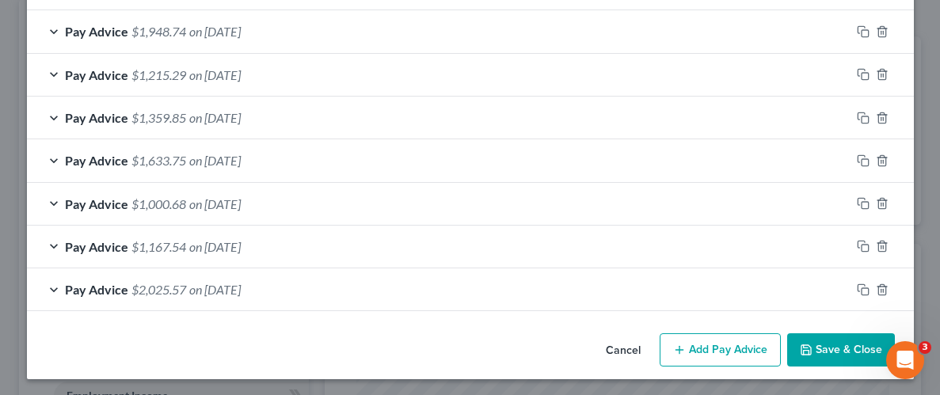
scroll to position [784, 0]
click at [706, 351] on button "Add Pay Advice" at bounding box center [719, 349] width 121 height 33
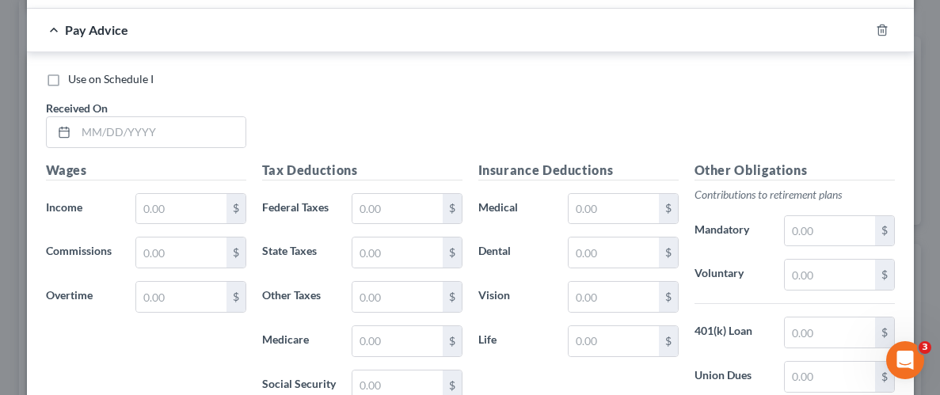
scroll to position [1086, 0]
click at [198, 127] on input "text" at bounding box center [160, 131] width 169 height 30
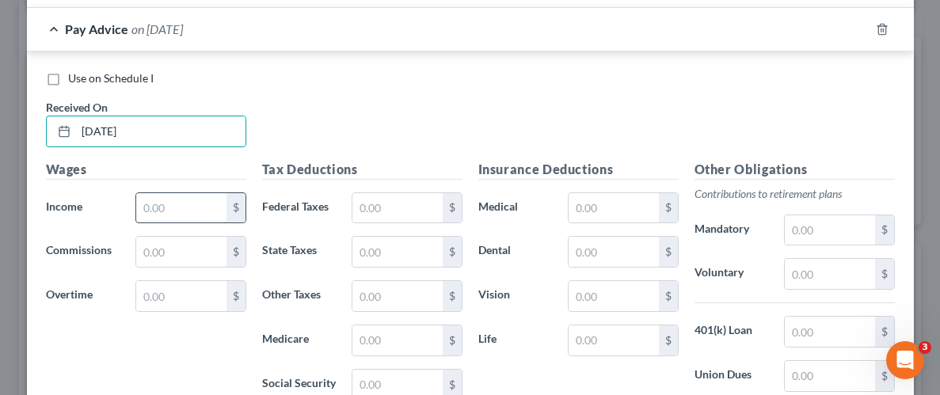
click at [200, 204] on input "text" at bounding box center [180, 208] width 89 height 30
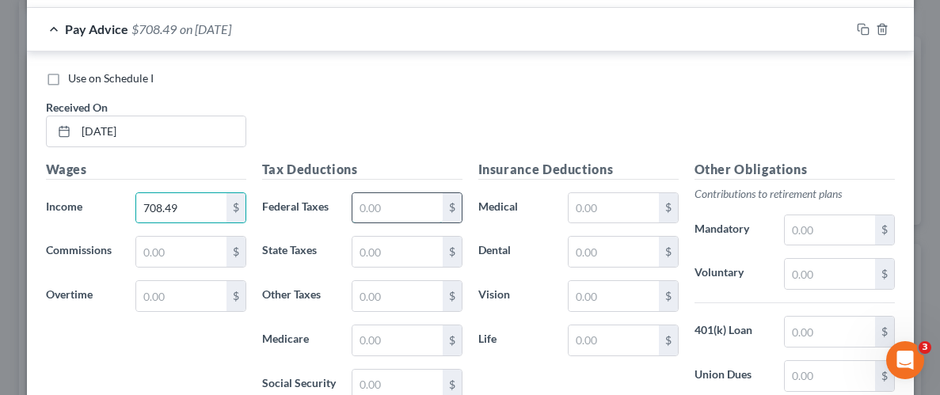
click at [405, 205] on input "text" at bounding box center [396, 208] width 89 height 30
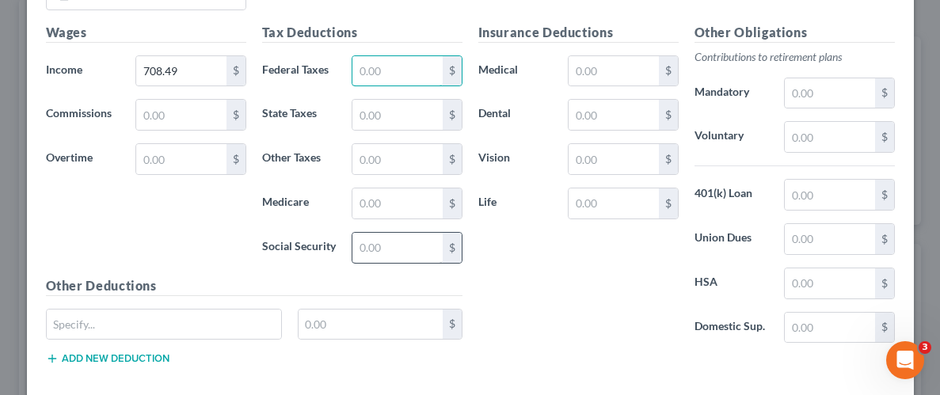
scroll to position [1226, 0]
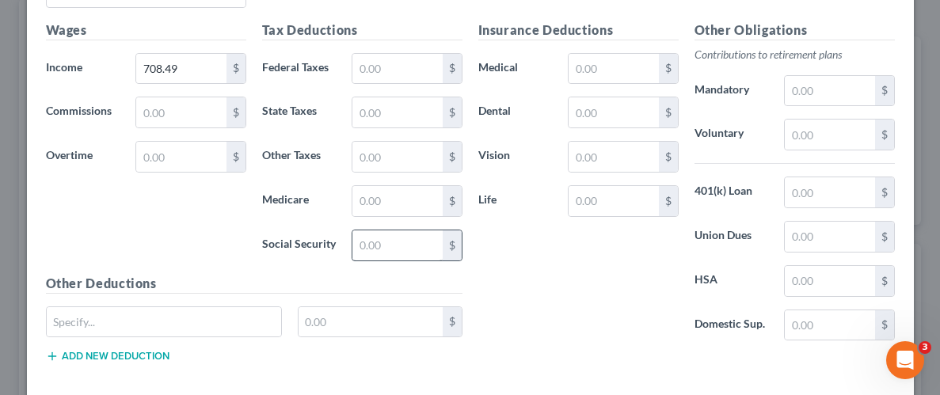
drag, startPoint x: 405, startPoint y: 220, endPoint x: 402, endPoint y: 240, distance: 20.0
click at [405, 223] on div "Tax Deductions Federal Taxes $ State Taxes $ Other Taxes $ Medicare $ Social Se…" at bounding box center [362, 147] width 216 height 253
click at [402, 240] on input "text" at bounding box center [396, 245] width 89 height 30
click at [382, 56] on input "text" at bounding box center [396, 69] width 89 height 30
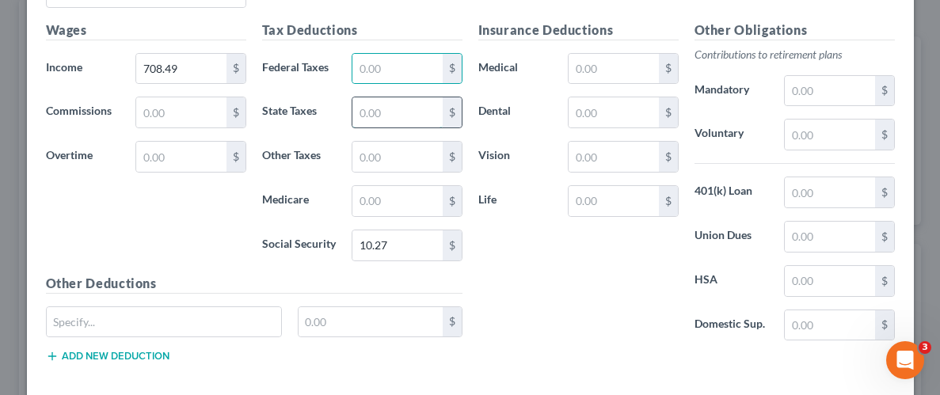
click at [362, 110] on input "text" at bounding box center [396, 112] width 89 height 30
click at [374, 196] on input "text" at bounding box center [396, 201] width 89 height 30
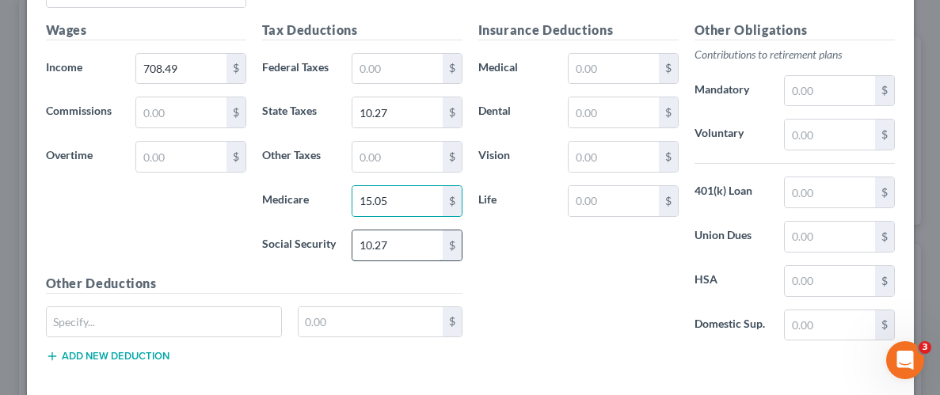
click at [415, 245] on input "10.27" at bounding box center [396, 245] width 89 height 30
click at [397, 200] on input "15.05" at bounding box center [396, 201] width 89 height 30
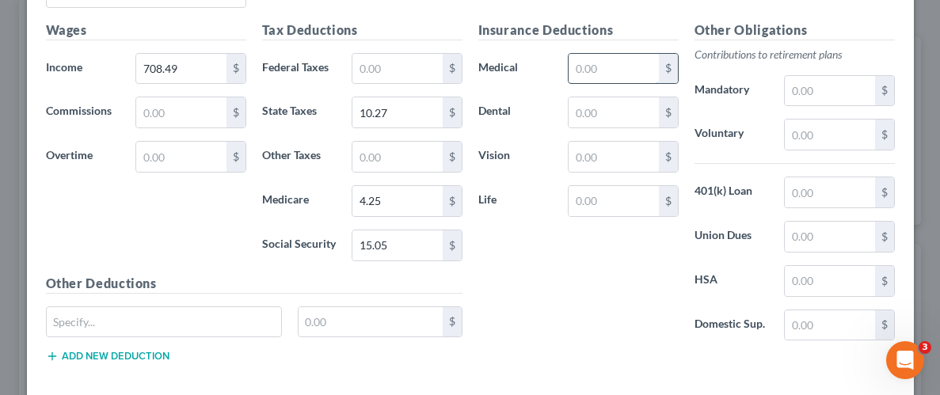
click at [620, 58] on input "text" at bounding box center [612, 69] width 89 height 30
click at [633, 111] on input "text" at bounding box center [612, 112] width 89 height 30
click at [407, 326] on input "text" at bounding box center [370, 322] width 144 height 30
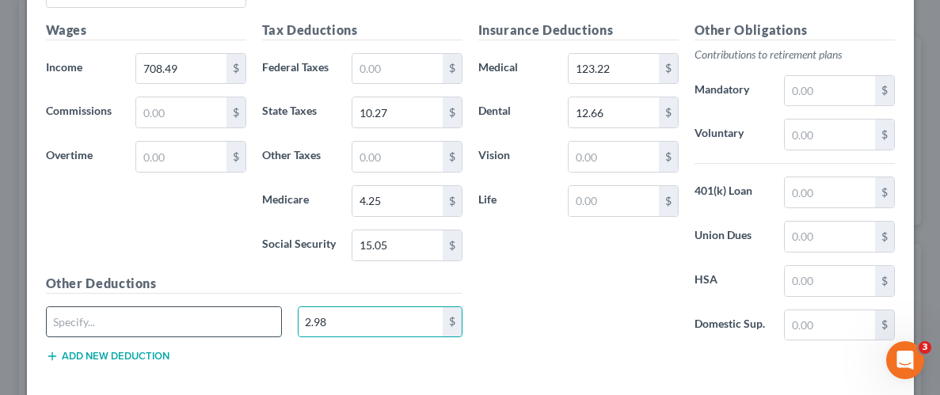
click at [222, 319] on input "text" at bounding box center [164, 322] width 235 height 30
click at [154, 355] on button "Add new deduction" at bounding box center [108, 356] width 124 height 13
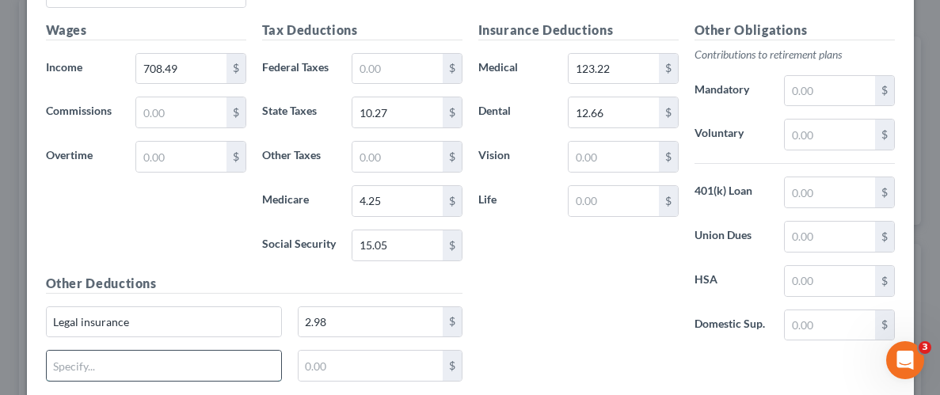
click at [154, 357] on input "text" at bounding box center [164, 366] width 235 height 30
click at [341, 365] on input "text" at bounding box center [370, 366] width 144 height 30
click at [124, 356] on input "company store" at bounding box center [164, 366] width 235 height 30
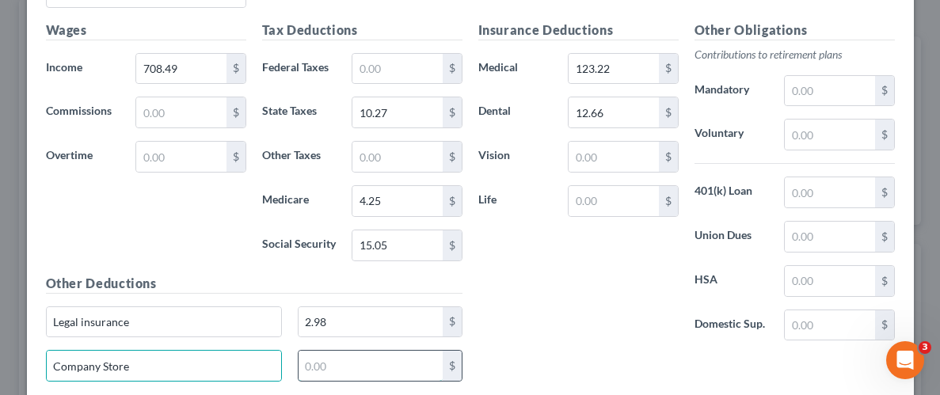
click at [340, 374] on input "text" at bounding box center [370, 366] width 144 height 30
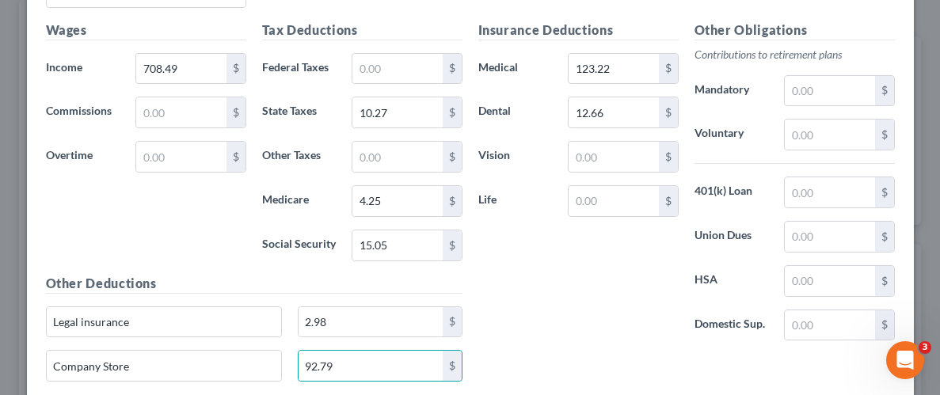
click at [573, 333] on div "Insurance Deductions Medical 123.22 $ Dental 12.66 $ Vision $ Life $" at bounding box center [578, 187] width 216 height 333
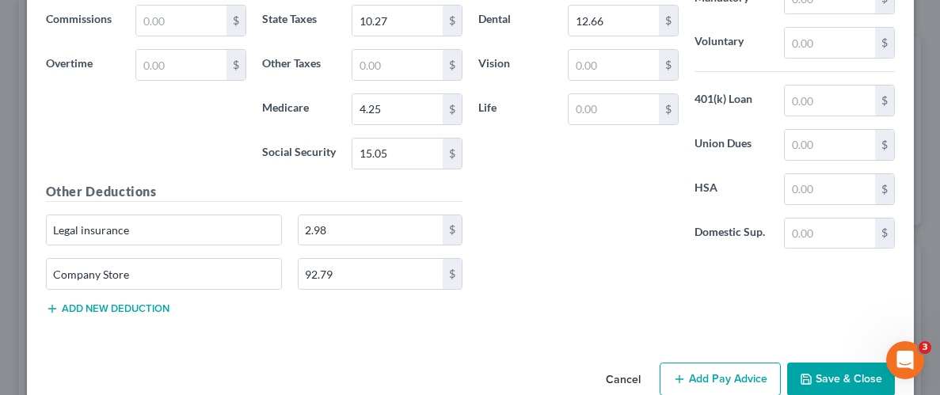
scroll to position [1345, 0]
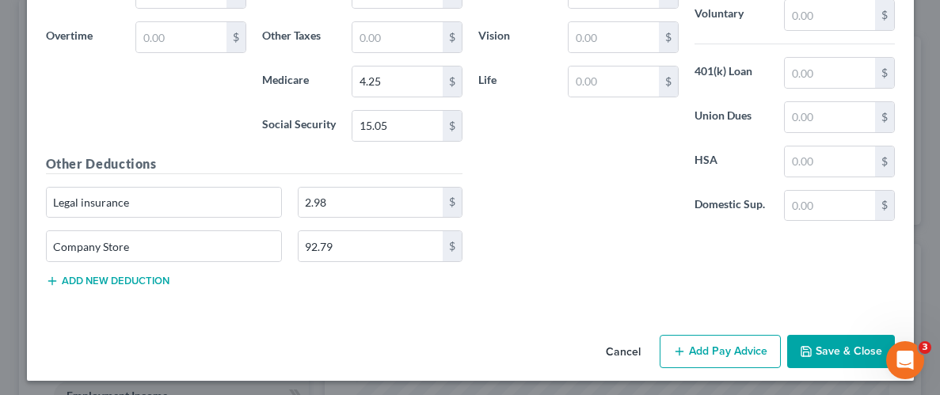
click at [857, 344] on button "Save & Close" at bounding box center [841, 351] width 108 height 33
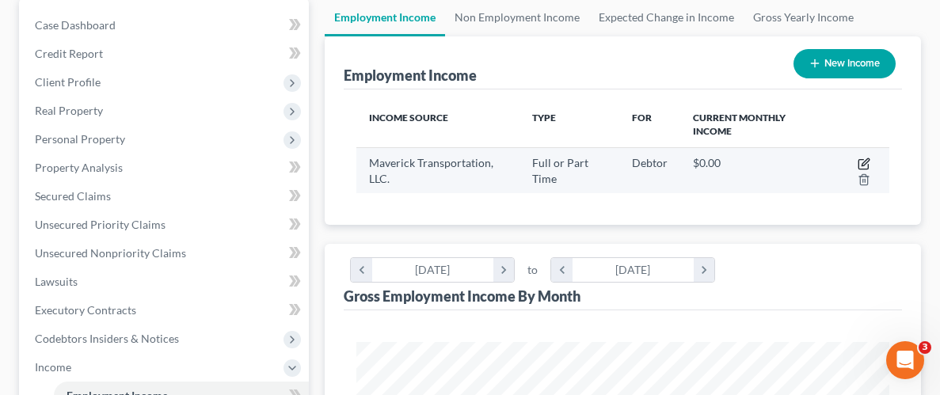
click at [864, 158] on icon "button" at bounding box center [863, 164] width 13 height 13
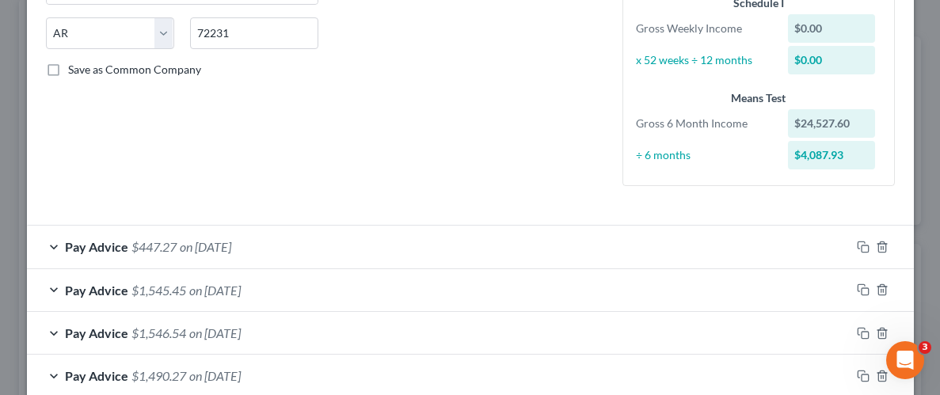
scroll to position [260, 0]
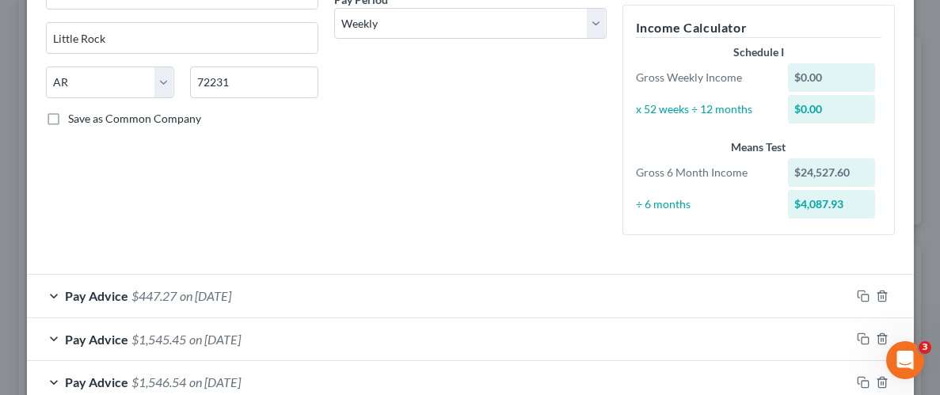
click at [413, 179] on div "Debtor Spouse Occupation Driver Length of Employment No Longer Employed Pay Per…" at bounding box center [470, 29] width 288 height 435
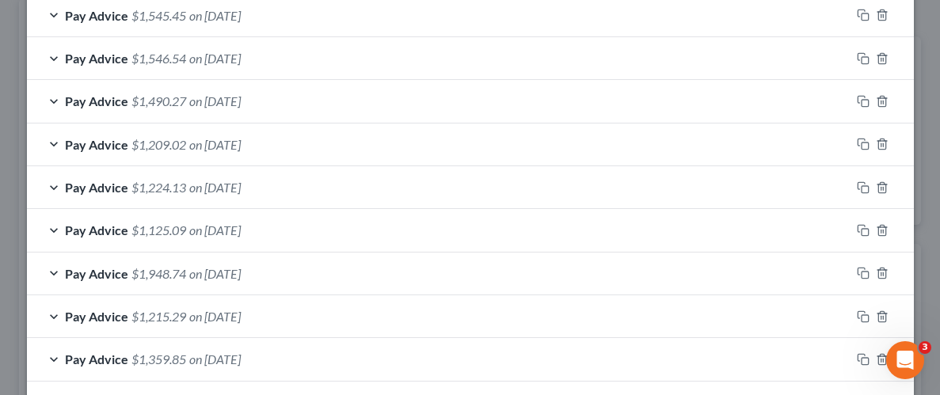
scroll to position [827, 0]
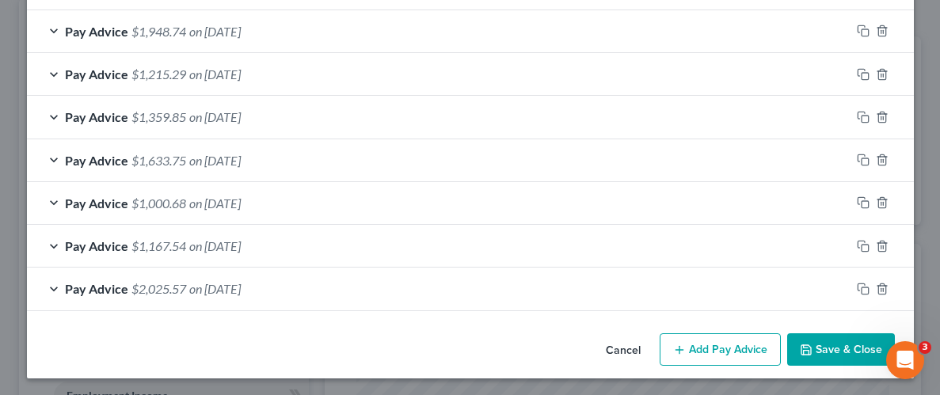
click at [848, 340] on button "Save & Close" at bounding box center [841, 349] width 108 height 33
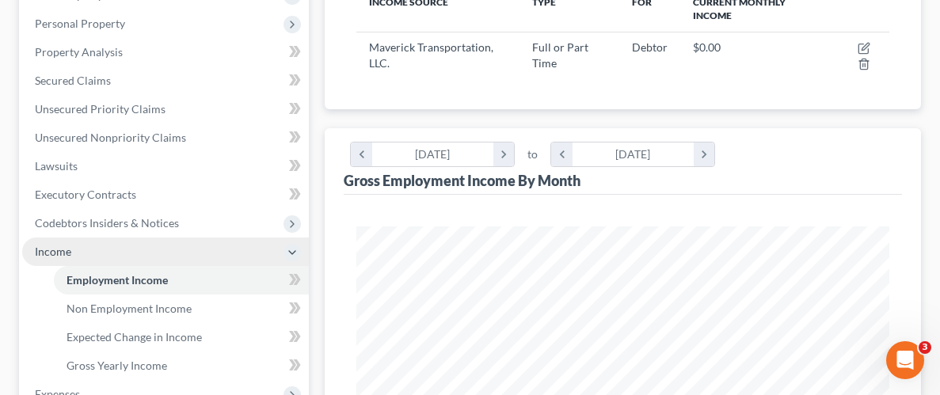
scroll to position [283, 0]
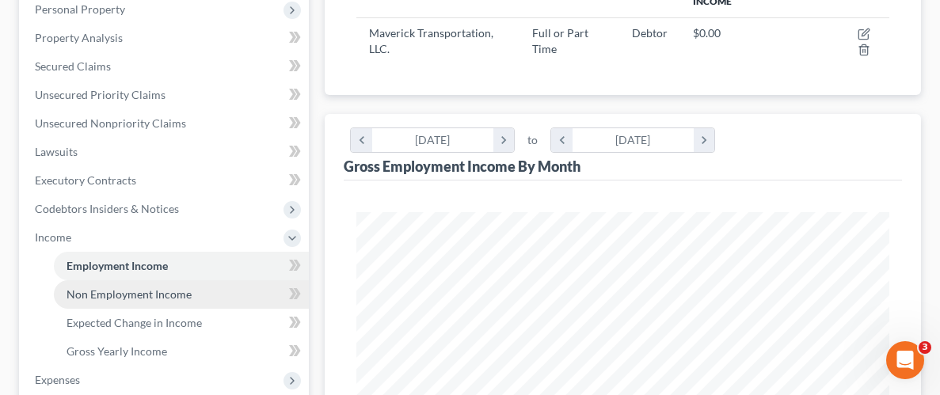
click at [135, 295] on span "Non Employment Income" at bounding box center [129, 293] width 125 height 13
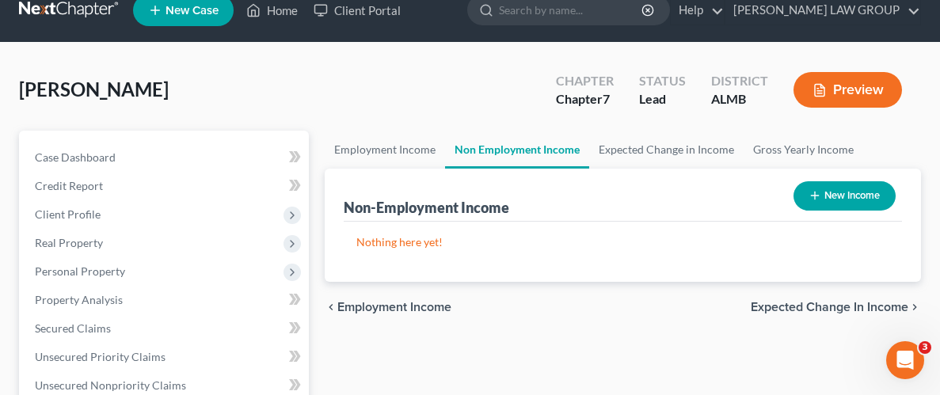
scroll to position [25, 0]
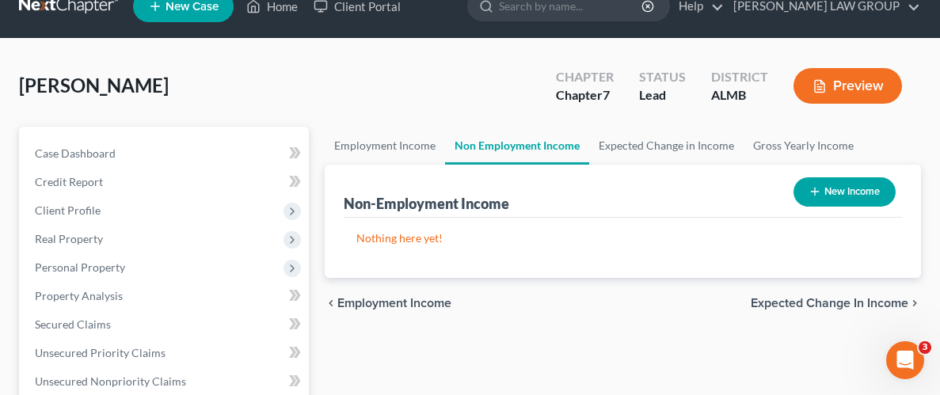
click at [850, 189] on button "New Income" at bounding box center [844, 191] width 102 height 29
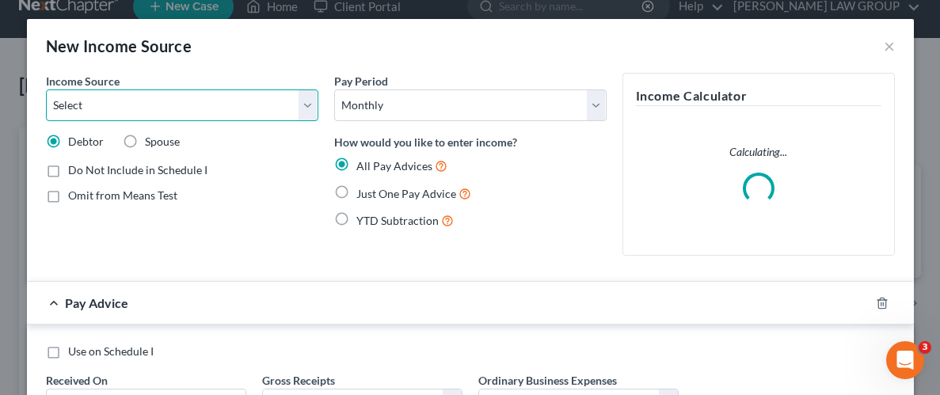
click at [306, 105] on select "Select Unemployment Disability (from employer) Pension Retirement Social Securi…" at bounding box center [182, 105] width 272 height 32
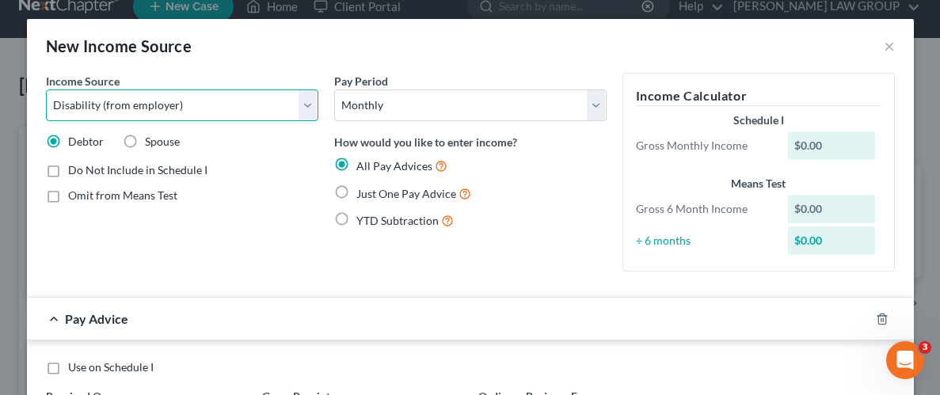
click at [46, 89] on select "Select Unemployment Disability (from employer) Pension Retirement Social Securi…" at bounding box center [182, 105] width 272 height 32
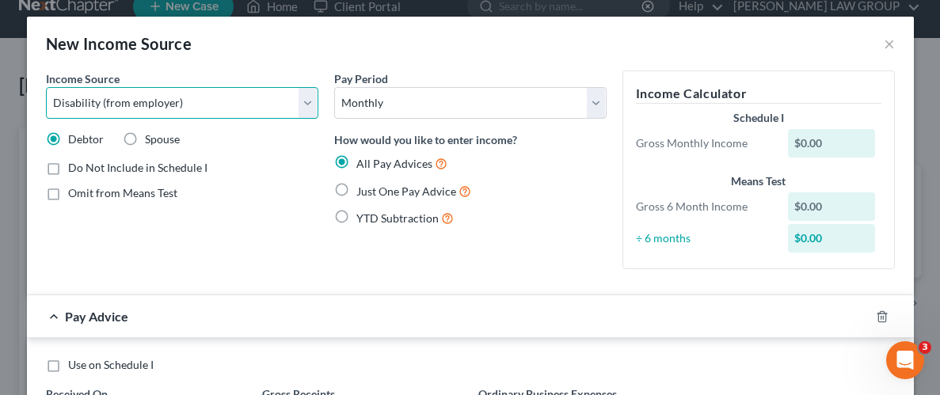
scroll to position [0, 0]
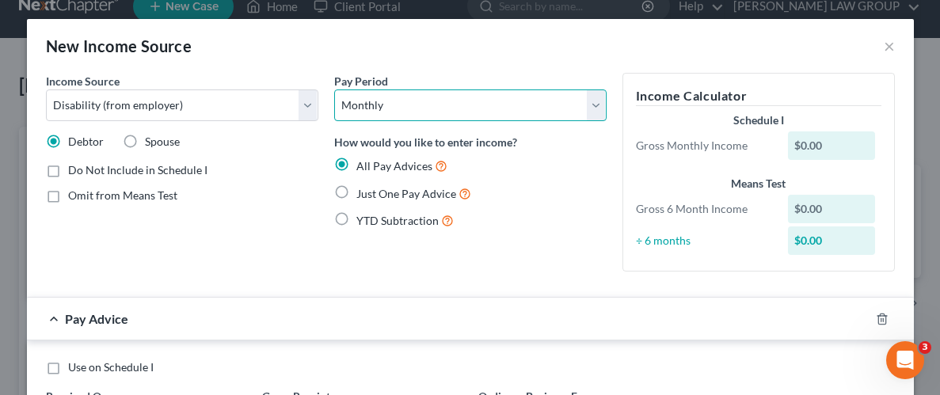
click at [597, 110] on select "Select Monthly Twice Monthly Every Other Week Weekly" at bounding box center [470, 105] width 272 height 32
click at [334, 89] on select "Select Monthly Twice Monthly Every Other Week Weekly" at bounding box center [470, 105] width 272 height 32
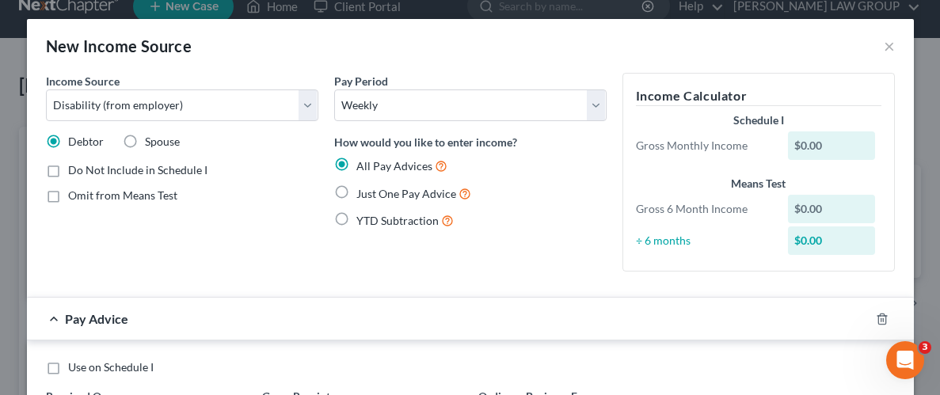
click at [577, 177] on div "All Pay Advices Just One Pay Advice YTD Subtraction" at bounding box center [470, 194] width 272 height 74
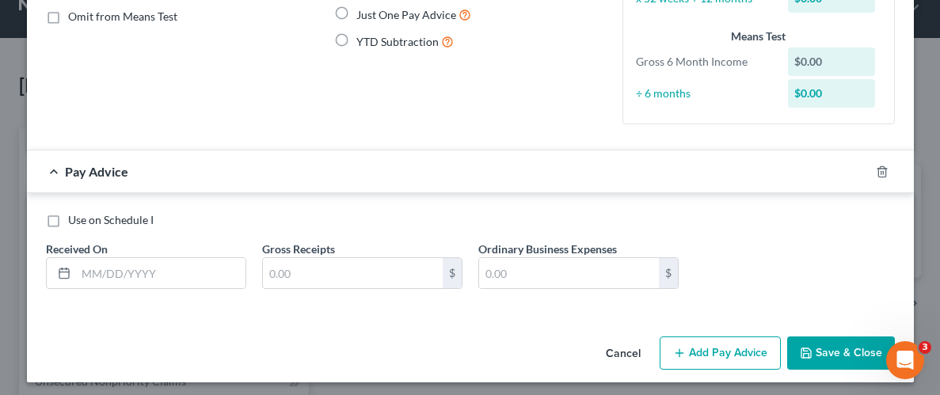
scroll to position [184, 0]
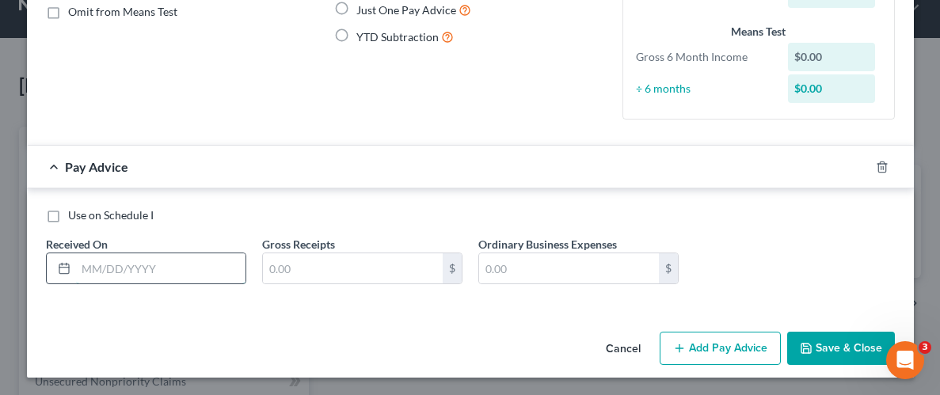
click at [160, 267] on input "text" at bounding box center [160, 268] width 169 height 30
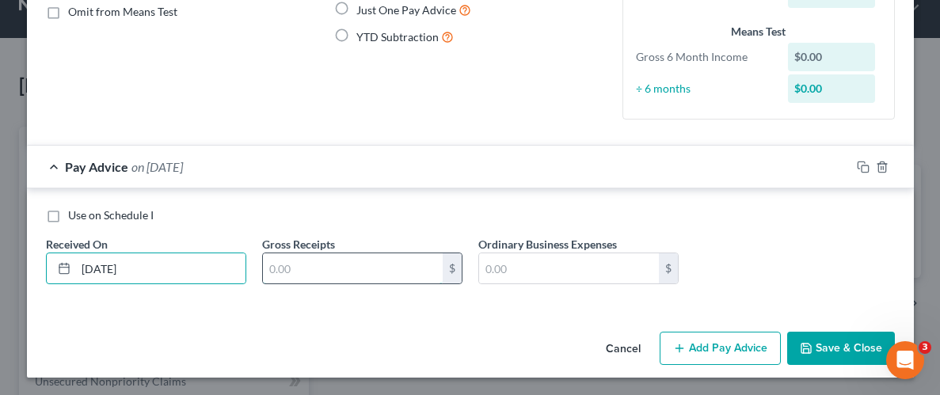
click at [349, 258] on input "text" at bounding box center [353, 268] width 180 height 30
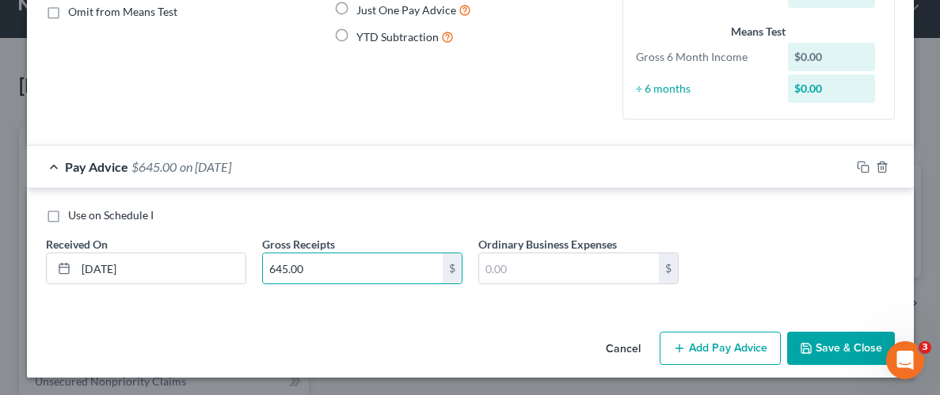
click at [838, 343] on button "Save & Close" at bounding box center [841, 348] width 108 height 33
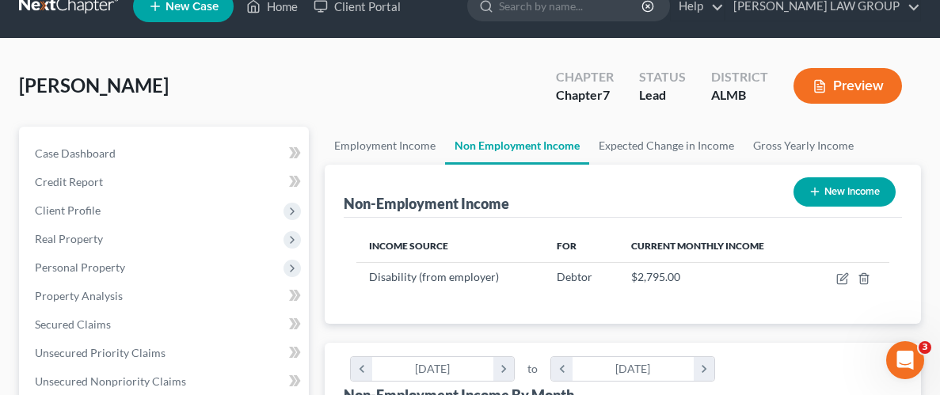
scroll to position [264, 564]
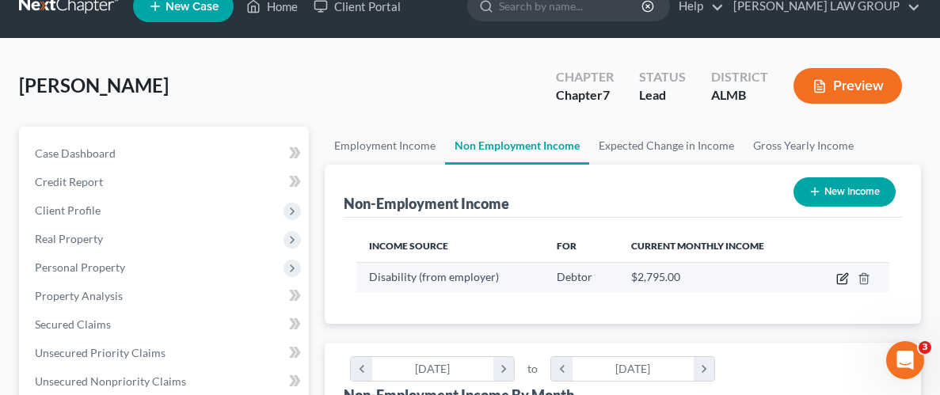
click at [840, 278] on icon "button" at bounding box center [843, 276] width 7 height 7
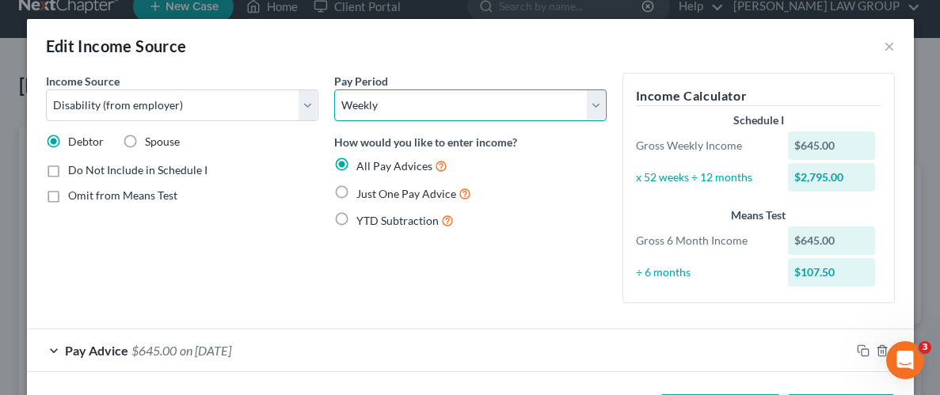
click at [595, 106] on select "Select Monthly Twice Monthly Every Other Week Weekly" at bounding box center [470, 105] width 272 height 32
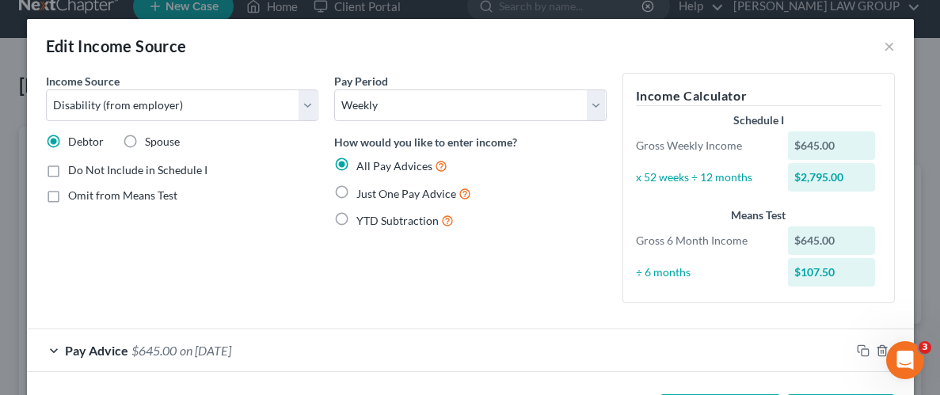
click at [576, 193] on div "Just One Pay Advice" at bounding box center [470, 193] width 272 height 18
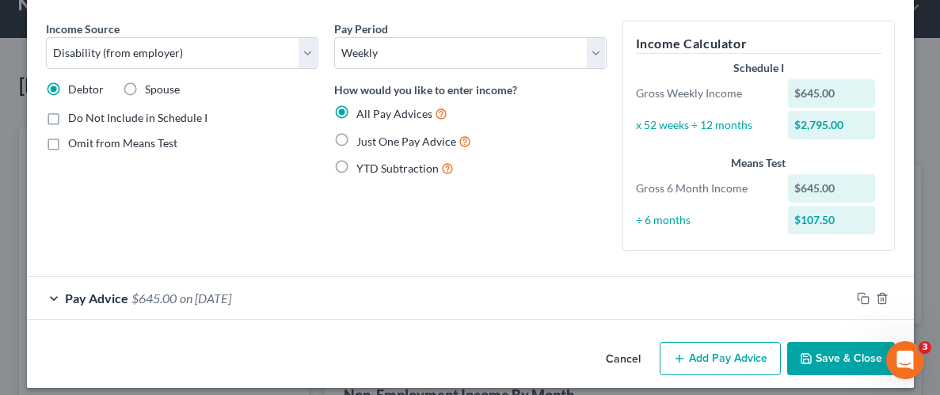
scroll to position [63, 0]
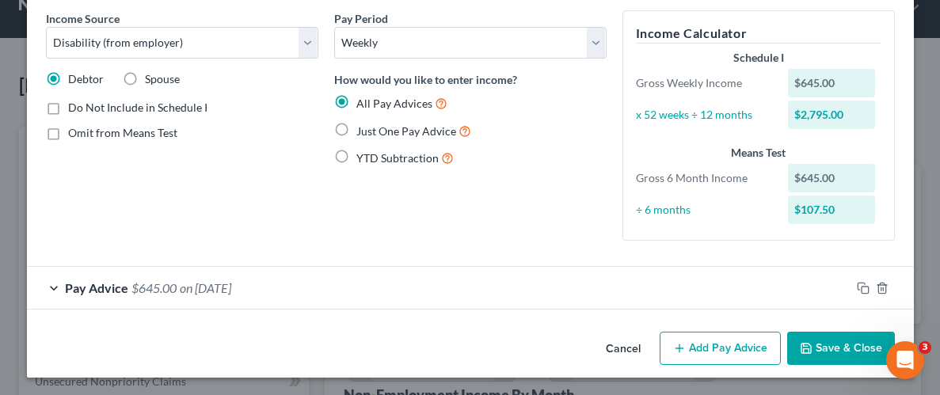
click at [732, 349] on button "Add Pay Advice" at bounding box center [719, 348] width 121 height 33
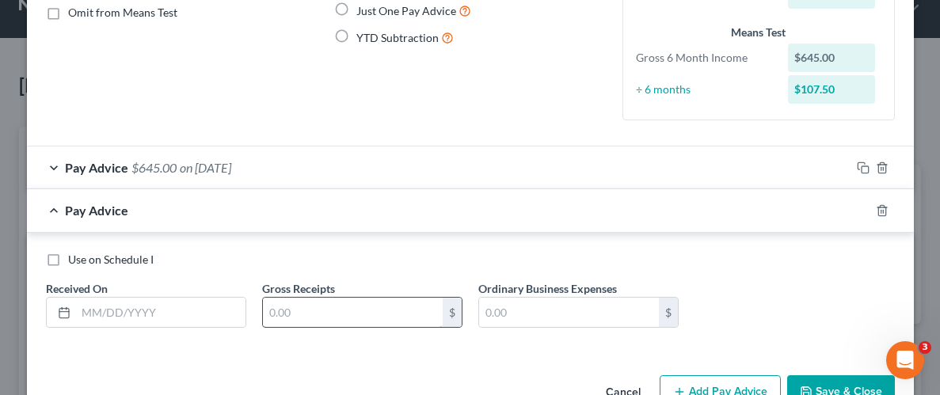
scroll to position [188, 0]
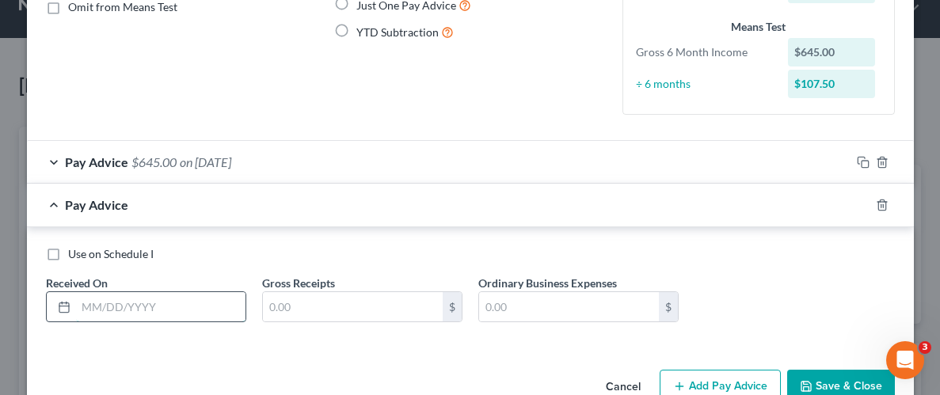
click at [207, 318] on input "text" at bounding box center [160, 307] width 169 height 30
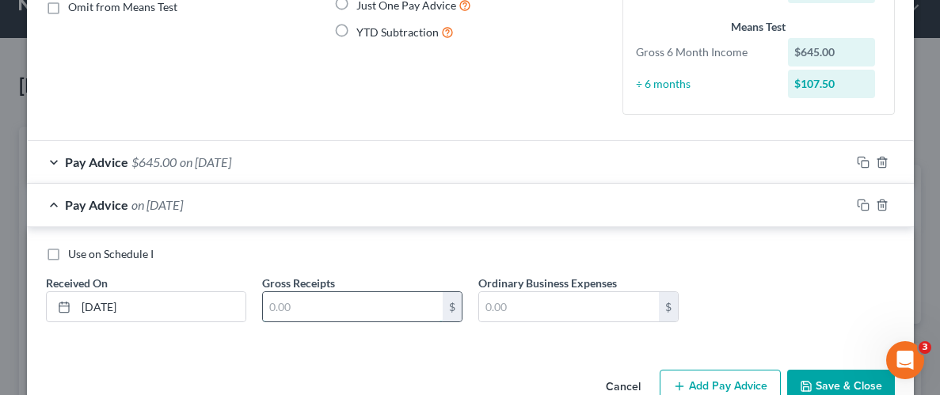
click at [295, 313] on input "text" at bounding box center [353, 307] width 180 height 30
click at [725, 276] on div "Use on Schedule I Received On * [DATE] Gross Receipts 560.26 $ Ordinary Busines…" at bounding box center [470, 290] width 865 height 89
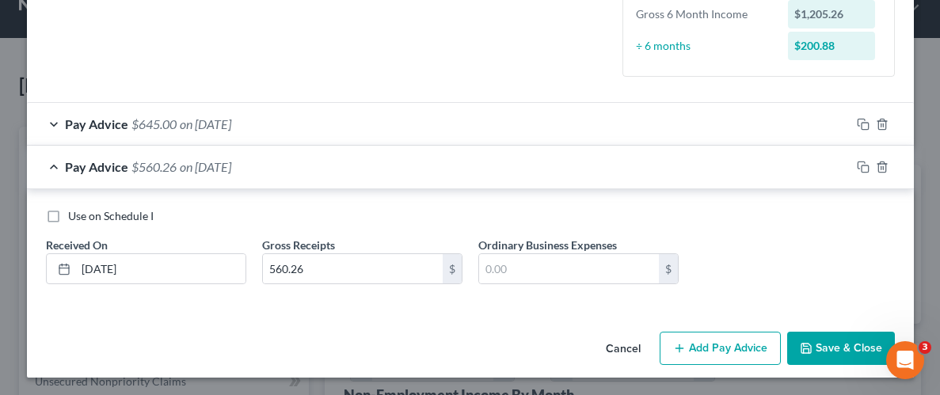
click at [816, 342] on button "Save & Close" at bounding box center [841, 348] width 108 height 33
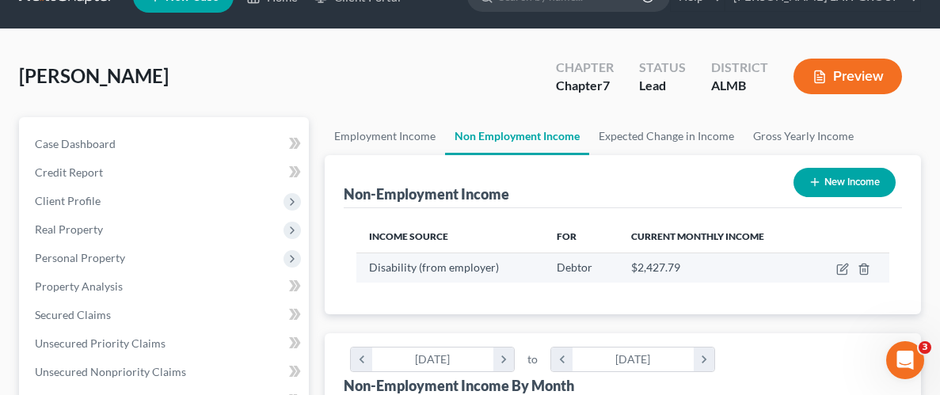
scroll to position [51, 0]
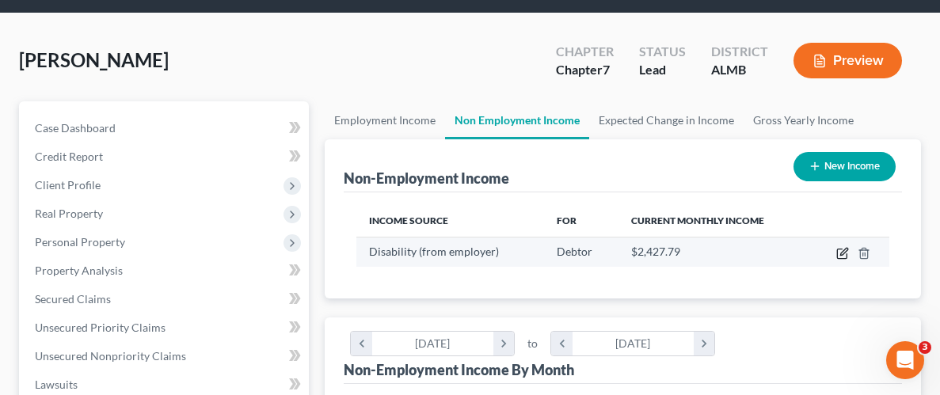
click at [841, 255] on icon "button" at bounding box center [842, 253] width 13 height 13
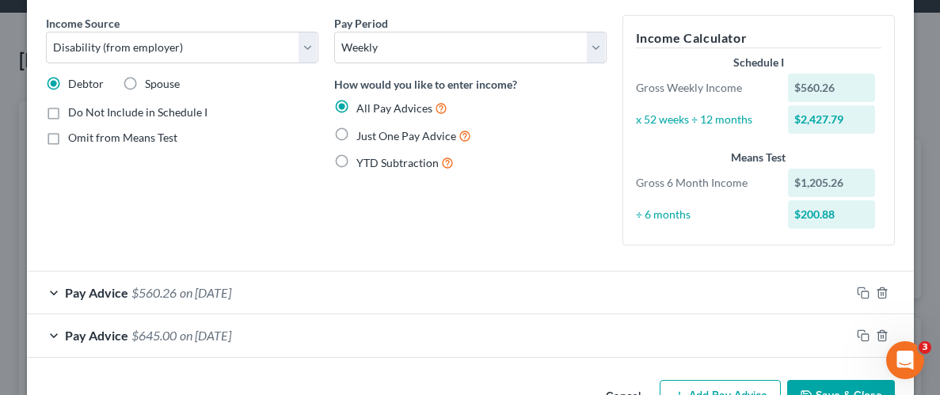
scroll to position [0, 0]
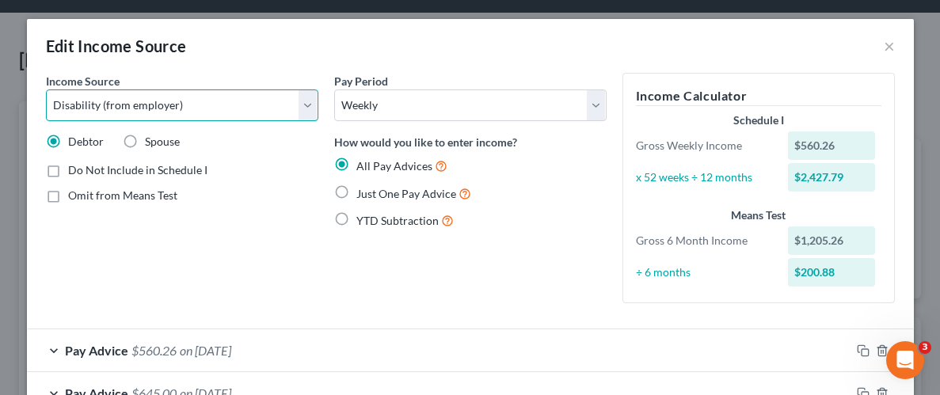
click at [308, 112] on select "Select Unemployment Disability (from employer) Pension Retirement Social Securi…" at bounding box center [182, 105] width 272 height 32
click at [46, 89] on select "Select Unemployment Disability (from employer) Pension Retirement Social Securi…" at bounding box center [182, 105] width 272 height 32
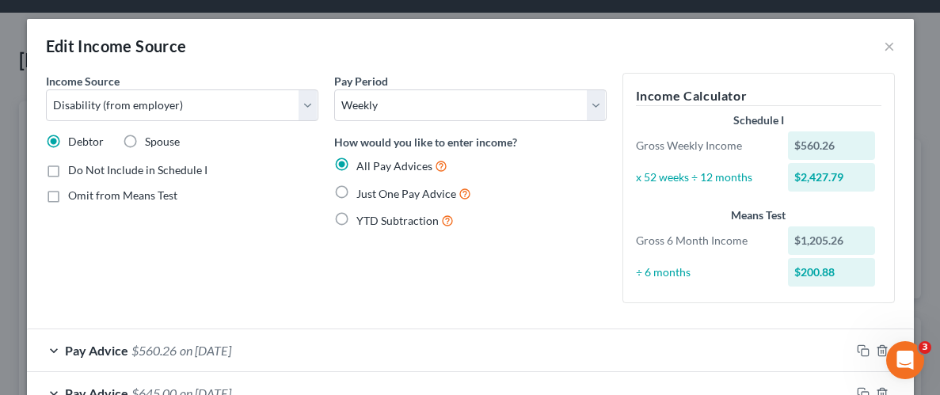
click at [374, 246] on div "Pay Period Select Monthly Twice Monthly Every Other Week Weekly How would you l…" at bounding box center [470, 194] width 288 height 243
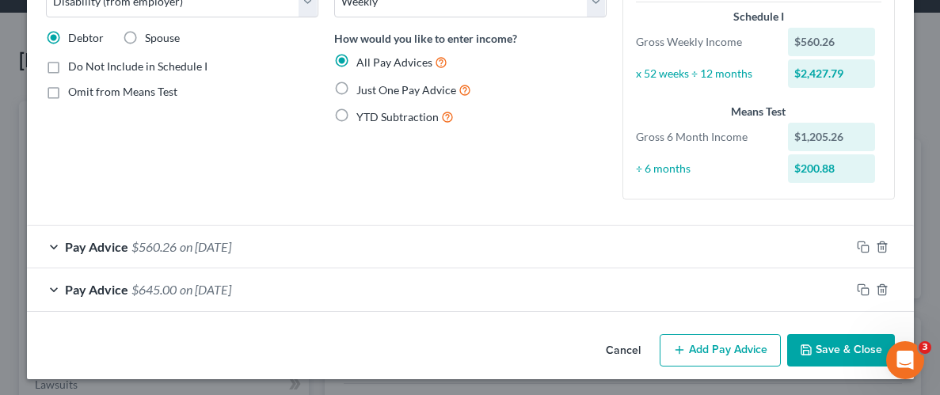
scroll to position [106, 0]
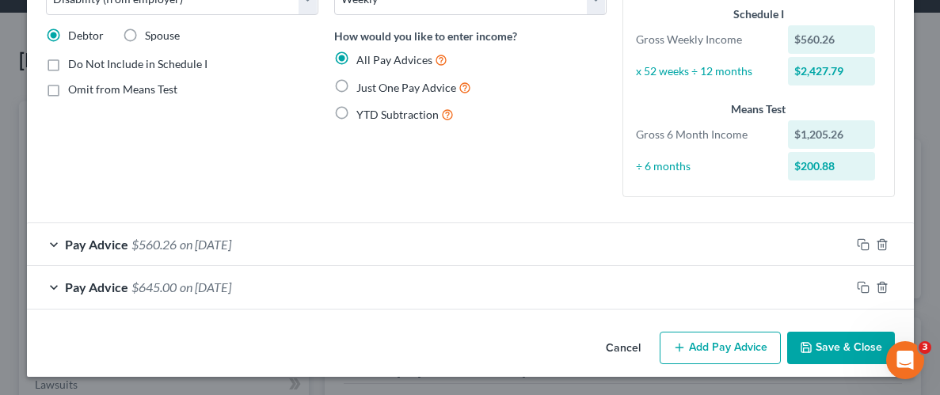
click at [733, 348] on button "Add Pay Advice" at bounding box center [719, 348] width 121 height 33
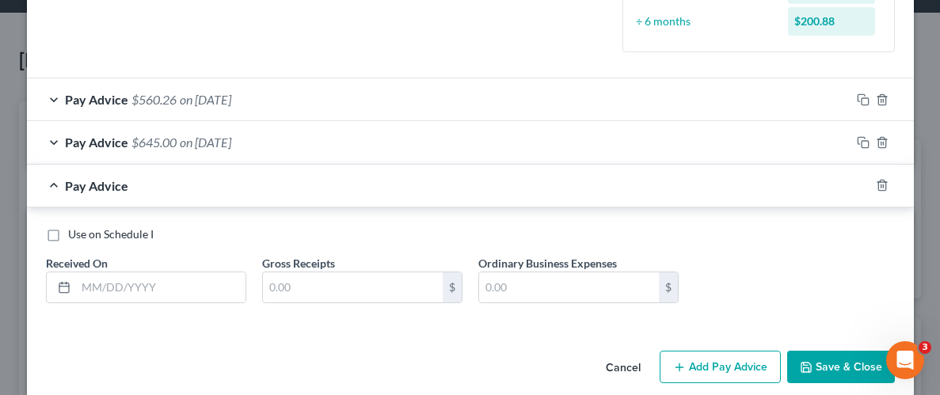
scroll to position [254, 0]
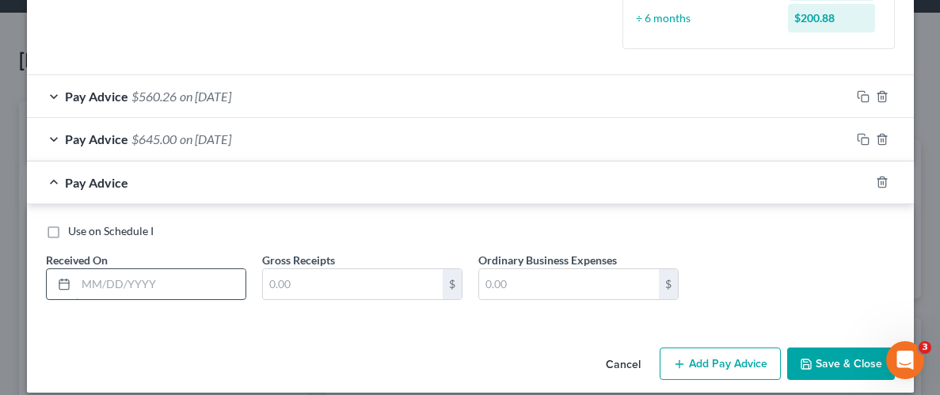
click at [152, 282] on input "text" at bounding box center [160, 284] width 169 height 30
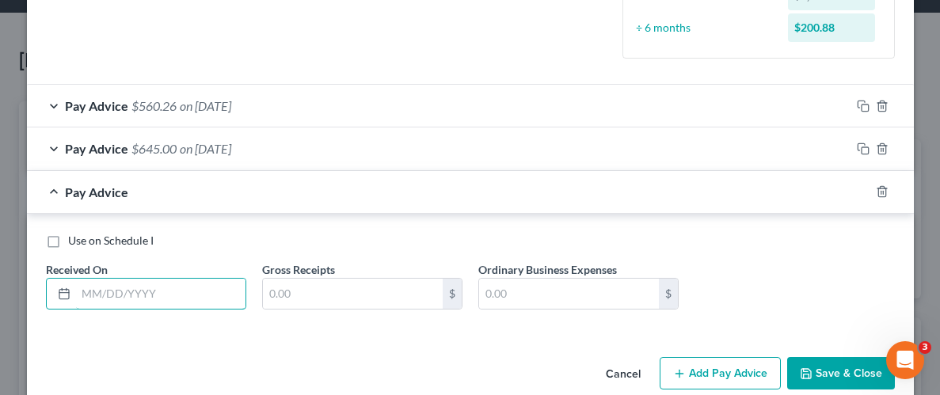
scroll to position [246, 0]
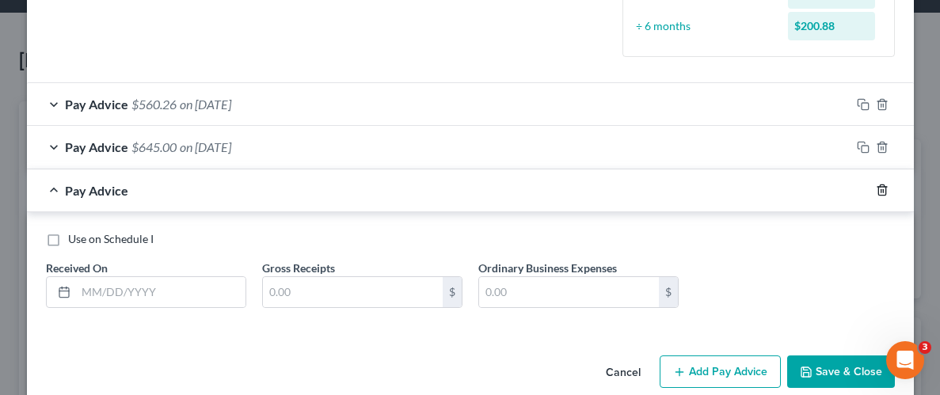
click at [880, 190] on line "button" at bounding box center [880, 191] width 0 height 3
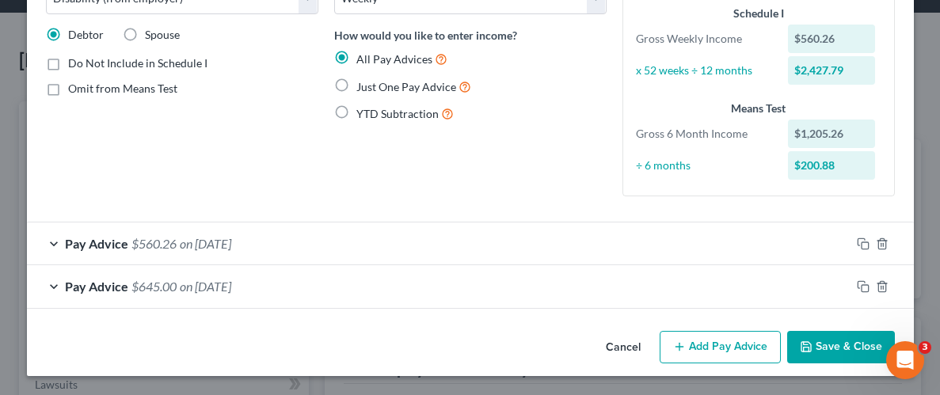
scroll to position [106, 0]
click at [882, 284] on polyline "button" at bounding box center [882, 284] width 10 height 0
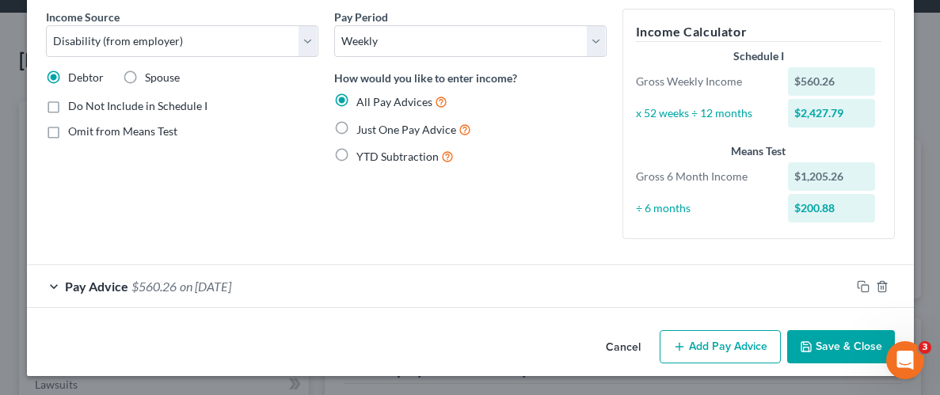
scroll to position [63, 0]
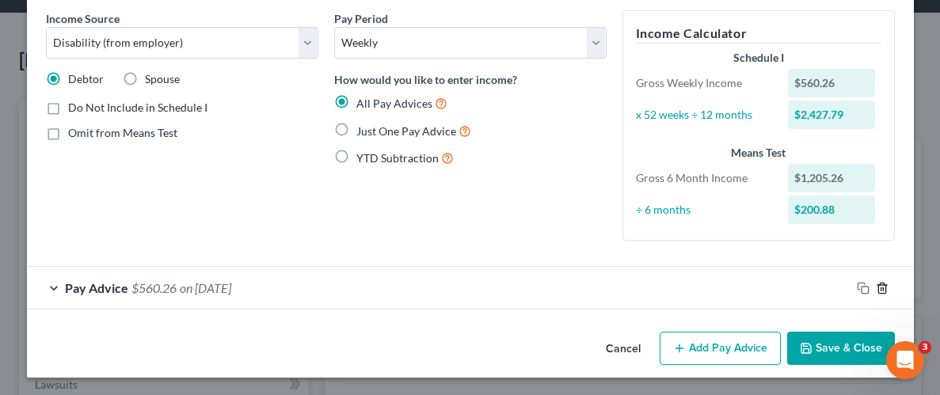
click at [880, 288] on line "button" at bounding box center [880, 288] width 0 height 3
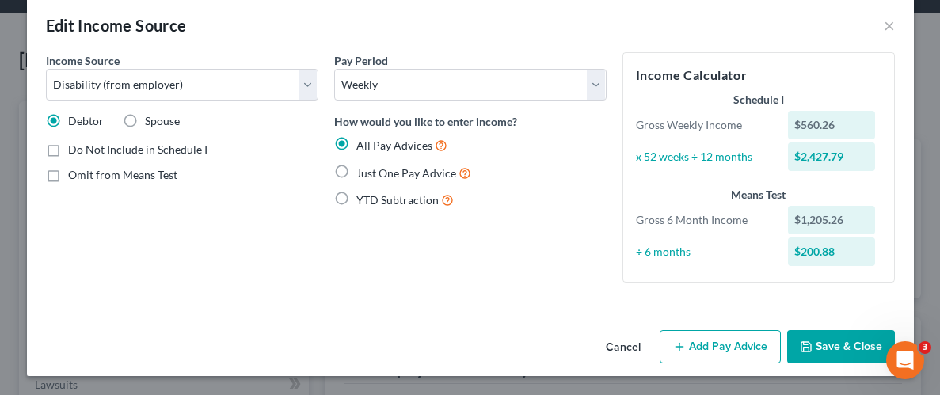
scroll to position [20, 0]
click at [618, 341] on button "Cancel" at bounding box center [623, 349] width 60 height 32
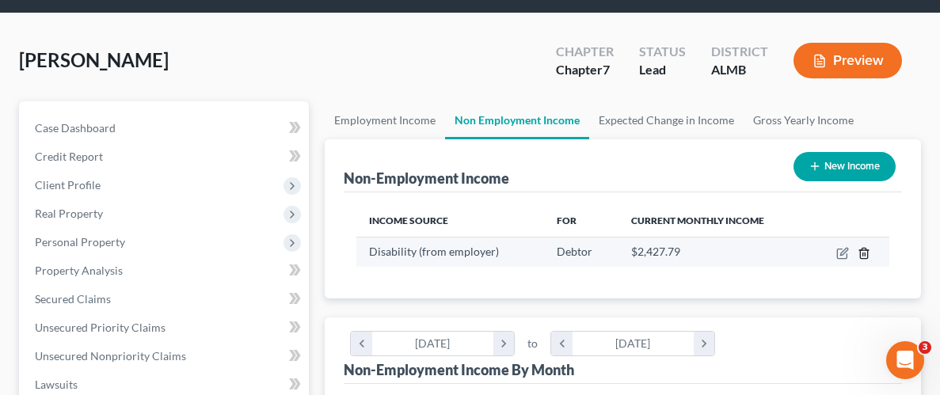
click at [860, 253] on icon "button" at bounding box center [863, 253] width 7 height 10
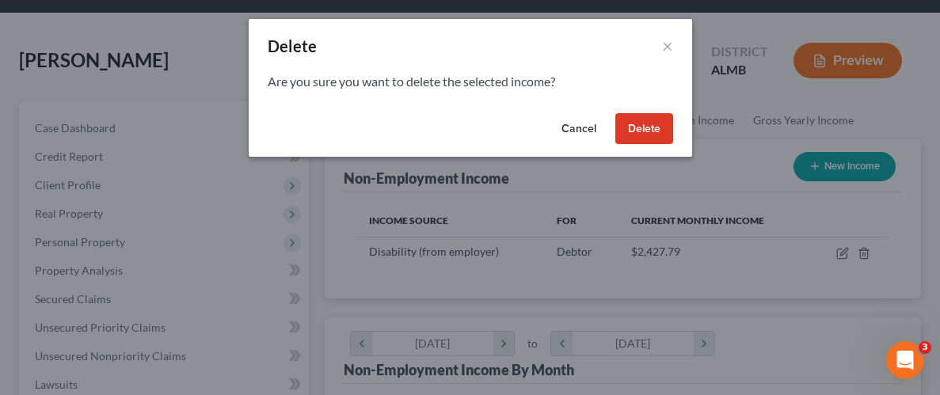
click at [626, 130] on button "Delete" at bounding box center [644, 129] width 58 height 32
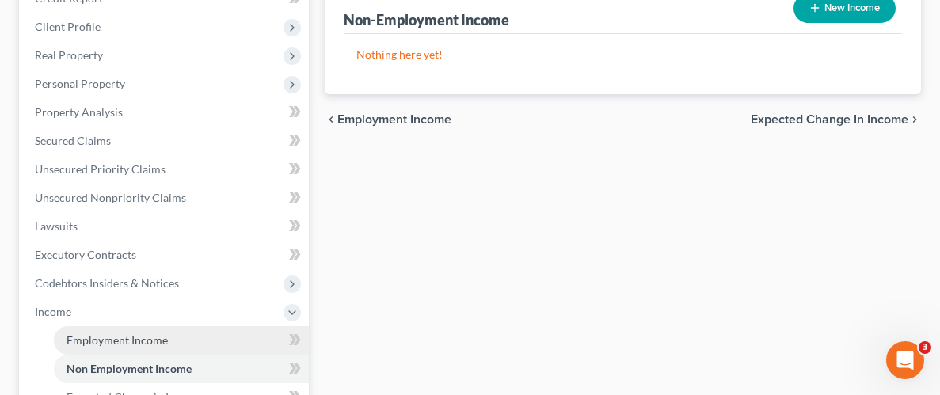
scroll to position [210, 0]
click at [118, 336] on span "Employment Income" at bounding box center [117, 339] width 101 height 13
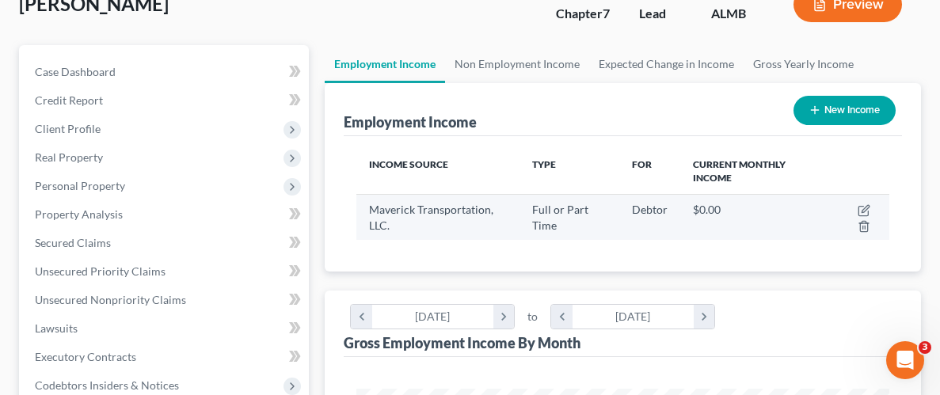
scroll to position [125, 0]
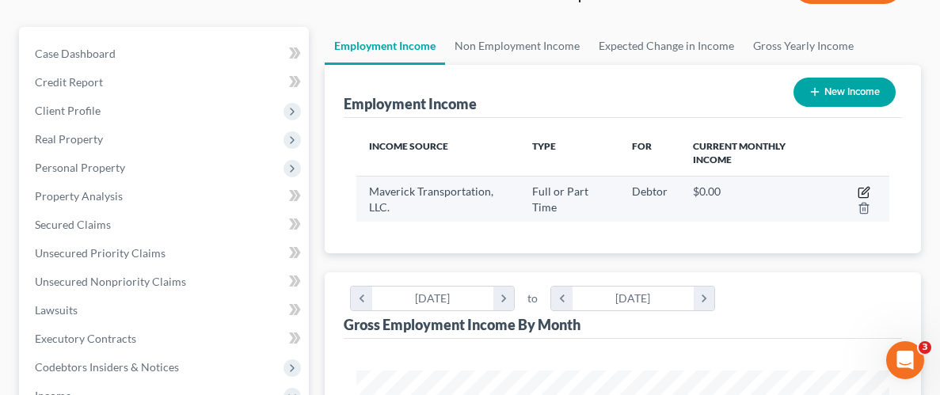
click at [864, 188] on icon "button" at bounding box center [863, 192] width 13 height 13
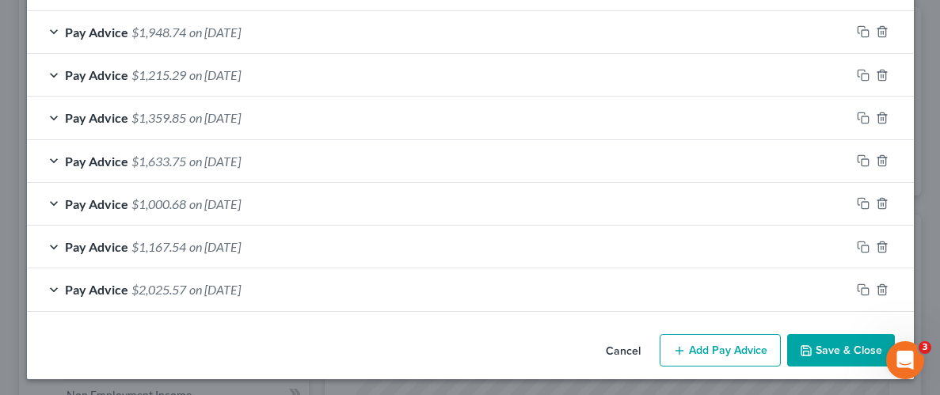
scroll to position [827, 0]
click at [717, 351] on button "Add Pay Advice" at bounding box center [719, 349] width 121 height 33
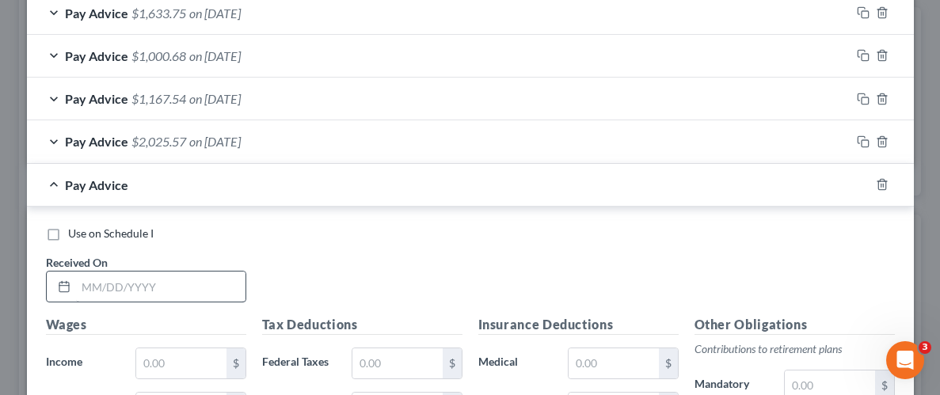
scroll to position [985, 0]
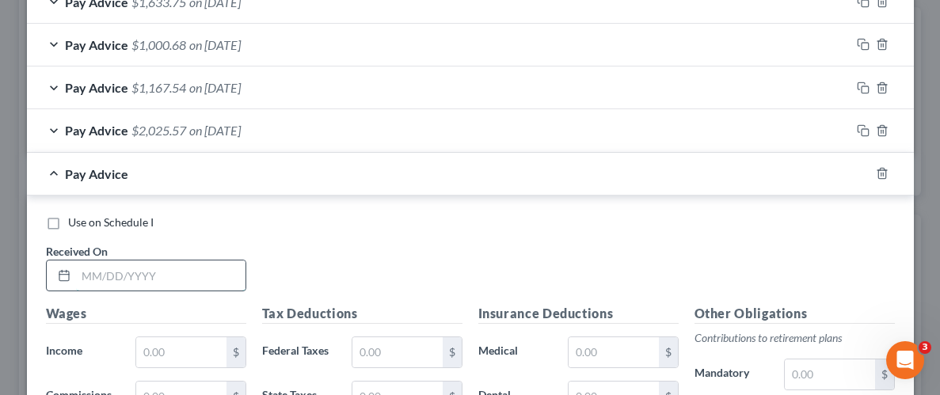
click at [188, 285] on input "text" at bounding box center [160, 275] width 169 height 30
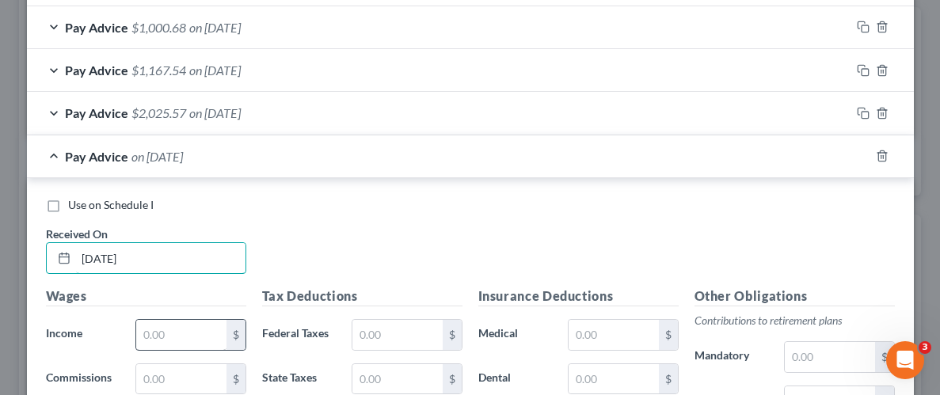
scroll to position [1059, 0]
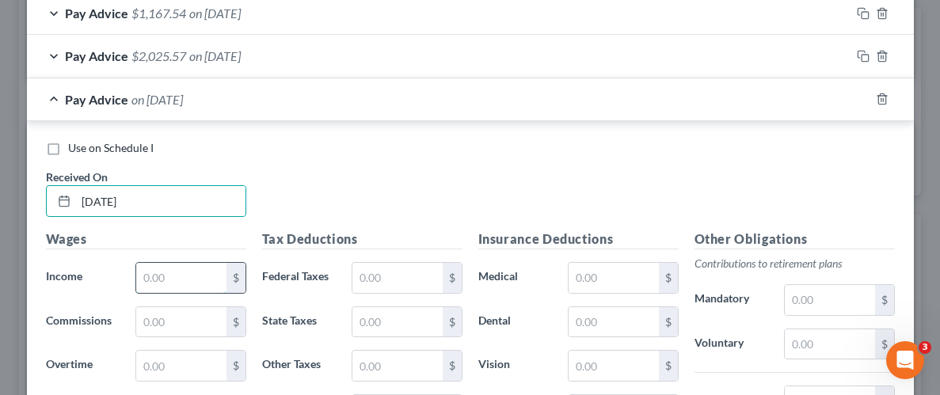
click at [175, 279] on input "text" at bounding box center [180, 278] width 89 height 30
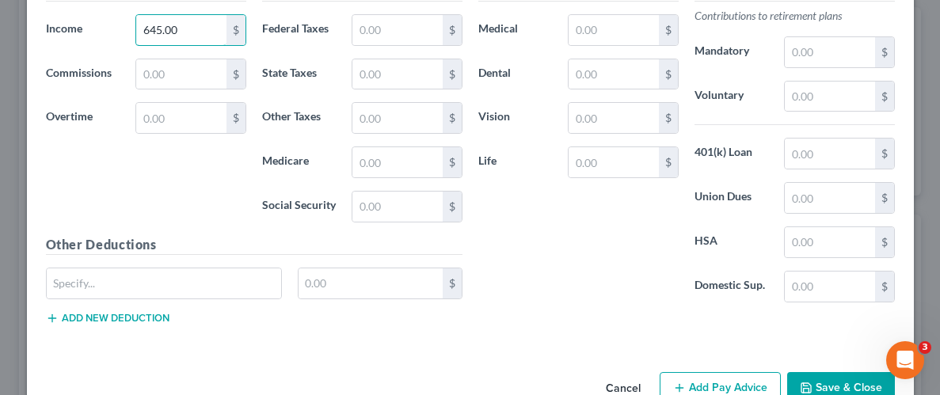
scroll to position [1342, 0]
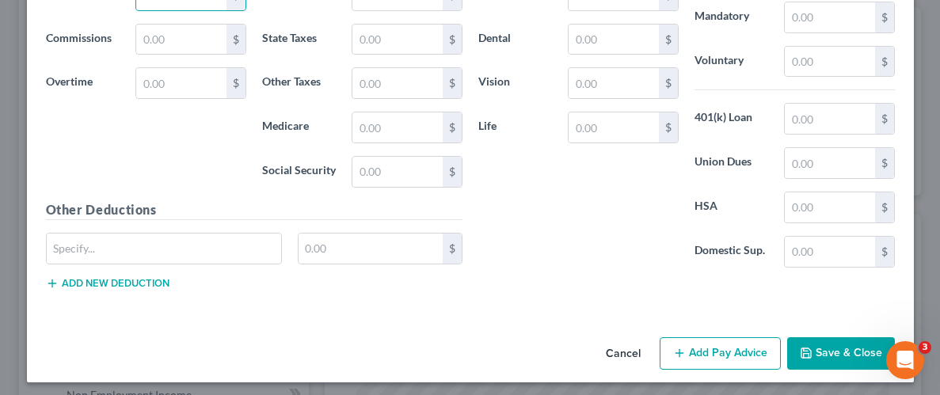
click at [836, 337] on button "Save & Close" at bounding box center [841, 353] width 108 height 33
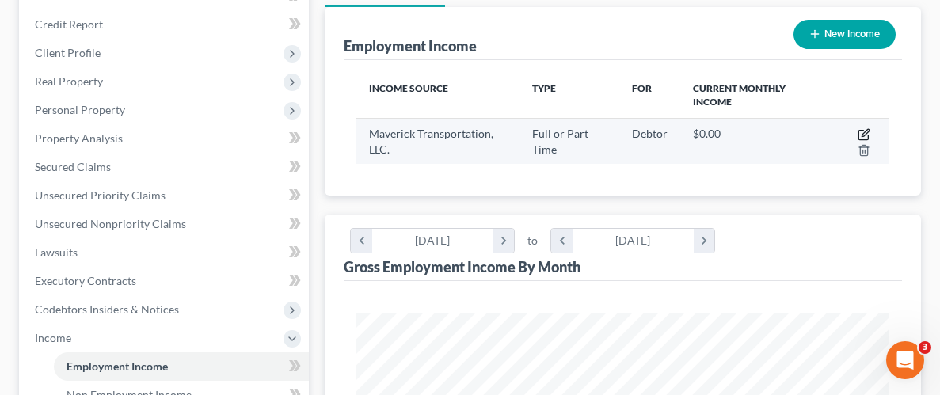
click at [864, 129] on icon "button" at bounding box center [863, 134] width 13 height 13
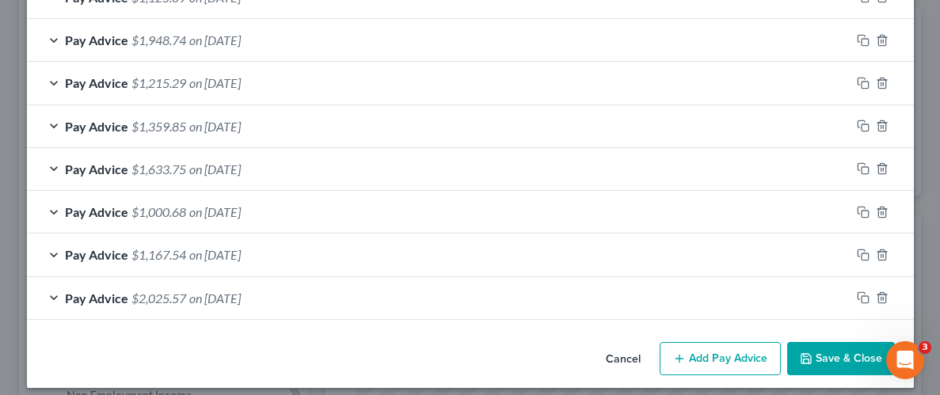
scroll to position [869, 0]
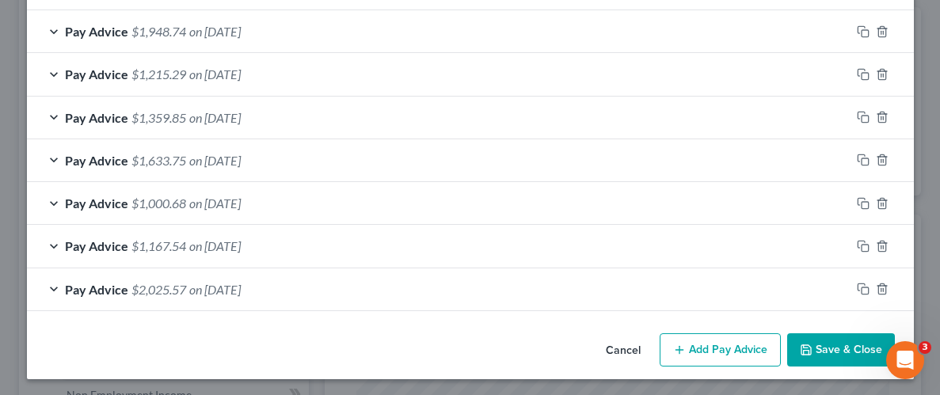
click at [747, 343] on button "Add Pay Advice" at bounding box center [719, 349] width 121 height 33
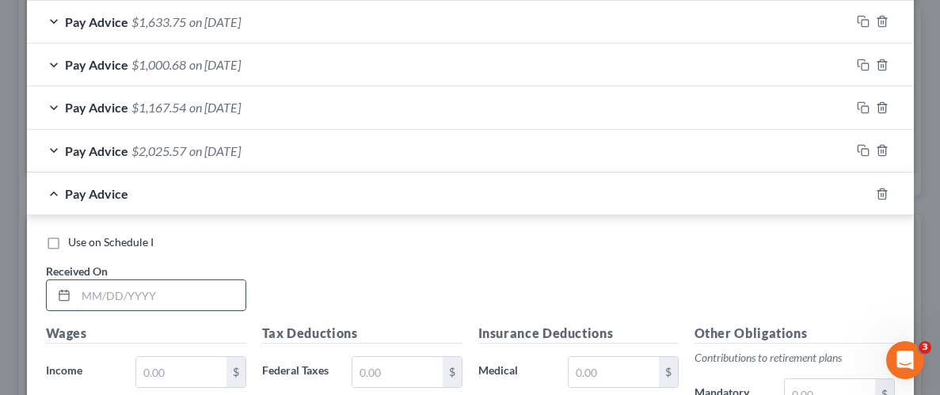
scroll to position [1009, 0]
click at [157, 293] on input "text" at bounding box center [160, 294] width 169 height 30
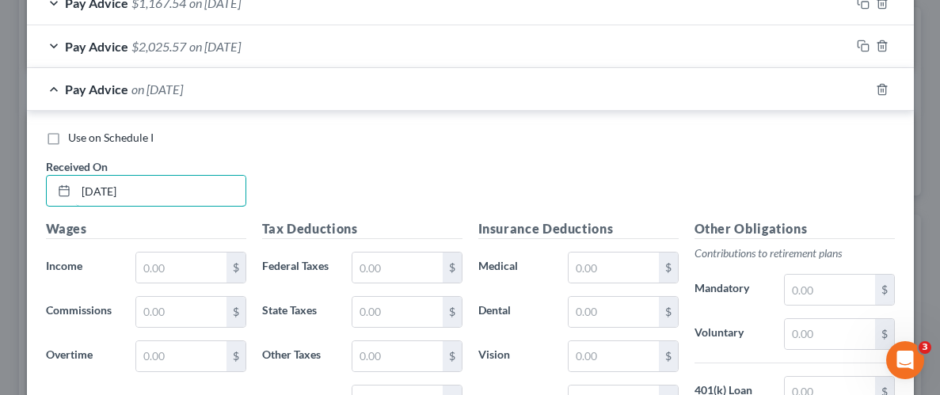
scroll to position [1119, 0]
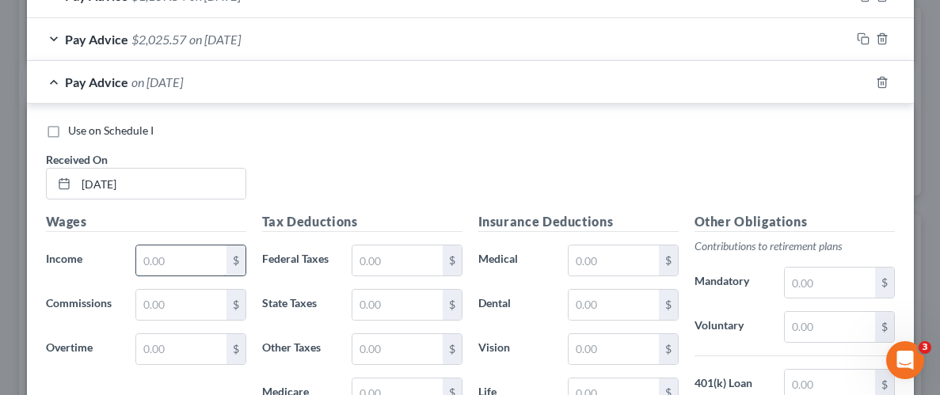
click at [184, 260] on input "text" at bounding box center [180, 260] width 89 height 30
click at [254, 245] on label "Federal Taxes" at bounding box center [299, 261] width 90 height 32
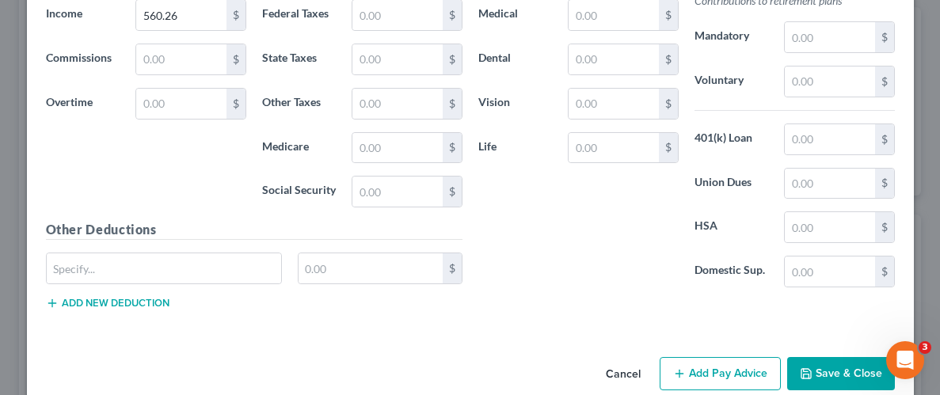
scroll to position [1367, 0]
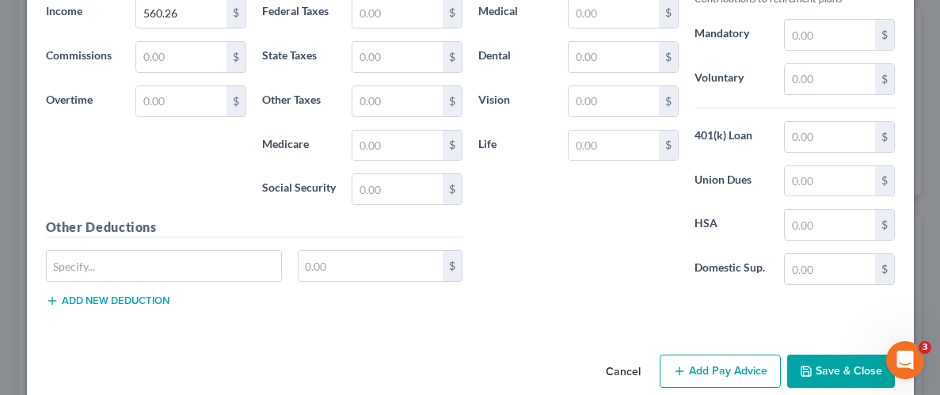
click at [831, 363] on button "Save & Close" at bounding box center [841, 371] width 108 height 33
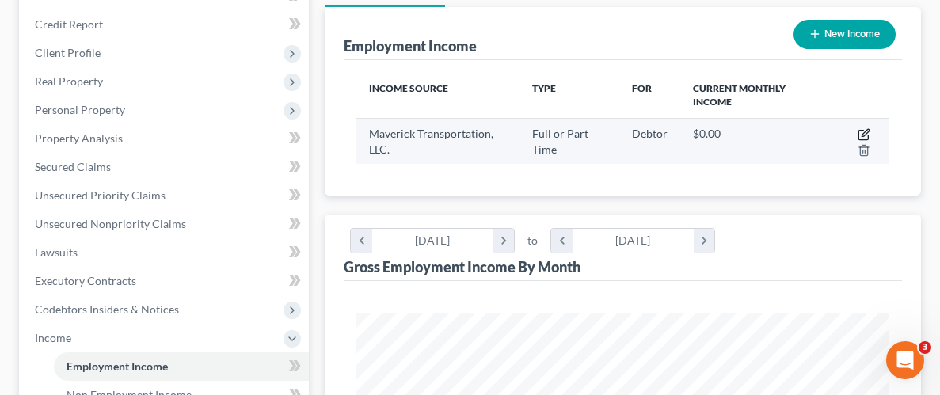
click at [866, 128] on icon "button" at bounding box center [863, 134] width 13 height 13
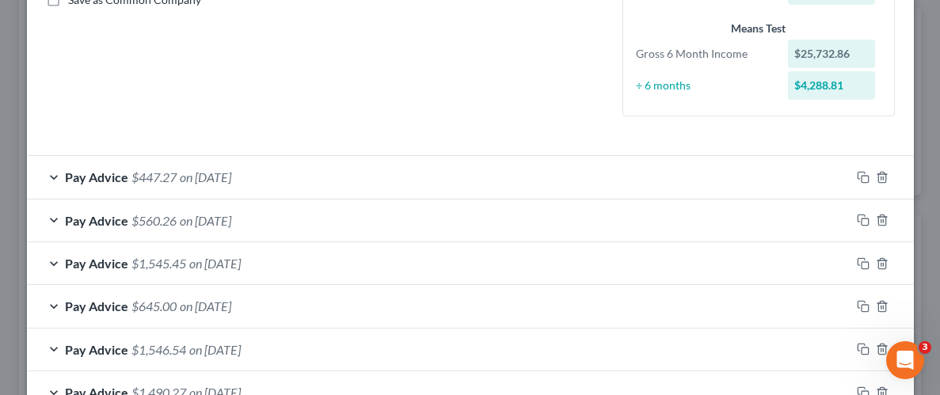
scroll to position [430, 0]
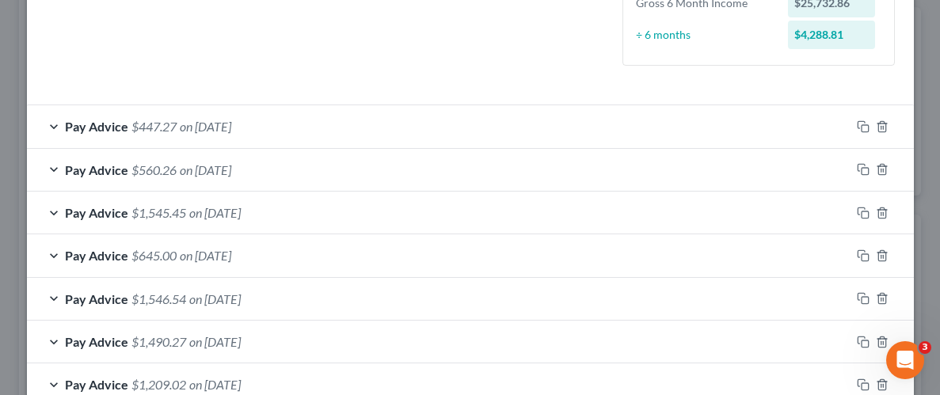
click at [96, 255] on span "Pay Advice" at bounding box center [96, 255] width 63 height 15
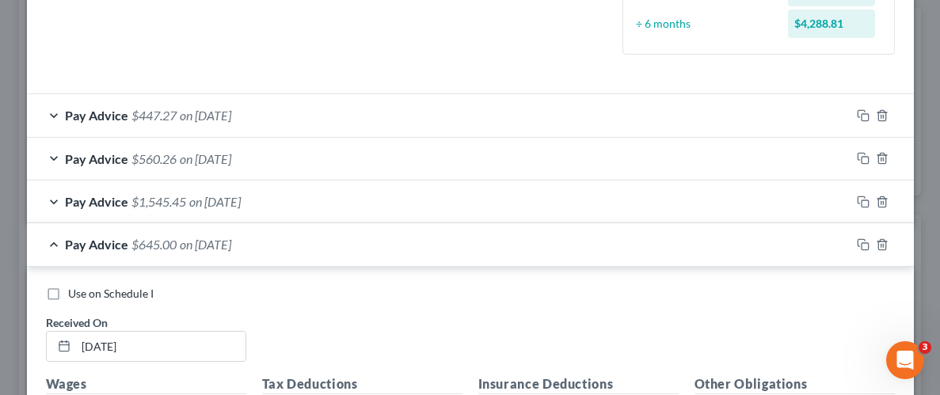
scroll to position [455, 0]
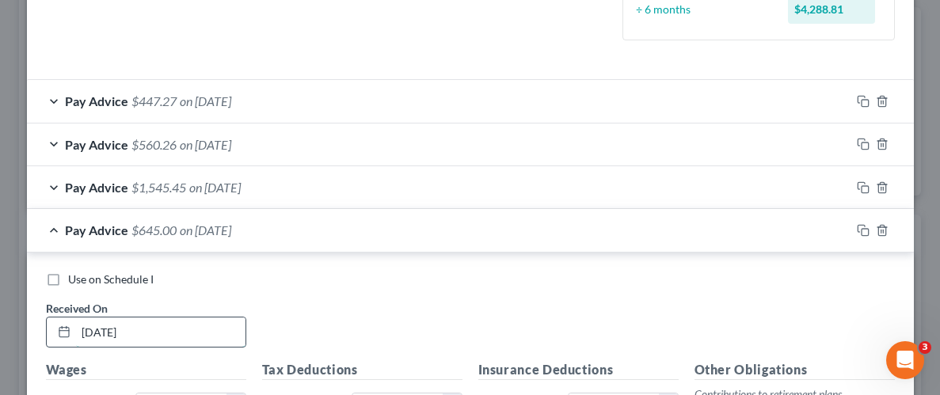
click at [112, 324] on input "[DATE]" at bounding box center [160, 332] width 169 height 30
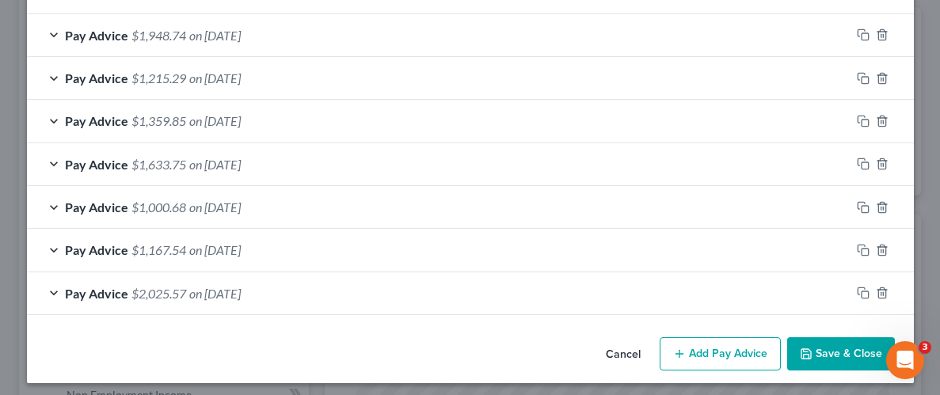
scroll to position [1387, 0]
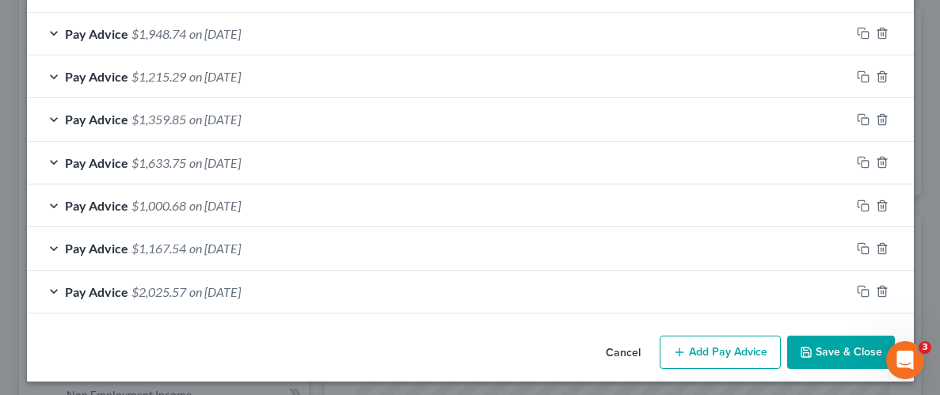
click at [835, 338] on button "Save & Close" at bounding box center [841, 352] width 108 height 33
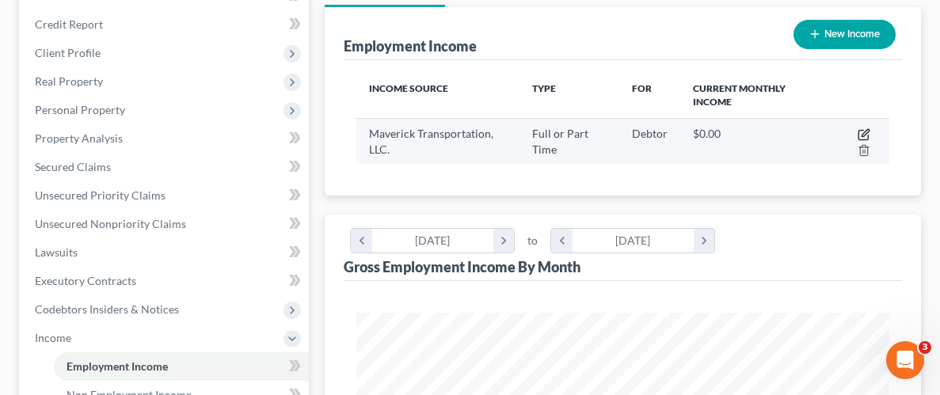
click at [859, 128] on icon "button" at bounding box center [863, 134] width 13 height 13
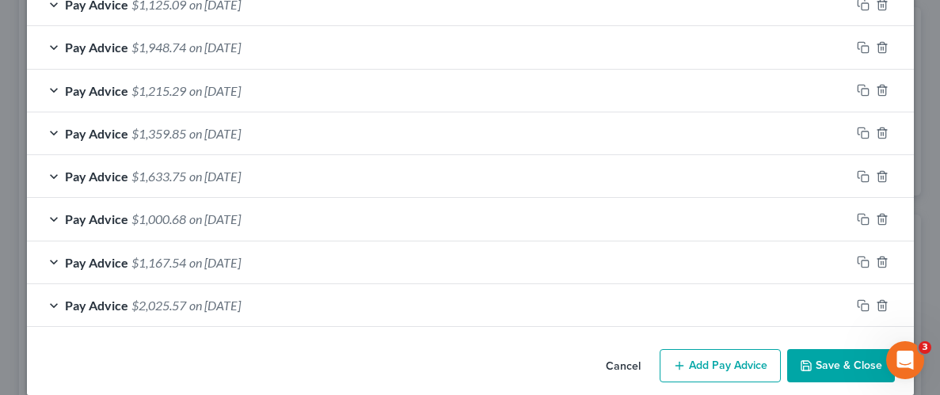
scroll to position [913, 0]
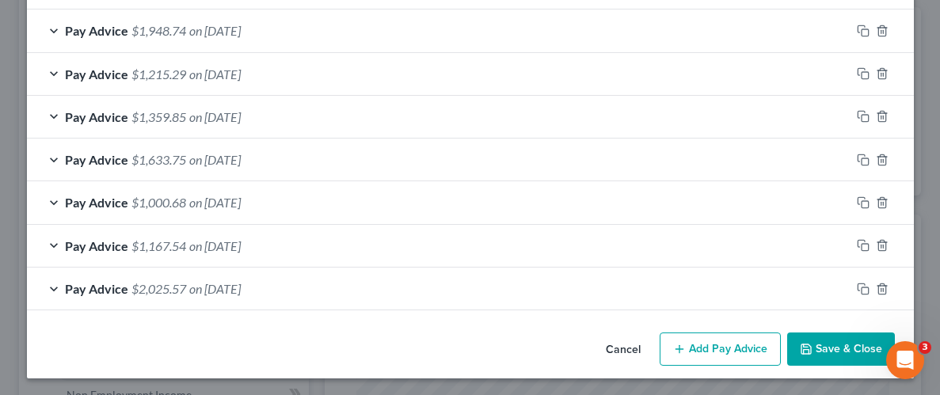
click at [741, 347] on button "Add Pay Advice" at bounding box center [719, 349] width 121 height 33
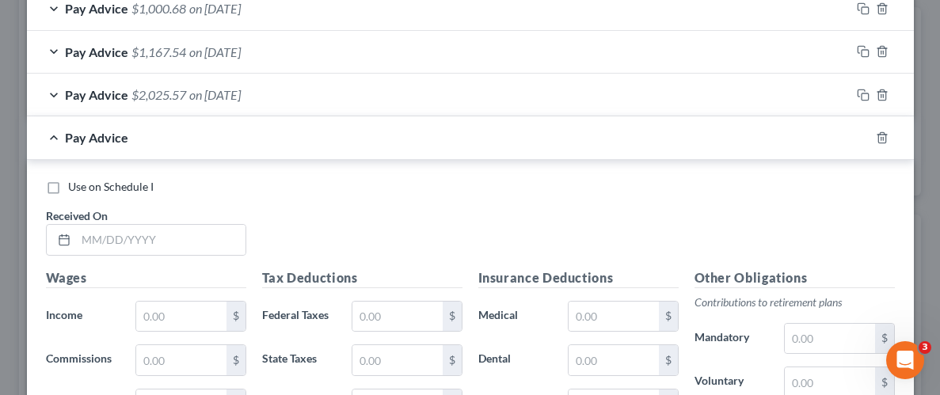
scroll to position [1114, 0]
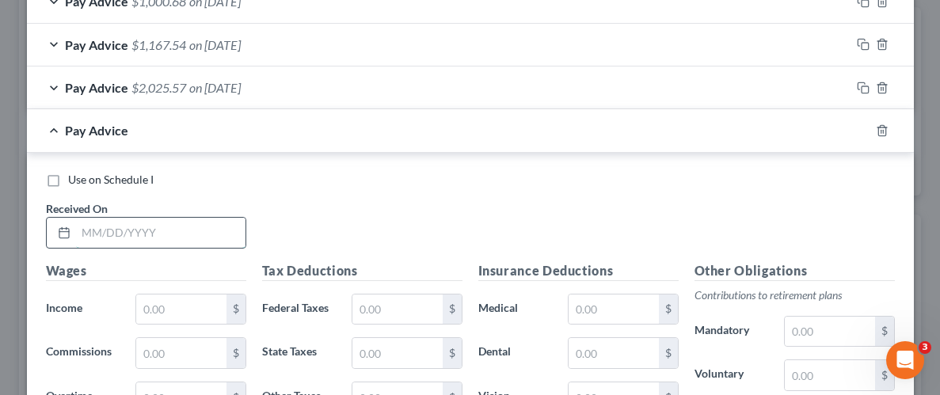
click at [198, 235] on input "text" at bounding box center [160, 233] width 169 height 30
click at [207, 300] on input "text" at bounding box center [180, 310] width 89 height 30
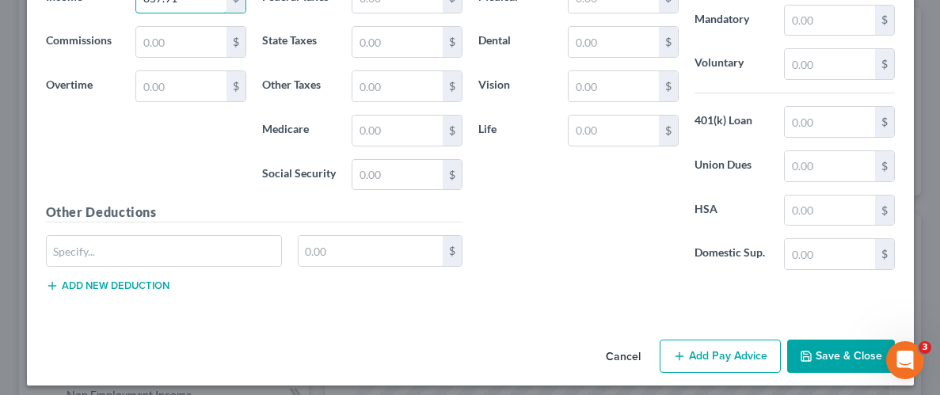
scroll to position [1430, 0]
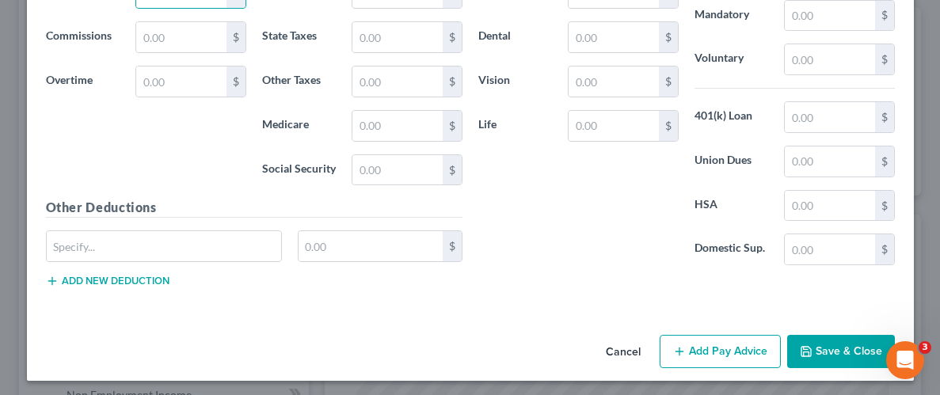
click at [842, 339] on button "Save & Close" at bounding box center [841, 351] width 108 height 33
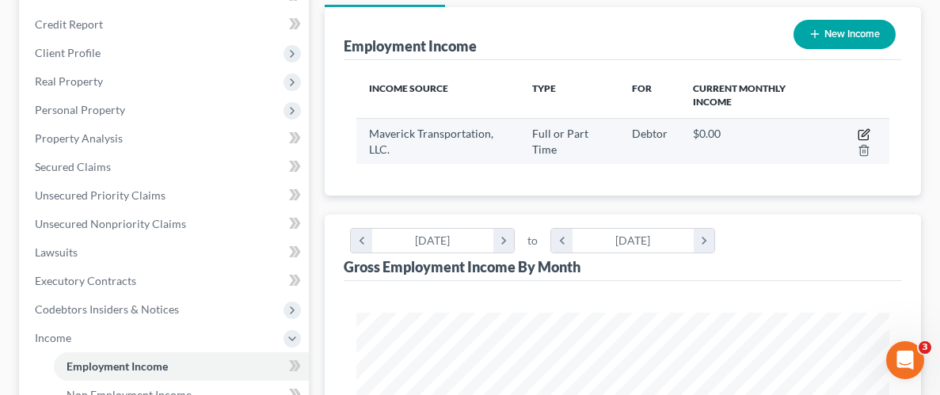
click at [861, 133] on icon "button" at bounding box center [864, 132] width 7 height 7
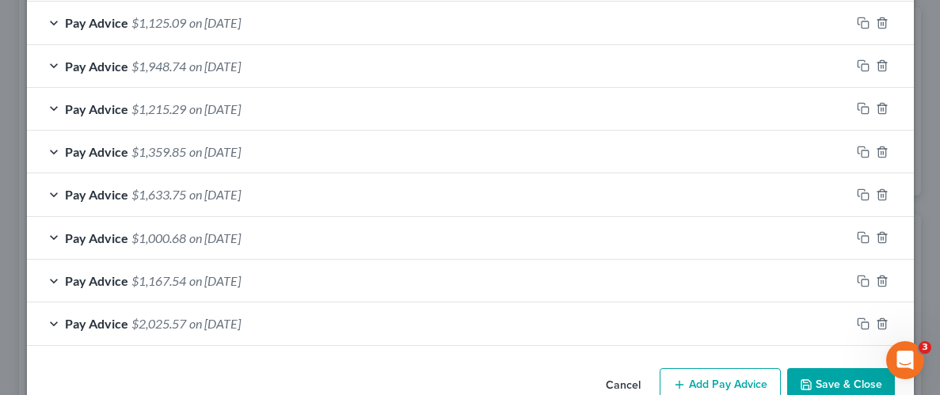
scroll to position [955, 0]
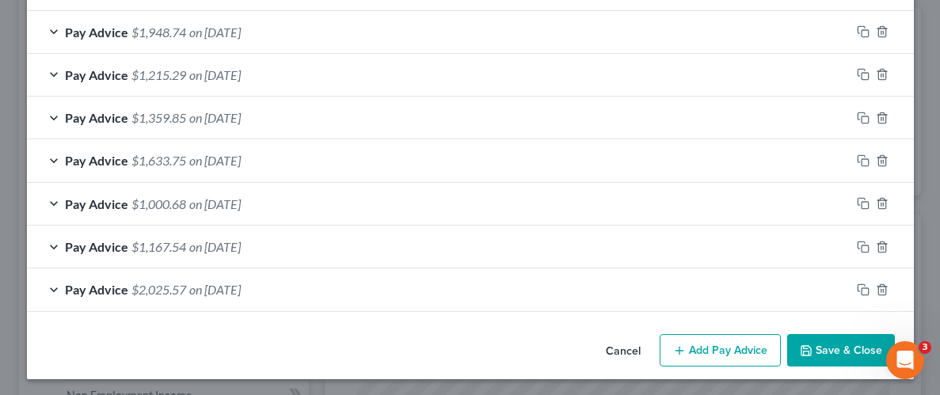
click at [724, 345] on button "Add Pay Advice" at bounding box center [719, 350] width 121 height 33
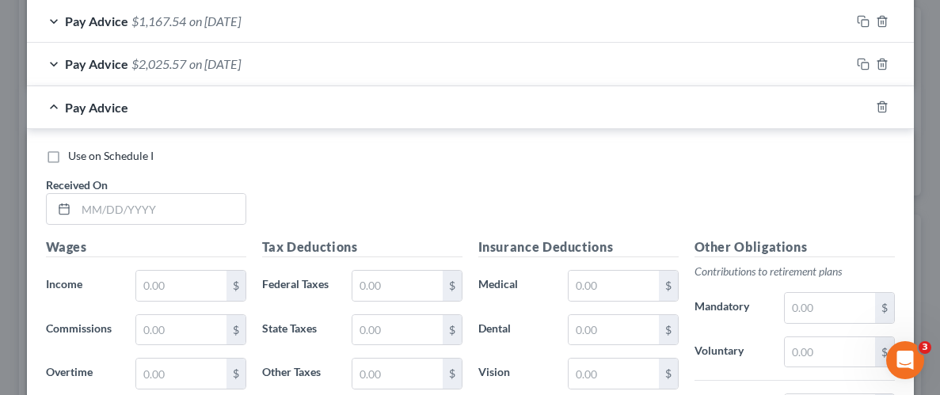
scroll to position [1183, 0]
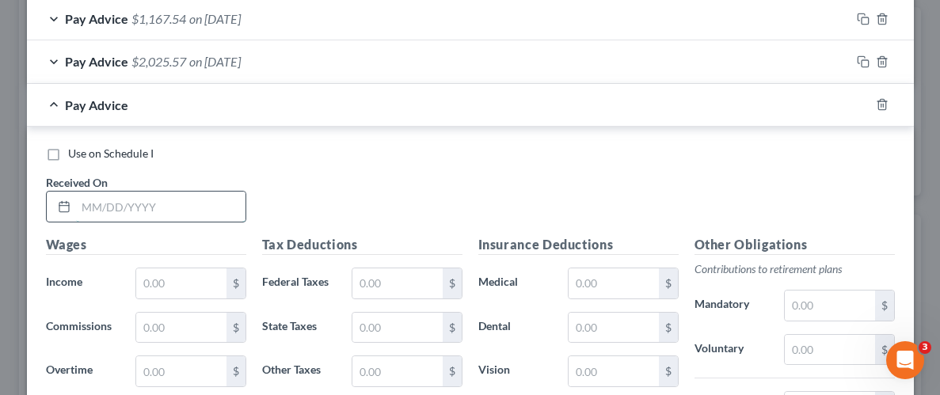
click at [164, 203] on input "text" at bounding box center [160, 207] width 169 height 30
click at [170, 291] on input "text" at bounding box center [180, 283] width 89 height 30
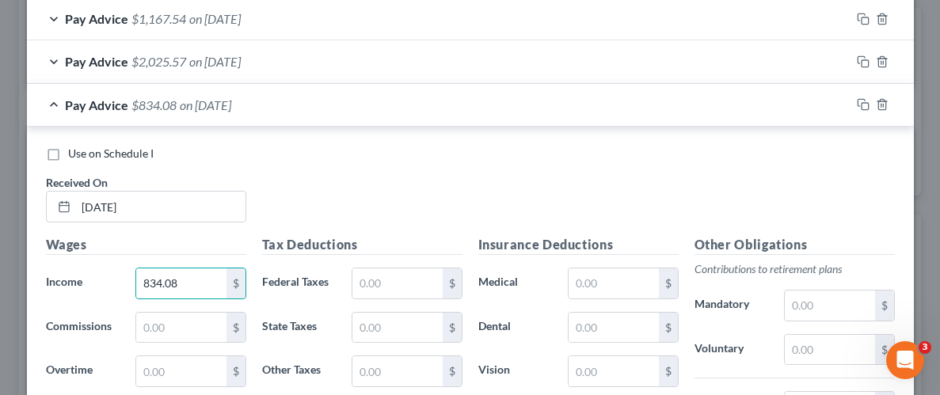
click at [545, 182] on div "Use on Schedule I Received On * [DATE]" at bounding box center [470, 190] width 865 height 89
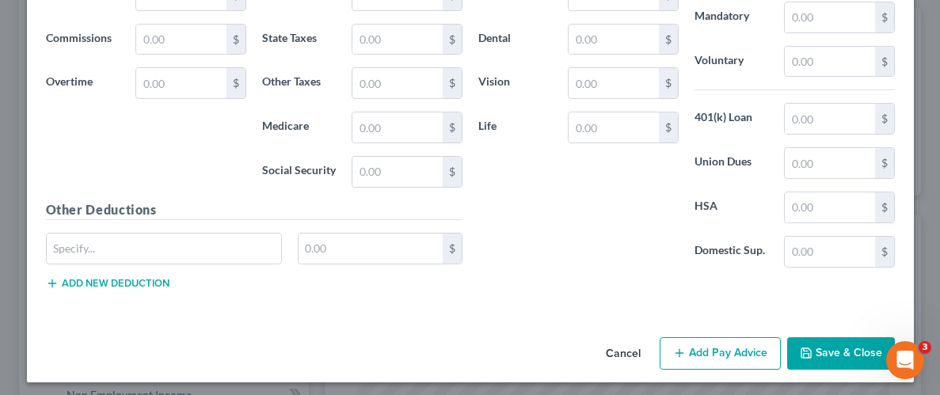
scroll to position [1473, 0]
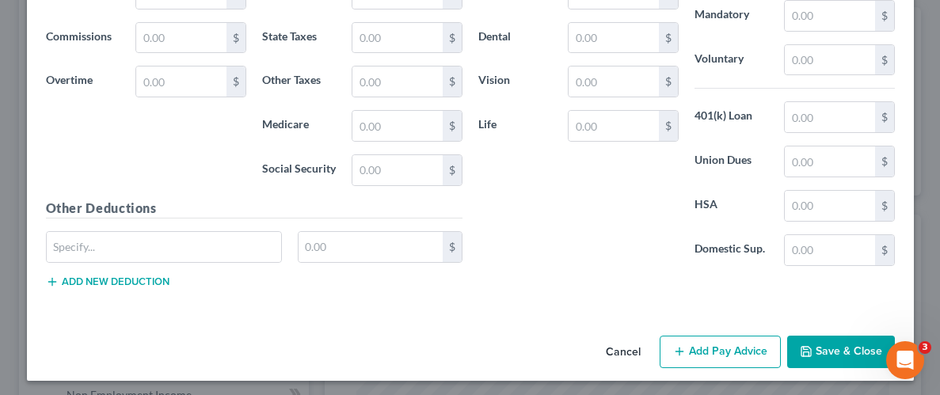
click at [871, 347] on button "Save & Close" at bounding box center [841, 352] width 108 height 33
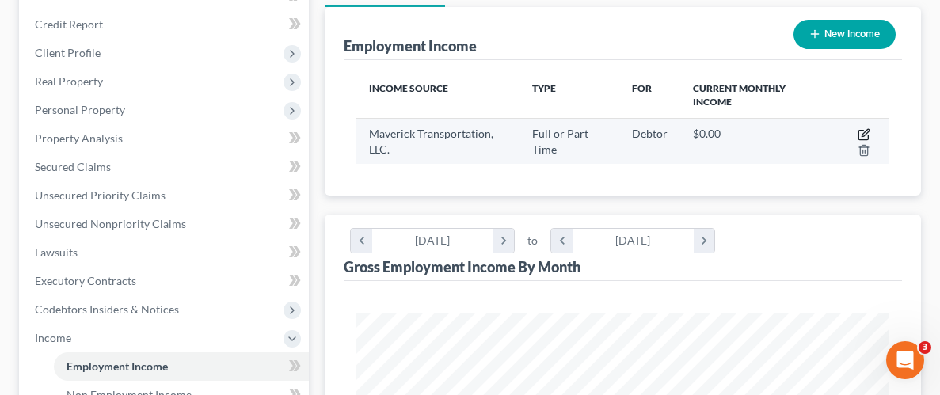
click at [862, 131] on icon "button" at bounding box center [863, 134] width 13 height 13
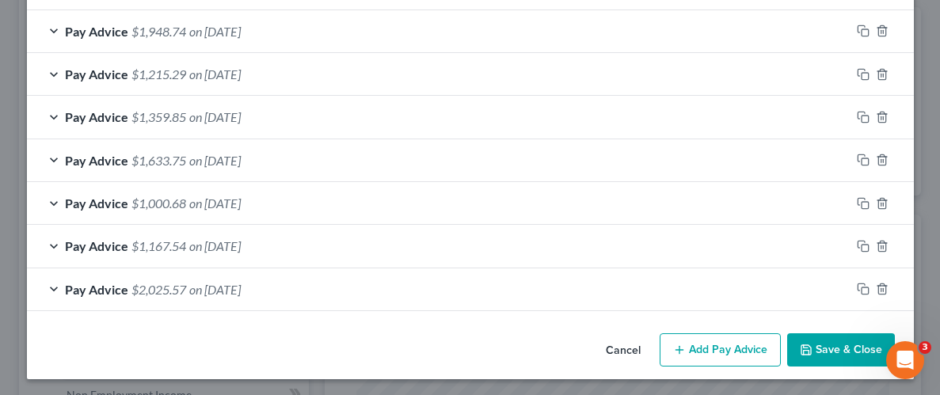
scroll to position [998, 0]
click at [739, 343] on button "Add Pay Advice" at bounding box center [719, 350] width 121 height 33
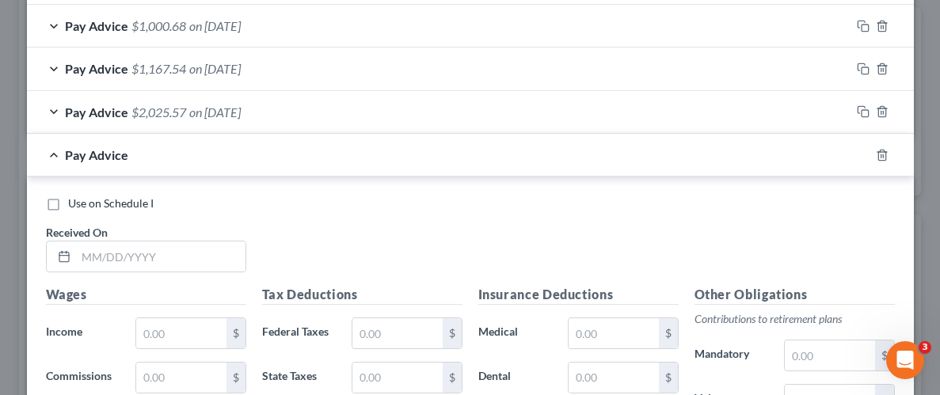
scroll to position [1249, 0]
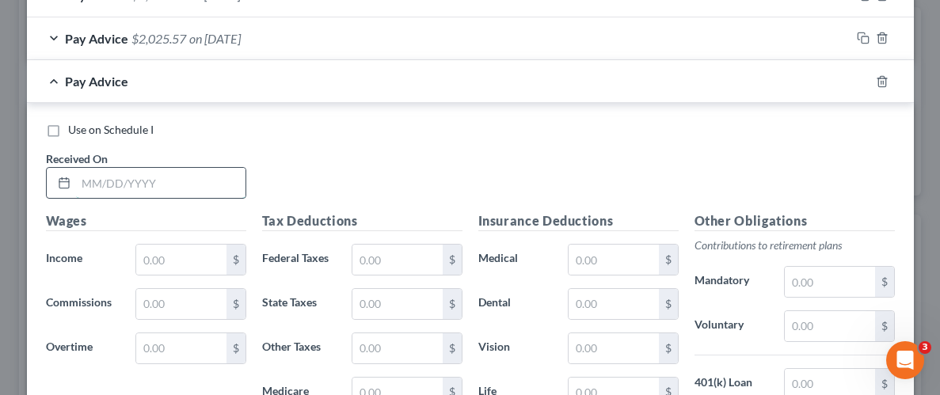
click at [214, 169] on input "text" at bounding box center [160, 183] width 169 height 30
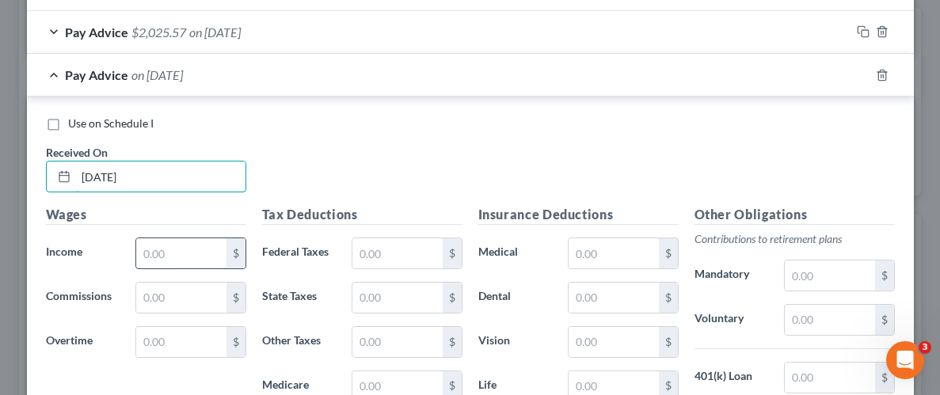
scroll to position [1256, 0]
click at [210, 249] on input "text" at bounding box center [180, 253] width 89 height 30
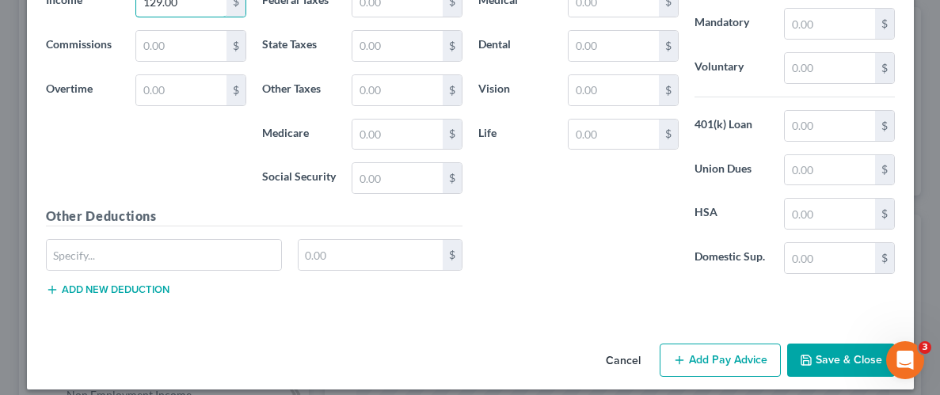
scroll to position [1515, 0]
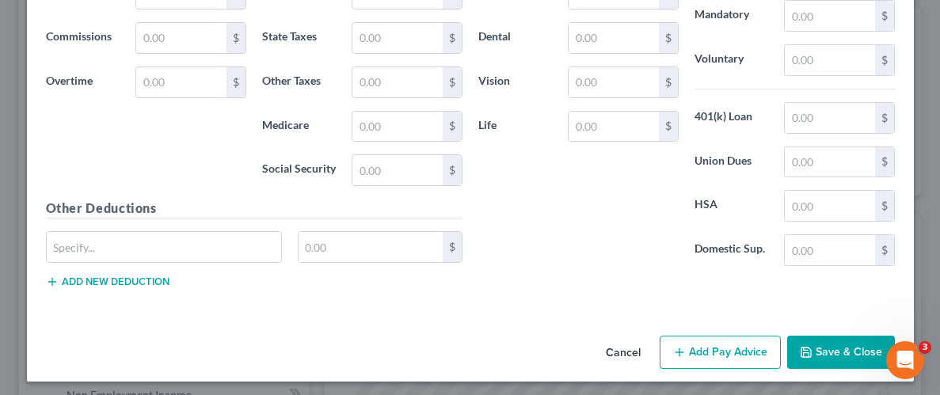
click at [847, 346] on button "Save & Close" at bounding box center [841, 352] width 108 height 33
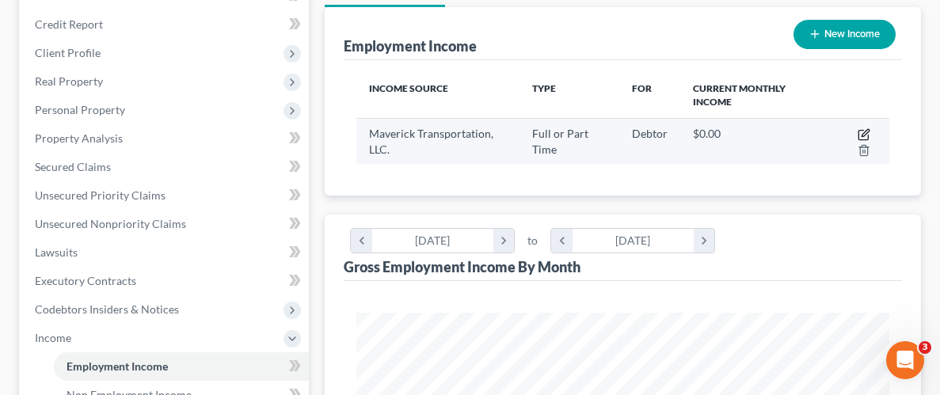
click at [867, 132] on icon "button" at bounding box center [863, 134] width 13 height 13
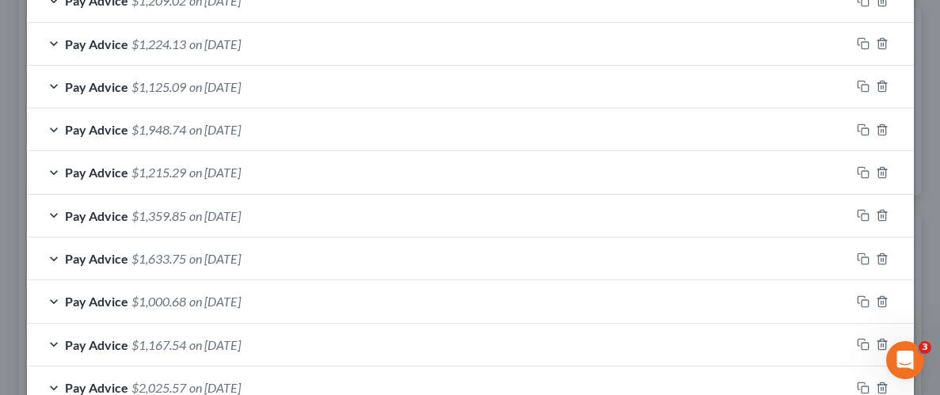
scroll to position [1041, 0]
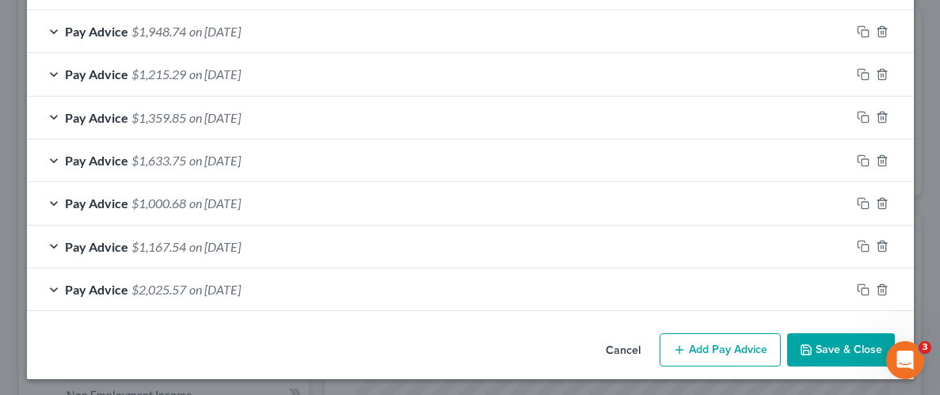
click at [721, 338] on button "Add Pay Advice" at bounding box center [719, 349] width 121 height 33
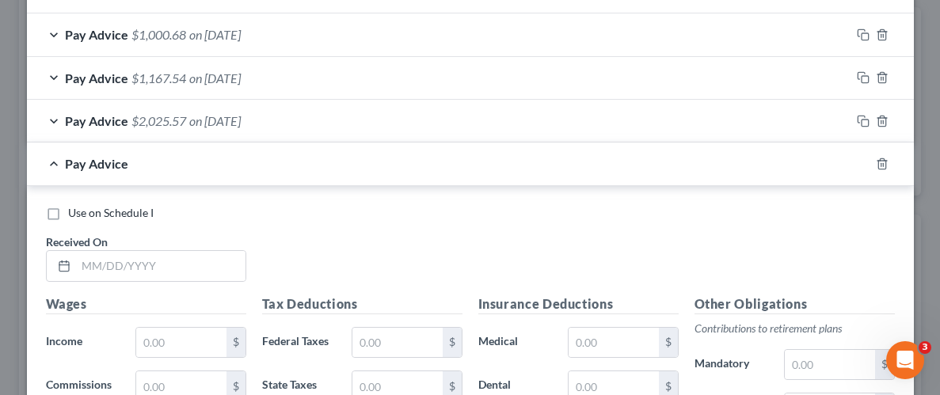
scroll to position [1281, 0]
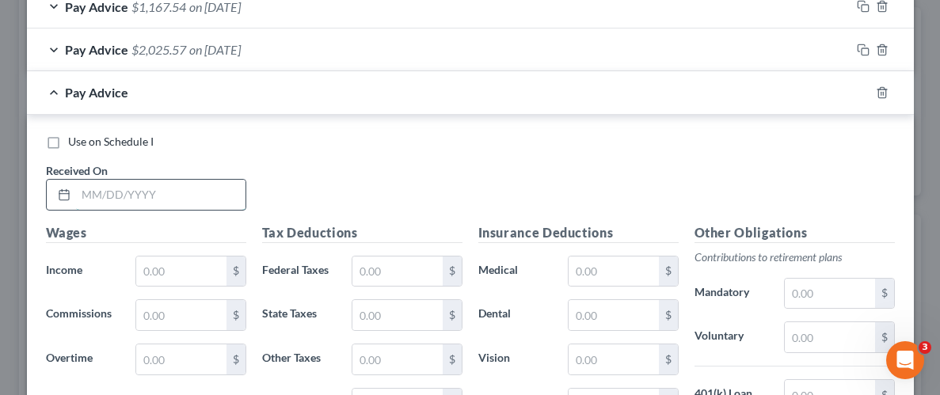
click at [216, 185] on input "text" at bounding box center [160, 195] width 169 height 30
click at [209, 268] on input "text" at bounding box center [180, 272] width 89 height 30
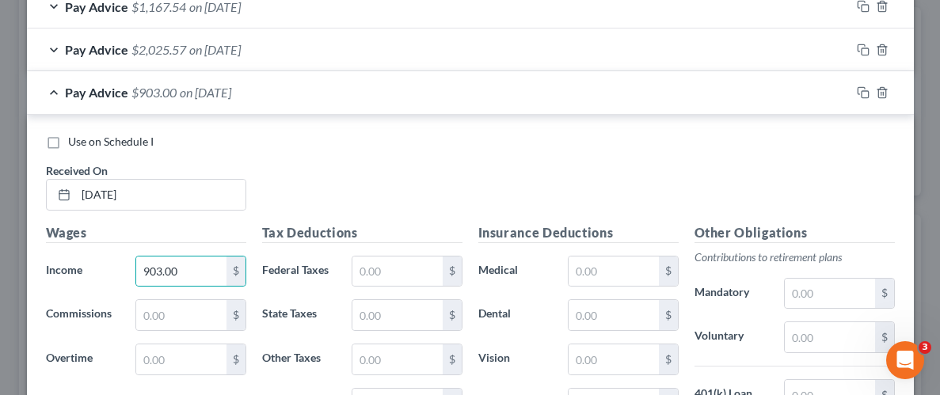
click at [511, 151] on div "Use on Schedule I Received On * [DATE]" at bounding box center [470, 178] width 865 height 89
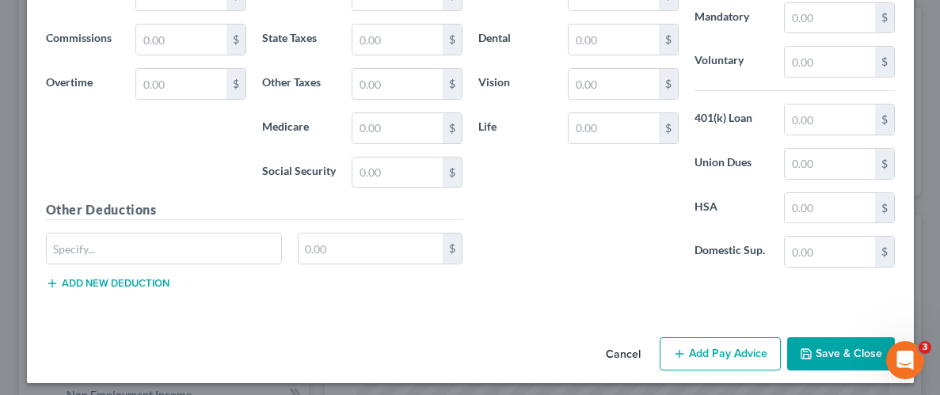
scroll to position [1559, 0]
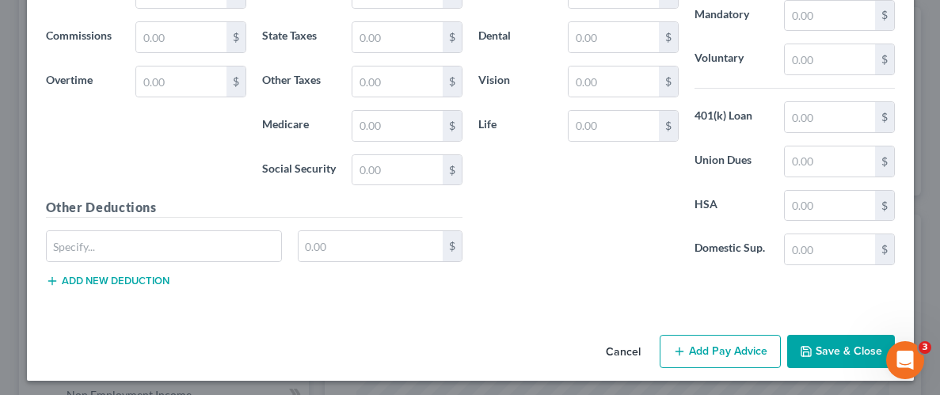
click at [855, 337] on button "Save & Close" at bounding box center [841, 351] width 108 height 33
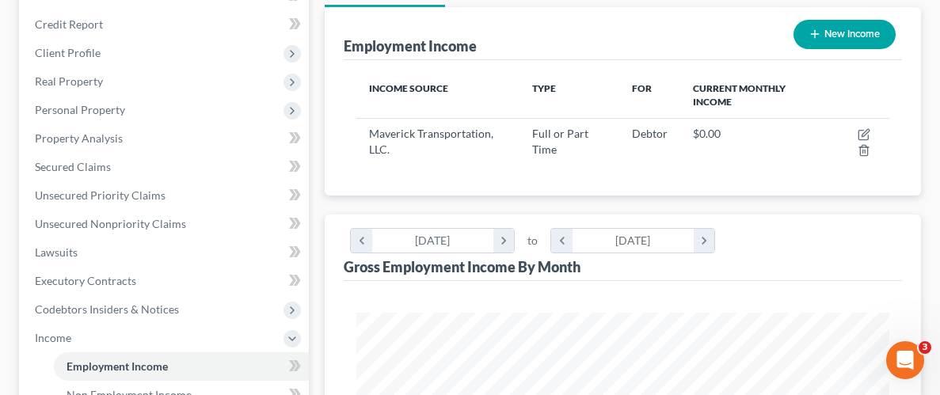
click at [852, 37] on button "New Income" at bounding box center [844, 34] width 102 height 29
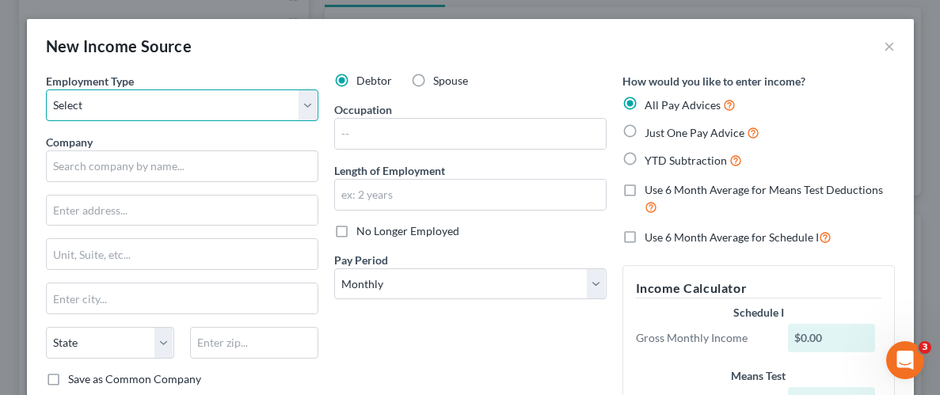
click at [298, 105] on select "Select Full or [DEMOGRAPHIC_DATA] Employment Self Employment" at bounding box center [182, 105] width 272 height 32
click at [46, 89] on select "Select Full or [DEMOGRAPHIC_DATA] Employment Self Employment" at bounding box center [182, 105] width 272 height 32
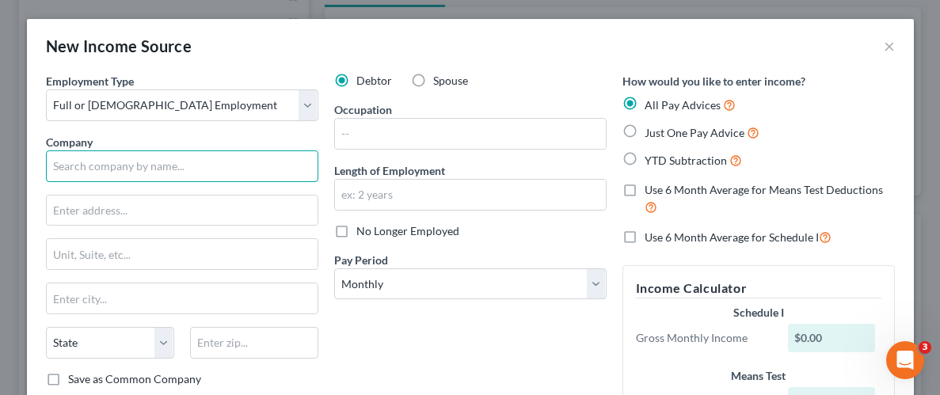
click at [117, 167] on input "text" at bounding box center [182, 166] width 272 height 32
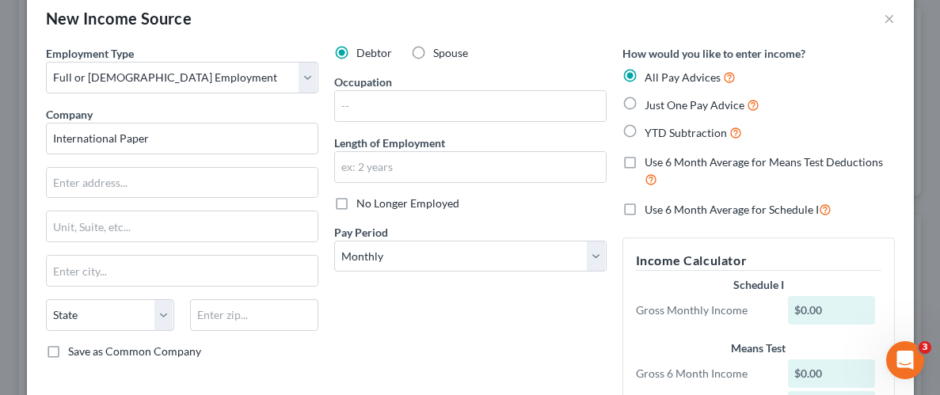
scroll to position [25, 0]
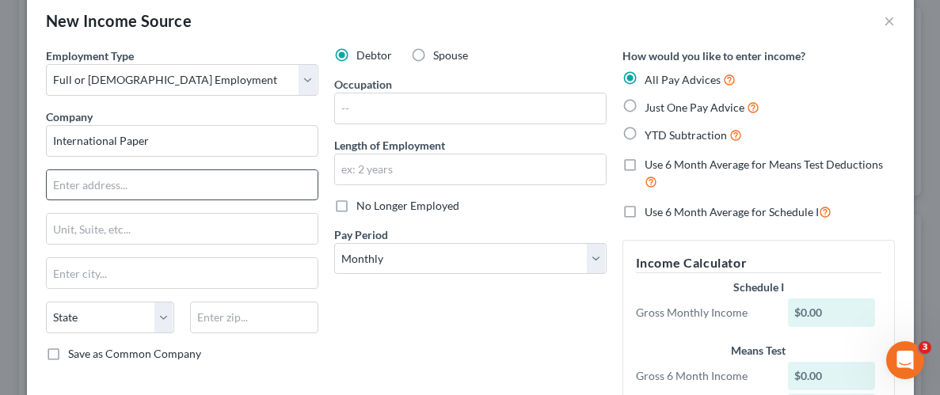
click at [181, 182] on input "text" at bounding box center [182, 185] width 271 height 30
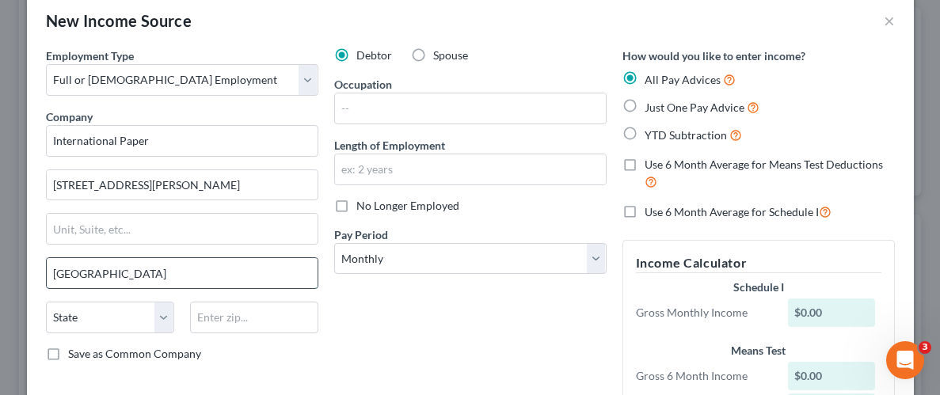
click at [167, 273] on input "[GEOGRAPHIC_DATA]" at bounding box center [182, 273] width 271 height 30
click at [471, 332] on div "Debtor Spouse Occupation Length of Employment No Longer Employed Pay Period * S…" at bounding box center [470, 250] width 288 height 404
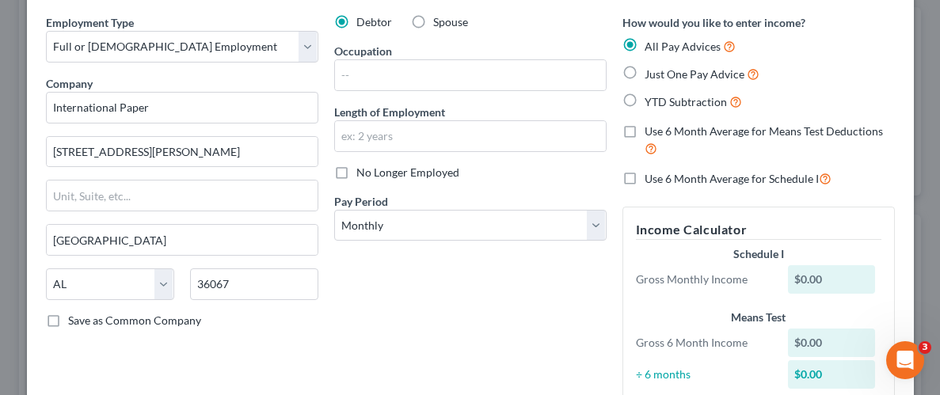
scroll to position [59, 0]
click at [439, 135] on input "text" at bounding box center [470, 135] width 271 height 30
click at [433, 127] on input "text" at bounding box center [470, 135] width 271 height 30
click at [416, 132] on input "2 months" at bounding box center [470, 135] width 271 height 30
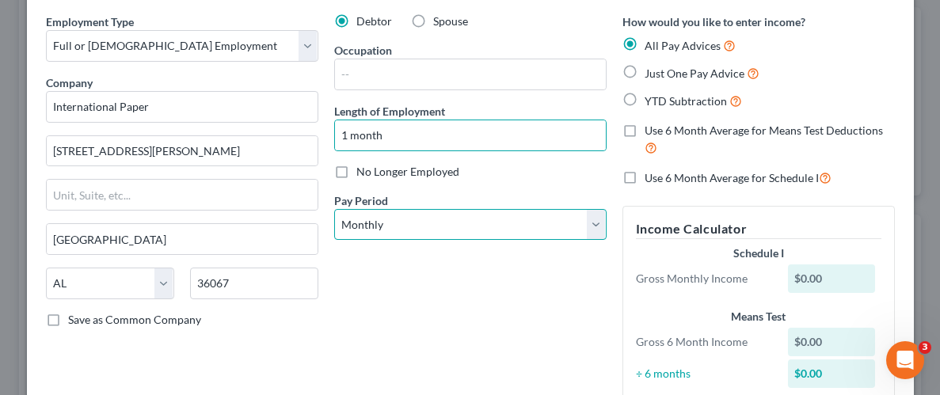
click at [518, 230] on select "Select Monthly Twice Monthly Every Other Week Weekly" at bounding box center [470, 225] width 272 height 32
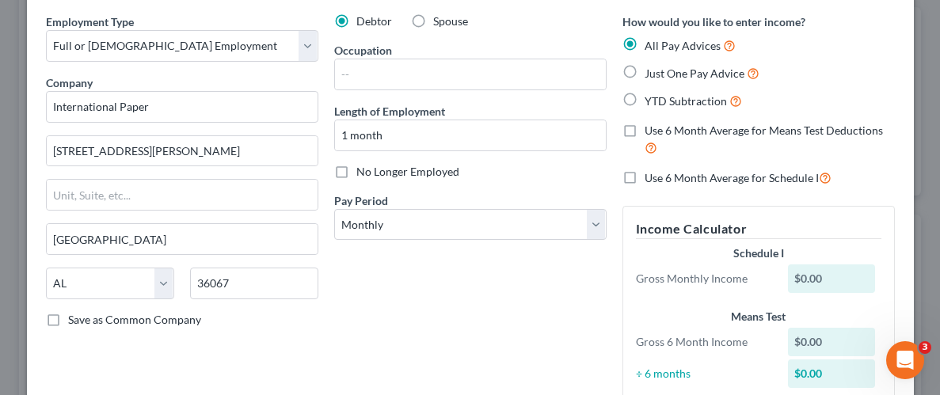
click at [325, 325] on div "Employment Type * Select Full or [DEMOGRAPHIC_DATA] Employment Self Employment …" at bounding box center [182, 215] width 288 height 404
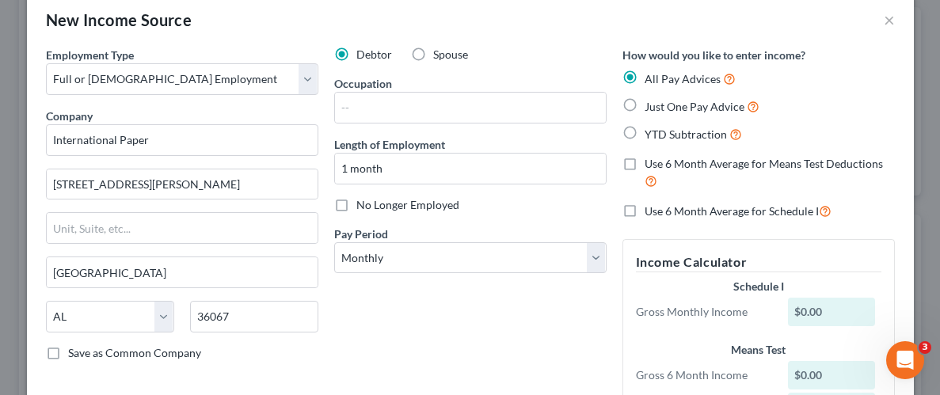
scroll to position [44, 0]
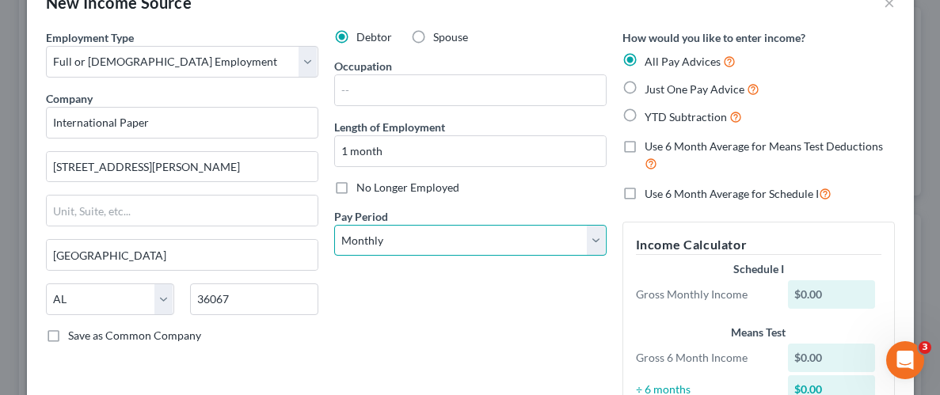
click at [591, 246] on select "Select Monthly Twice Monthly Every Other Week Weekly" at bounding box center [470, 241] width 272 height 32
click at [334, 225] on select "Select Monthly Twice Monthly Every Other Week Weekly" at bounding box center [470, 241] width 272 height 32
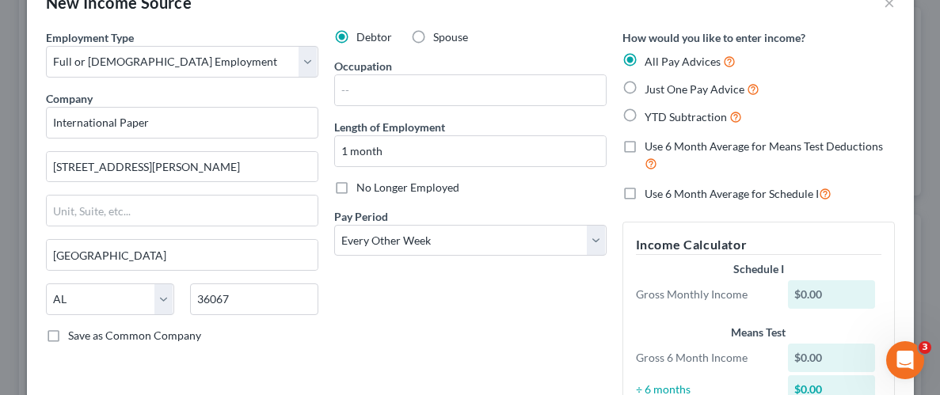
click at [458, 283] on div "Debtor Spouse Occupation Length of Employment 1 month No Longer Employed Pay Pe…" at bounding box center [470, 231] width 288 height 404
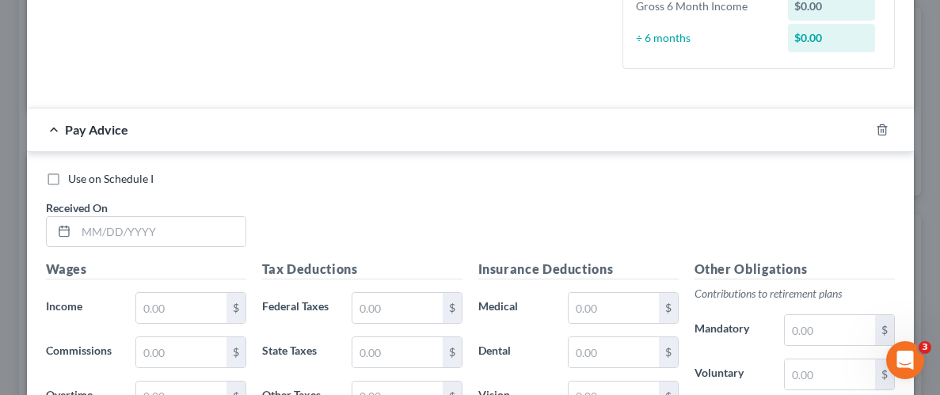
scroll to position [449, 0]
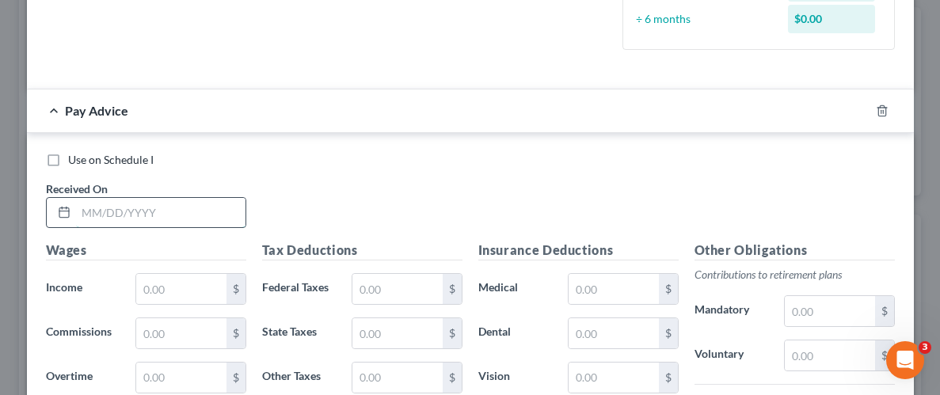
click at [147, 203] on input "text" at bounding box center [160, 213] width 169 height 30
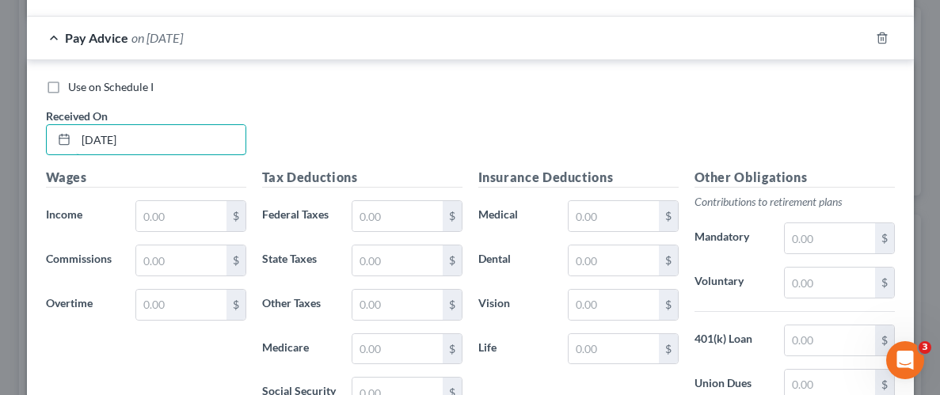
scroll to position [589, 0]
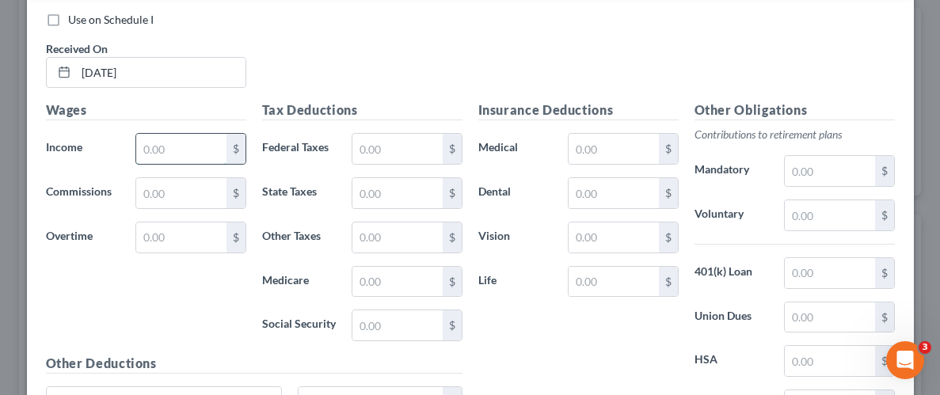
click at [184, 146] on input "text" at bounding box center [180, 149] width 89 height 30
click at [189, 143] on input "text" at bounding box center [180, 149] width 89 height 30
click at [418, 154] on input "text" at bounding box center [396, 149] width 89 height 30
click at [426, 189] on input "text" at bounding box center [396, 193] width 89 height 30
click at [400, 272] on input "text" at bounding box center [396, 282] width 89 height 30
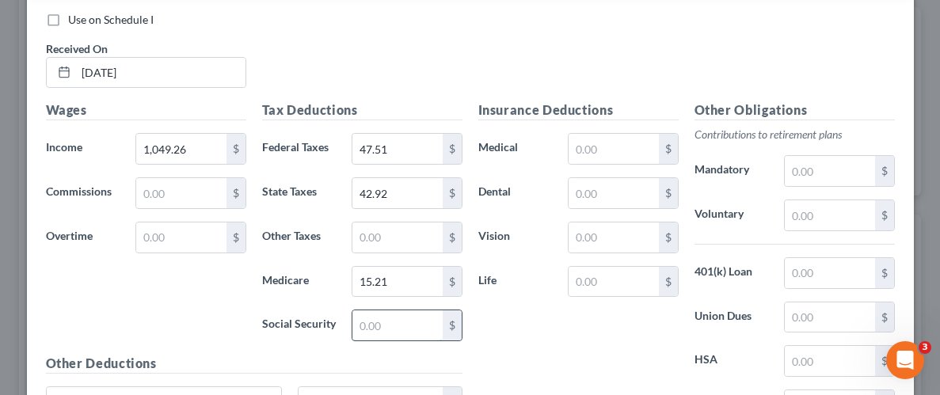
click at [399, 321] on input "text" at bounding box center [396, 325] width 89 height 30
click at [517, 347] on div "Insurance Deductions Medical $ Dental $ Vision $ Life $" at bounding box center [578, 267] width 216 height 333
click at [628, 344] on div "Insurance Deductions Medical $ Dental $ Vision $ Life $" at bounding box center [578, 267] width 216 height 333
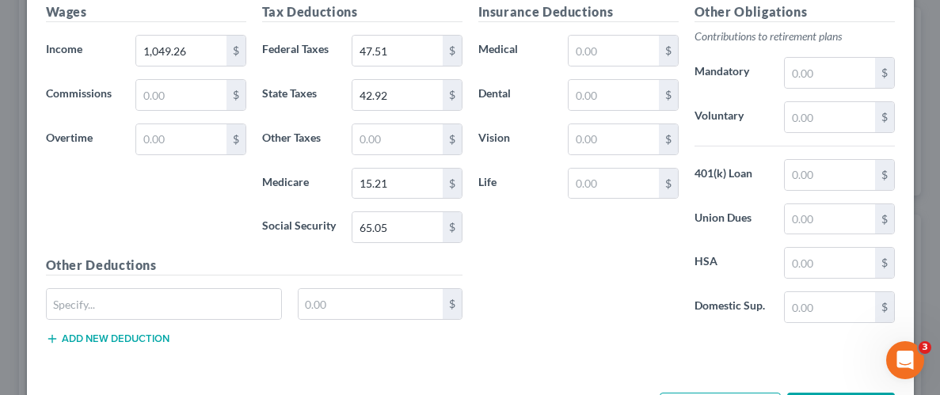
scroll to position [747, 0]
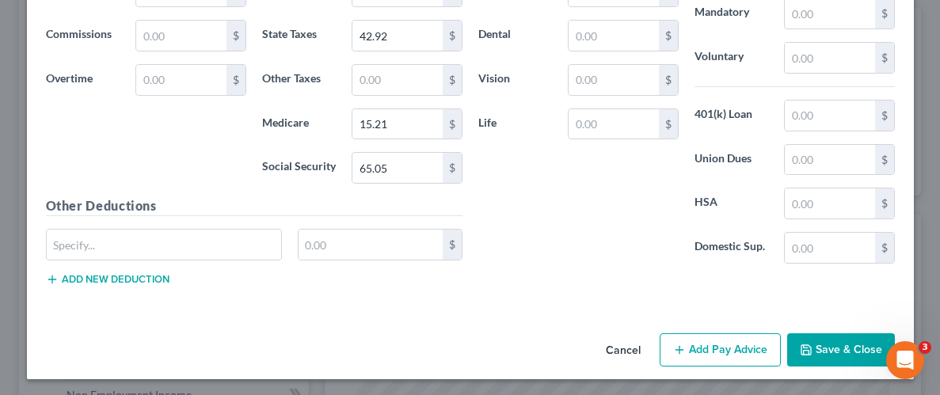
click at [863, 351] on button "Save & Close" at bounding box center [841, 349] width 108 height 33
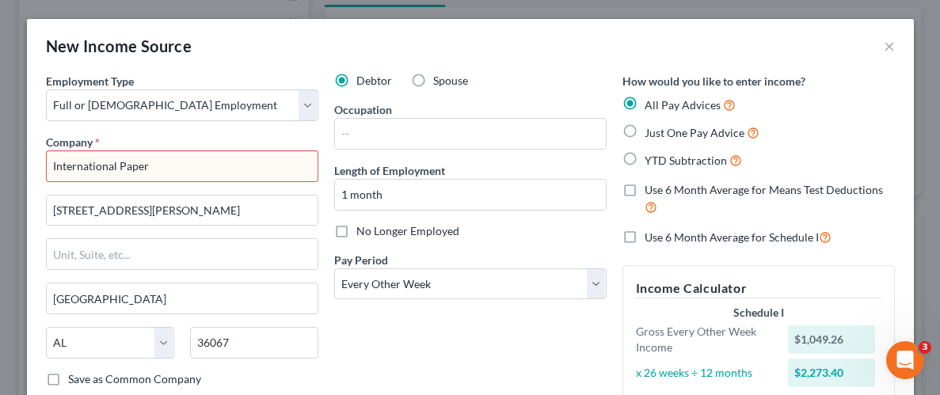
scroll to position [0, 0]
click at [272, 172] on input "International Paper" at bounding box center [182, 166] width 272 height 32
click at [271, 173] on input "International Paper" at bounding box center [182, 166] width 272 height 32
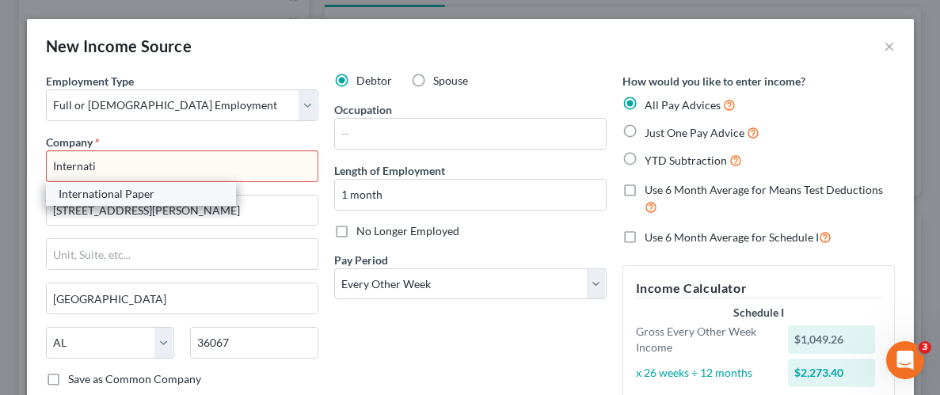
click at [144, 192] on div "International Paper" at bounding box center [141, 194] width 165 height 16
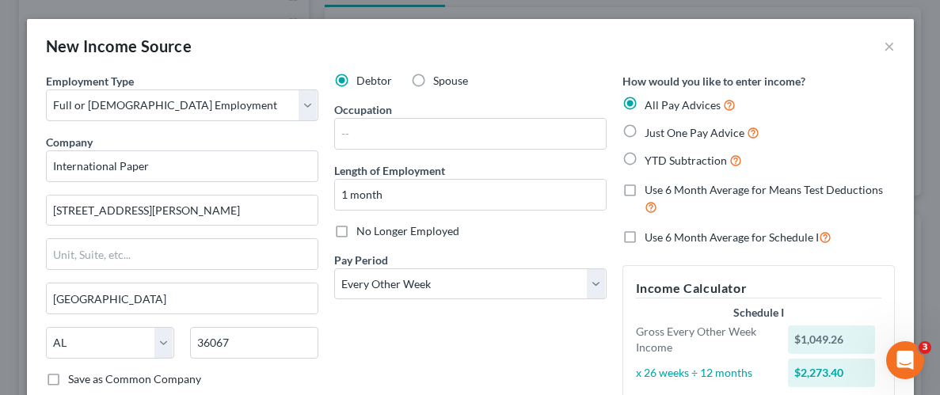
click at [462, 354] on div "Debtor Spouse Occupation Length of Employment 1 month No Longer Employed Pay Pe…" at bounding box center [470, 292] width 288 height 439
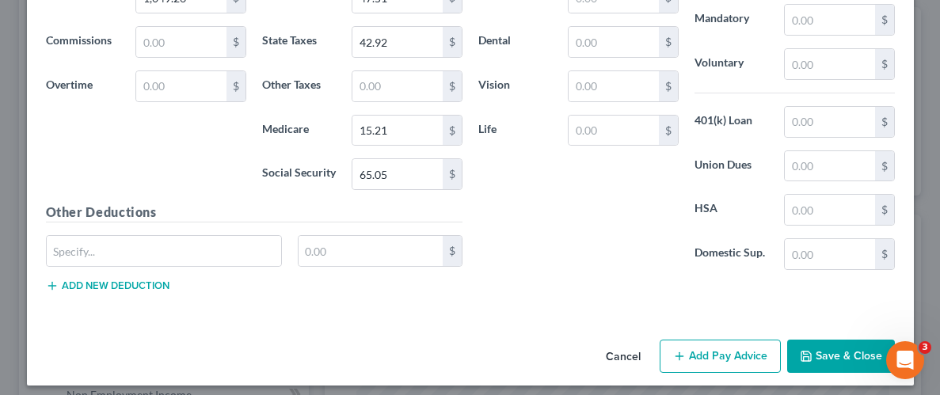
scroll to position [747, 0]
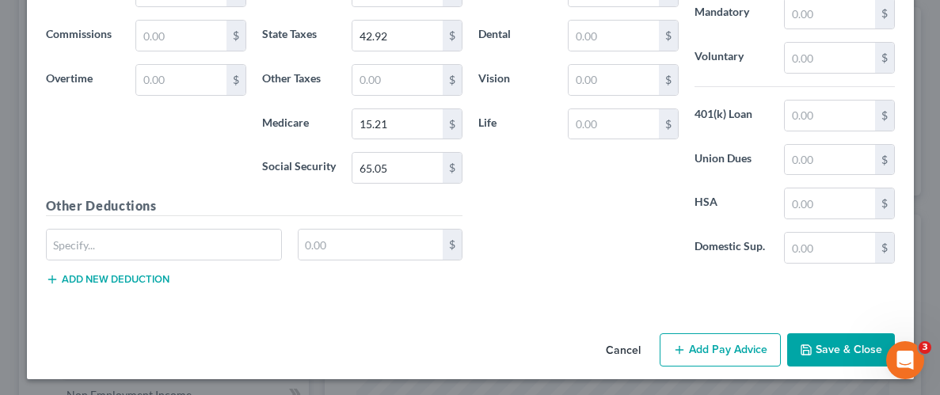
click at [827, 344] on button "Save & Close" at bounding box center [841, 349] width 108 height 33
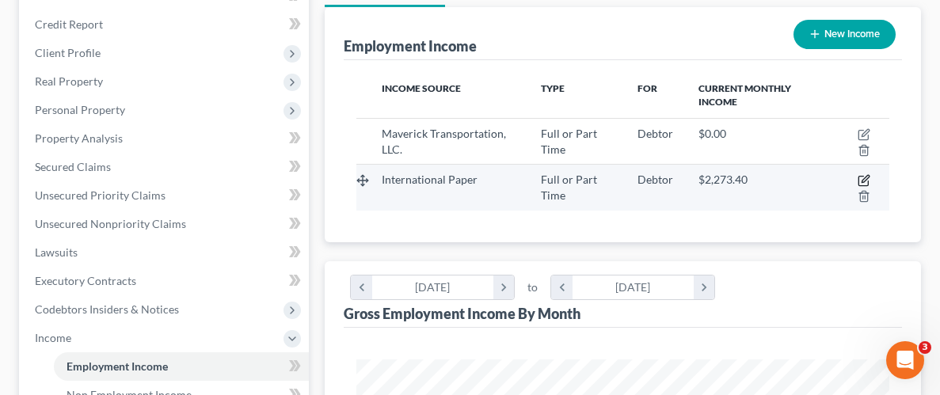
click at [867, 177] on icon "button" at bounding box center [864, 179] width 7 height 7
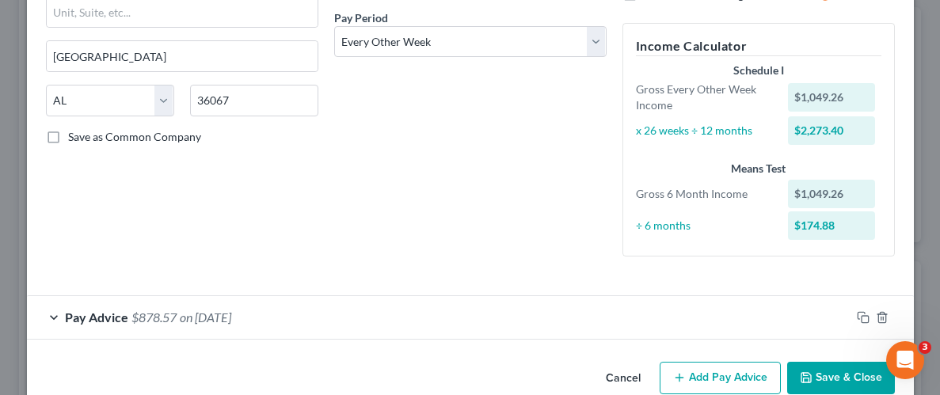
scroll to position [272, 0]
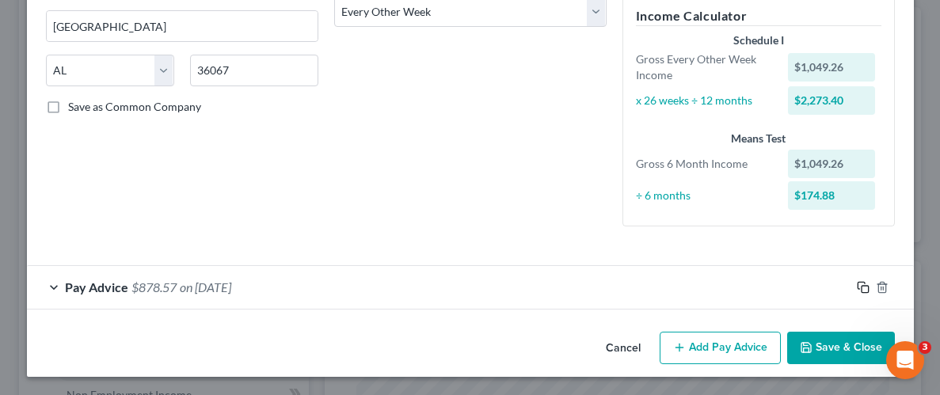
click at [865, 286] on icon "button" at bounding box center [863, 287] width 13 height 13
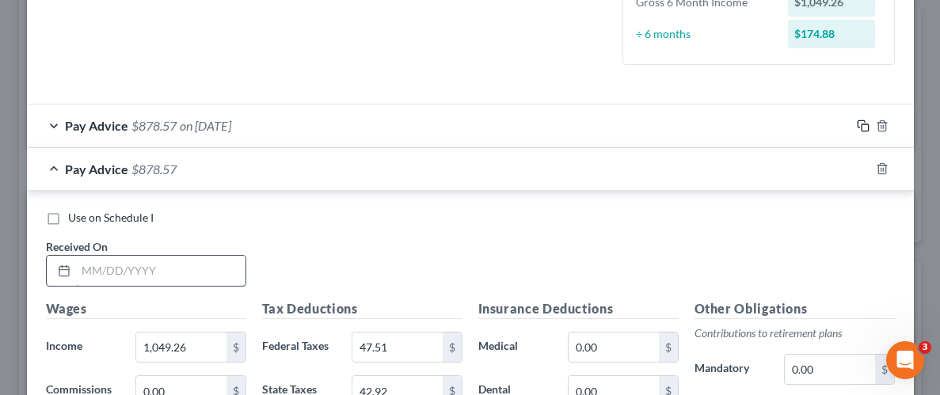
scroll to position [435, 0]
click at [154, 270] on input "text" at bounding box center [160, 270] width 169 height 30
click at [147, 266] on input "text" at bounding box center [160, 270] width 169 height 30
click at [359, 249] on div "Use on Schedule I Received On * [DATE]" at bounding box center [470, 253] width 865 height 89
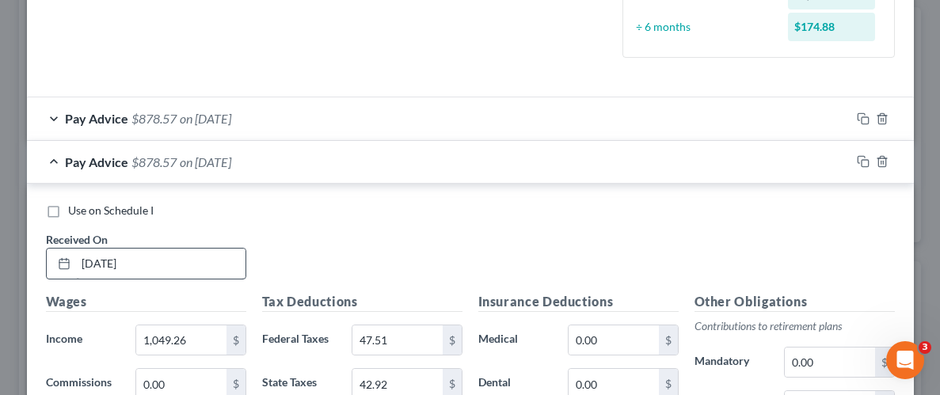
scroll to position [442, 0]
click at [155, 248] on input "[DATE]" at bounding box center [160, 263] width 169 height 30
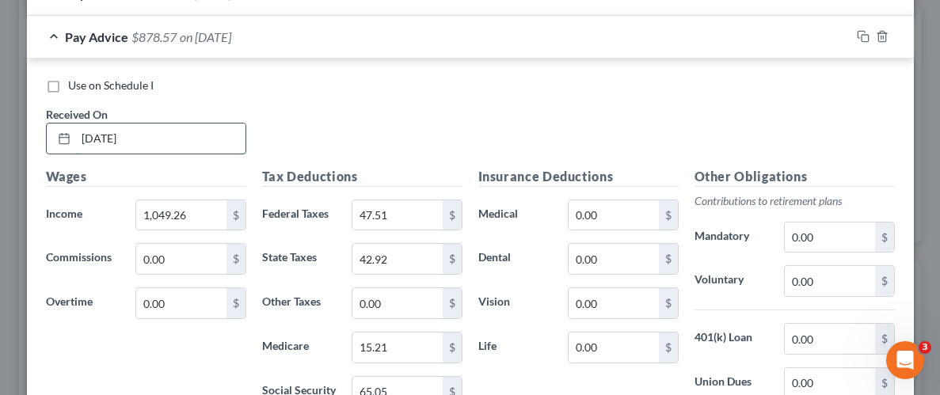
scroll to position [565, 0]
click at [191, 335] on div "Wages Income * 1,049.26 $ Commissions 0.00 $ Overtime 0.00 $" at bounding box center [146, 294] width 216 height 253
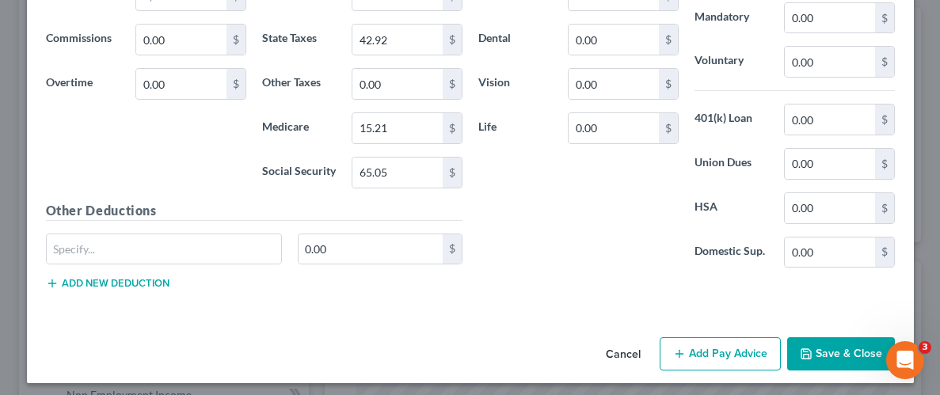
scroll to position [789, 0]
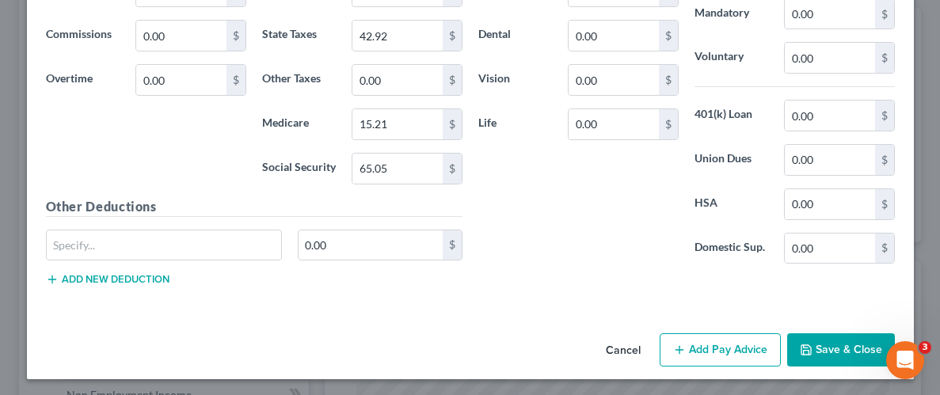
click at [850, 335] on button "Save & Close" at bounding box center [841, 349] width 108 height 33
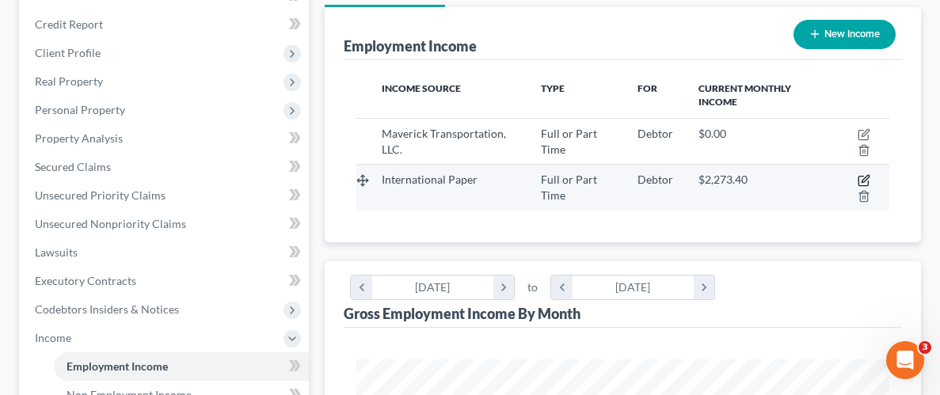
click at [861, 178] on icon "button" at bounding box center [863, 180] width 13 height 13
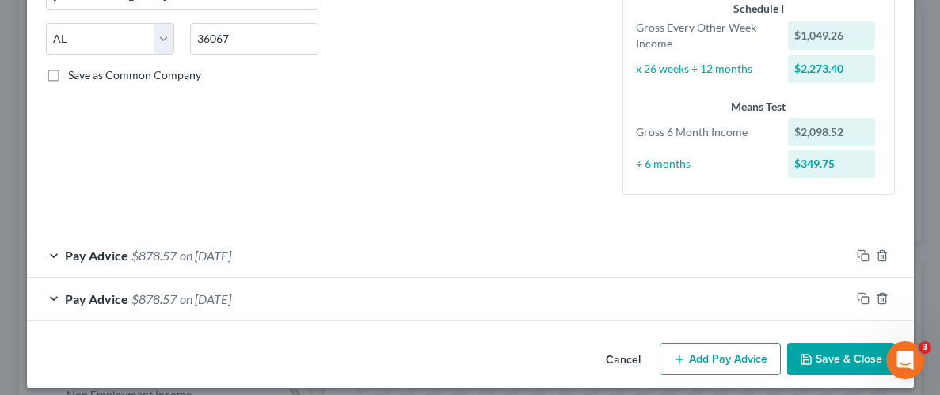
scroll to position [315, 0]
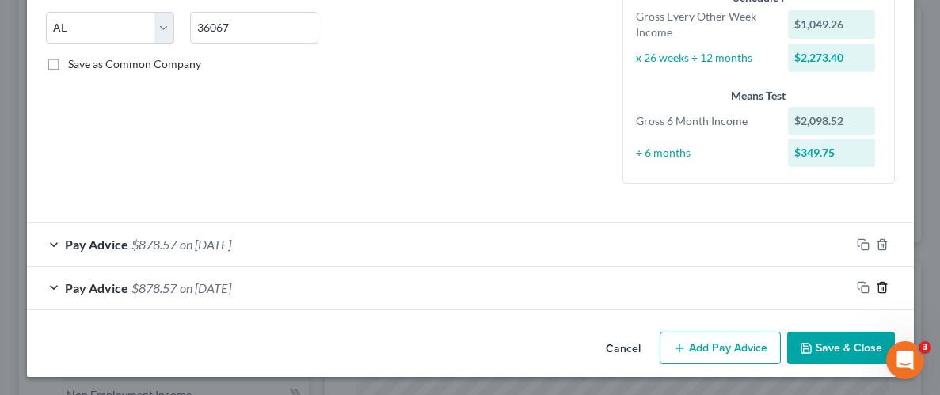
click at [886, 286] on icon "button" at bounding box center [882, 287] width 13 height 13
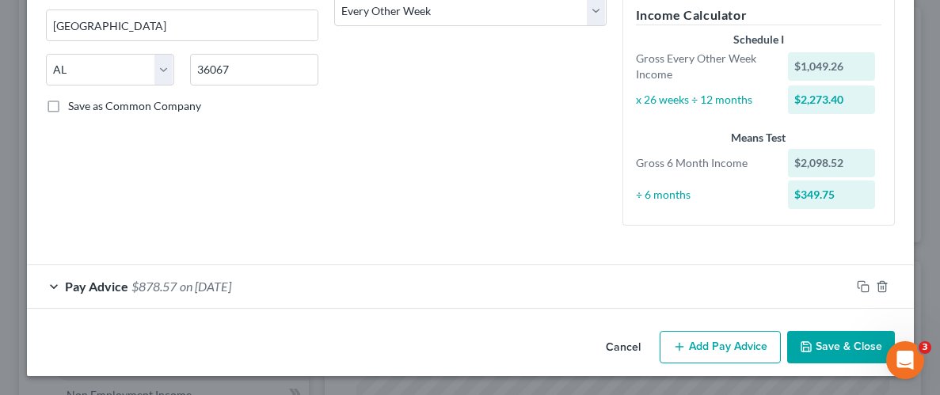
scroll to position [272, 0]
click at [754, 352] on button "Add Pay Advice" at bounding box center [719, 348] width 121 height 33
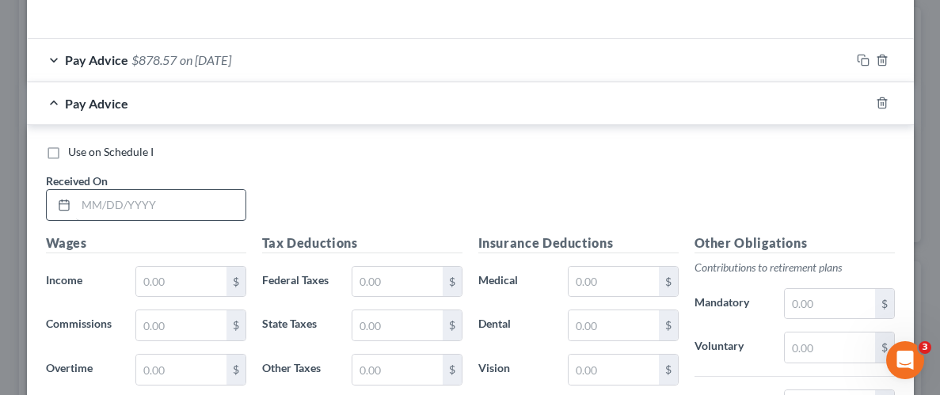
scroll to position [503, 0]
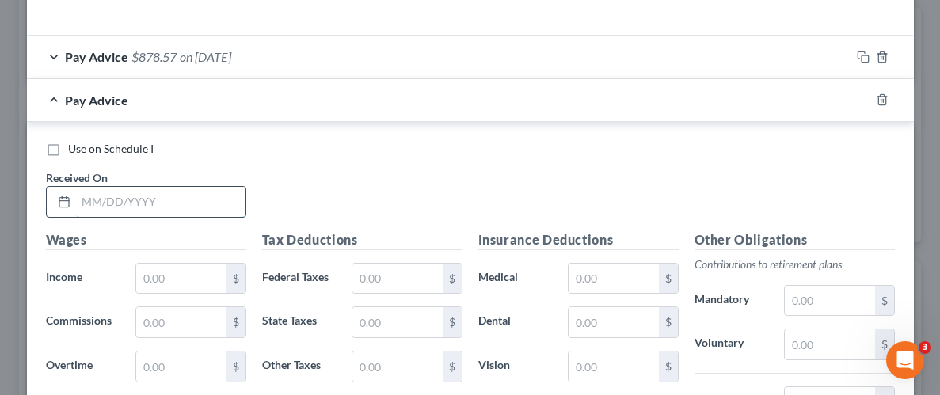
click at [172, 203] on input "text" at bounding box center [160, 202] width 169 height 30
click at [311, 163] on div "Use on Schedule I Received On * [DATE]" at bounding box center [470, 185] width 865 height 89
click at [194, 271] on input "text" at bounding box center [180, 279] width 89 height 30
click at [170, 281] on input "text" at bounding box center [180, 279] width 89 height 30
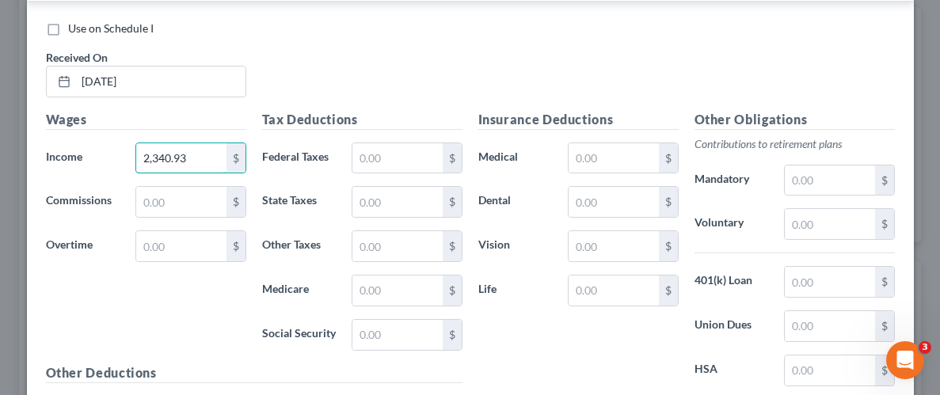
scroll to position [640, 0]
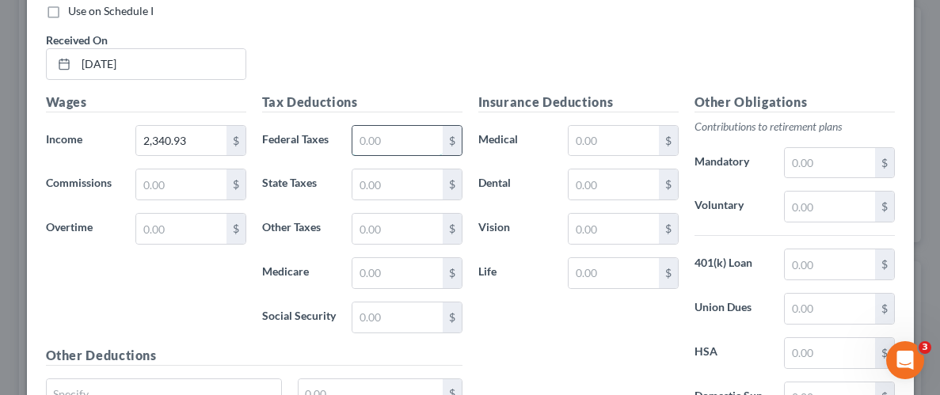
click at [387, 144] on input "text" at bounding box center [396, 141] width 89 height 30
click at [400, 178] on input "text" at bounding box center [396, 184] width 89 height 30
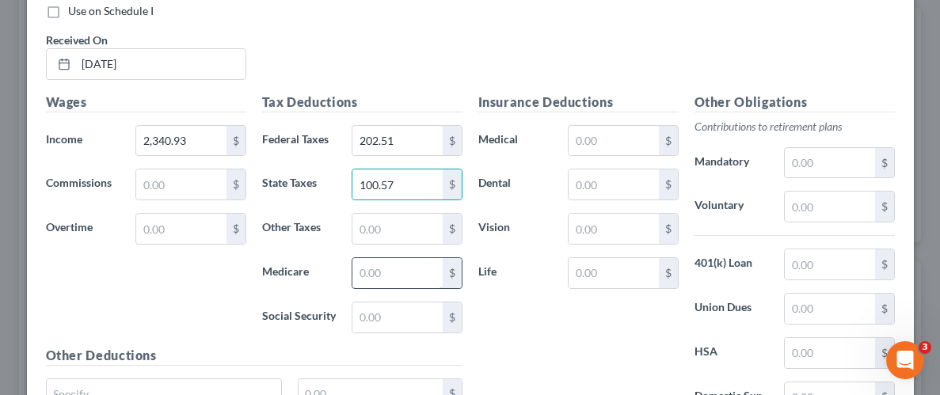
click at [415, 272] on input "text" at bounding box center [396, 273] width 89 height 30
click at [424, 324] on input "text" at bounding box center [396, 317] width 89 height 30
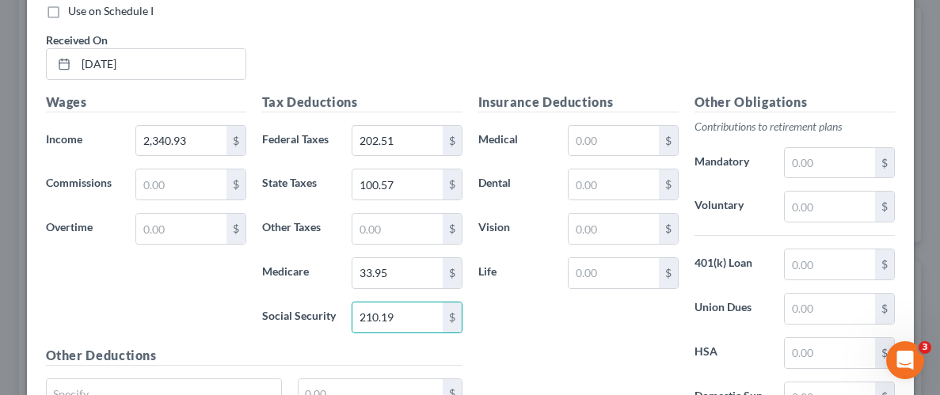
click at [628, 319] on div "Insurance Deductions Medical $ Dental $ Vision $ Life $" at bounding box center [578, 259] width 216 height 333
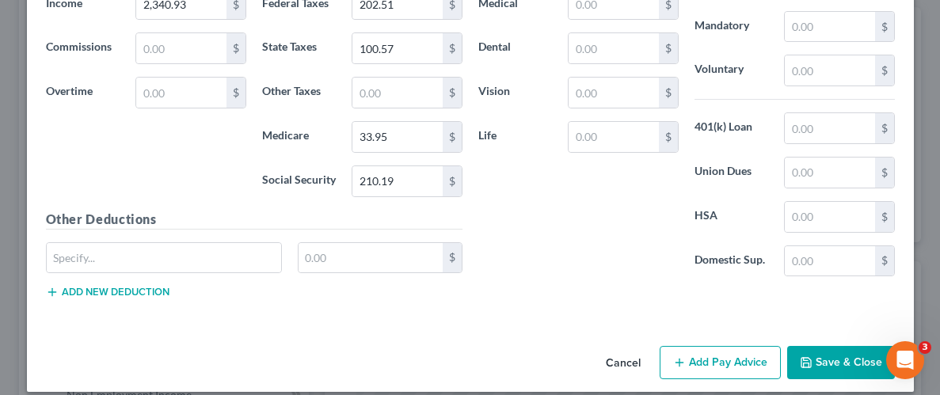
scroll to position [789, 0]
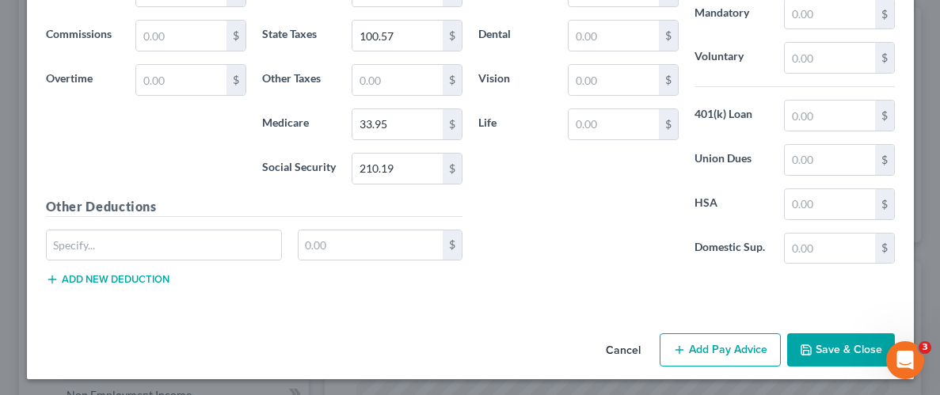
click at [827, 340] on button "Save & Close" at bounding box center [841, 349] width 108 height 33
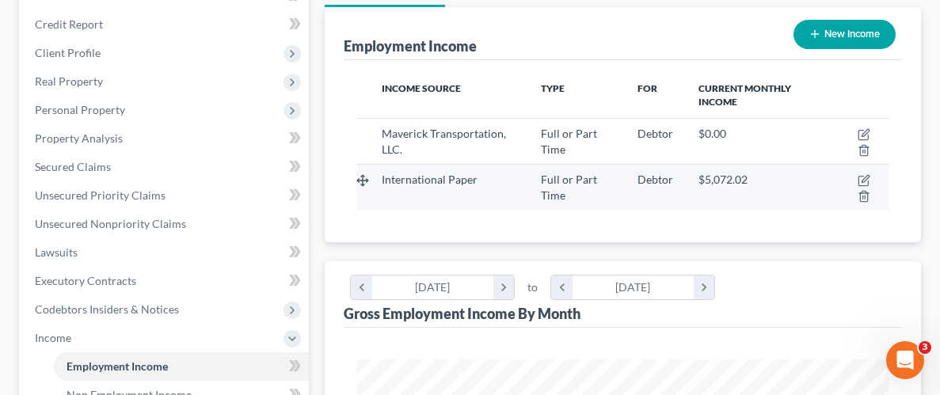
click at [437, 181] on span "International Paper" at bounding box center [430, 179] width 96 height 13
click at [859, 177] on icon "button" at bounding box center [863, 180] width 13 height 13
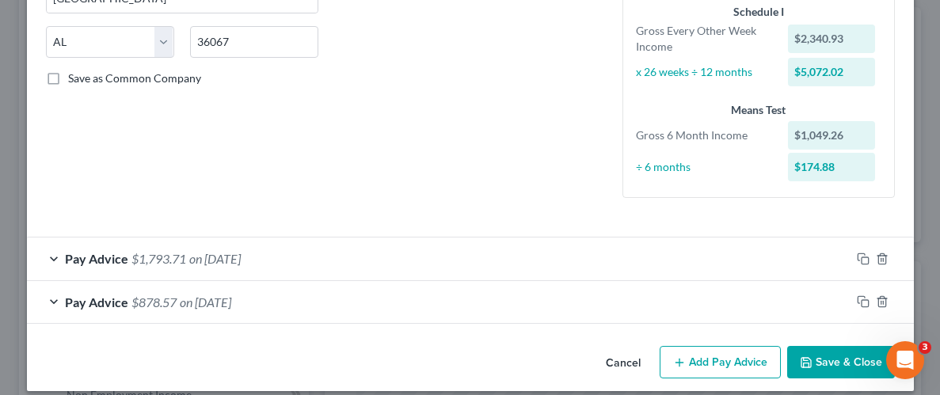
scroll to position [315, 0]
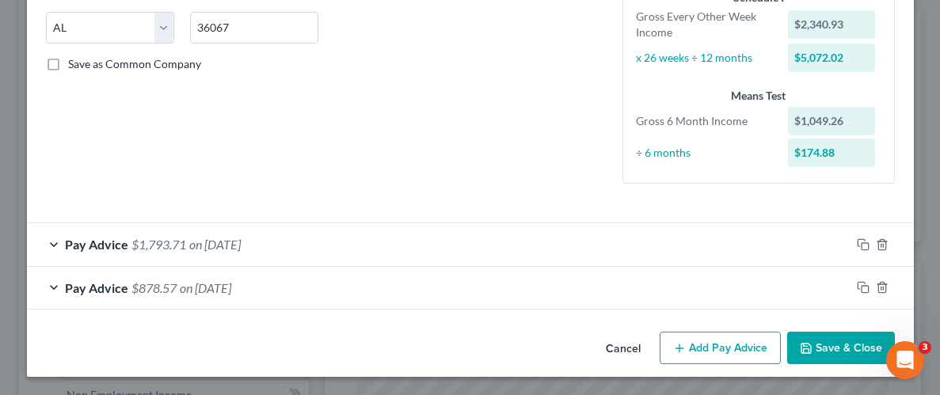
click at [842, 356] on button "Save & Close" at bounding box center [841, 348] width 108 height 33
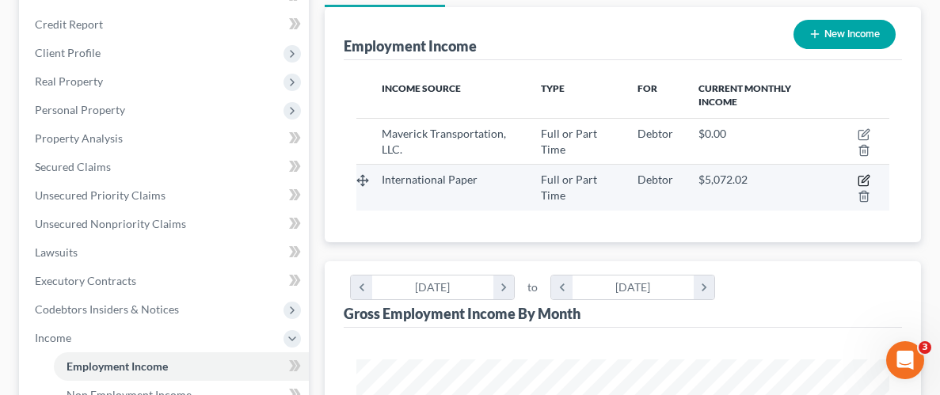
click at [857, 178] on icon "button" at bounding box center [863, 180] width 13 height 13
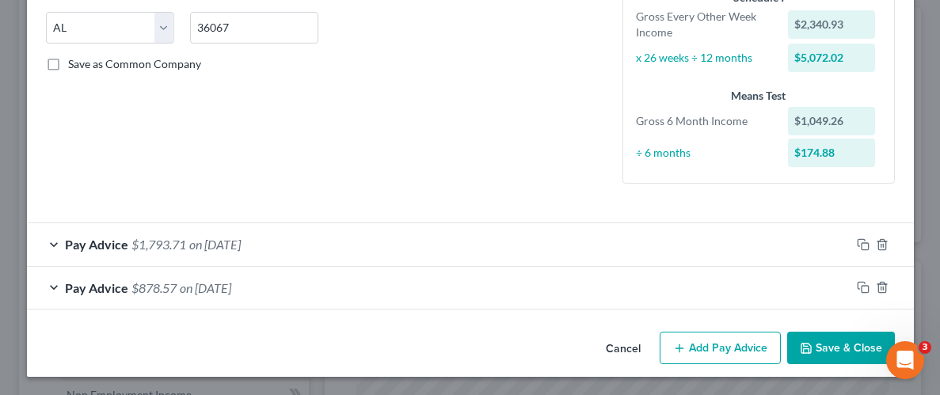
click at [226, 241] on span "on [DATE]" at bounding box center [214, 244] width 51 height 15
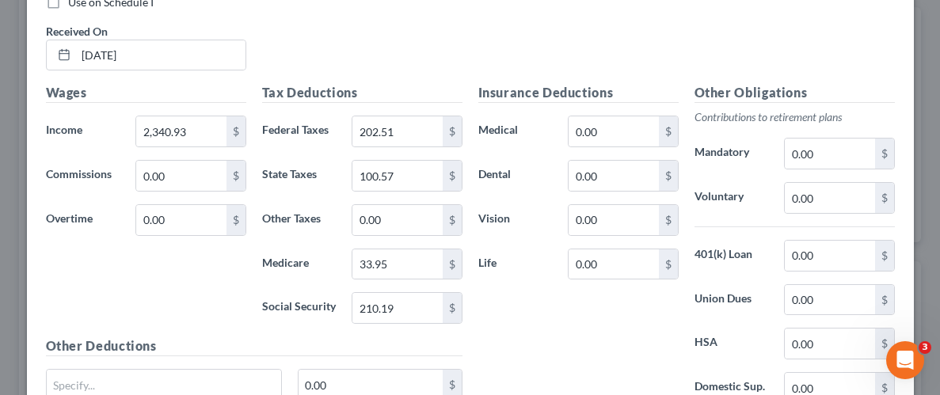
scroll to position [614, 0]
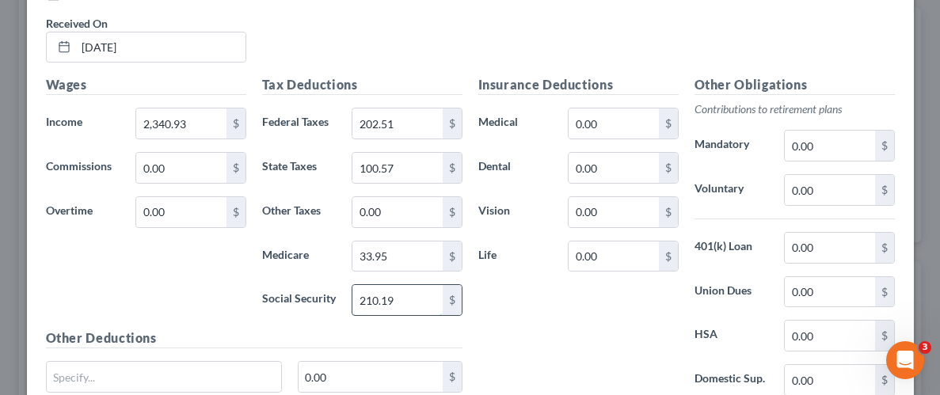
click at [397, 292] on input "210.19" at bounding box center [396, 300] width 89 height 30
click at [570, 318] on div "Insurance Deductions Medical 0.00 $ Dental 0.00 $ Vision 0.00 $ Life 0.00 $" at bounding box center [578, 241] width 216 height 333
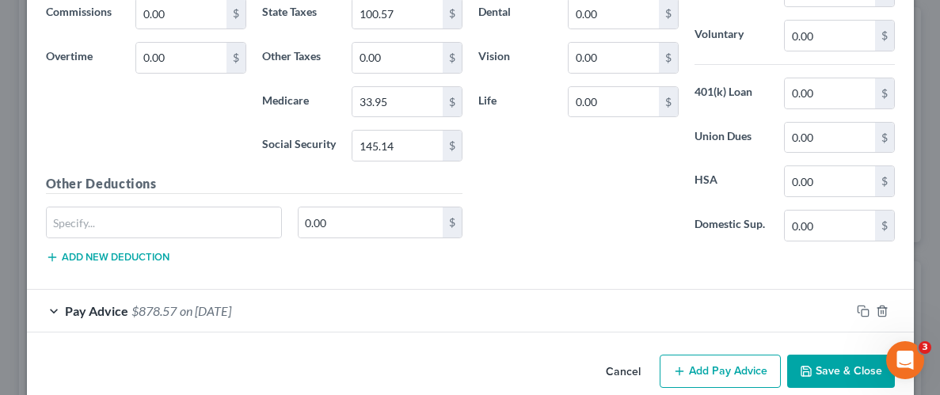
scroll to position [790, 0]
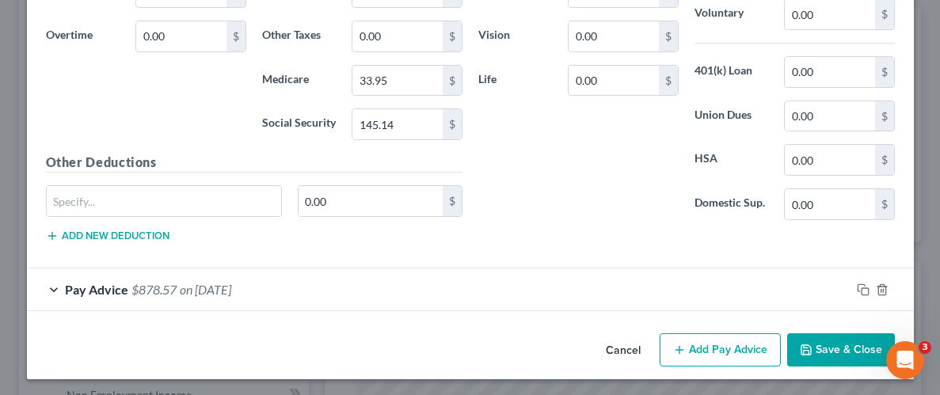
click at [837, 339] on button "Save & Close" at bounding box center [841, 349] width 108 height 33
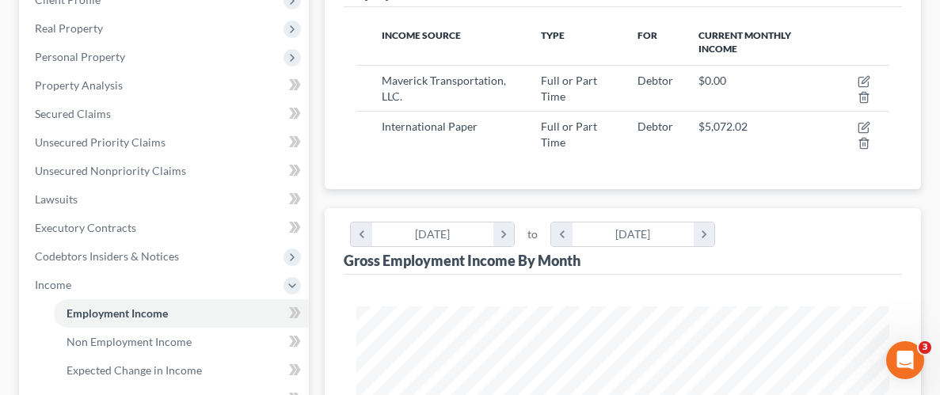
scroll to position [237, 0]
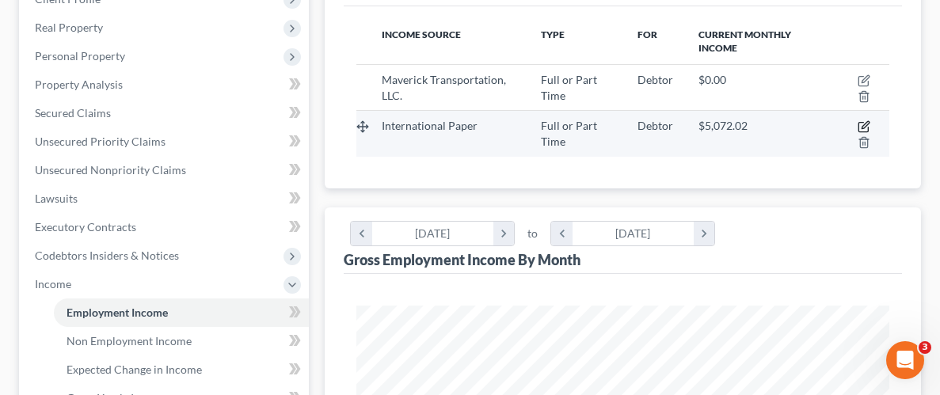
click at [862, 125] on icon "button" at bounding box center [863, 126] width 13 height 13
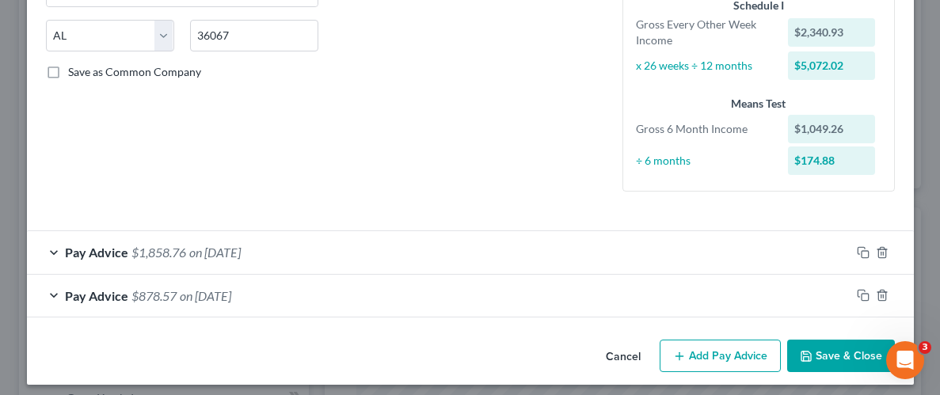
scroll to position [315, 0]
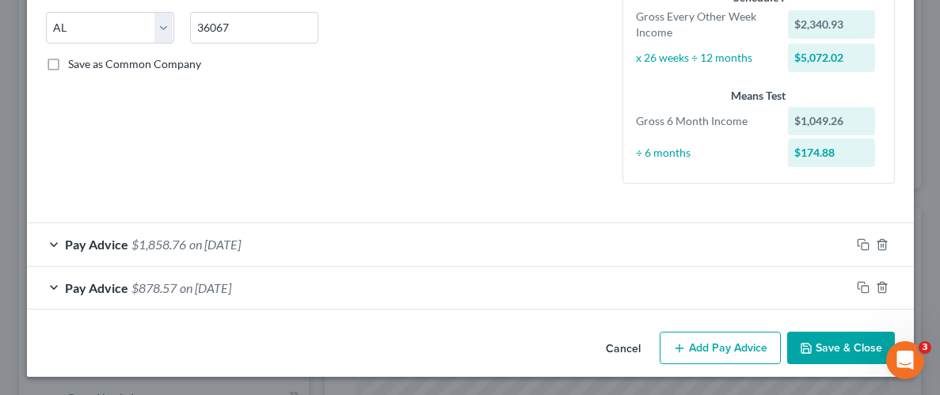
click at [813, 346] on button "Save & Close" at bounding box center [841, 348] width 108 height 33
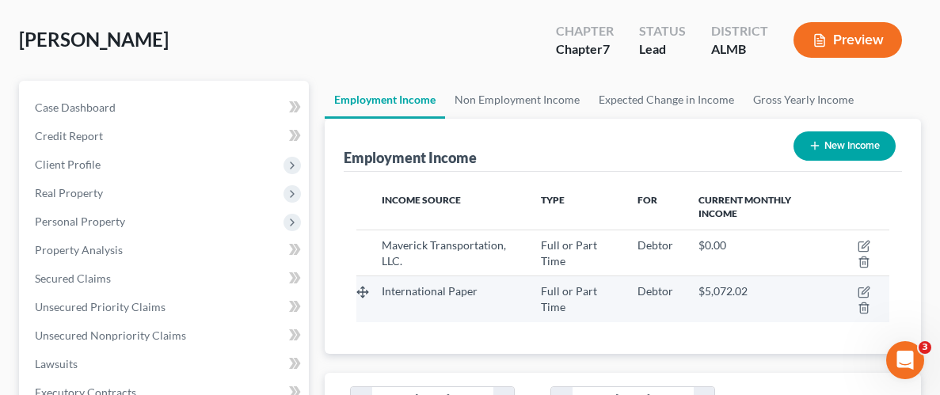
scroll to position [0, 0]
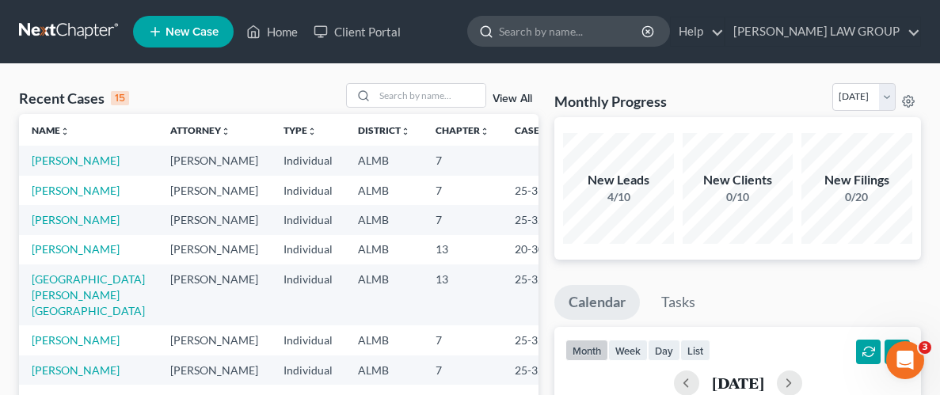
click at [640, 32] on input "search" at bounding box center [571, 31] width 145 height 29
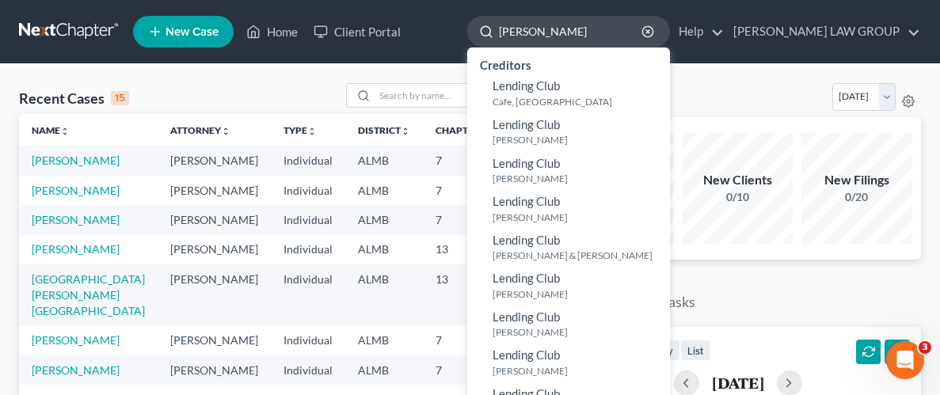
type input "lea clark"
